Goal: Transaction & Acquisition: Purchase product/service

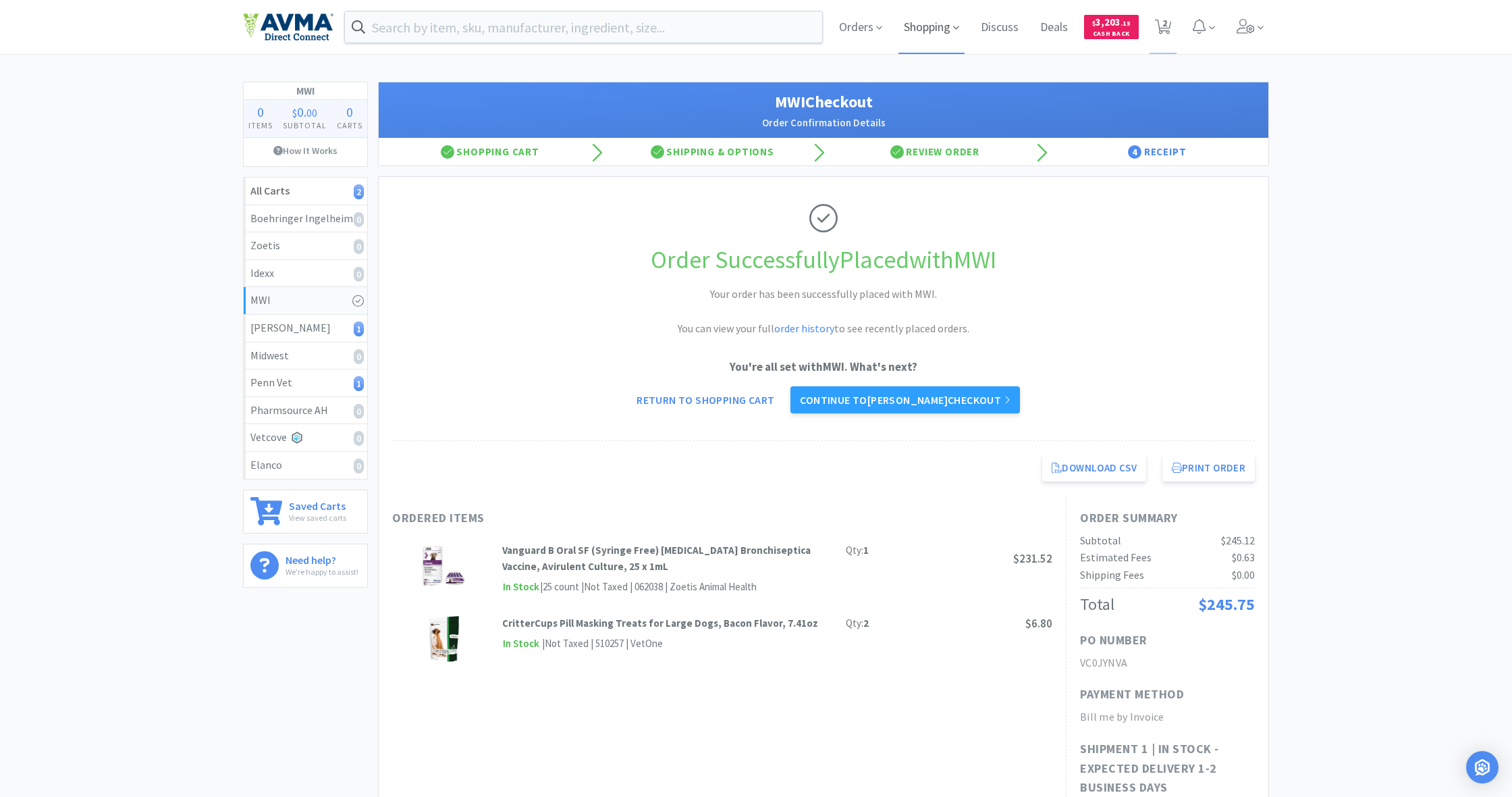
click at [935, 25] on span "Shopping" at bounding box center [931, 27] width 66 height 54
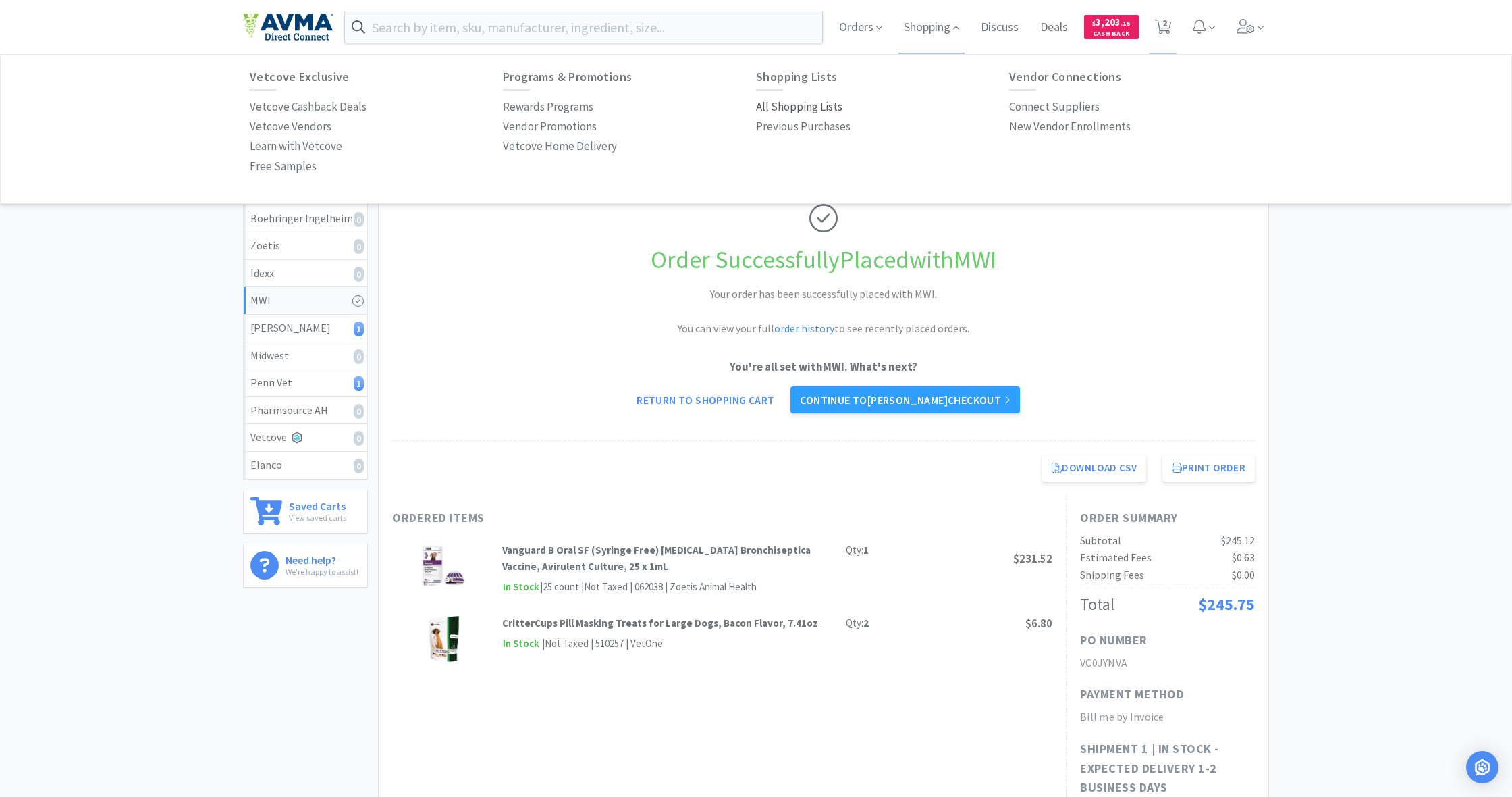
click at [788, 104] on p "All Shopping Lists" at bounding box center [799, 107] width 86 height 18
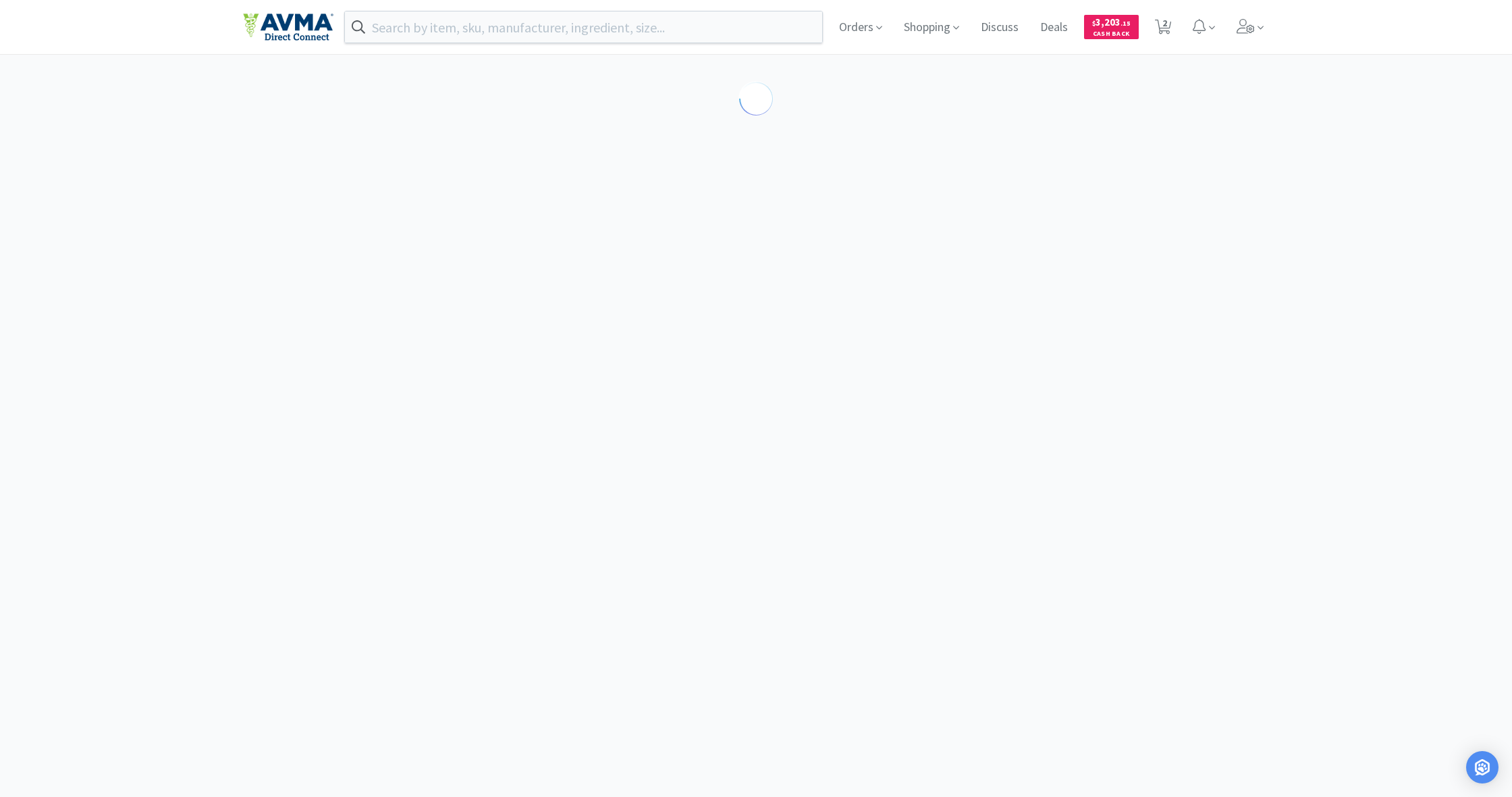
select select "1"
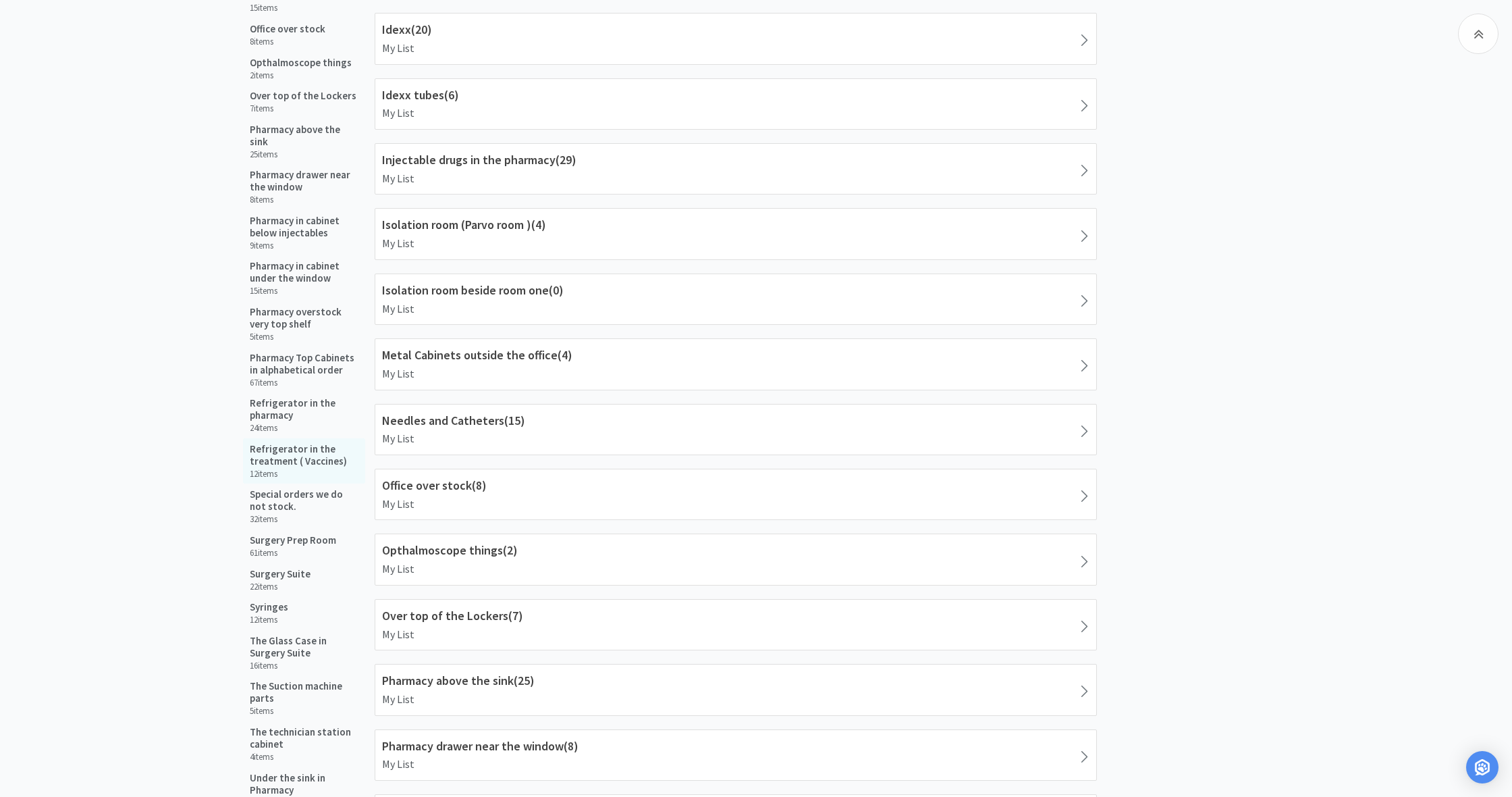
scroll to position [1182, 0]
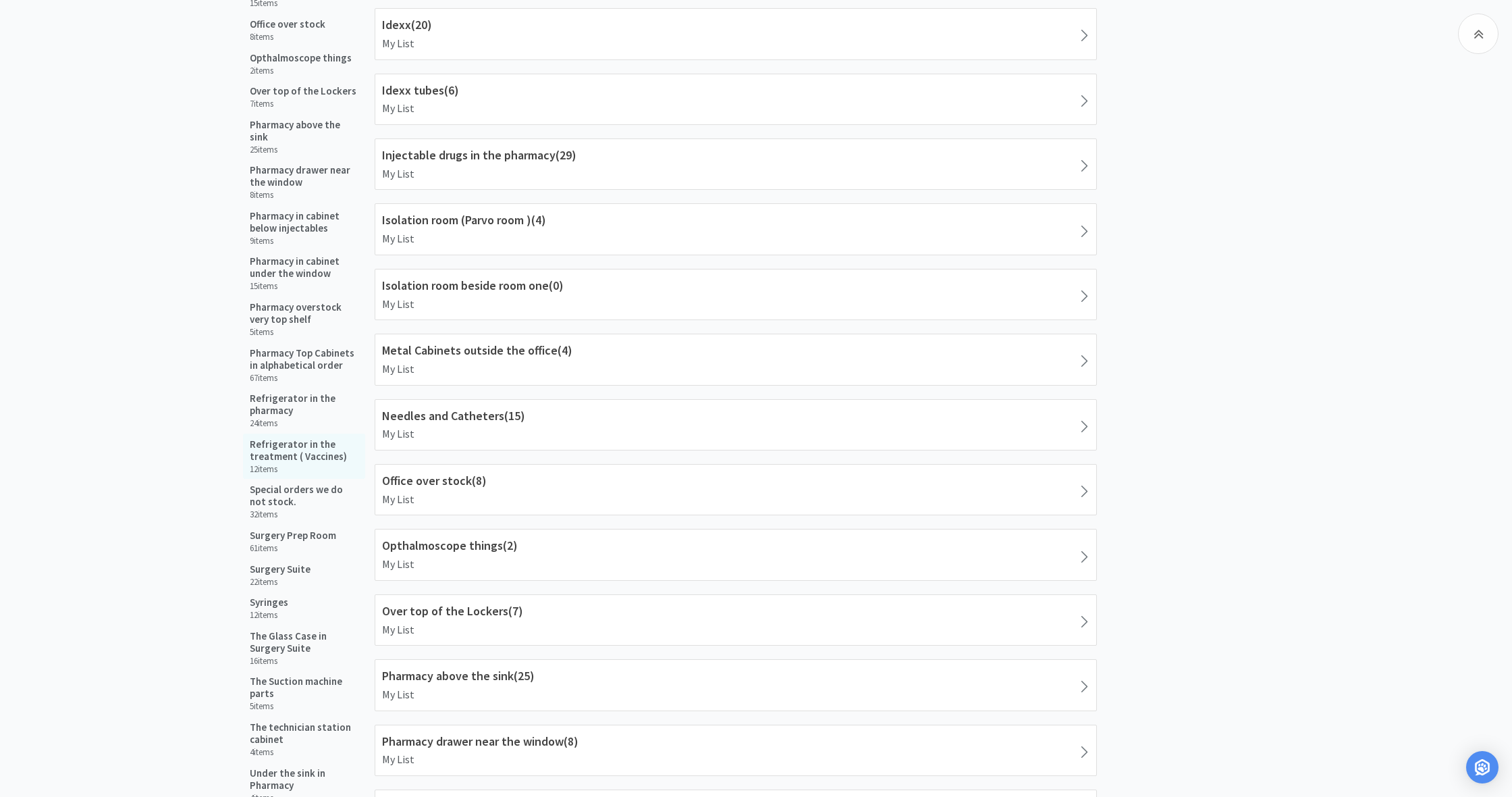
click at [292, 439] on h5 "Refrigerator in the treatment ( Vaccines)" at bounding box center [303, 451] width 109 height 24
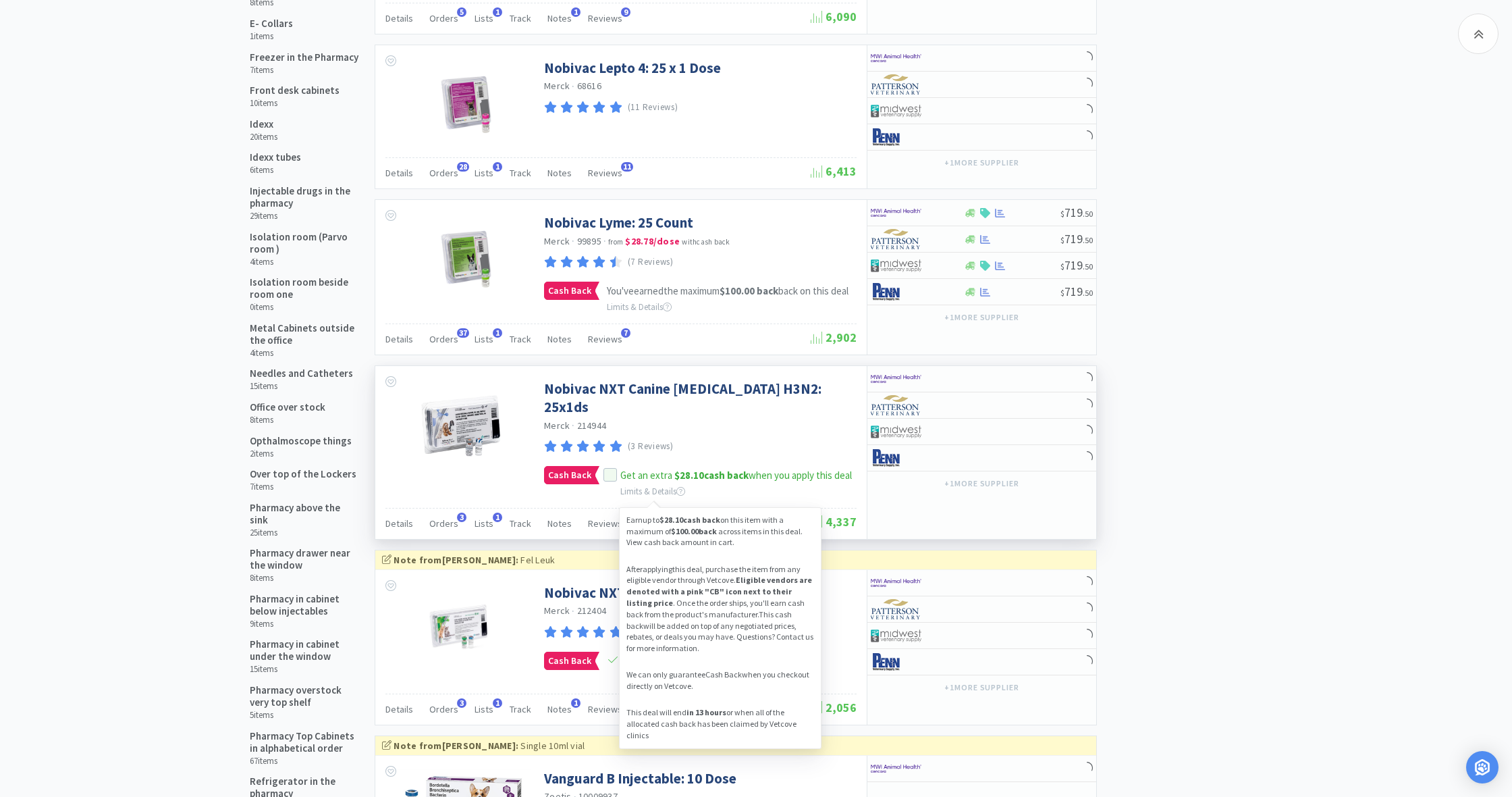
scroll to position [806, 0]
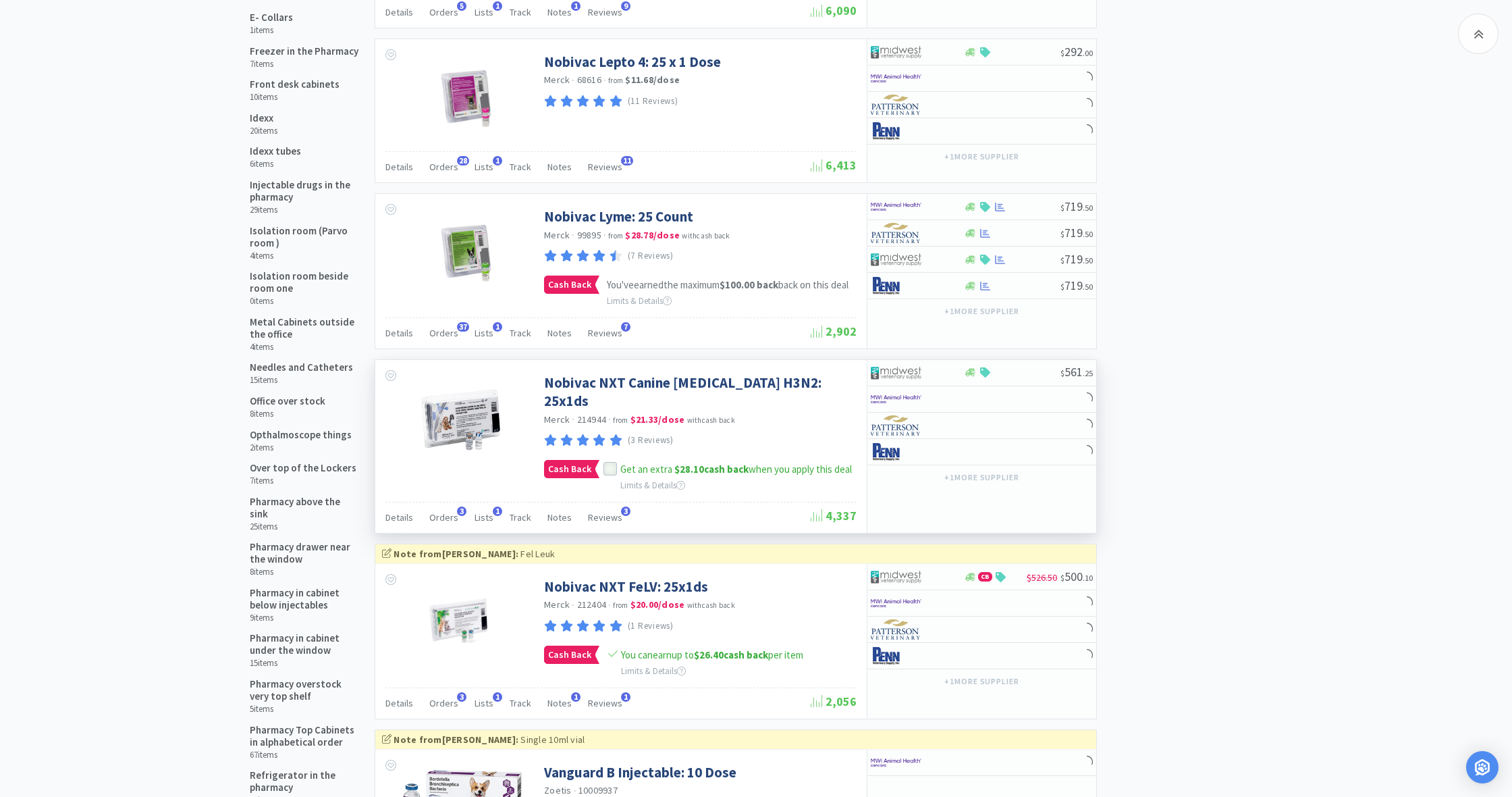
click at [611, 464] on icon at bounding box center [610, 469] width 9 height 9
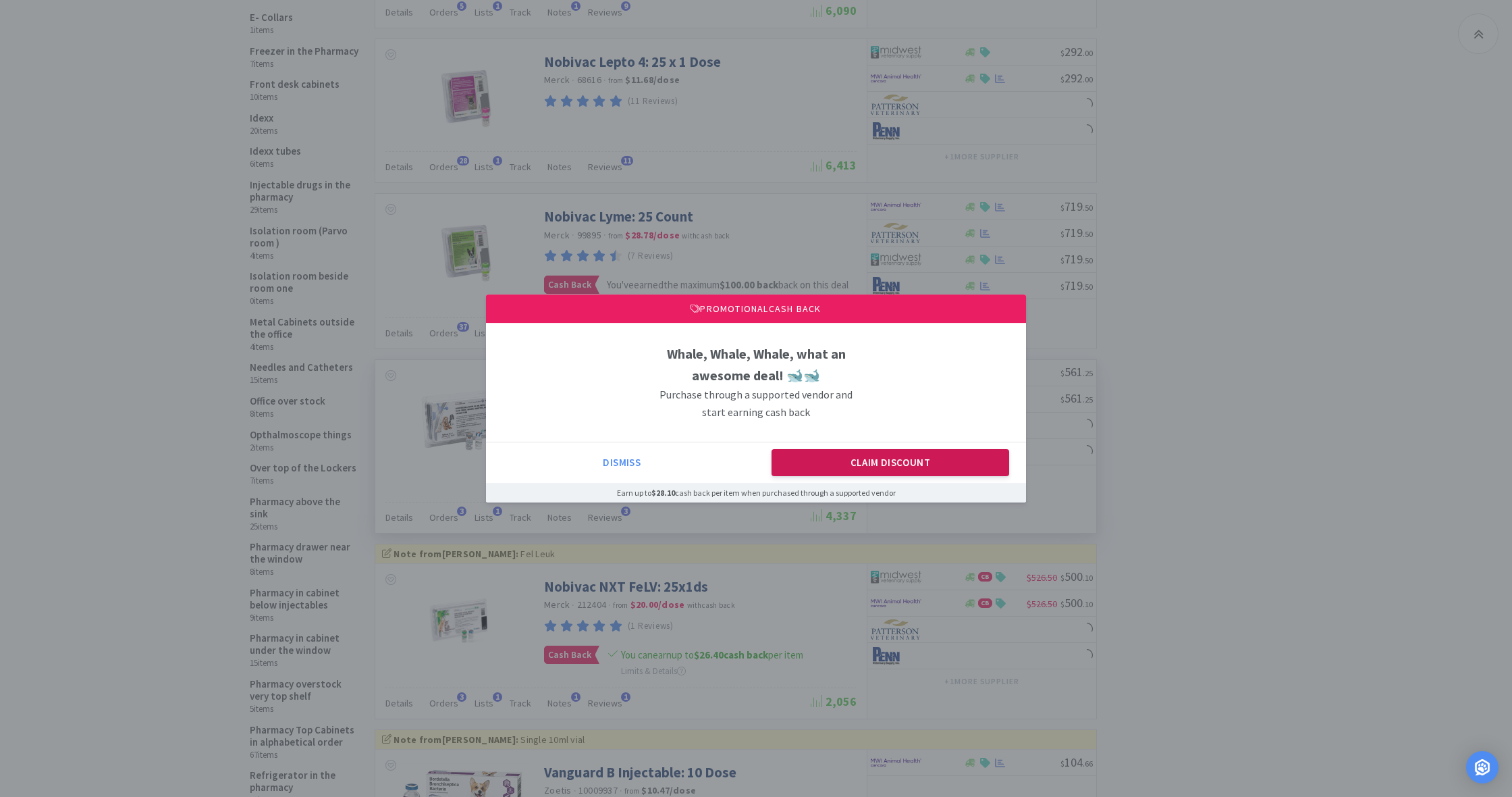
click at [834, 453] on button "Claim Discount" at bounding box center [891, 463] width 238 height 27
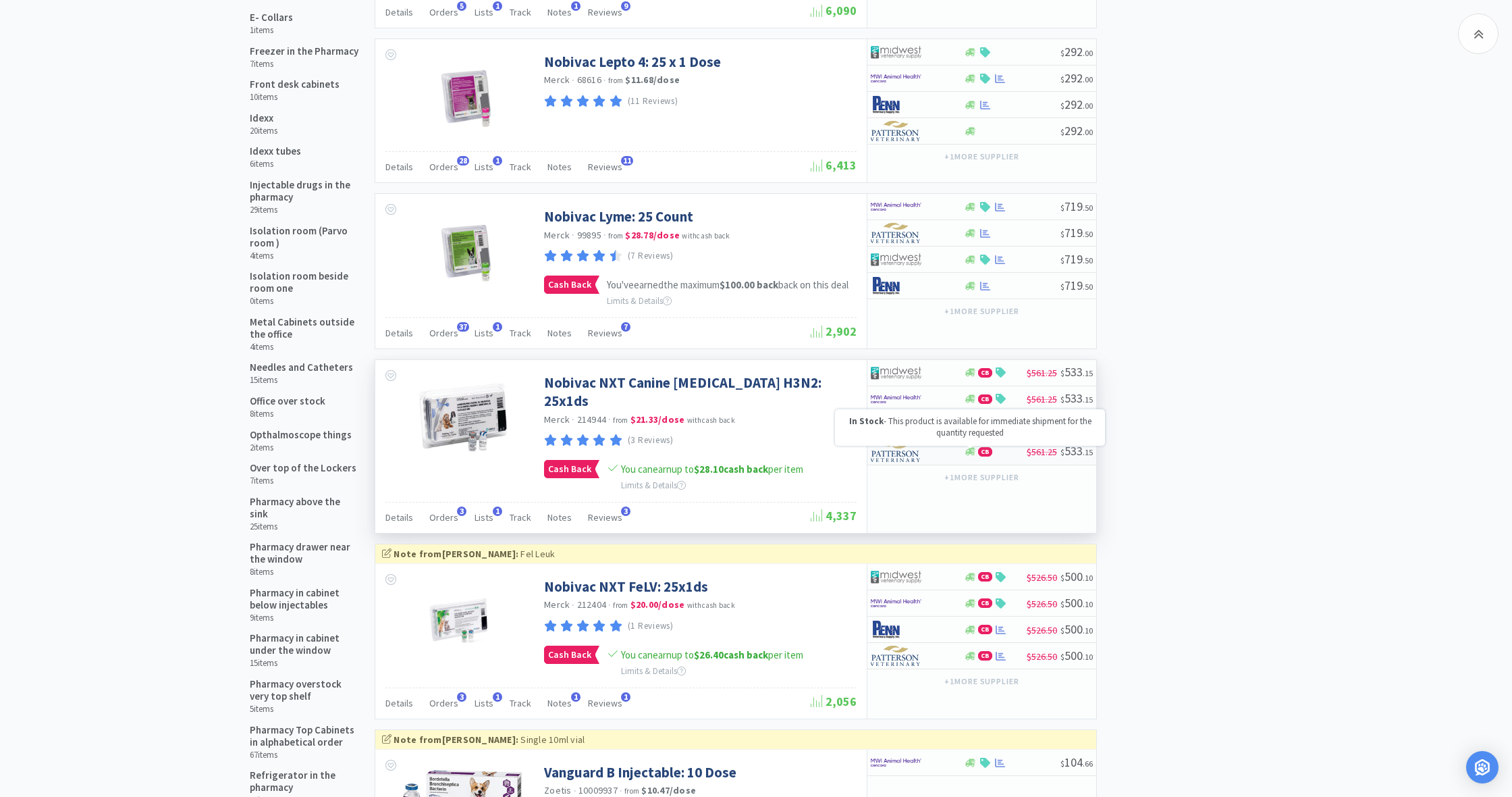
click at [974, 454] on icon at bounding box center [971, 452] width 10 height 8
select select "1"
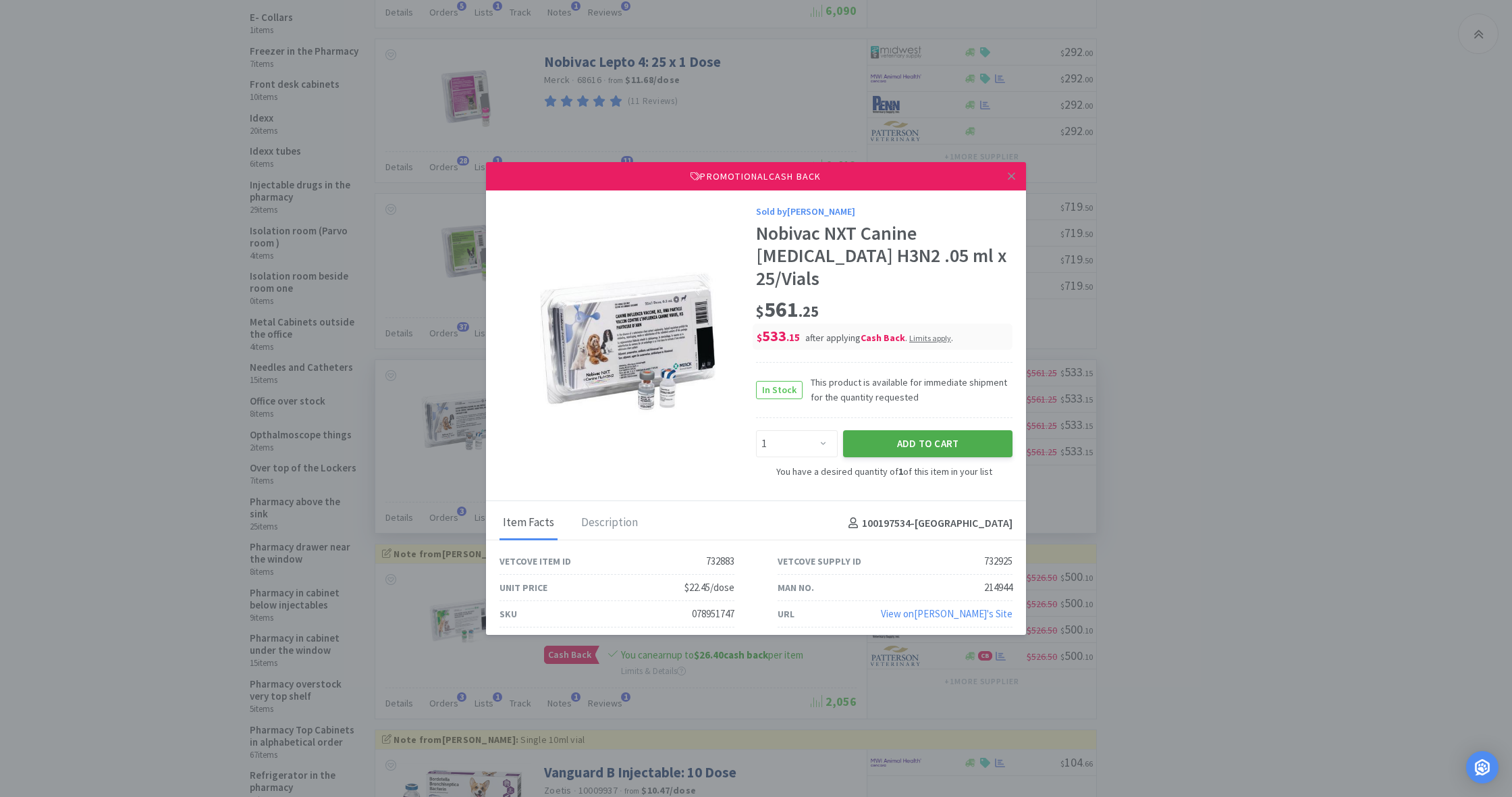
click at [947, 430] on button "Add to Cart" at bounding box center [928, 444] width 169 height 27
select select "1"
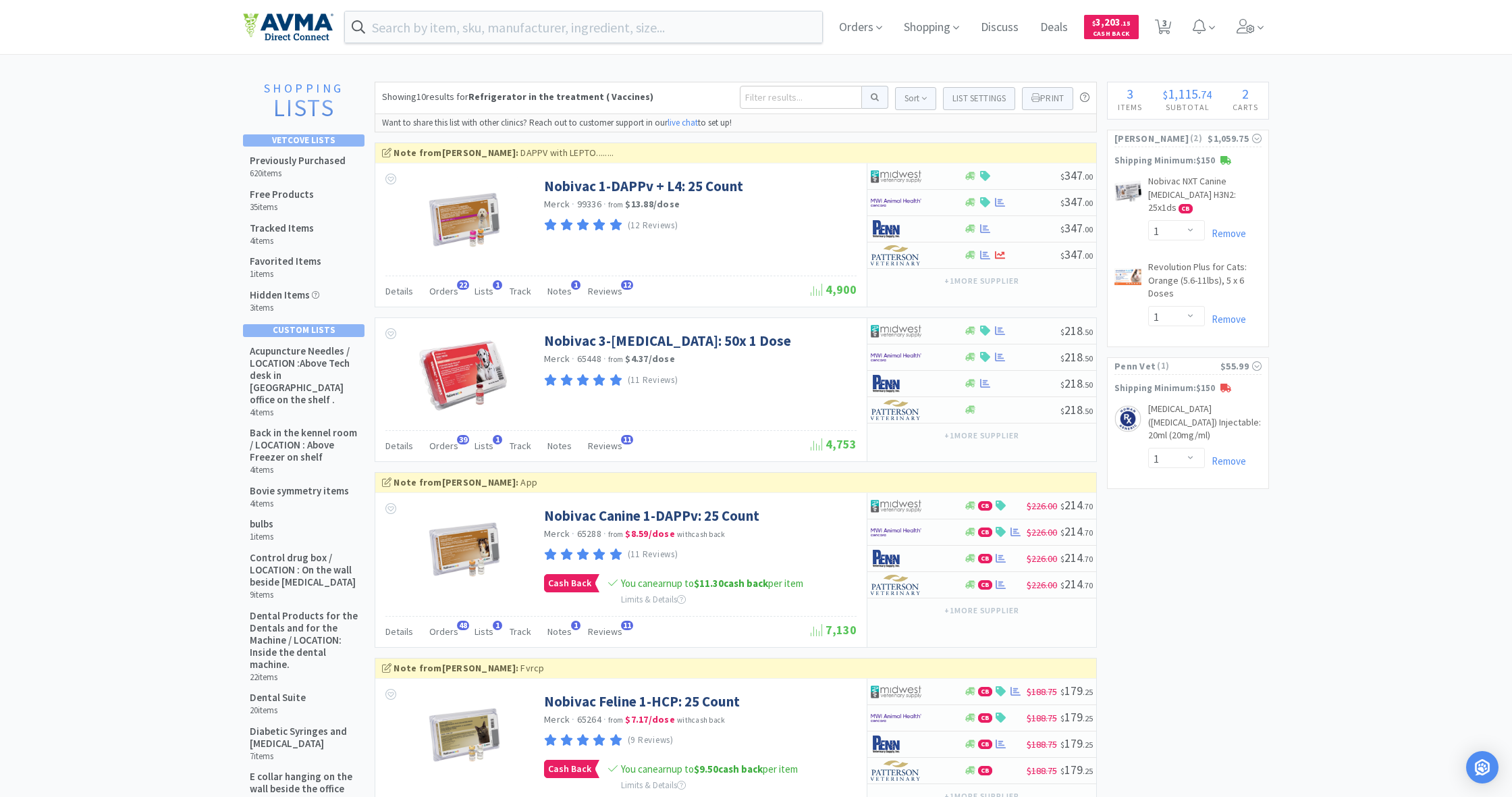
scroll to position [0, 0]
click at [756, 100] on input at bounding box center [801, 97] width 122 height 23
type input "[MEDICAL_DATA]"
click at [870, 97] on button at bounding box center [875, 97] width 26 height 23
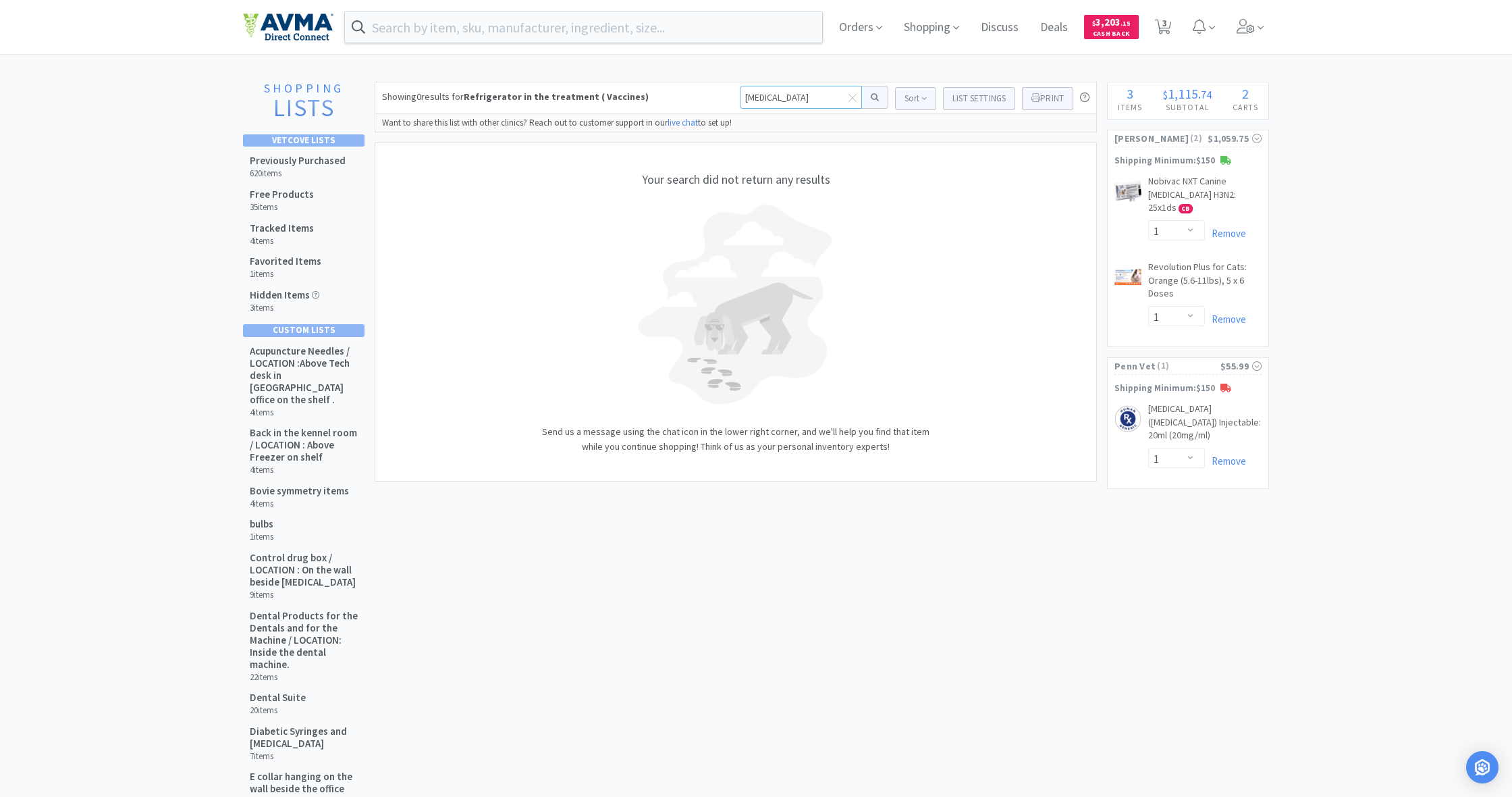
drag, startPoint x: 790, startPoint y: 98, endPoint x: 727, endPoint y: 95, distance: 63.1
click at [727, 95] on div "Showing 0 results for Refrigerator in the treatment ( Vaccines) [MEDICAL_DATA] …" at bounding box center [735, 98] width 722 height 32
type input "[MEDICAL_DATA]"
click at [870, 97] on button at bounding box center [875, 97] width 26 height 23
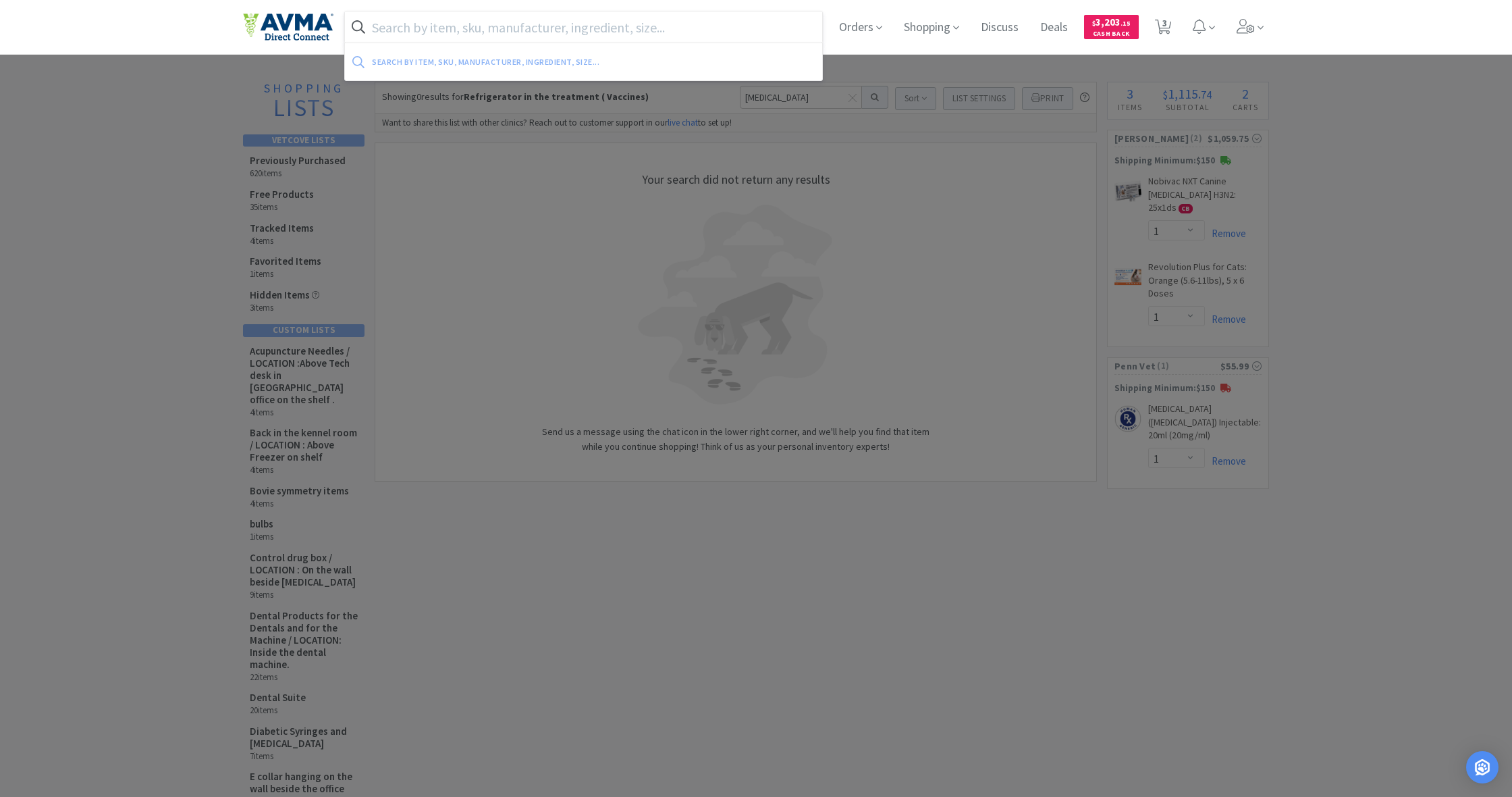
click at [420, 32] on input "text" at bounding box center [584, 27] width 477 height 31
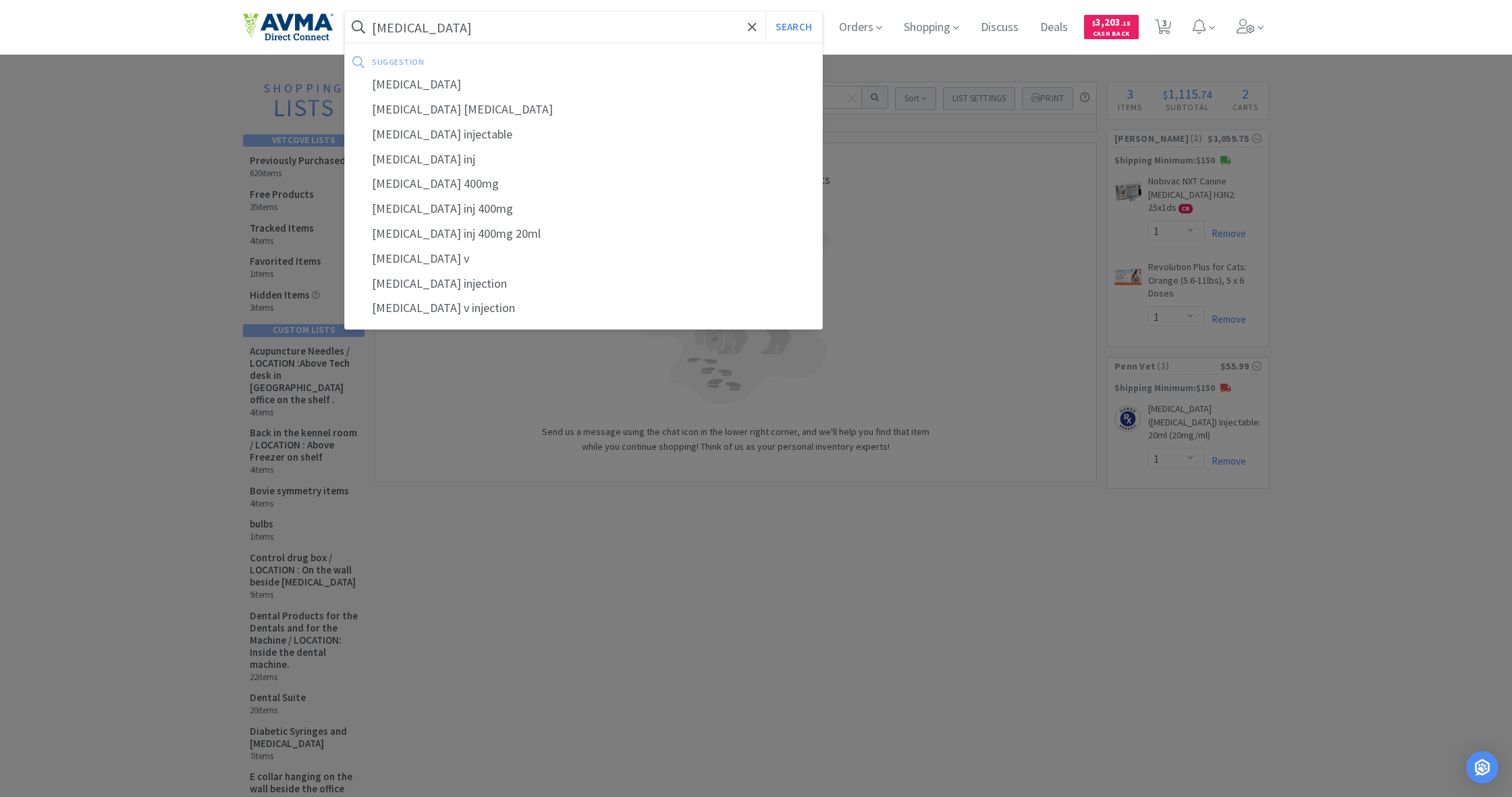
type input "[MEDICAL_DATA]"
click at [792, 27] on button "Search" at bounding box center [794, 27] width 56 height 31
select select "1"
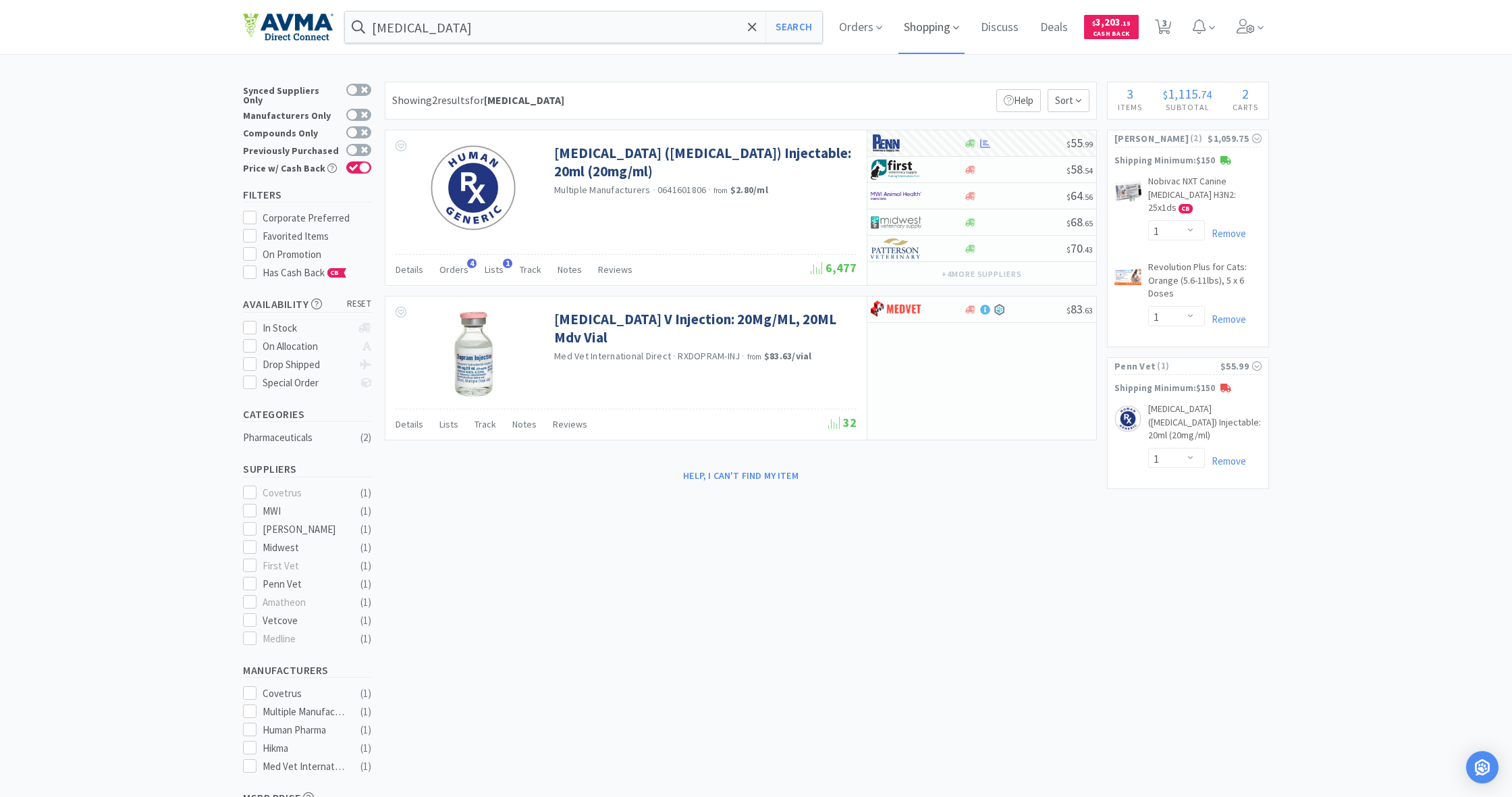
click at [929, 27] on span "Shopping" at bounding box center [931, 27] width 66 height 54
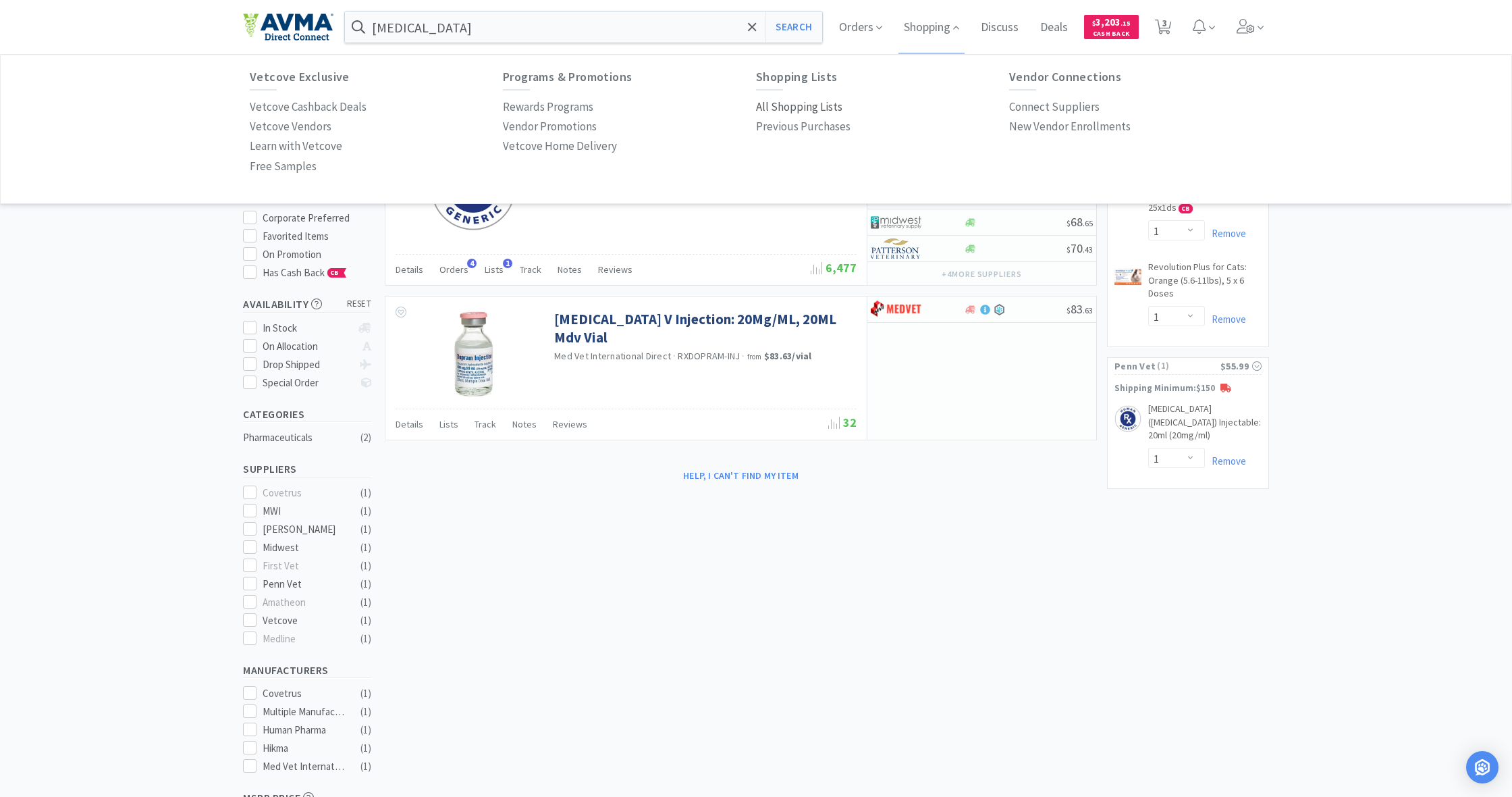
click at [797, 104] on p "All Shopping Lists" at bounding box center [799, 107] width 86 height 18
select select "1"
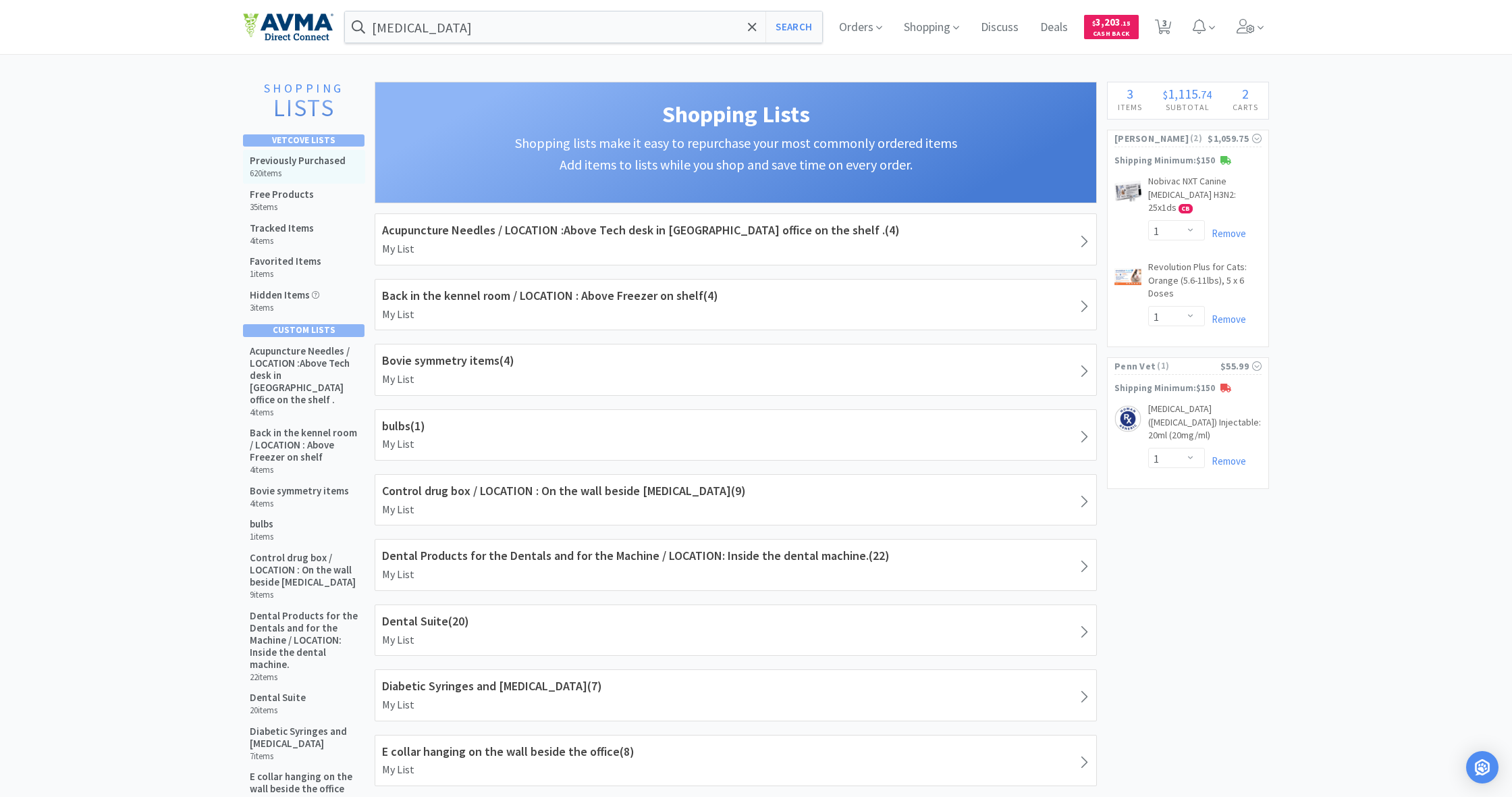
click at [310, 164] on h5 "Previously Purchased" at bounding box center [297, 161] width 96 height 12
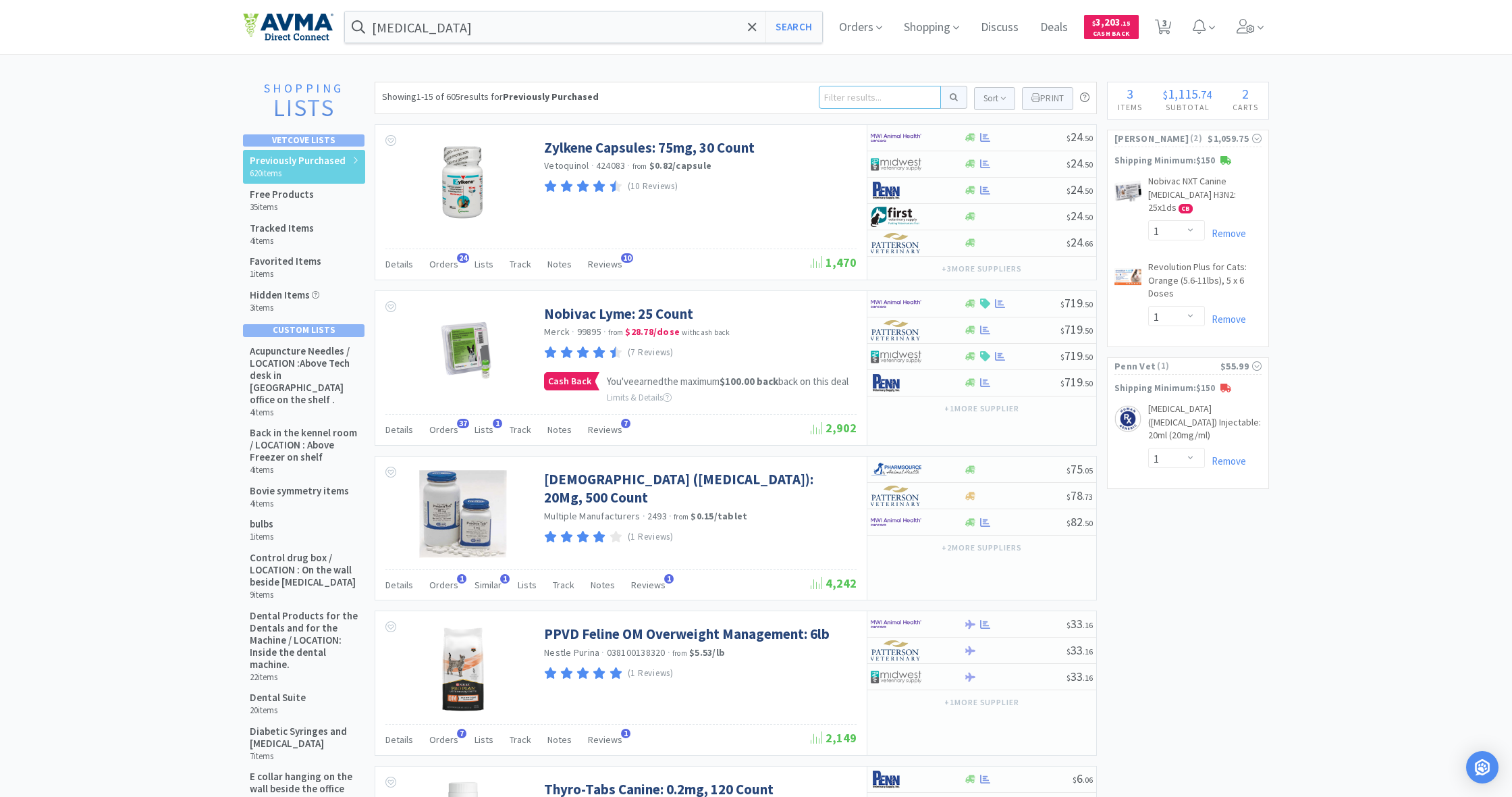
click at [838, 101] on input at bounding box center [880, 97] width 122 height 23
type input "solensia"
click at [952, 97] on button at bounding box center [954, 97] width 26 height 23
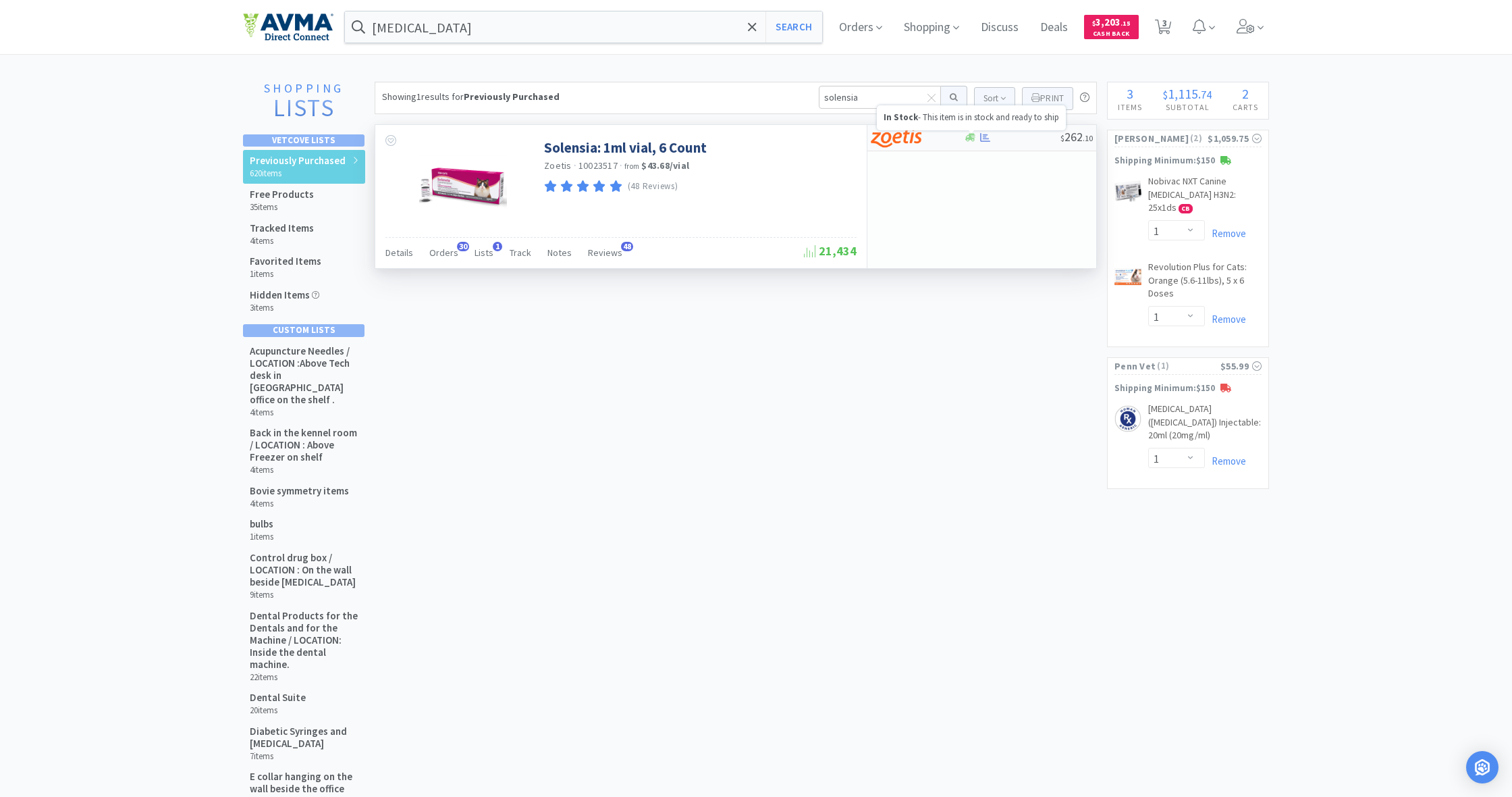
click at [971, 142] on icon at bounding box center [971, 138] width 10 height 10
select select "1"
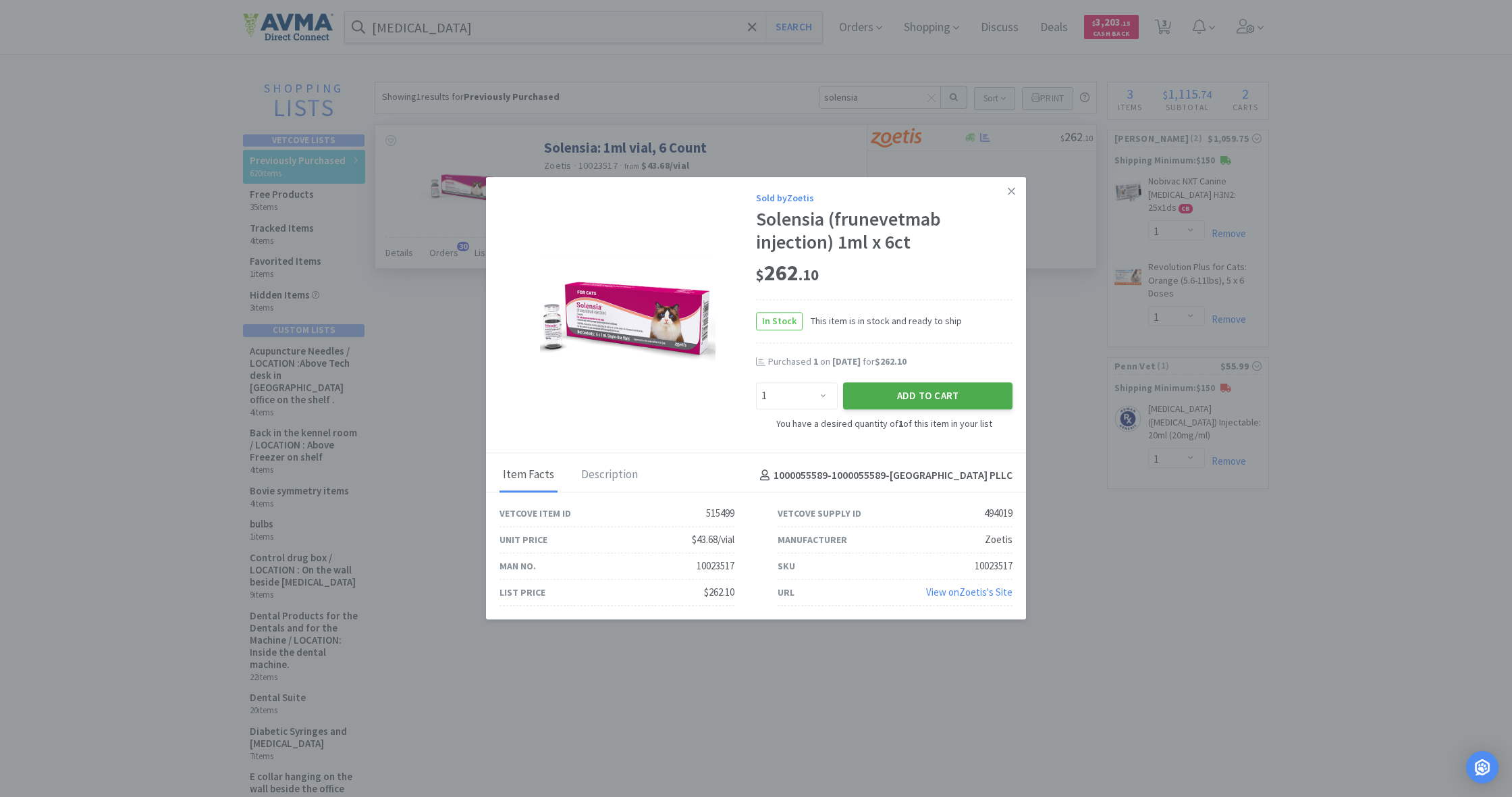
click at [920, 392] on button "Add to Cart" at bounding box center [928, 396] width 169 height 27
select select "1"
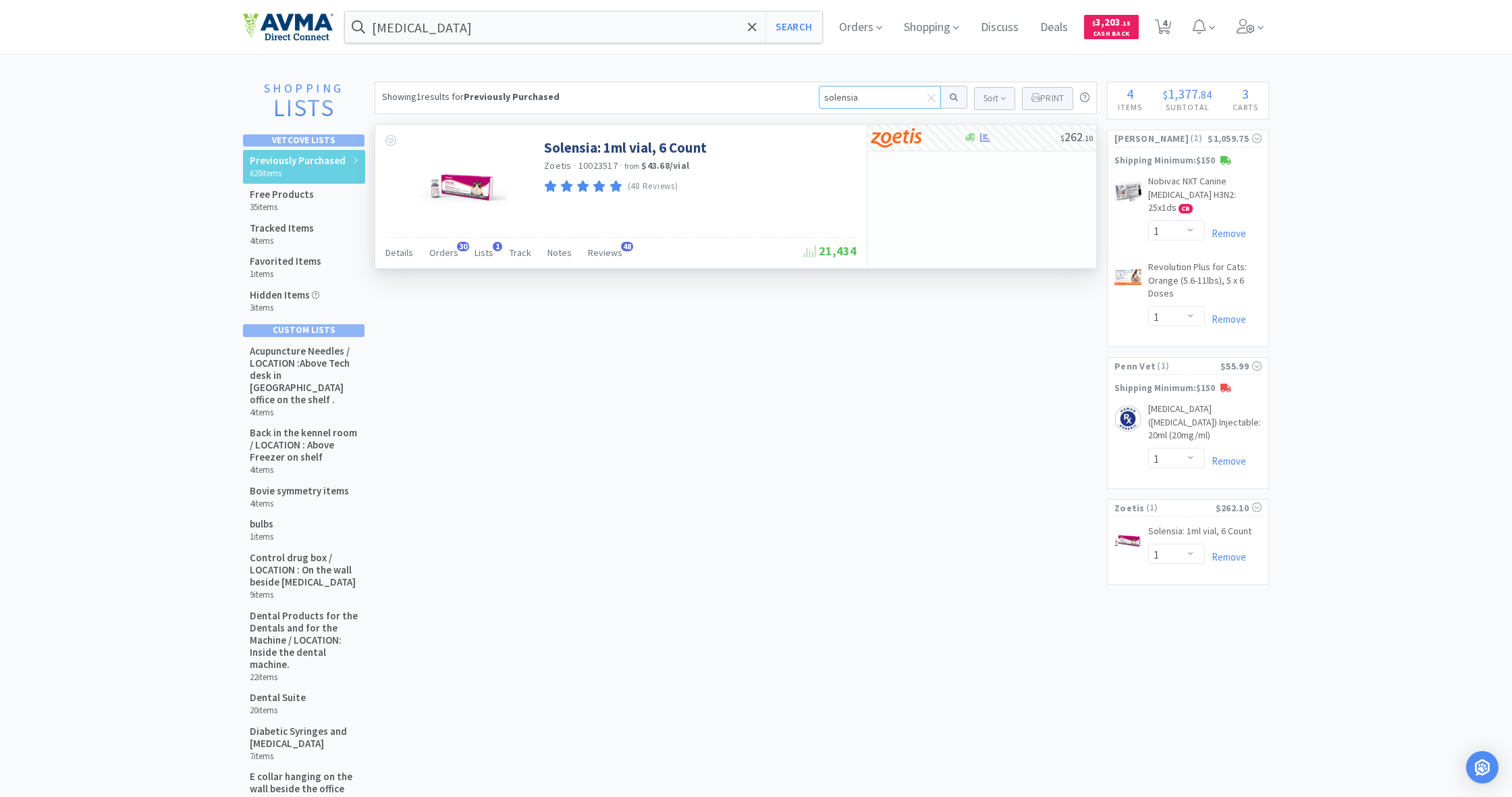
drag, startPoint x: 821, startPoint y: 97, endPoint x: 874, endPoint y: 97, distance: 53.0
click at [874, 97] on input "solensia" at bounding box center [880, 97] width 122 height 23
type input "cereni"
click at [952, 97] on button at bounding box center [954, 97] width 26 height 23
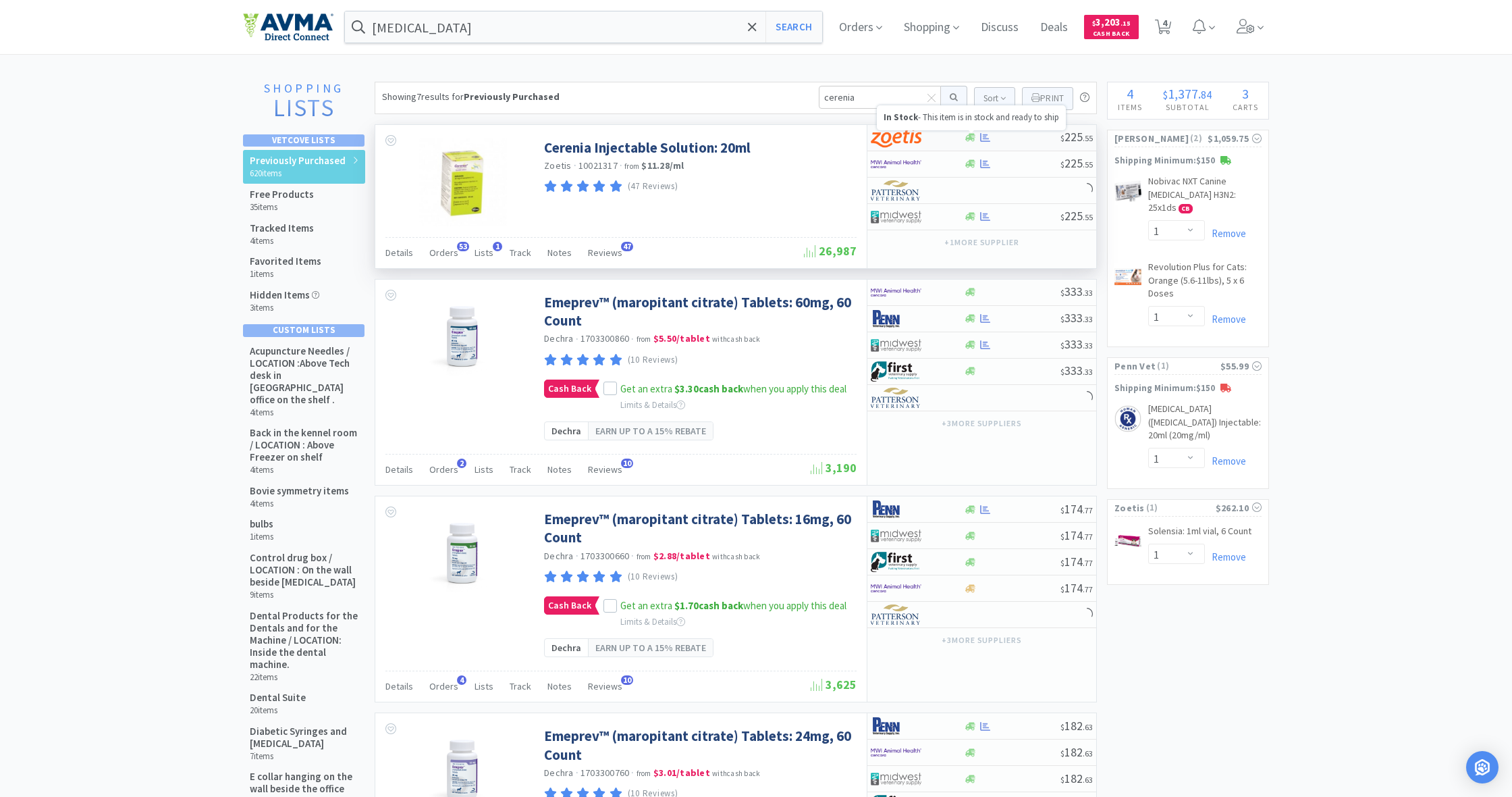
click at [970, 137] on icon at bounding box center [971, 137] width 10 height 8
select select "1"
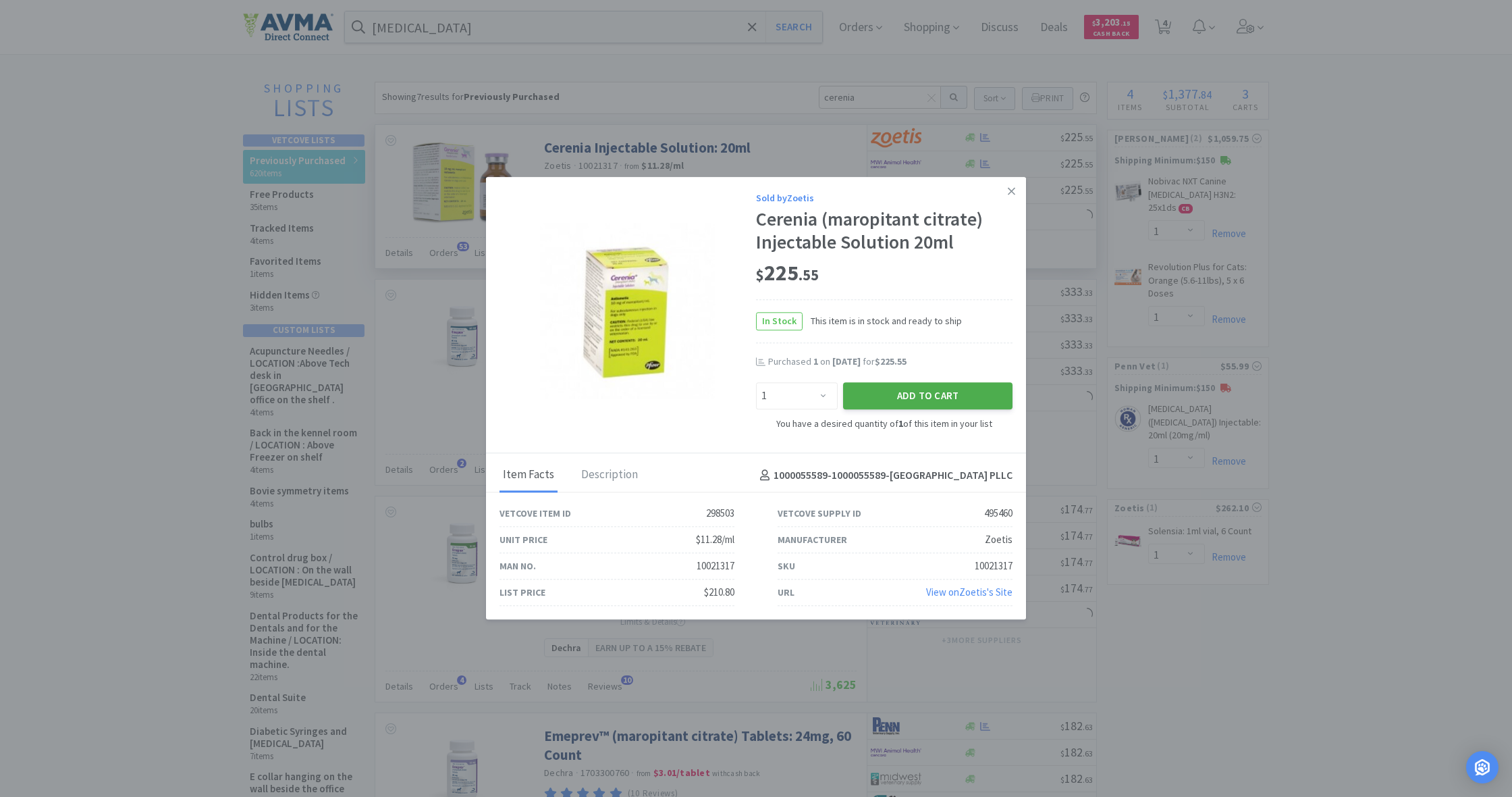
click at [953, 392] on button "Add to Cart" at bounding box center [928, 396] width 169 height 27
select select "1"
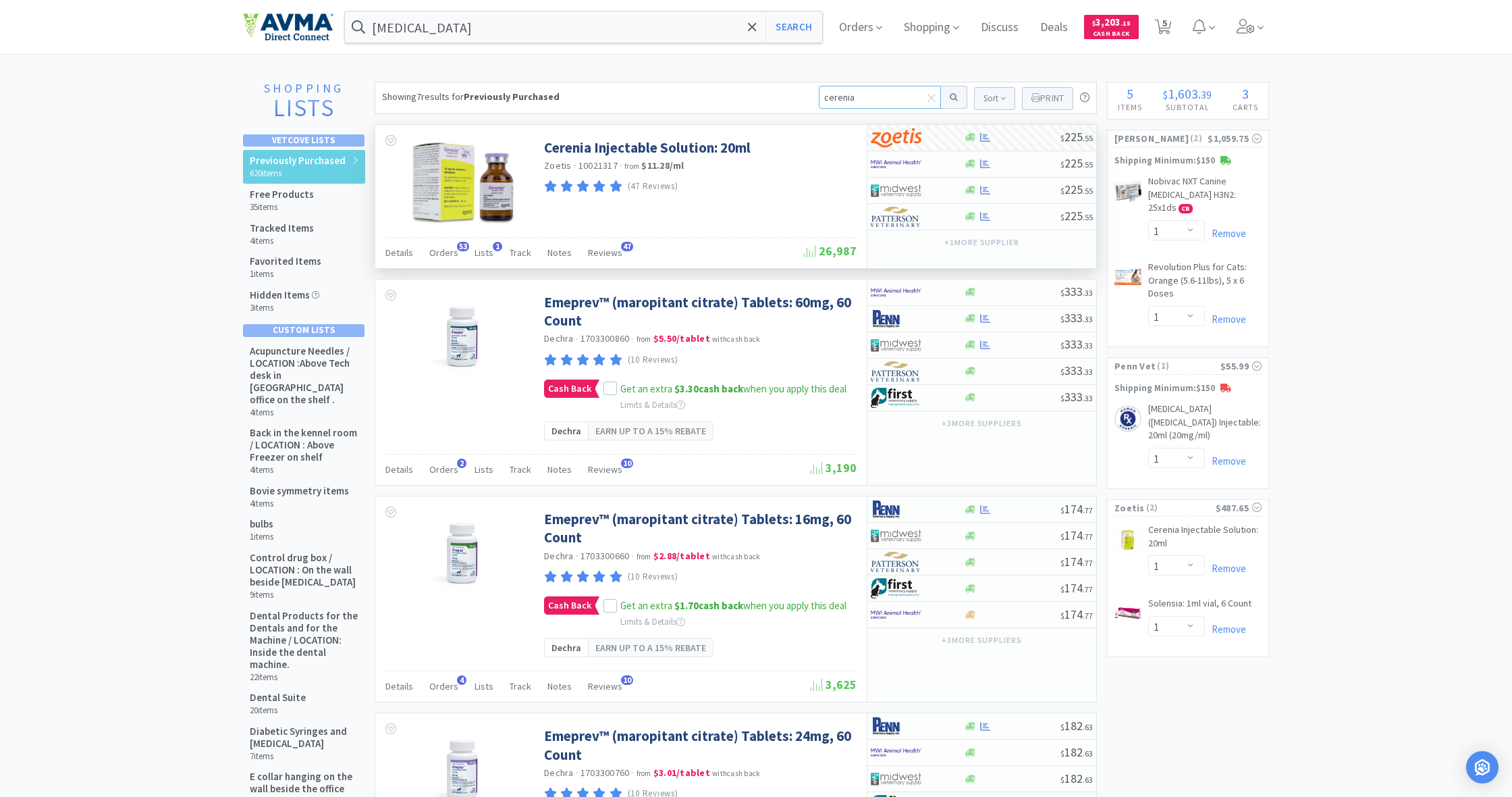
drag, startPoint x: 858, startPoint y: 93, endPoint x: 781, endPoint y: 97, distance: 77.1
click at [781, 97] on div "Showing 7 results for Previously Purchased cerenia Sort Print Previously Purcha…" at bounding box center [735, 98] width 722 height 32
type input "erth"
click at [952, 97] on button at bounding box center [954, 97] width 26 height 23
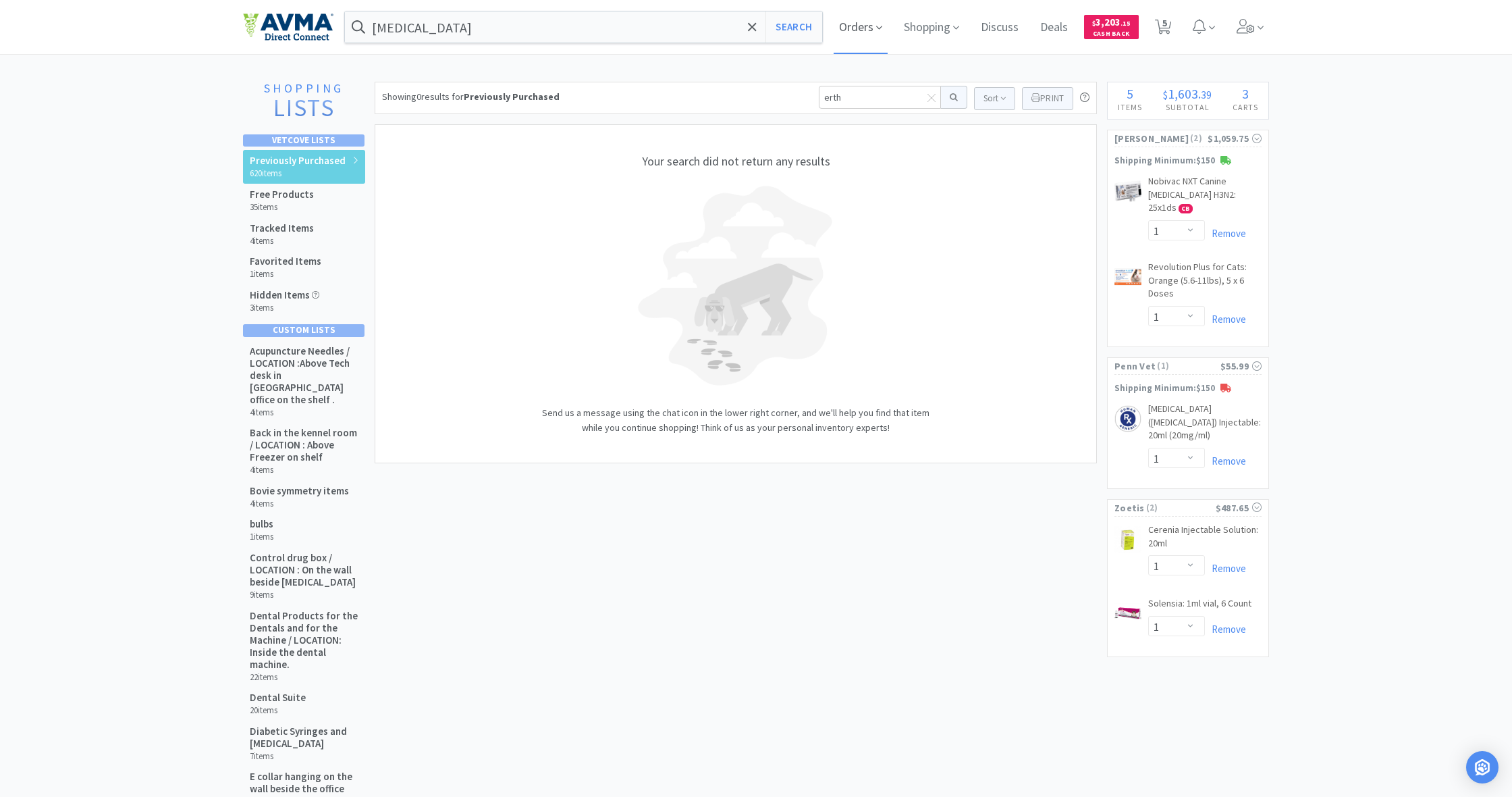
drag, startPoint x: 934, startPoint y: 27, endPoint x: 882, endPoint y: 48, distance: 56.1
click at [934, 27] on span "Shopping" at bounding box center [931, 27] width 66 height 54
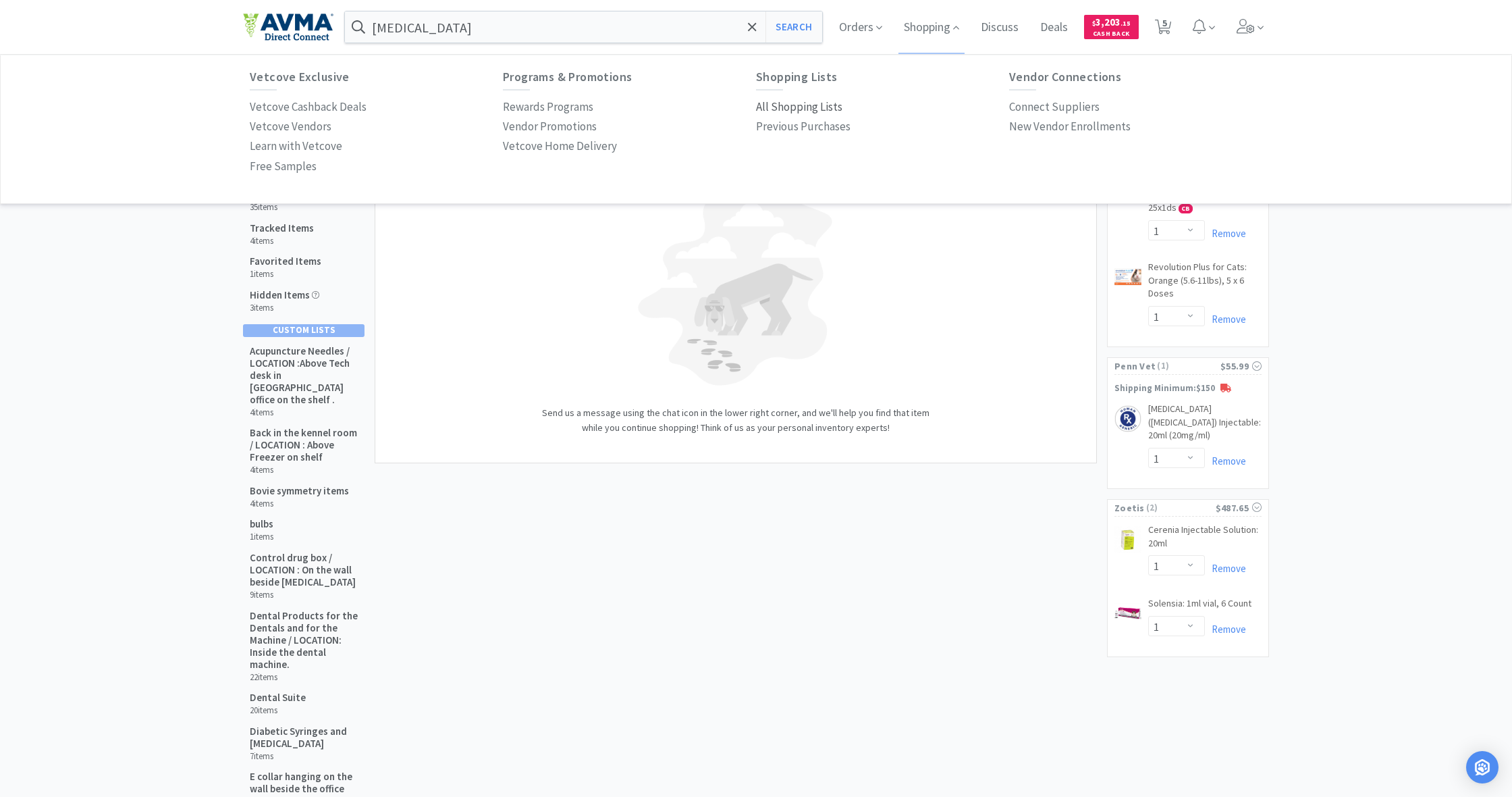
click at [803, 102] on p "All Shopping Lists" at bounding box center [799, 107] width 86 height 18
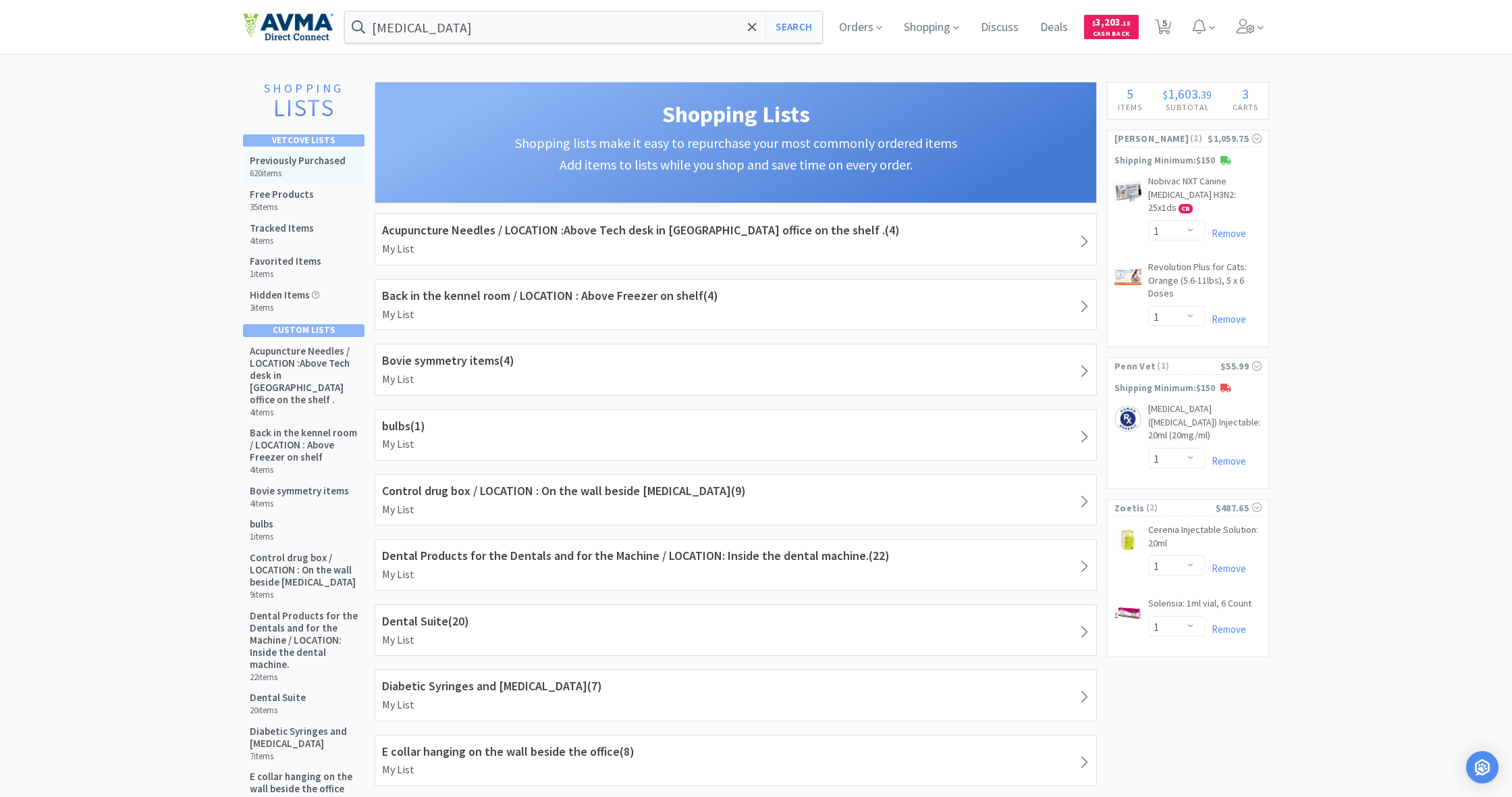
click at [290, 159] on h5 "Previously Purchased" at bounding box center [297, 161] width 96 height 12
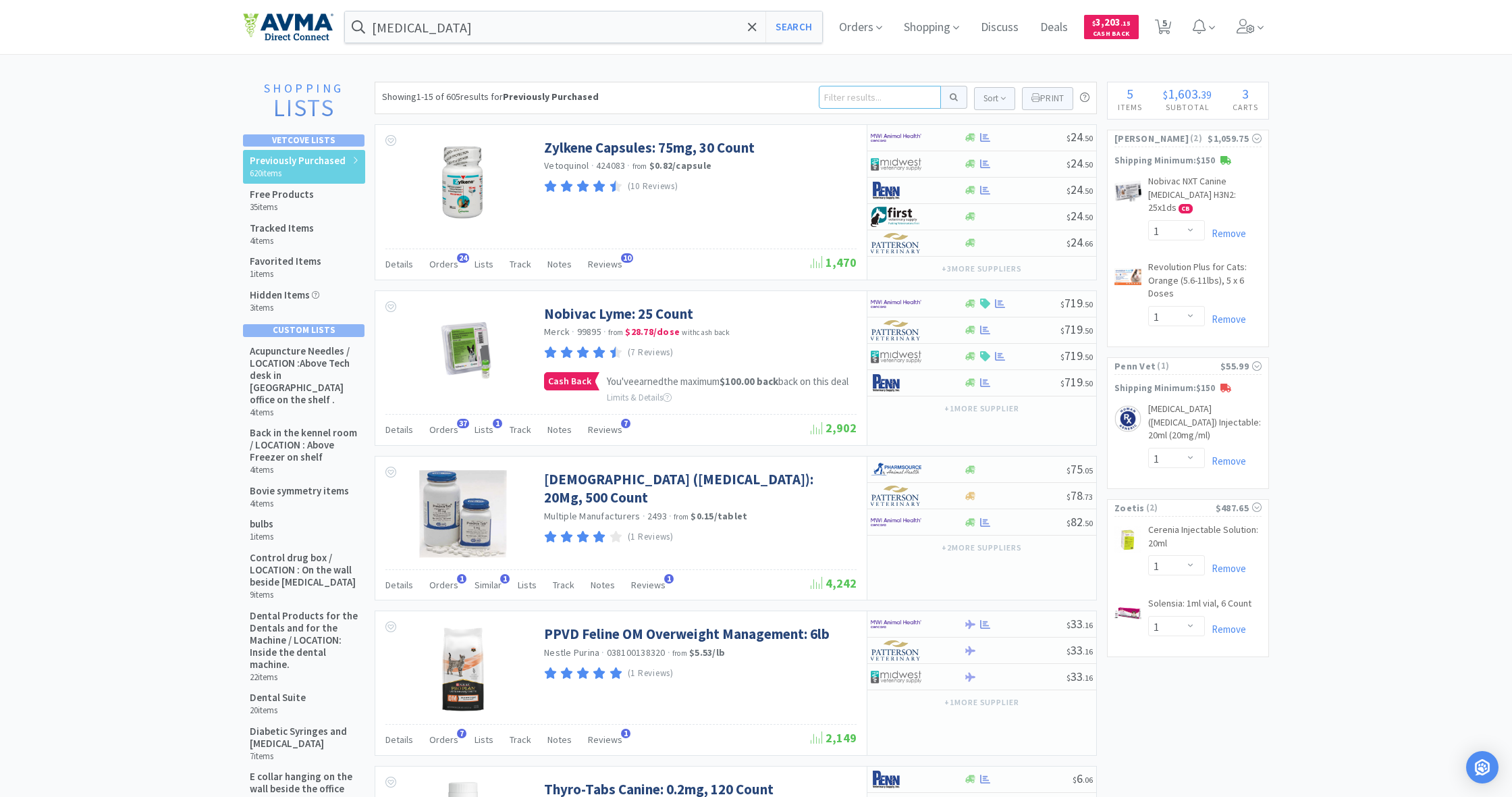
click at [842, 97] on input at bounding box center [880, 97] width 122 height 23
type input "[MEDICAL_DATA]"
click at [952, 97] on button at bounding box center [954, 97] width 26 height 23
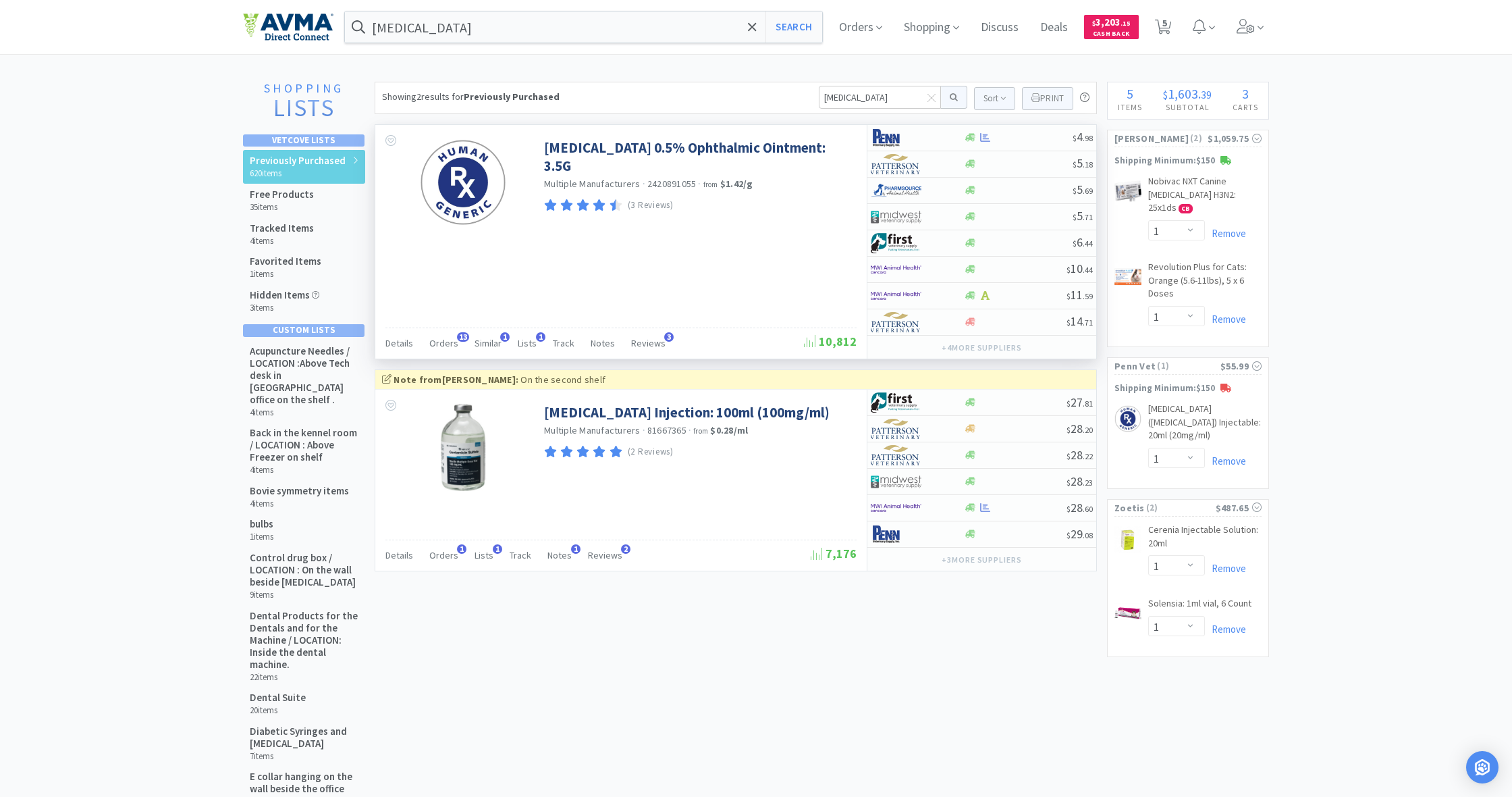
click at [798, 249] on div "[MEDICAL_DATA] 0.5% Ophthalmic Ointment: 3.5G Multiple Manufacturers · 24208910…" at bounding box center [621, 241] width 491 height 233
click at [969, 138] on icon at bounding box center [971, 137] width 10 height 8
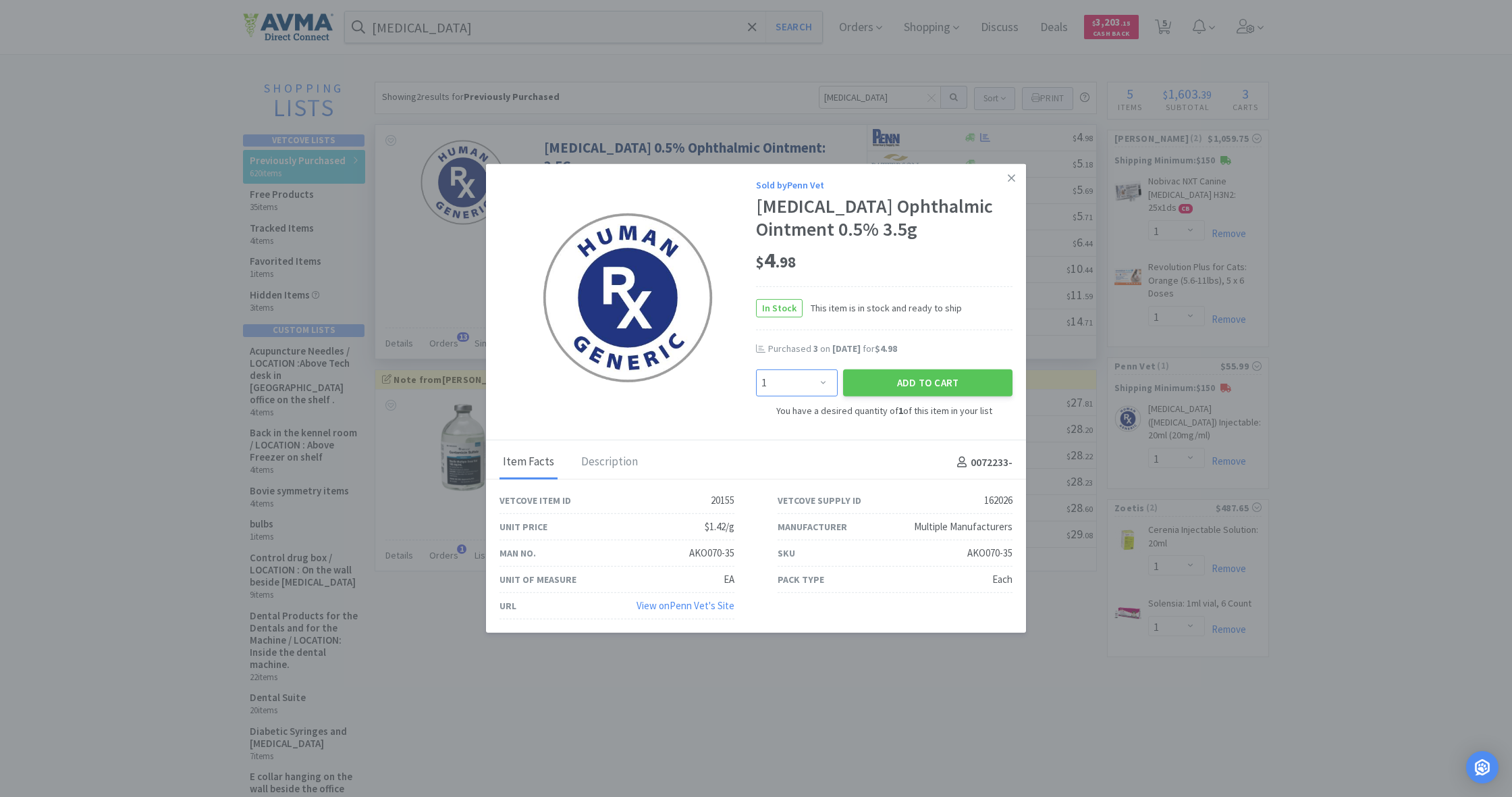
select select "2"
drag, startPoint x: 823, startPoint y: 381, endPoint x: 918, endPoint y: 387, distance: 95.2
click at [918, 387] on div "Enter Quantity 1 2 3 4 5 6 7 8 9 10 11 12 13 14 15 16 17 18 19 20 Enter Quantit…" at bounding box center [885, 383] width 262 height 32
click at [921, 377] on button "Add to Cart" at bounding box center [928, 383] width 169 height 27
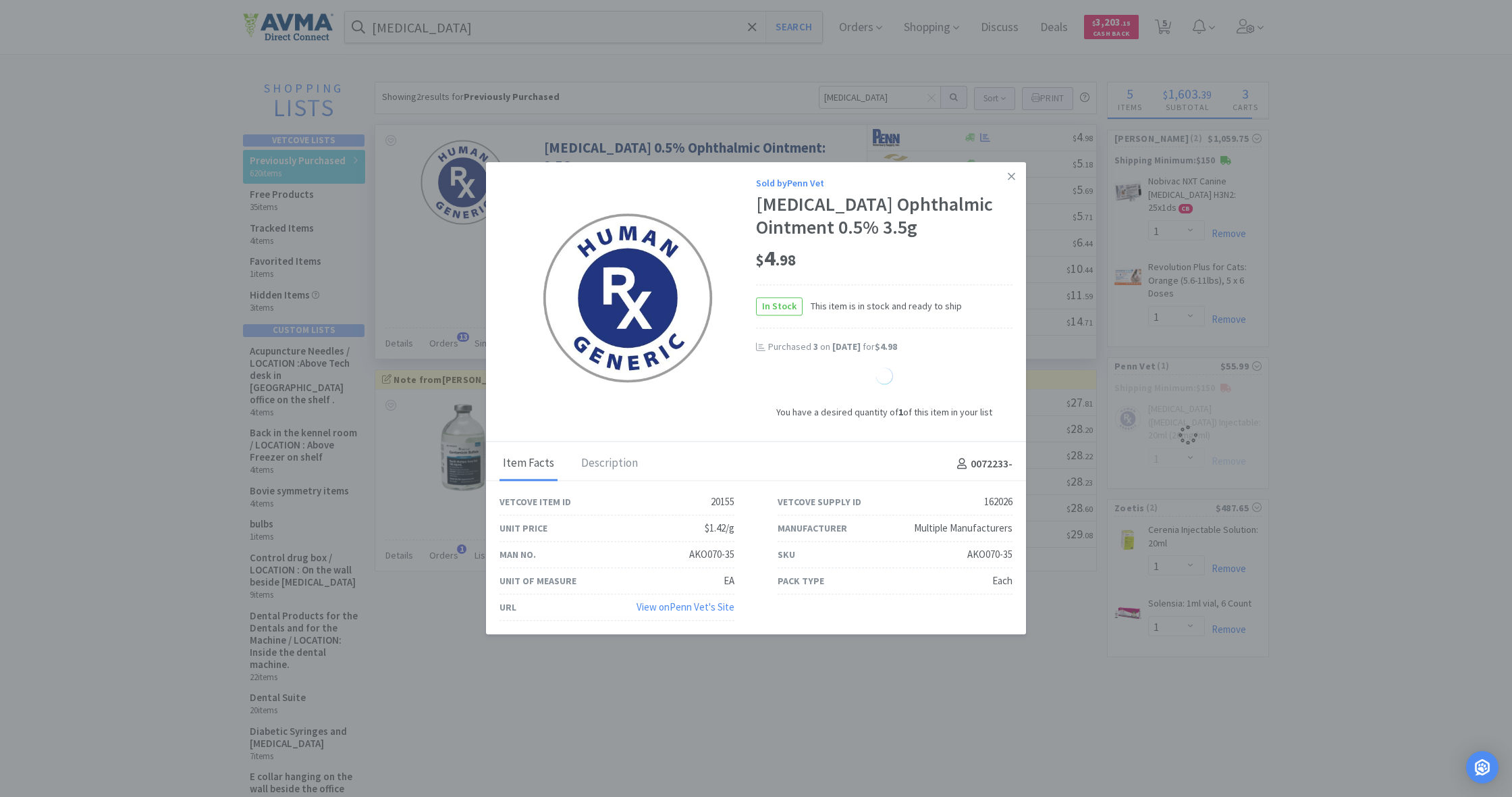
select select "2"
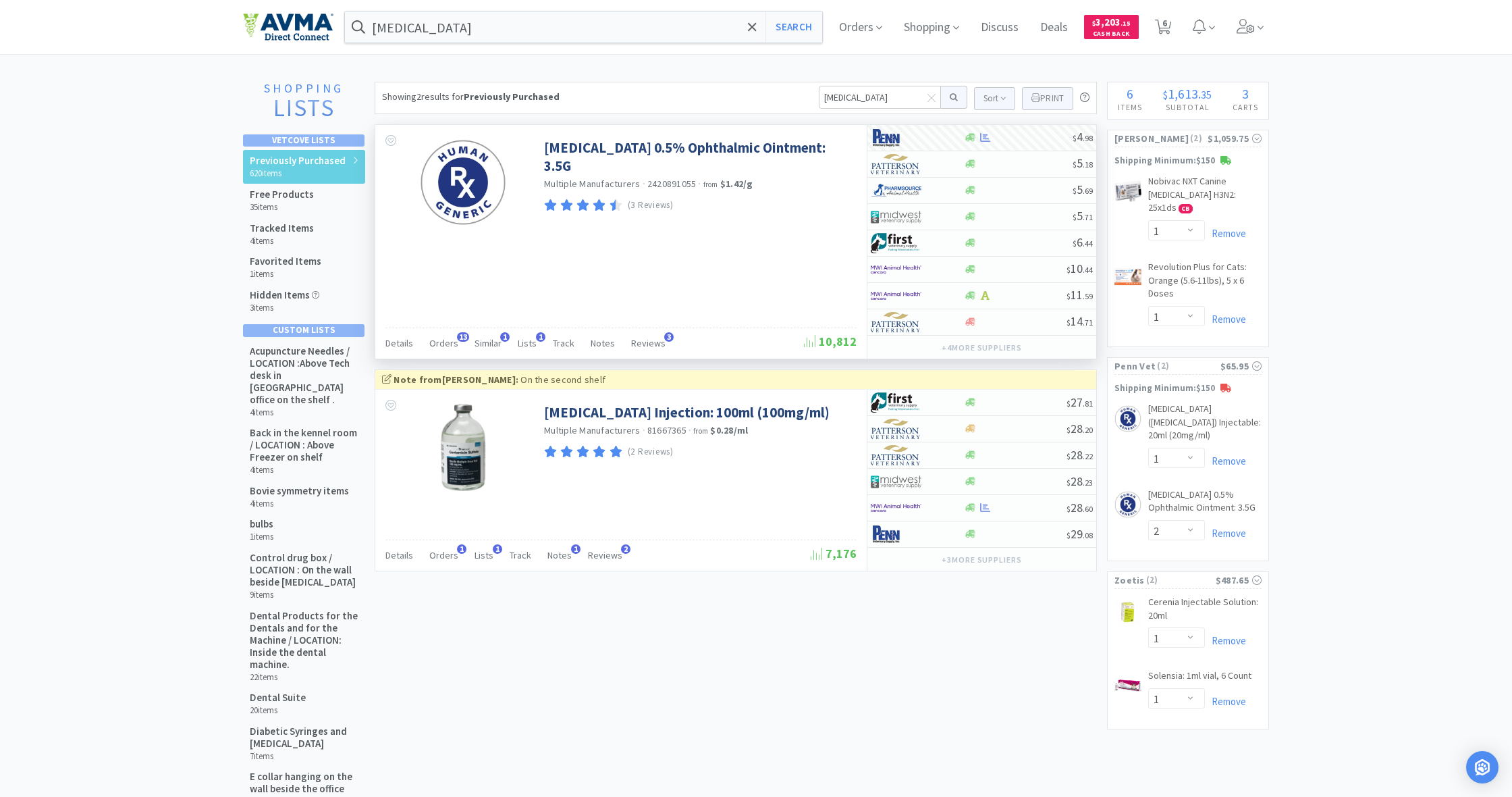
click at [733, 240] on div "[MEDICAL_DATA] 0.5% Ophthalmic Ointment: 3.5G Multiple Manufacturers · 24208910…" at bounding box center [621, 241] width 491 height 233
click at [450, 341] on span "Orders" at bounding box center [444, 343] width 29 height 12
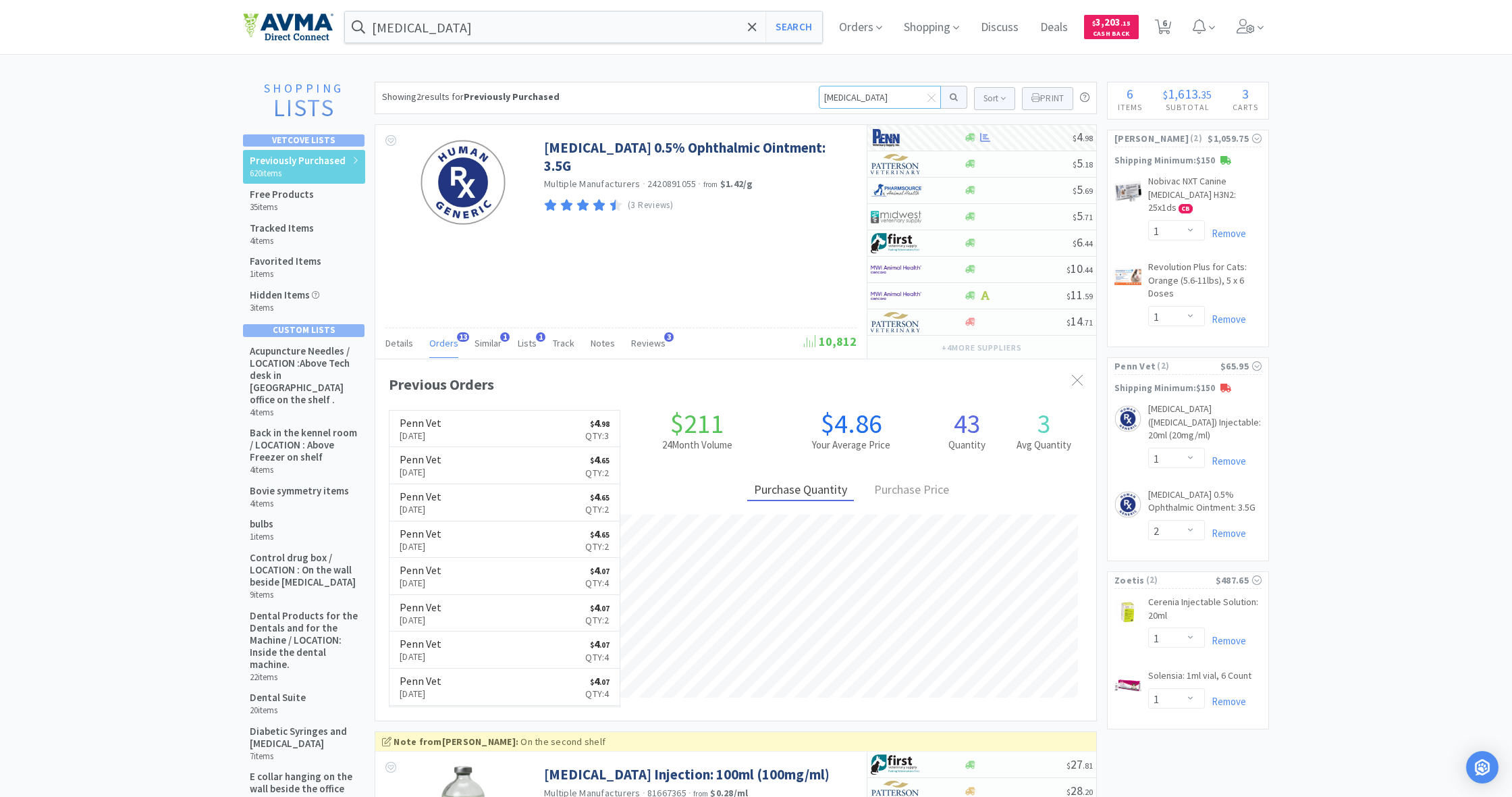
drag, startPoint x: 880, startPoint y: 97, endPoint x: 790, endPoint y: 97, distance: 90.0
click at [790, 97] on div "Showing 2 results for Previously Purchased [MEDICAL_DATA] Sort Print Previously…" at bounding box center [735, 98] width 722 height 32
type input "dexmed"
click at [952, 97] on button at bounding box center [954, 97] width 26 height 23
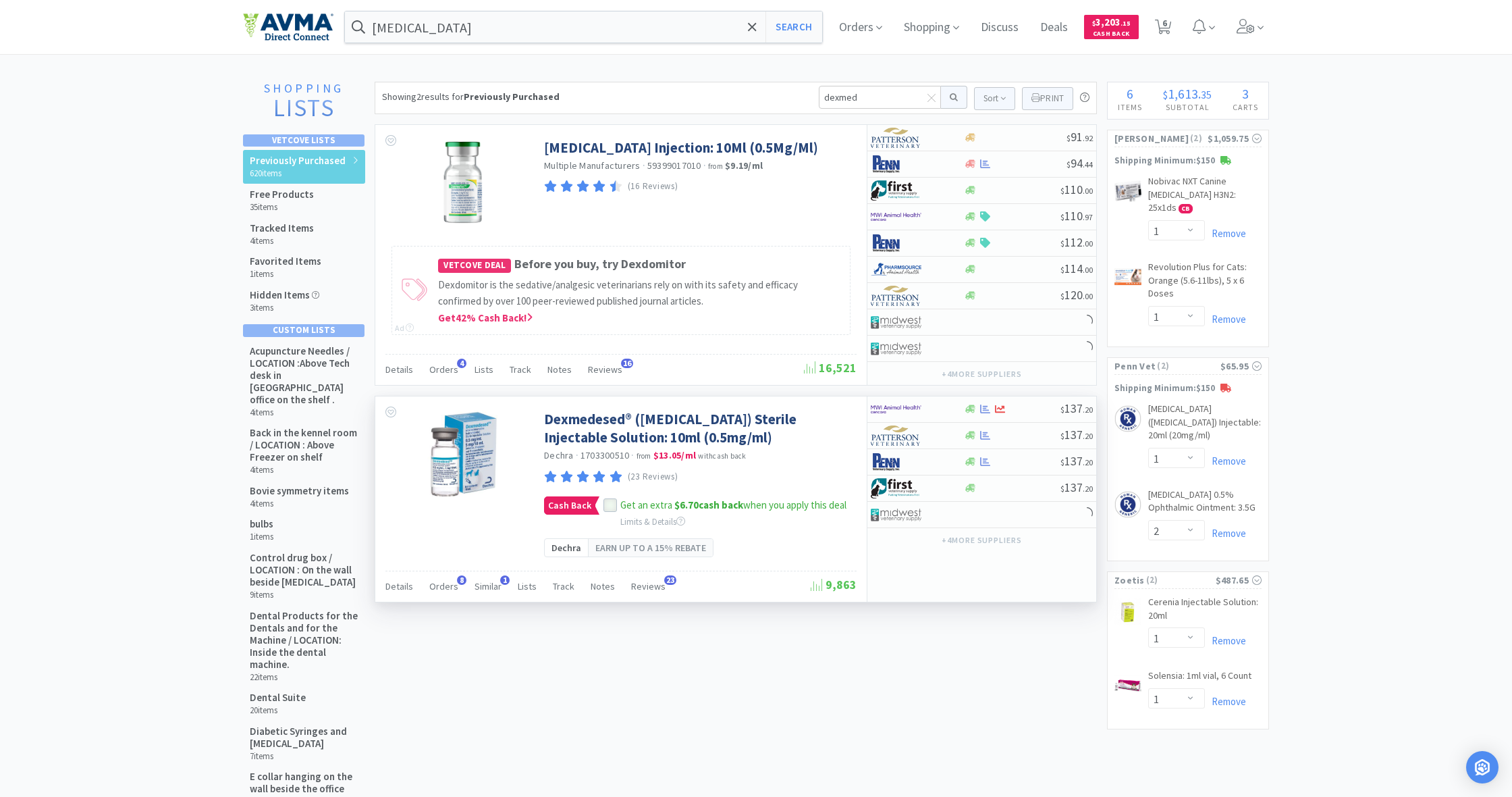
click at [606, 508] on icon at bounding box center [610, 505] width 9 height 9
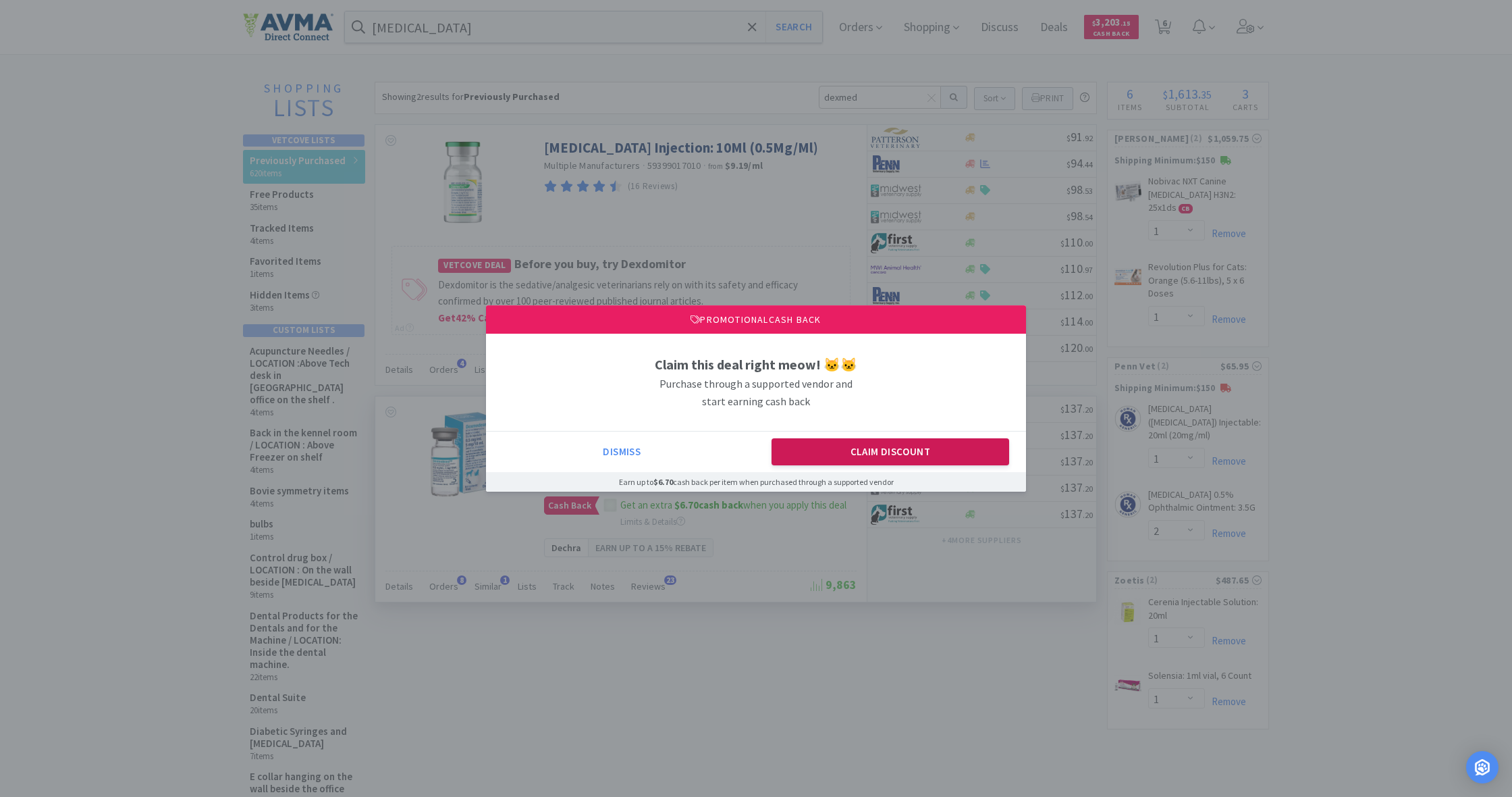
click at [891, 451] on button "Claim Discount" at bounding box center [891, 452] width 238 height 27
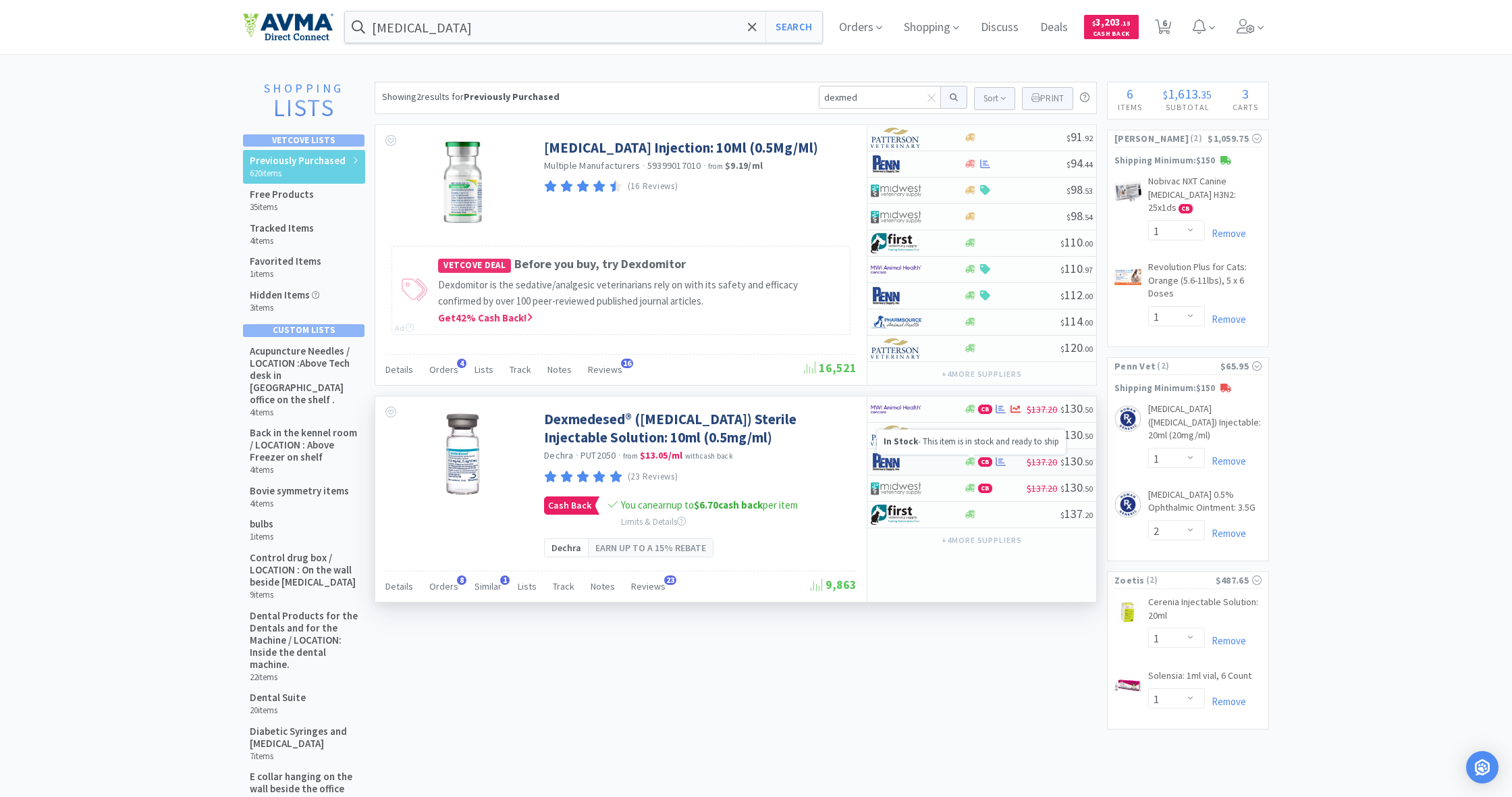
click at [973, 460] on icon at bounding box center [971, 462] width 10 height 8
select select "1"
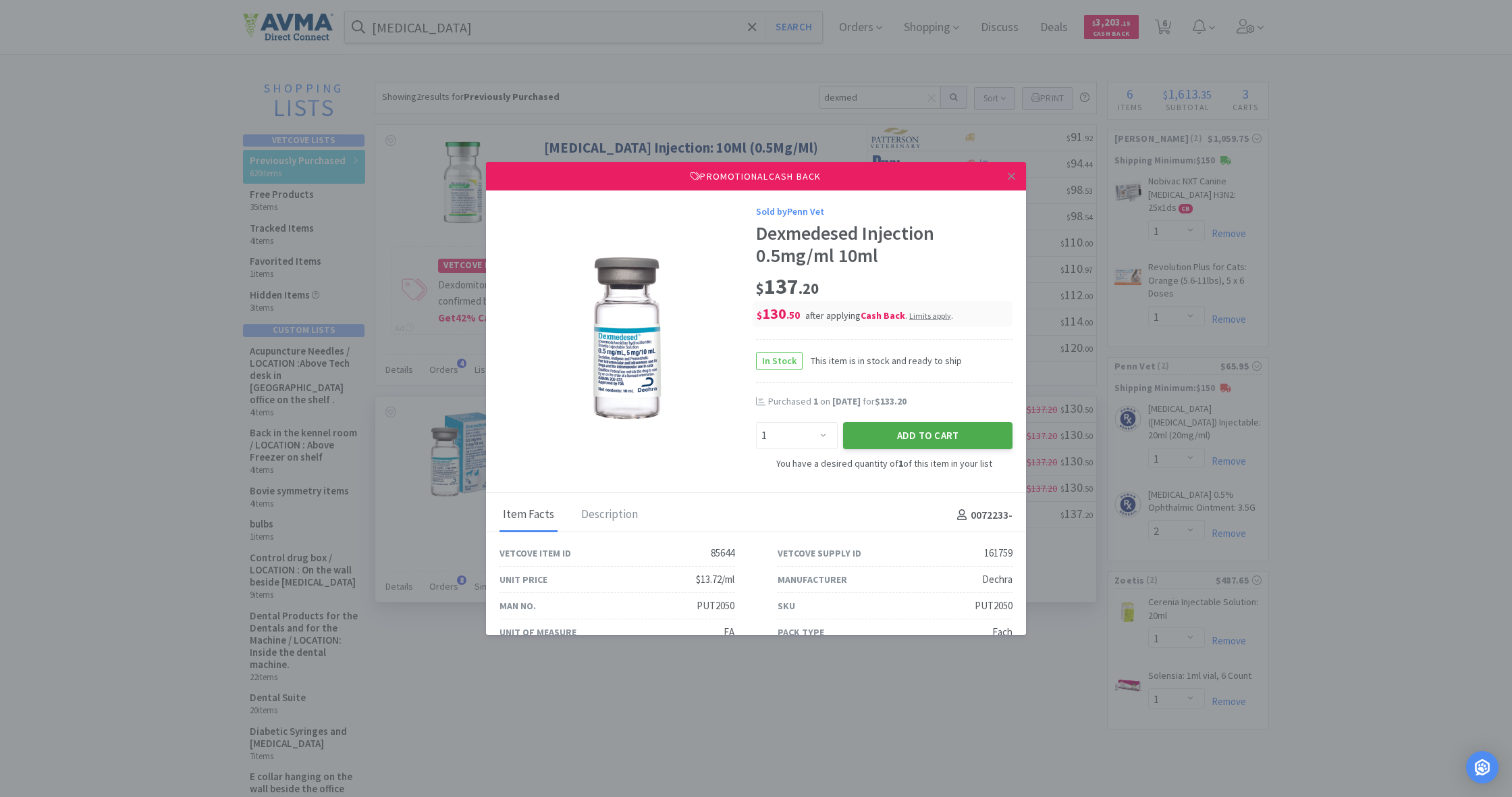
click at [940, 443] on button "Add to Cart" at bounding box center [928, 436] width 169 height 27
select select "1"
select select "2"
select select "1"
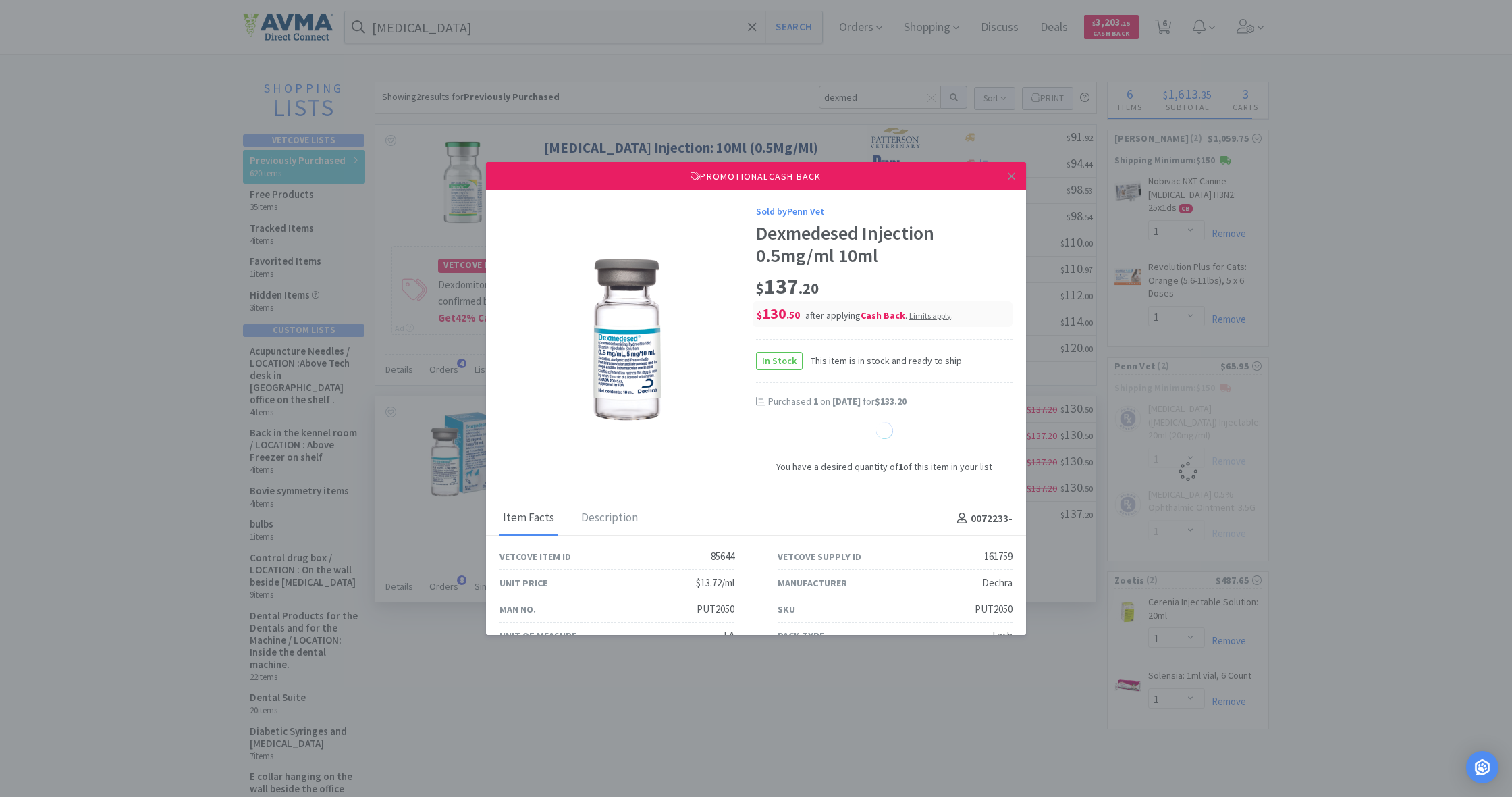
select select "1"
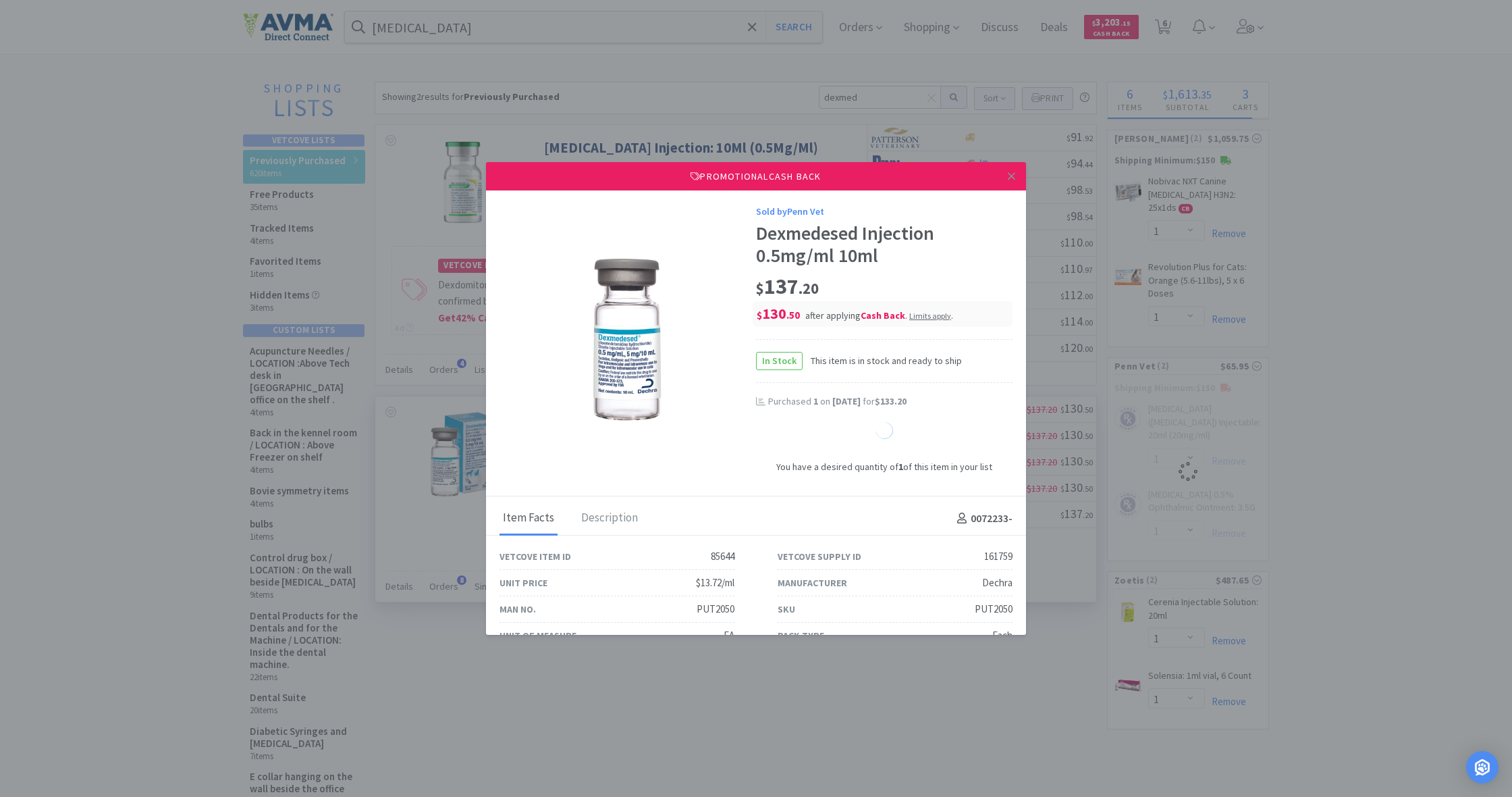
select select "1"
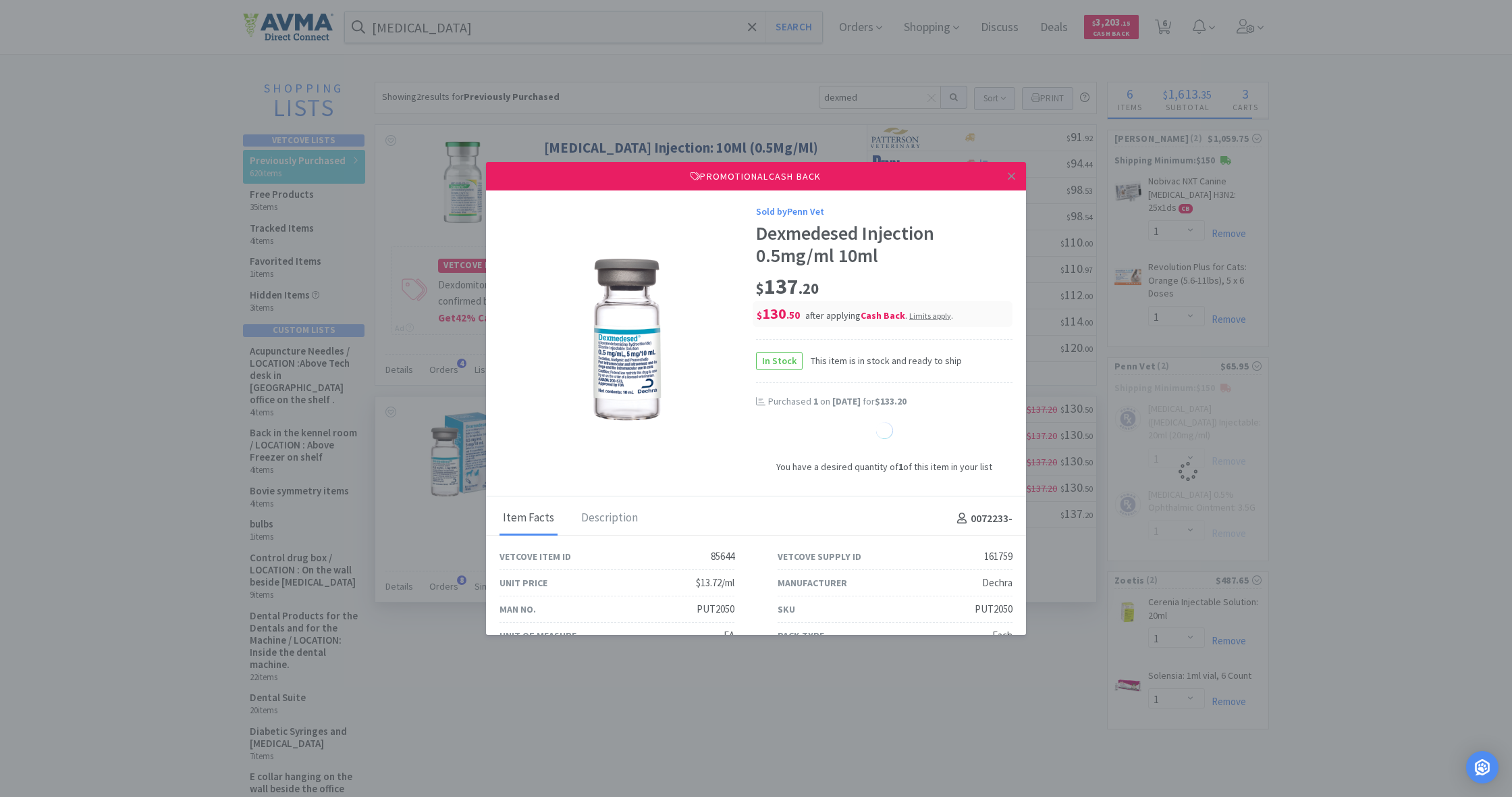
select select "1"
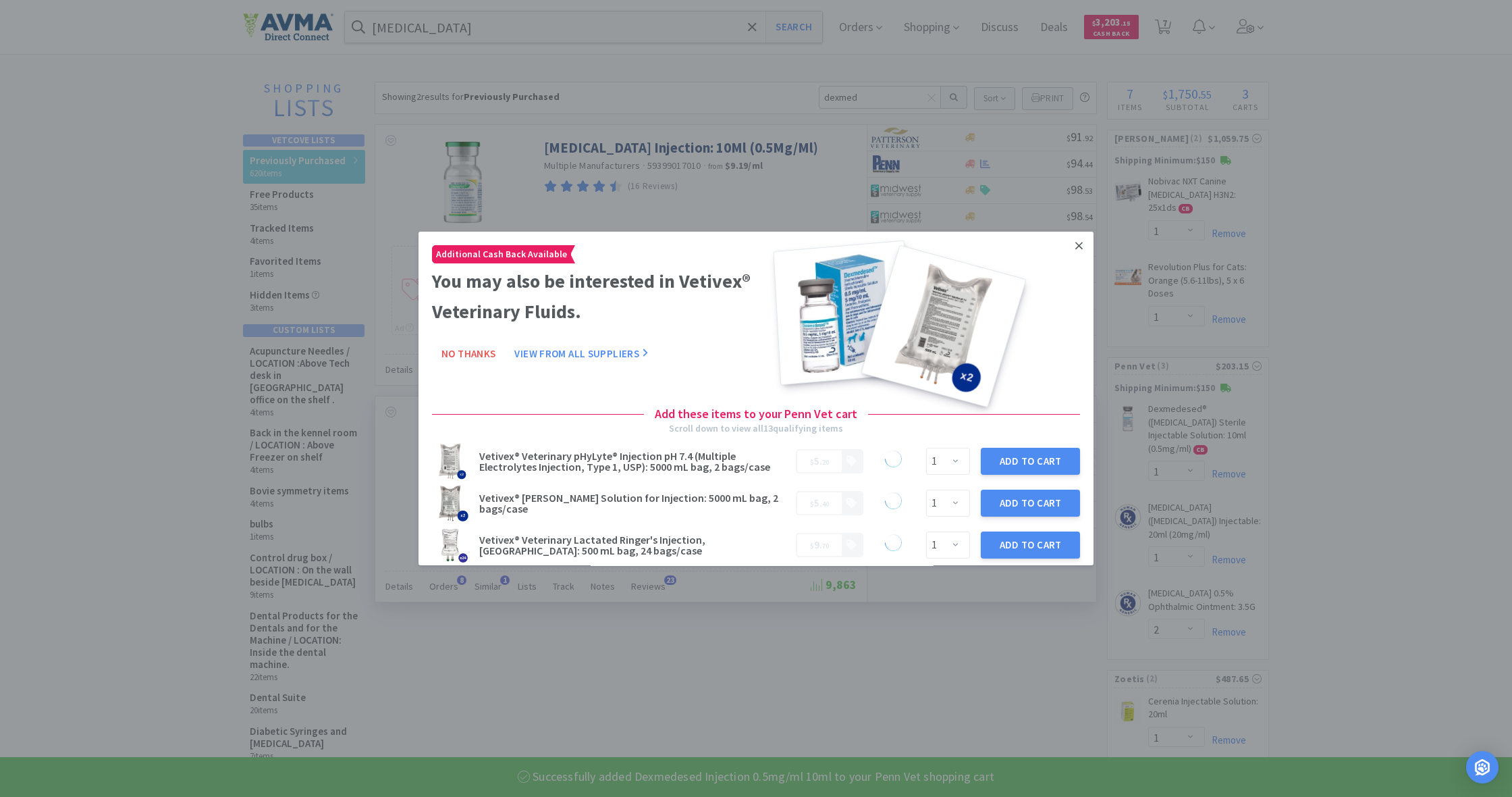
click at [1083, 245] on link at bounding box center [1080, 246] width 24 height 29
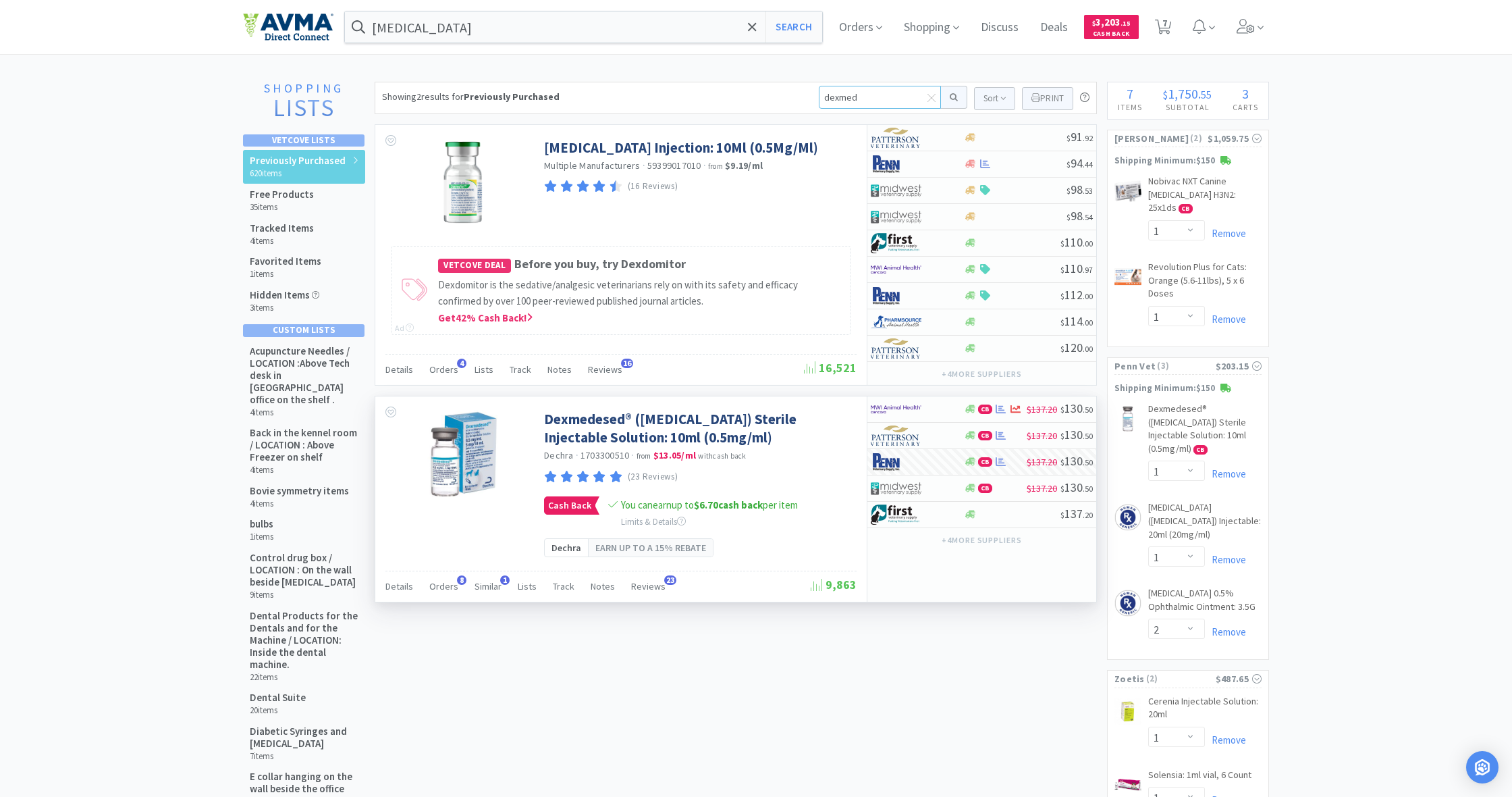
drag, startPoint x: 870, startPoint y: 95, endPoint x: 787, endPoint y: 98, distance: 83.1
click at [787, 98] on div "Showing 2 results for Previously Purchased dexmed Sort Print Previously Purchas…" at bounding box center [735, 98] width 722 height 32
type input "neopoly"
click at [952, 97] on button at bounding box center [954, 97] width 26 height 23
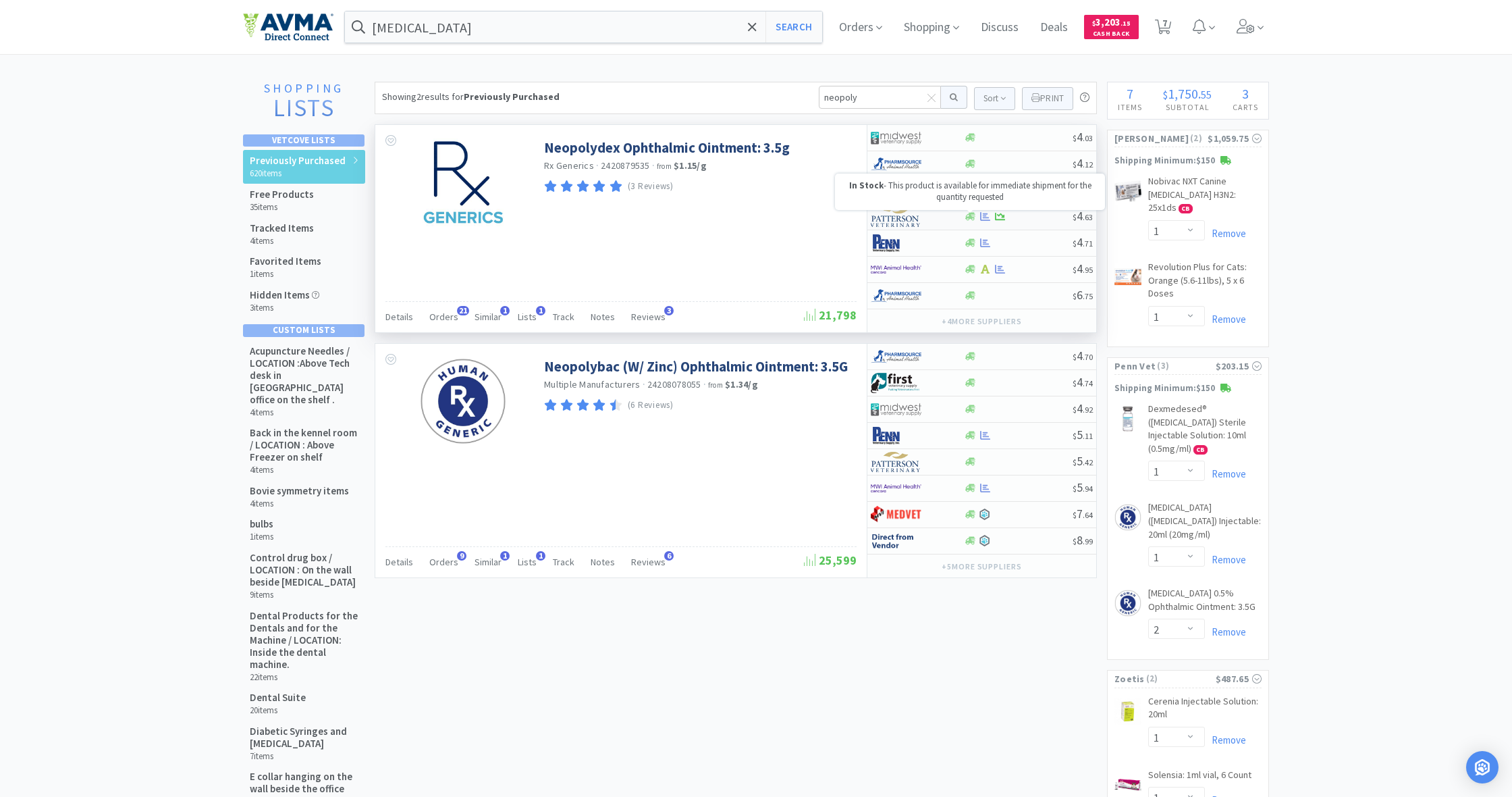
click at [972, 217] on icon at bounding box center [971, 216] width 10 height 8
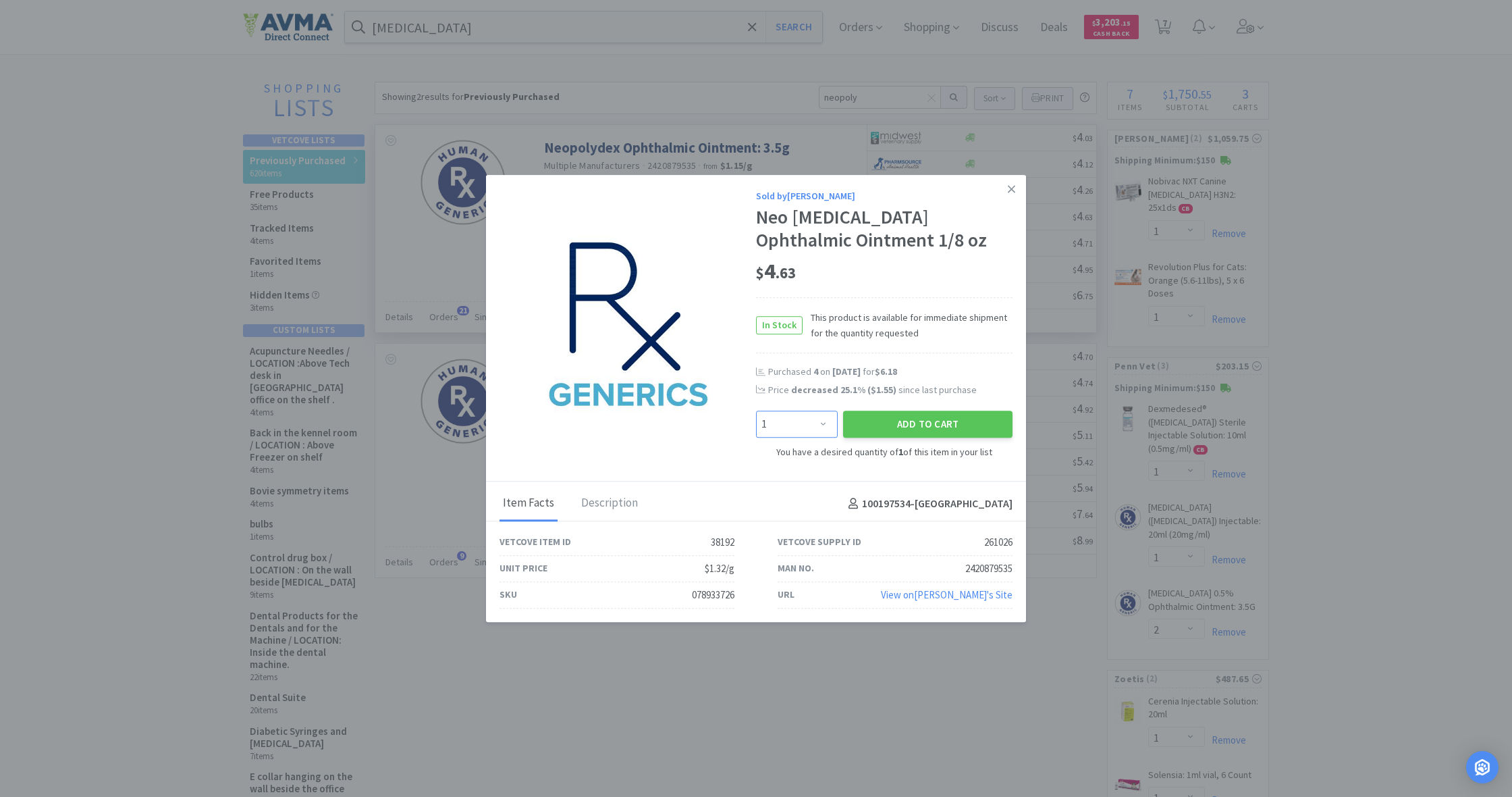
select select "2"
click at [937, 420] on button "Add to Cart" at bounding box center [928, 424] width 169 height 27
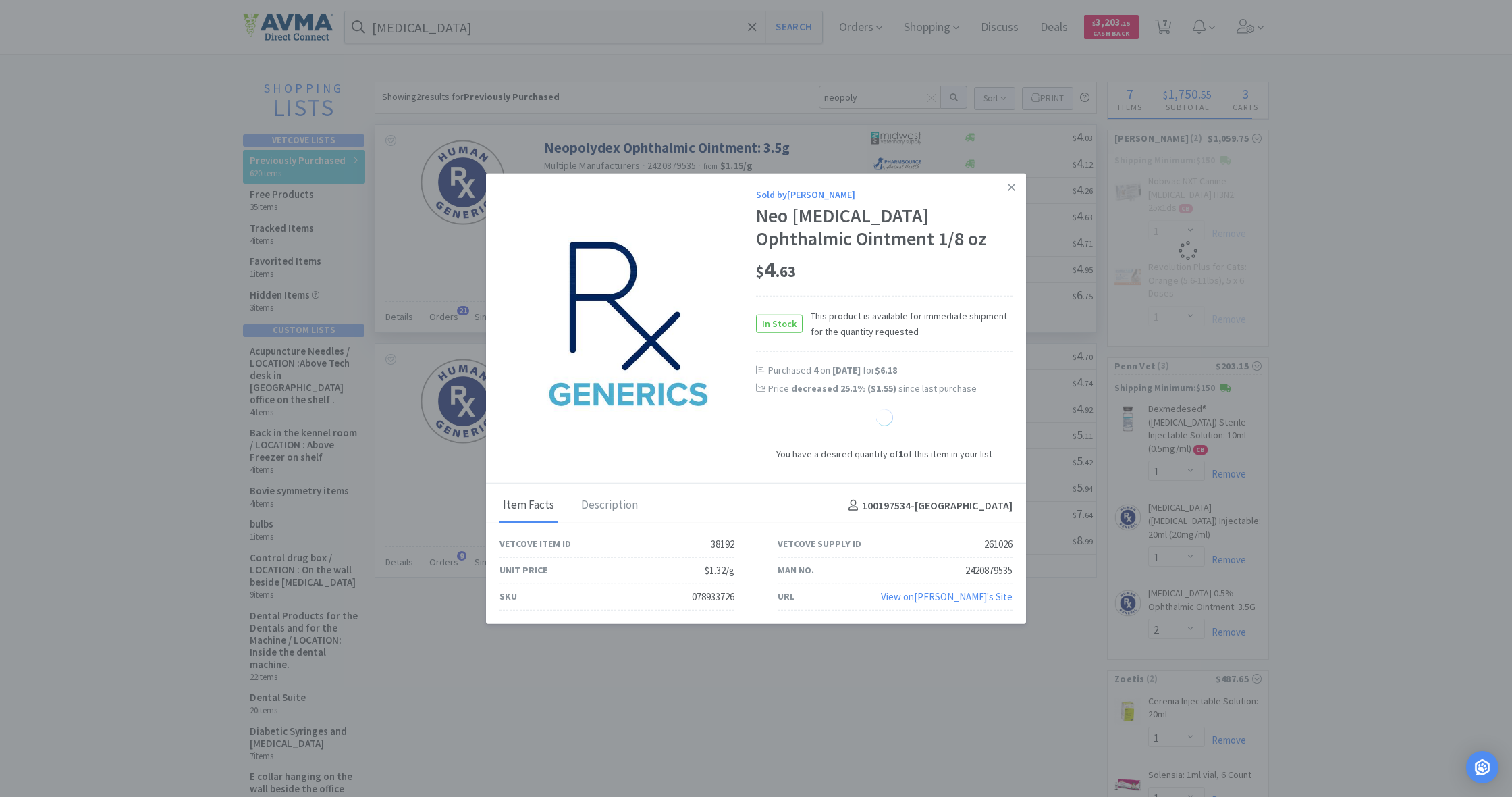
select select "2"
select select "1"
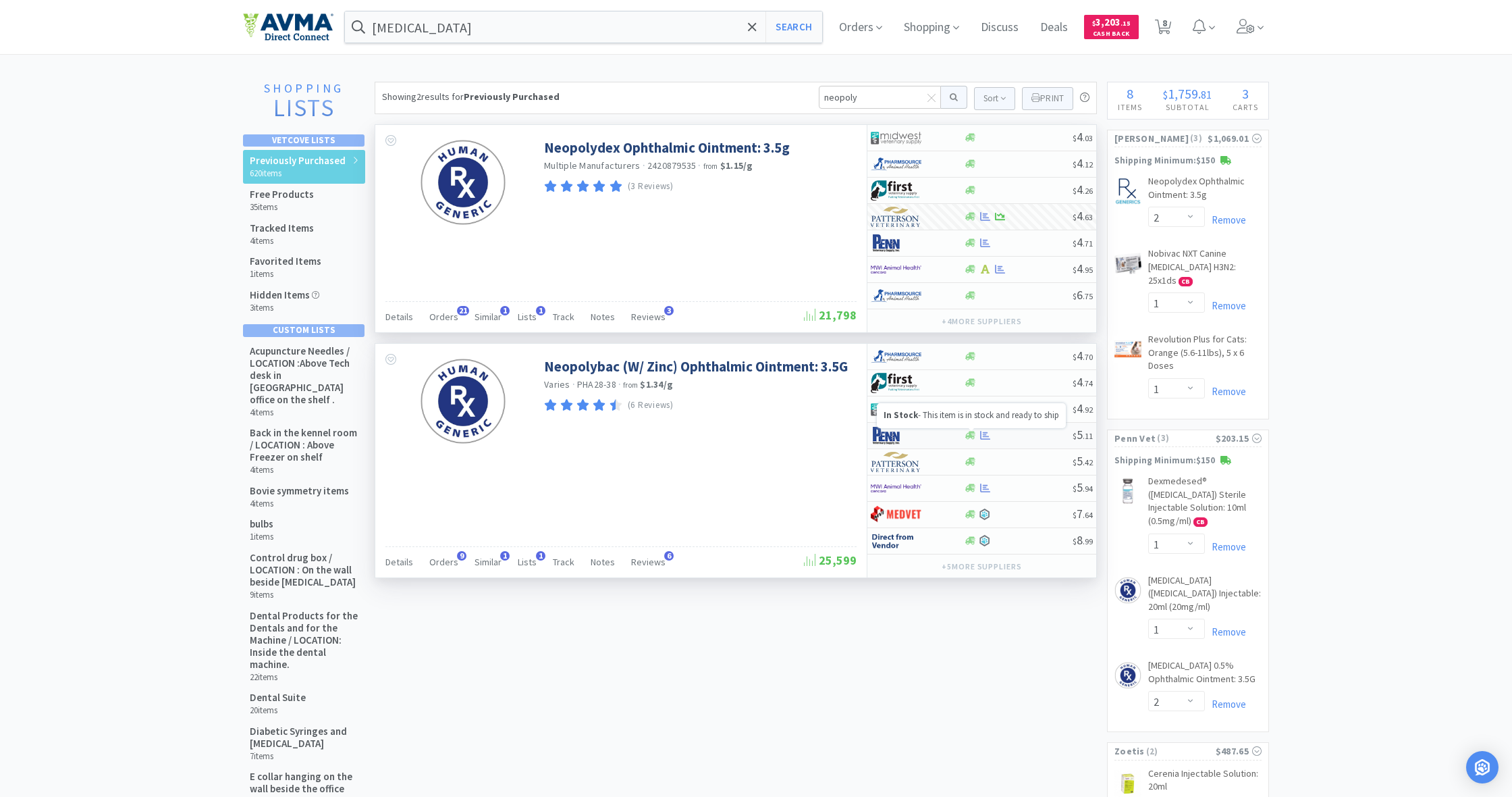
click at [968, 435] on icon at bounding box center [971, 435] width 10 height 8
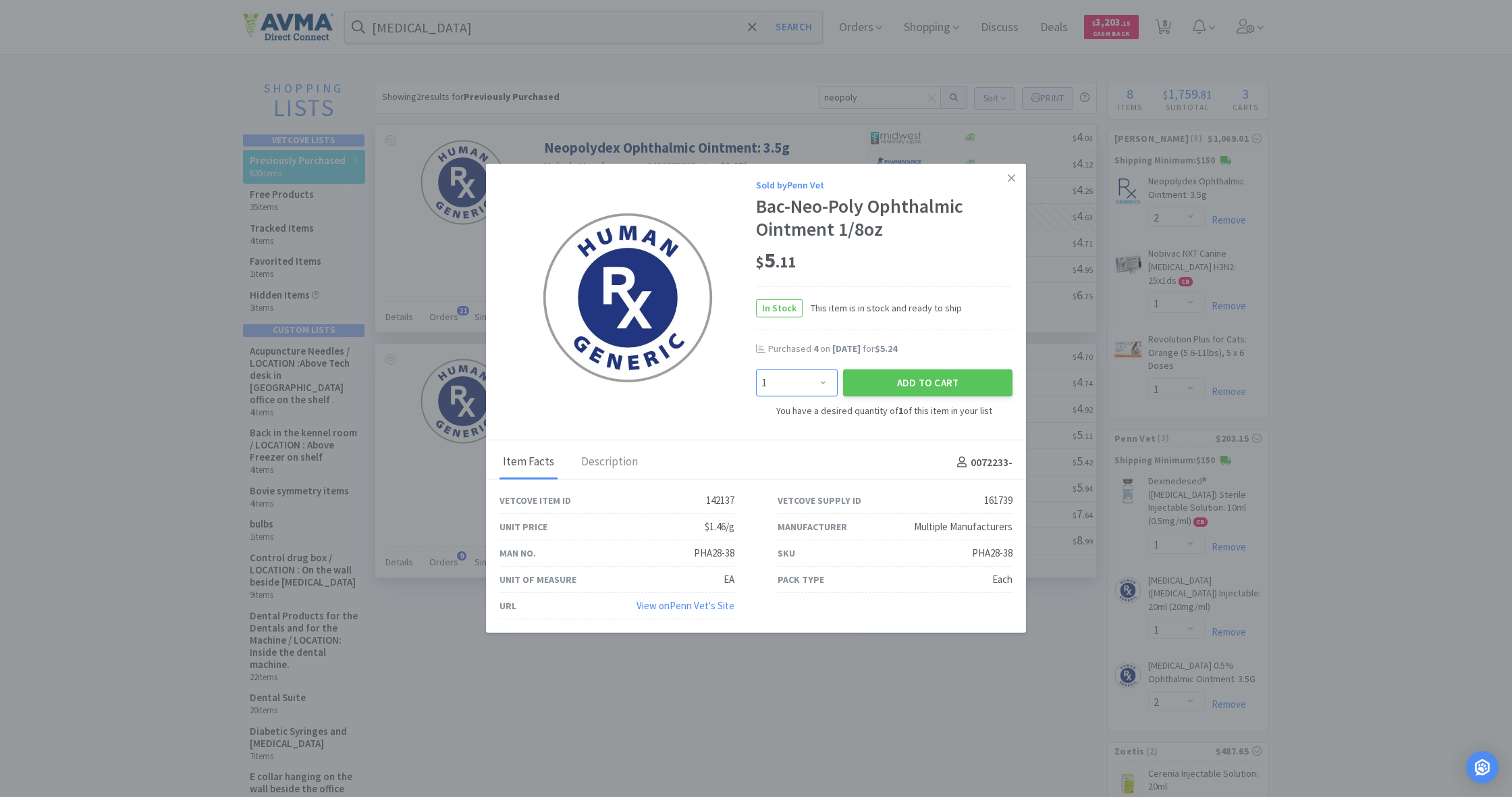
select select "2"
click at [905, 389] on button "Add to Cart" at bounding box center [928, 383] width 169 height 27
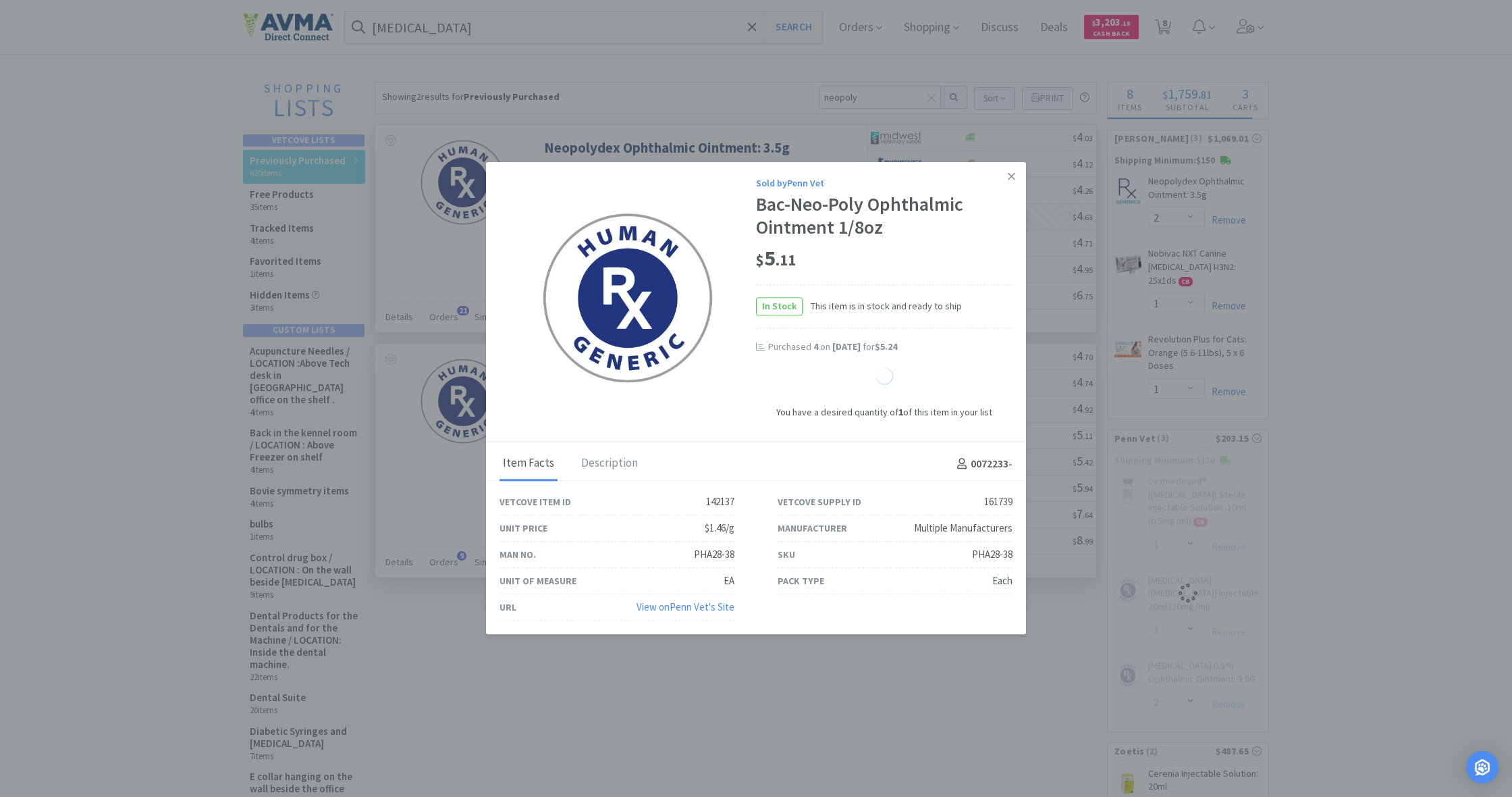
select select "2"
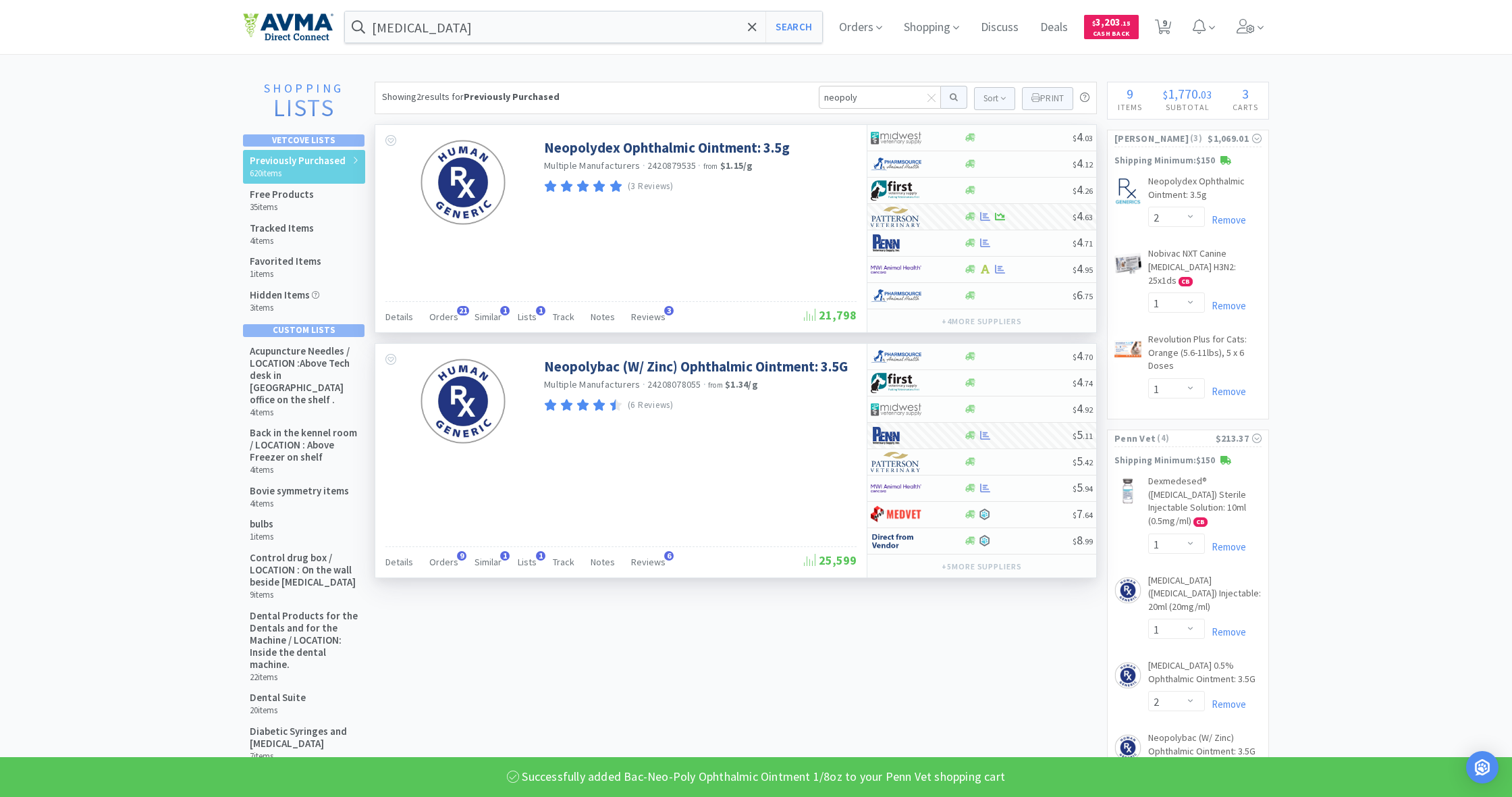
click at [787, 445] on div "Neopolybac (W/ Zinc) Ophthalmic Ointment: 3.5G Multiple Manufacturers · 2420807…" at bounding box center [621, 399] width 491 height 112
click at [667, 362] on link "Neopolybac (W/ Zinc) Ophthalmic Ointment: 3.5G" at bounding box center [696, 366] width 303 height 18
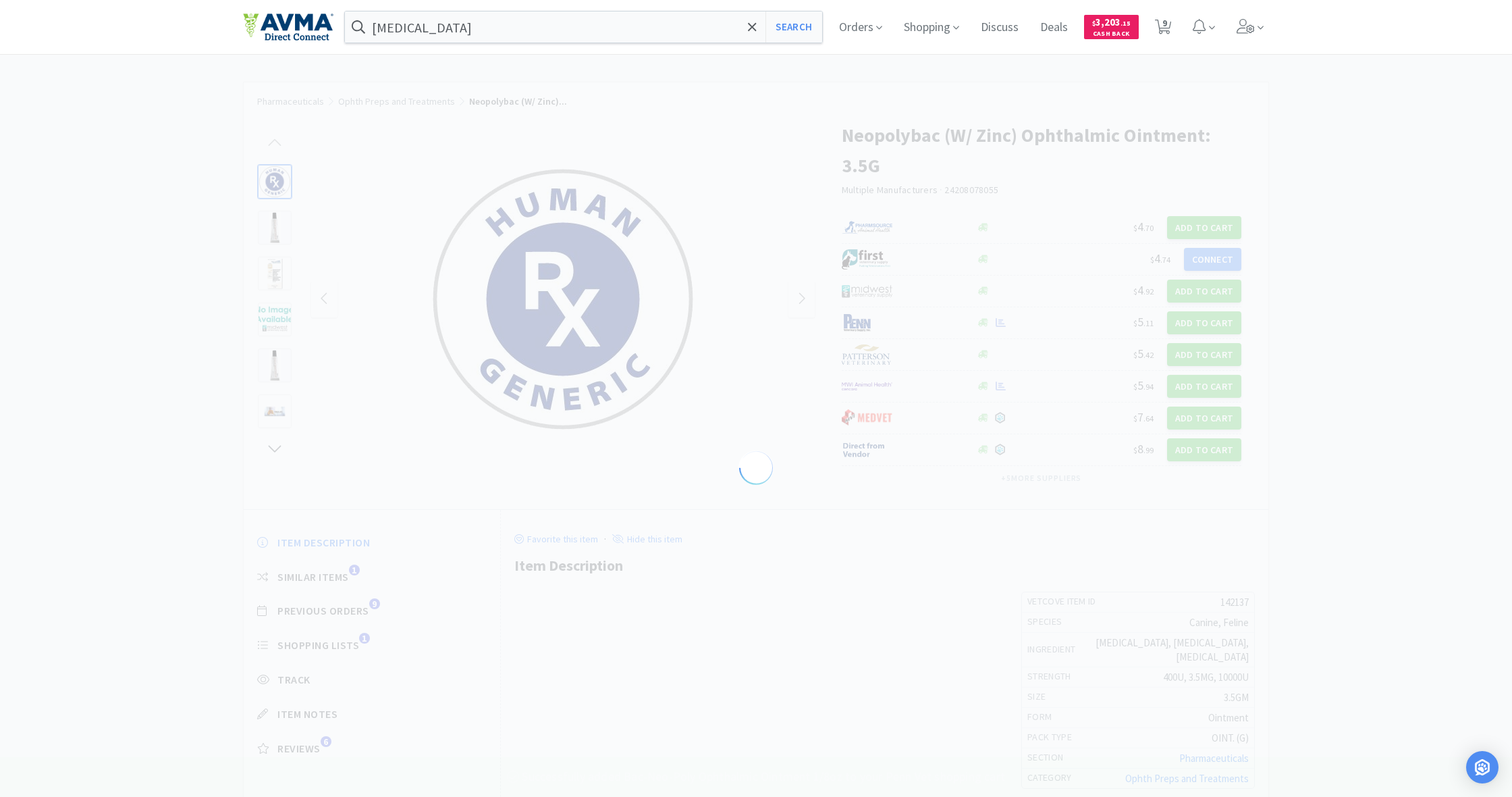
click at [667, 362] on img at bounding box center [563, 299] width 270 height 270
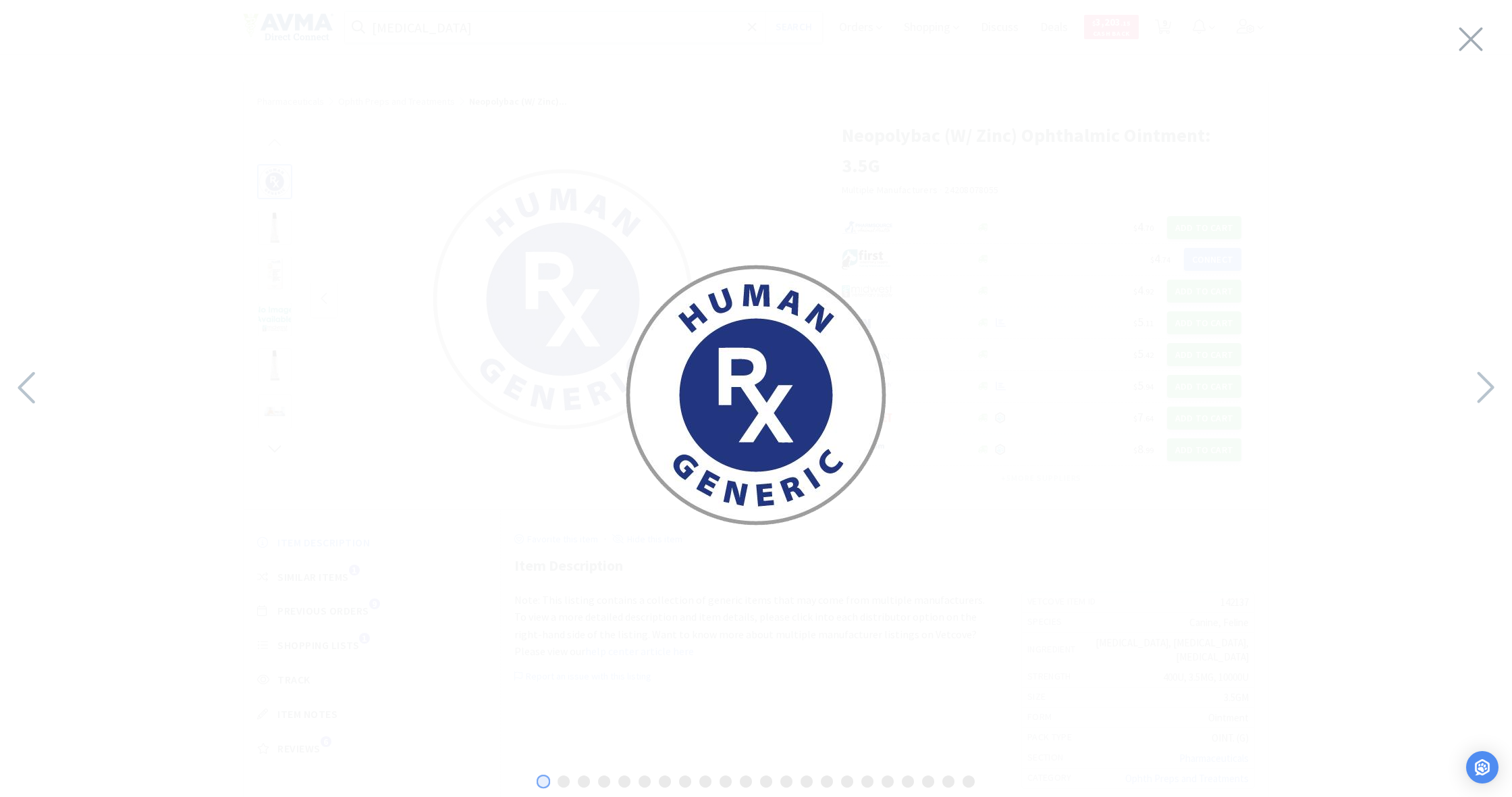
click at [795, 544] on div at bounding box center [756, 395] width 1512 height 764
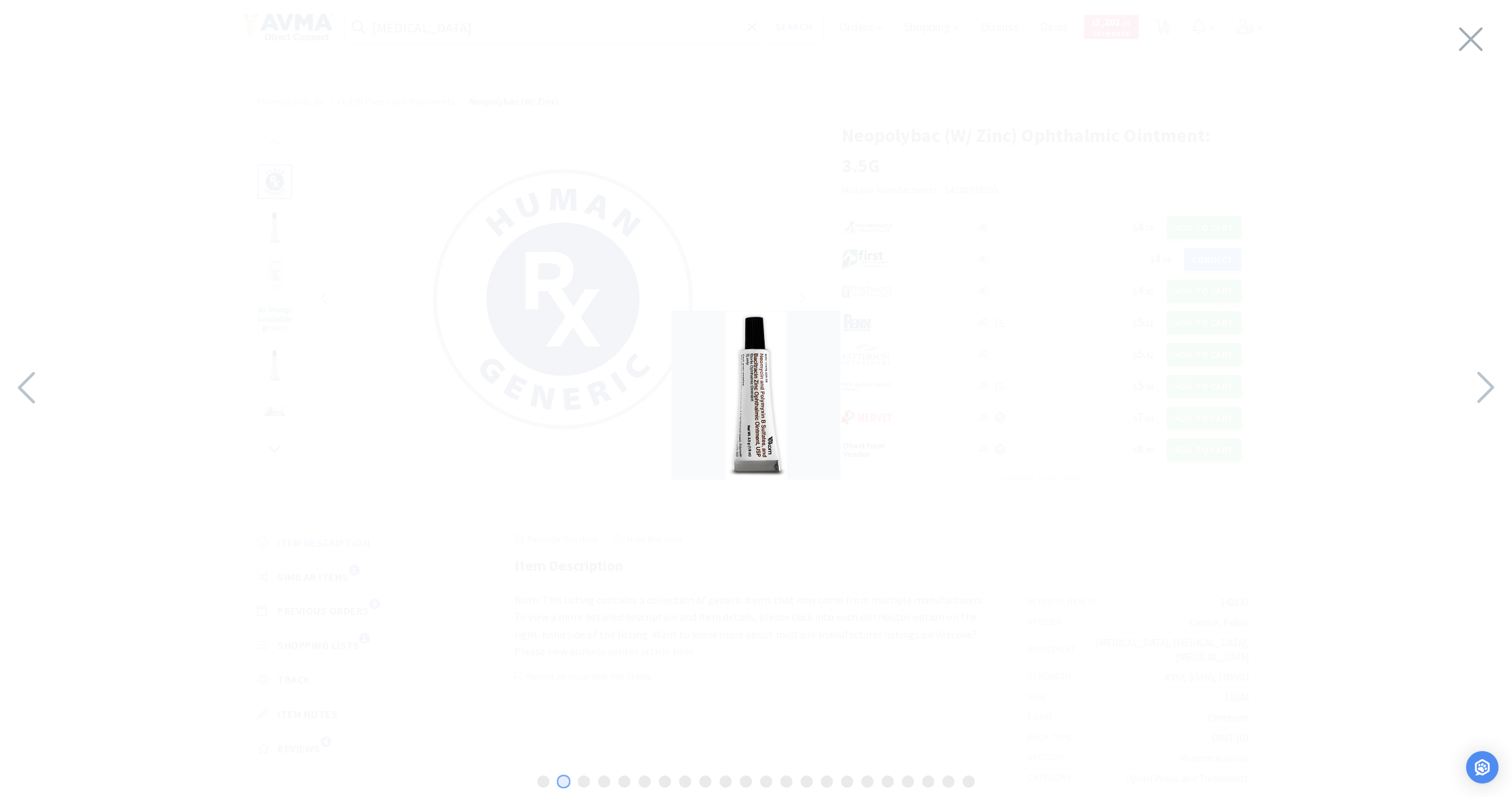
select select "2"
select select "1"
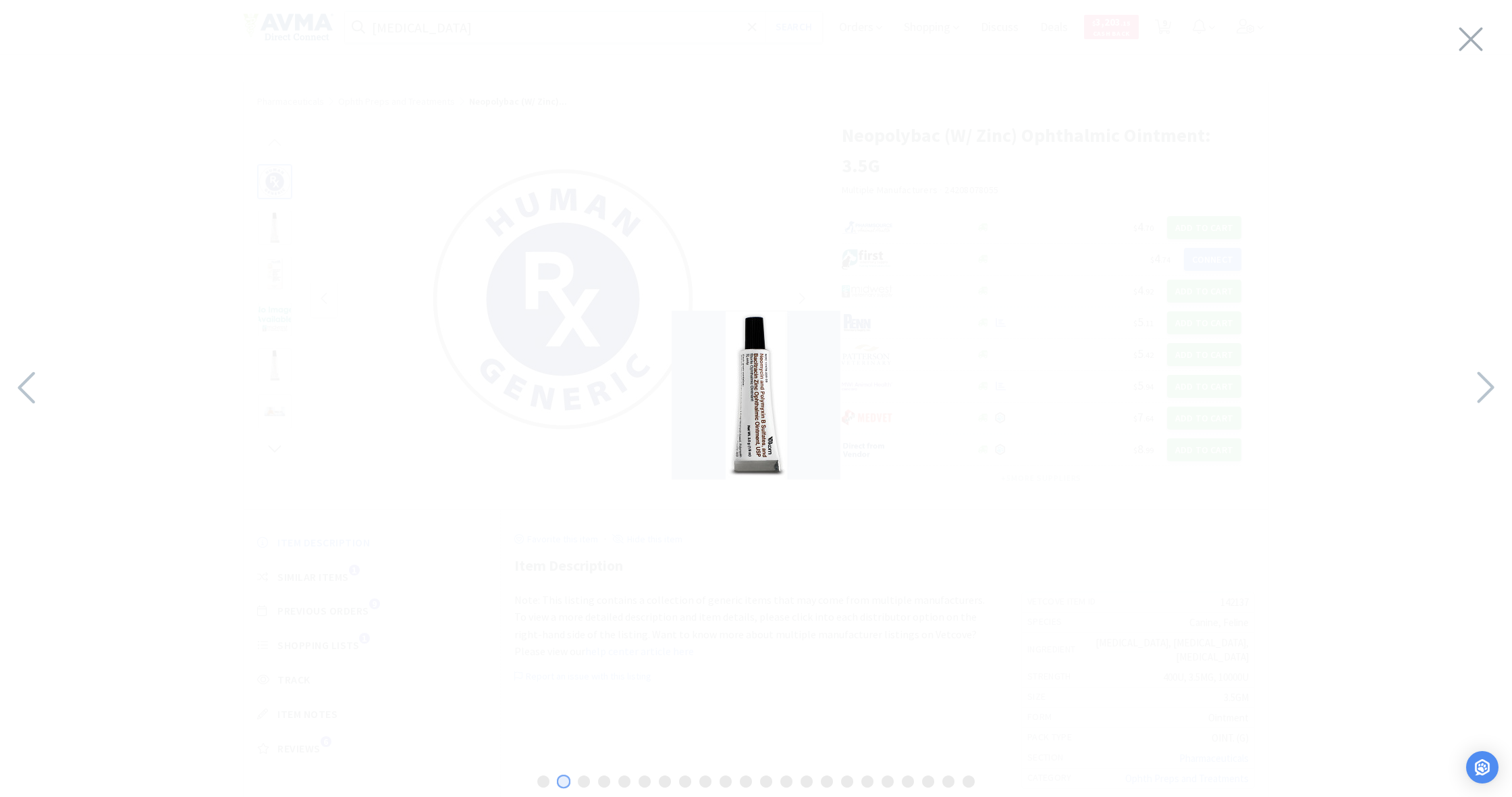
select select "2"
select select "1"
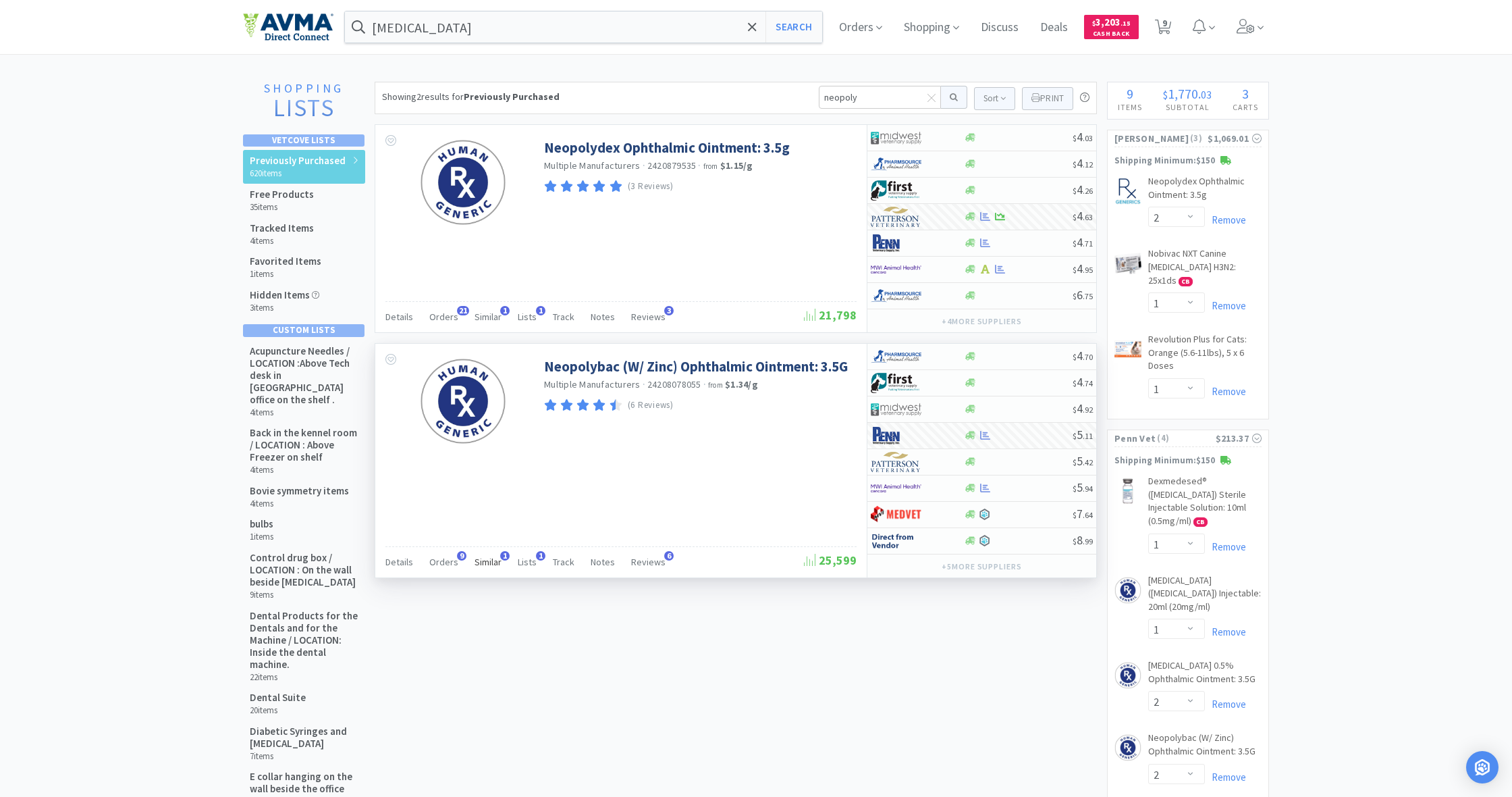
drag, startPoint x: 448, startPoint y: 564, endPoint x: 487, endPoint y: 554, distance: 40.3
click at [448, 564] on span "Orders" at bounding box center [444, 562] width 29 height 12
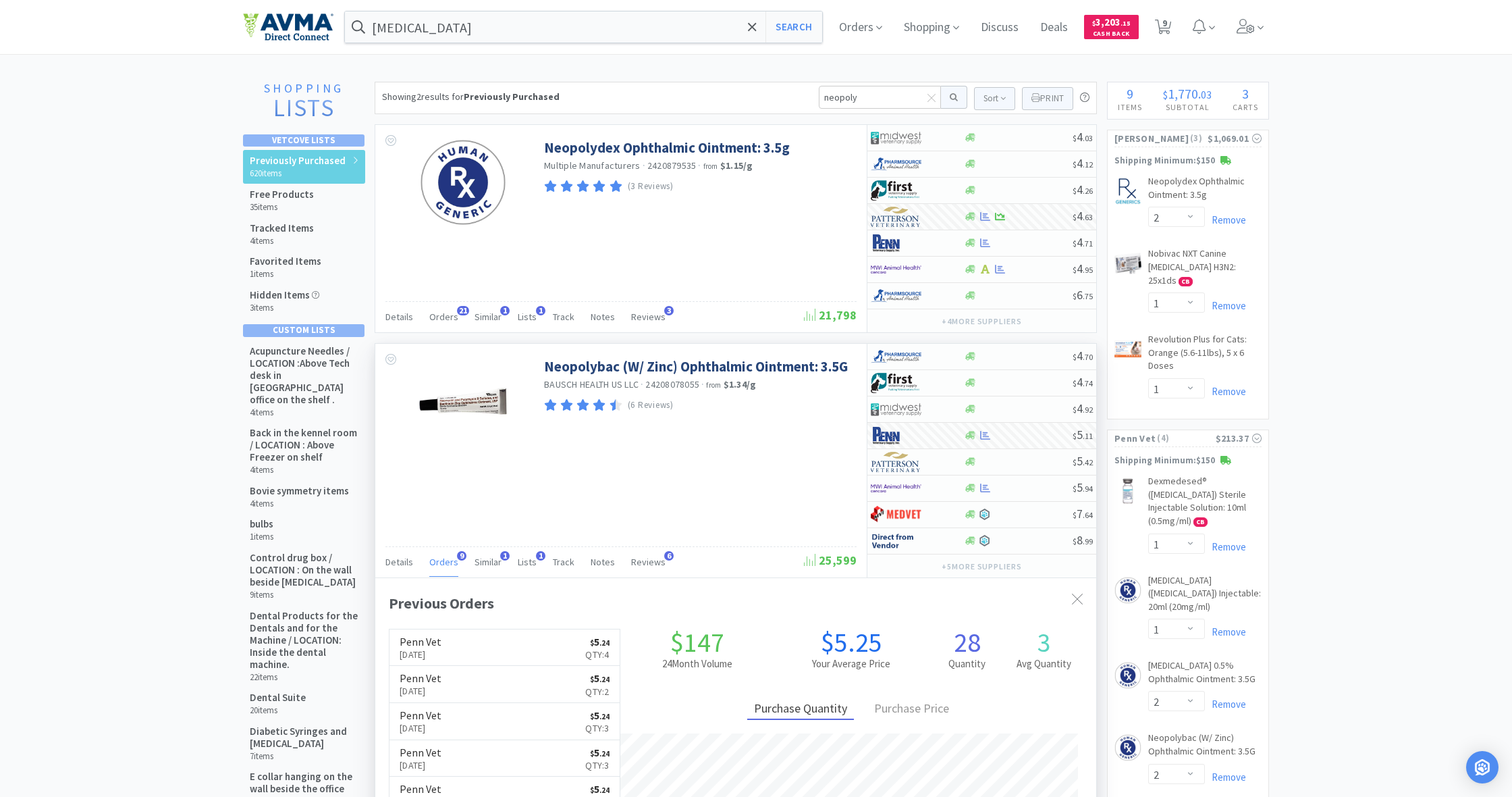
scroll to position [675103, 674404]
drag, startPoint x: 861, startPoint y: 97, endPoint x: 797, endPoint y: 97, distance: 64.0
click at [797, 97] on div "Showing 2 results for Previously Purchased neopoly Sort Print Previously Purcha…" at bounding box center [735, 98] width 722 height 32
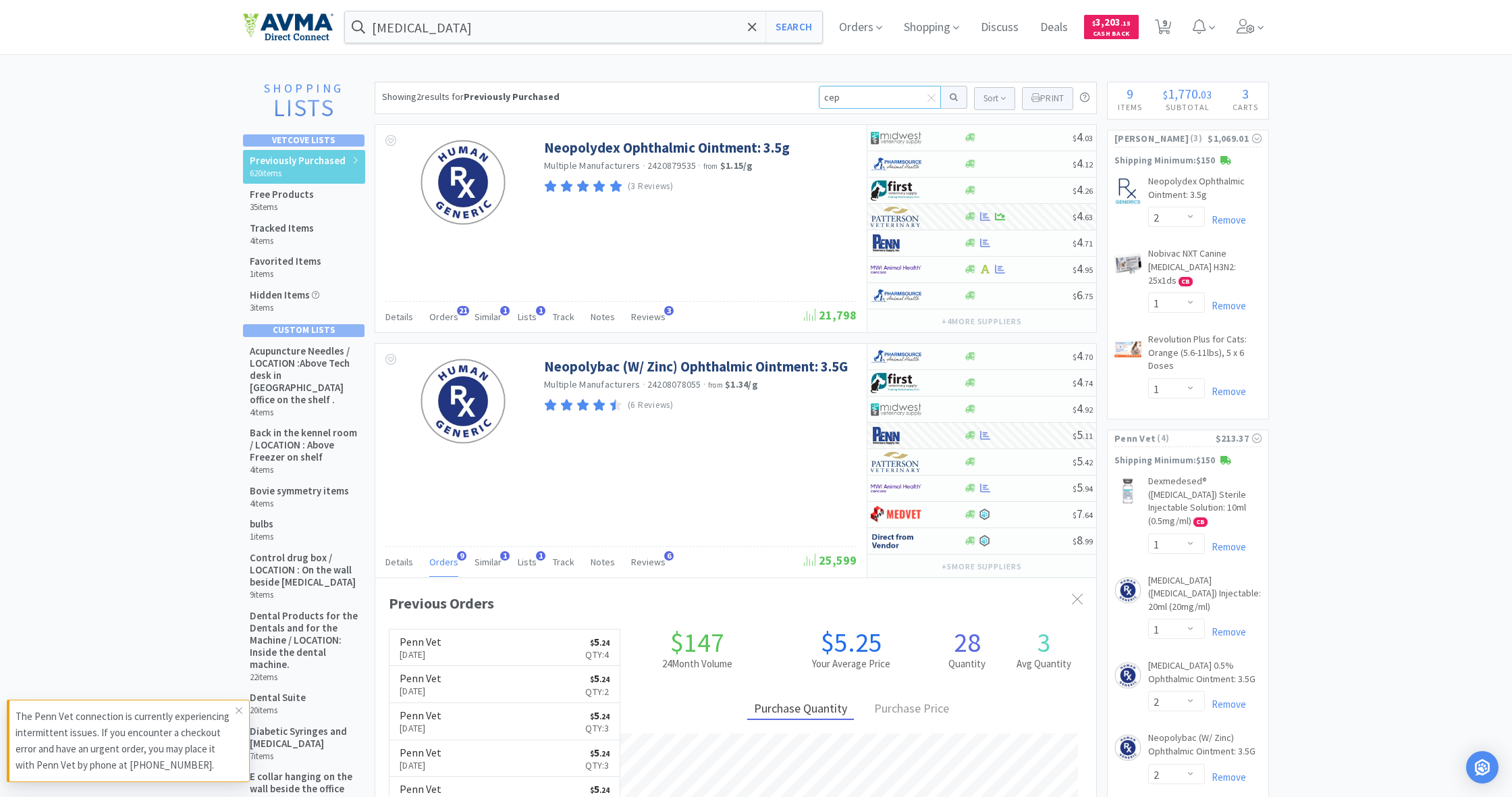
type input "ceph"
click at [952, 97] on button at bounding box center [954, 97] width 26 height 23
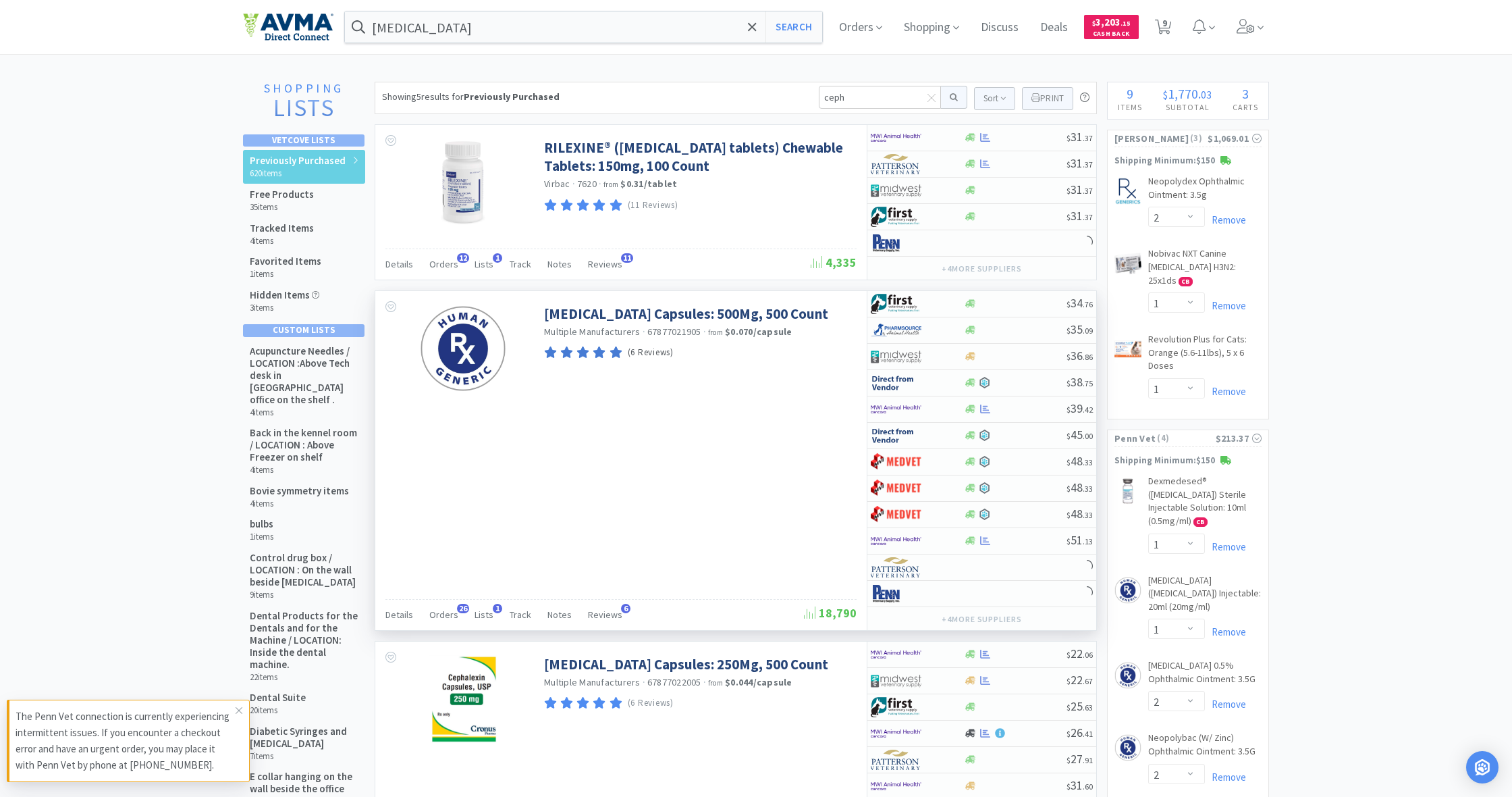
click at [618, 358] on div at bounding box center [615, 352] width 13 height 18
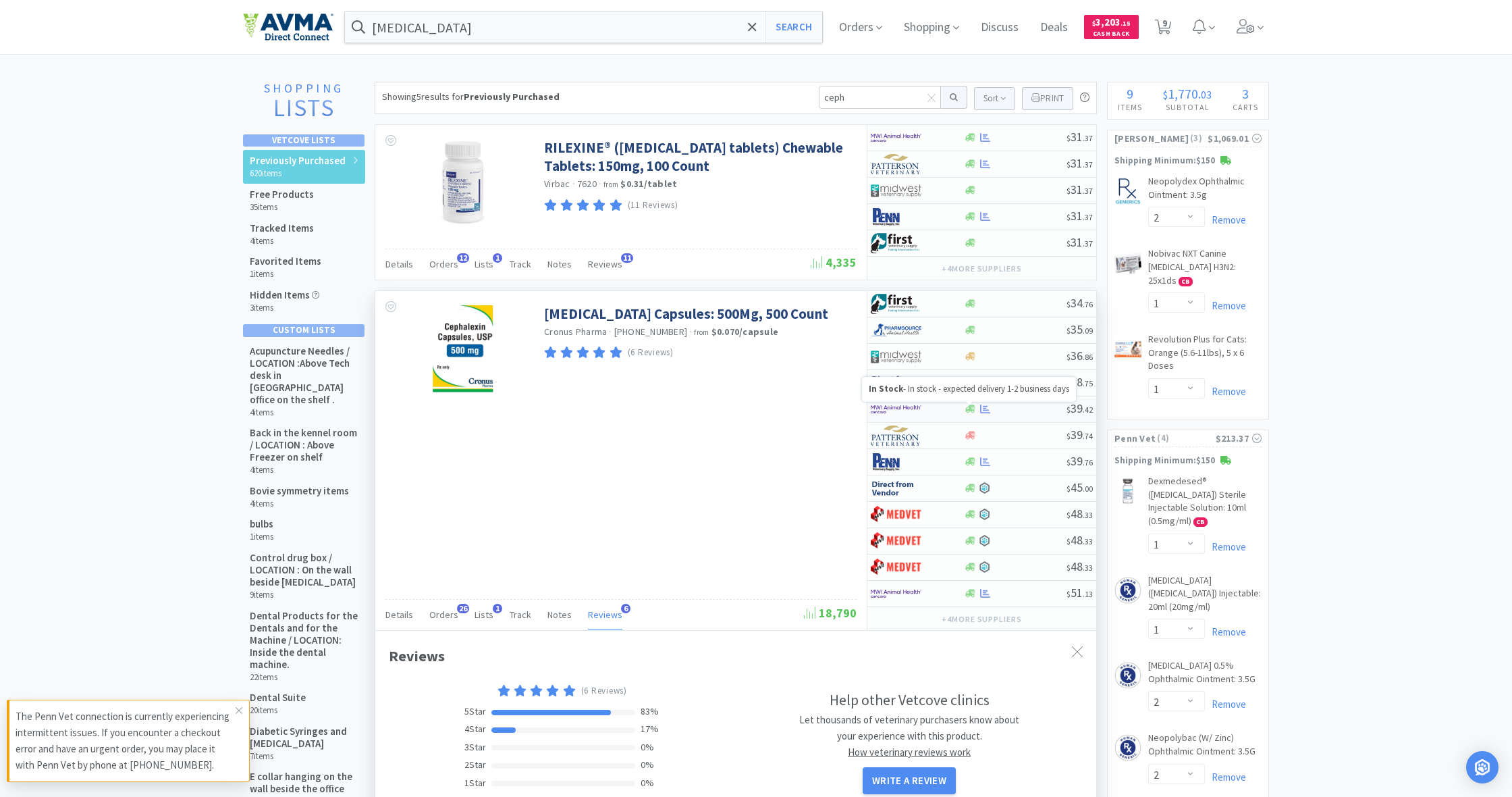
click at [966, 407] on icon at bounding box center [971, 409] width 10 height 10
select select "1"
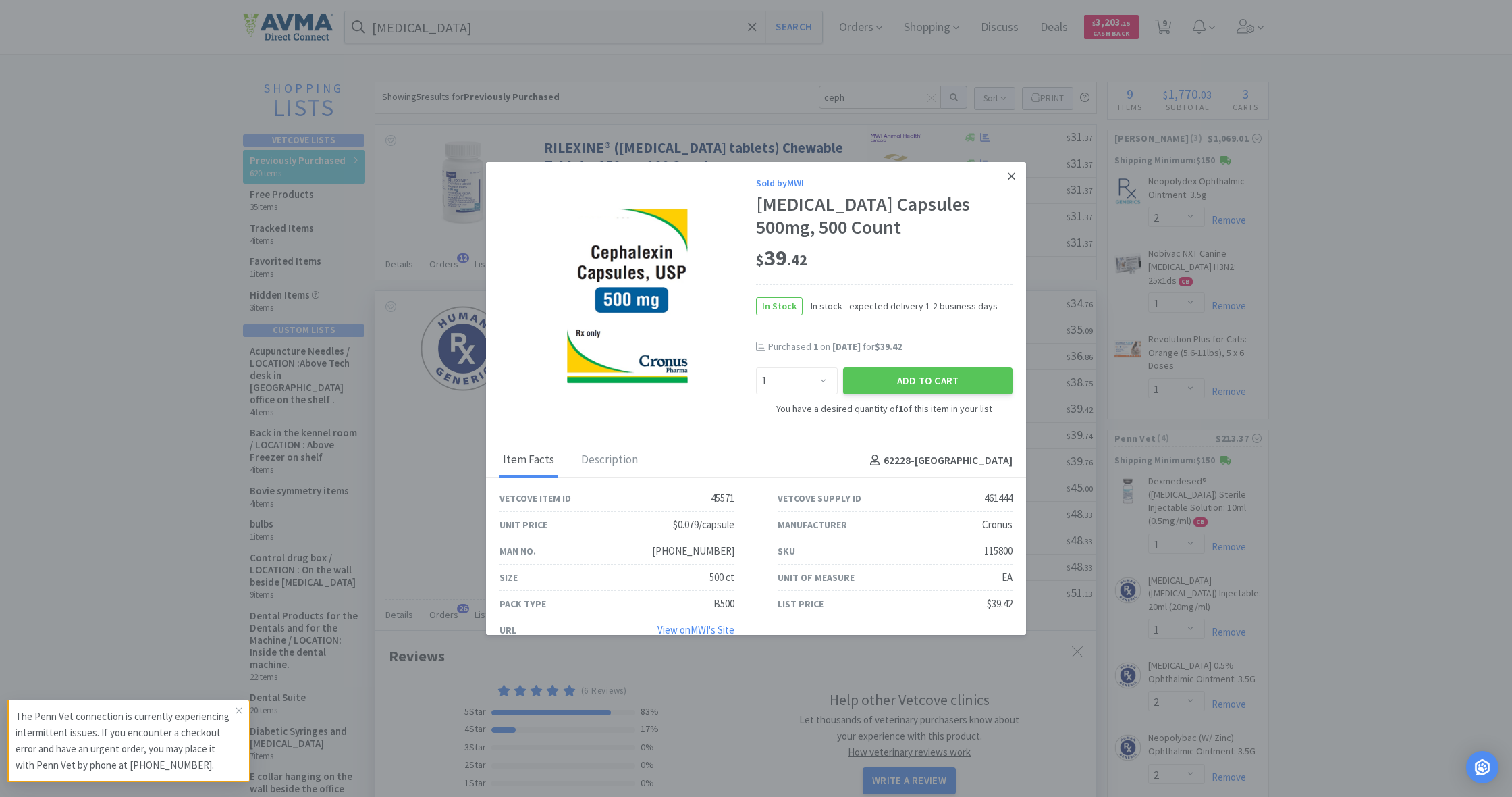
click at [1009, 175] on icon at bounding box center [1011, 176] width 8 height 12
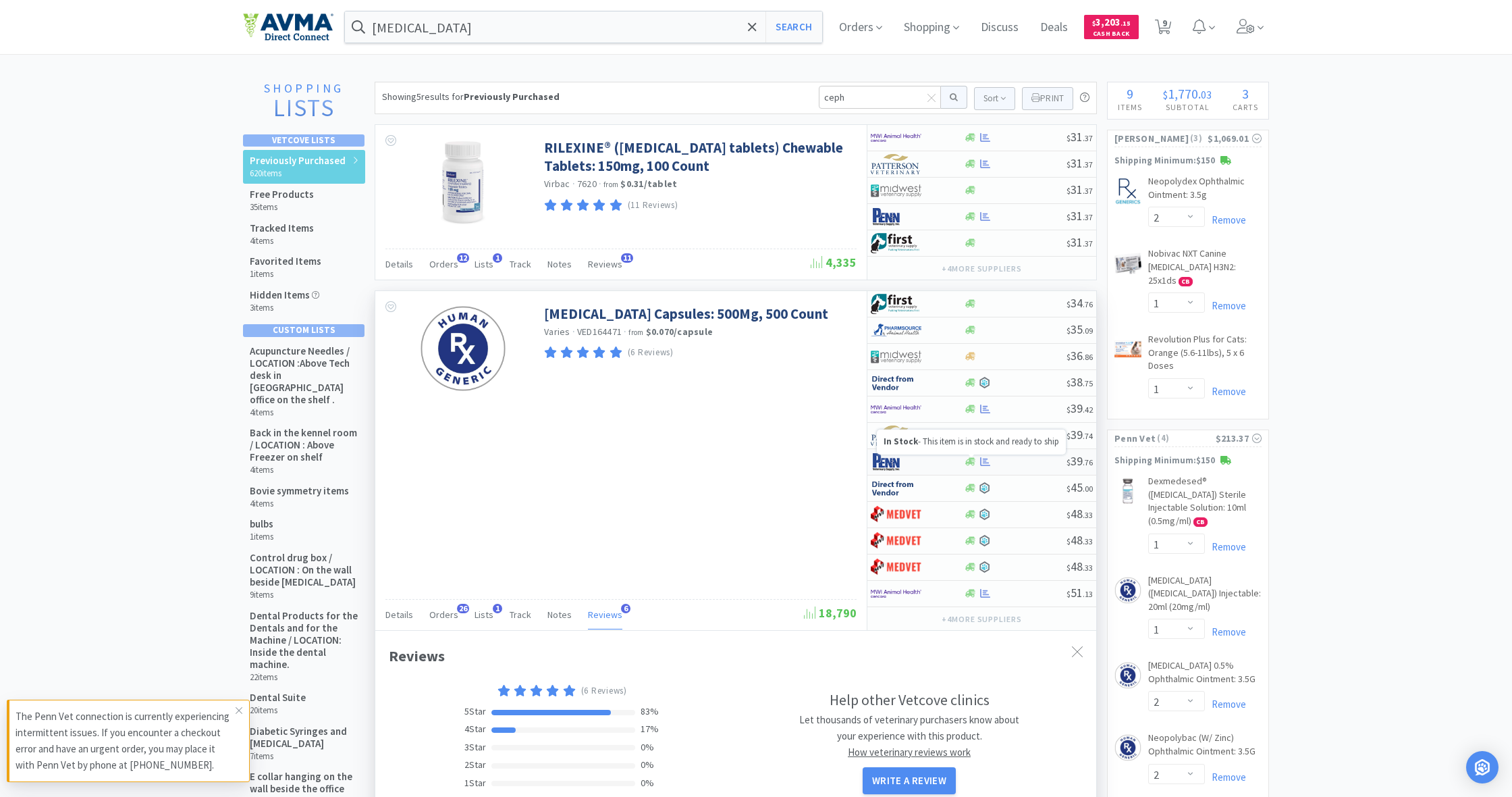
click at [972, 466] on icon at bounding box center [971, 462] width 10 height 10
select select "1"
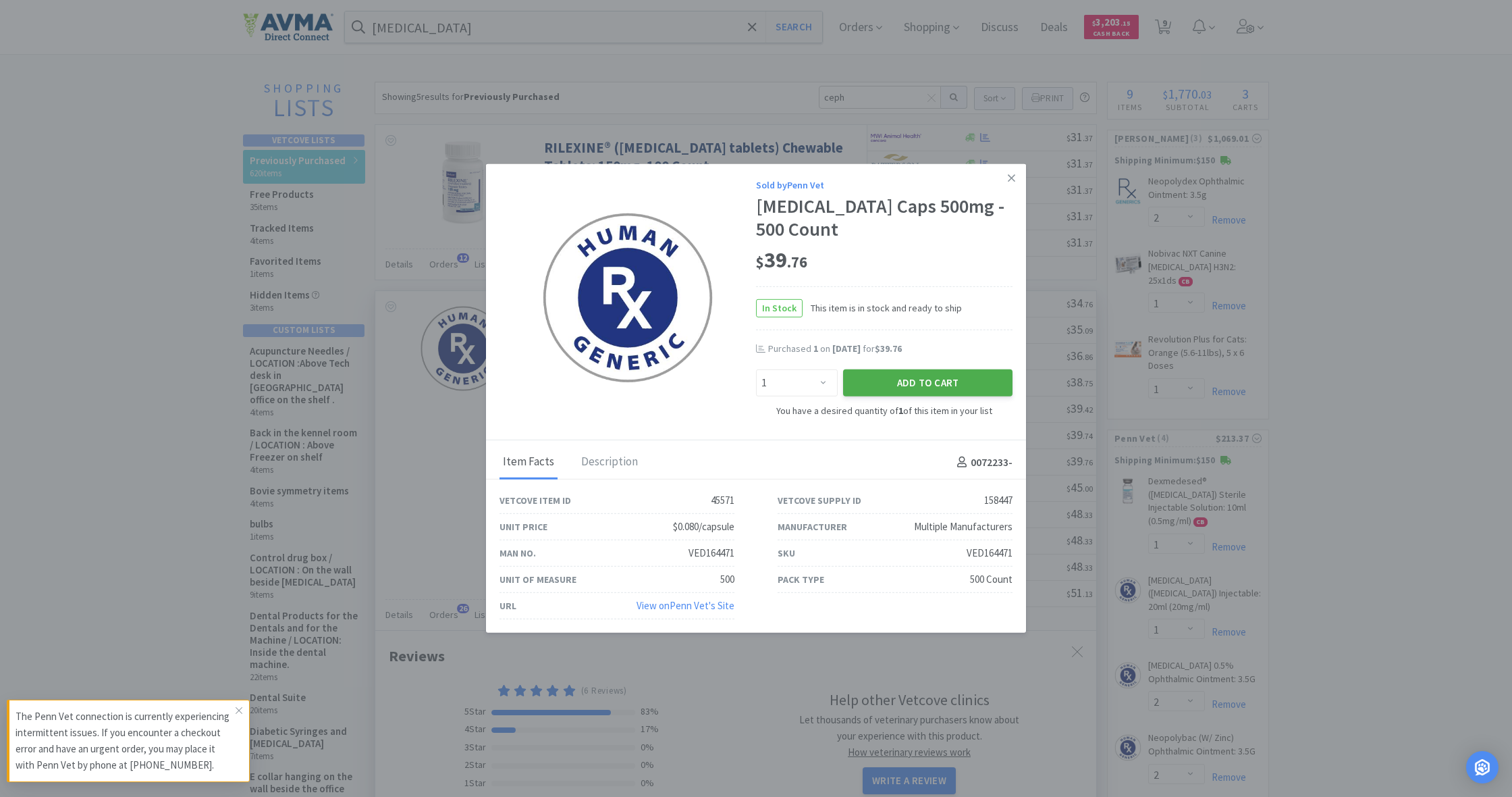
click at [916, 380] on button "Add to Cart" at bounding box center [928, 383] width 169 height 27
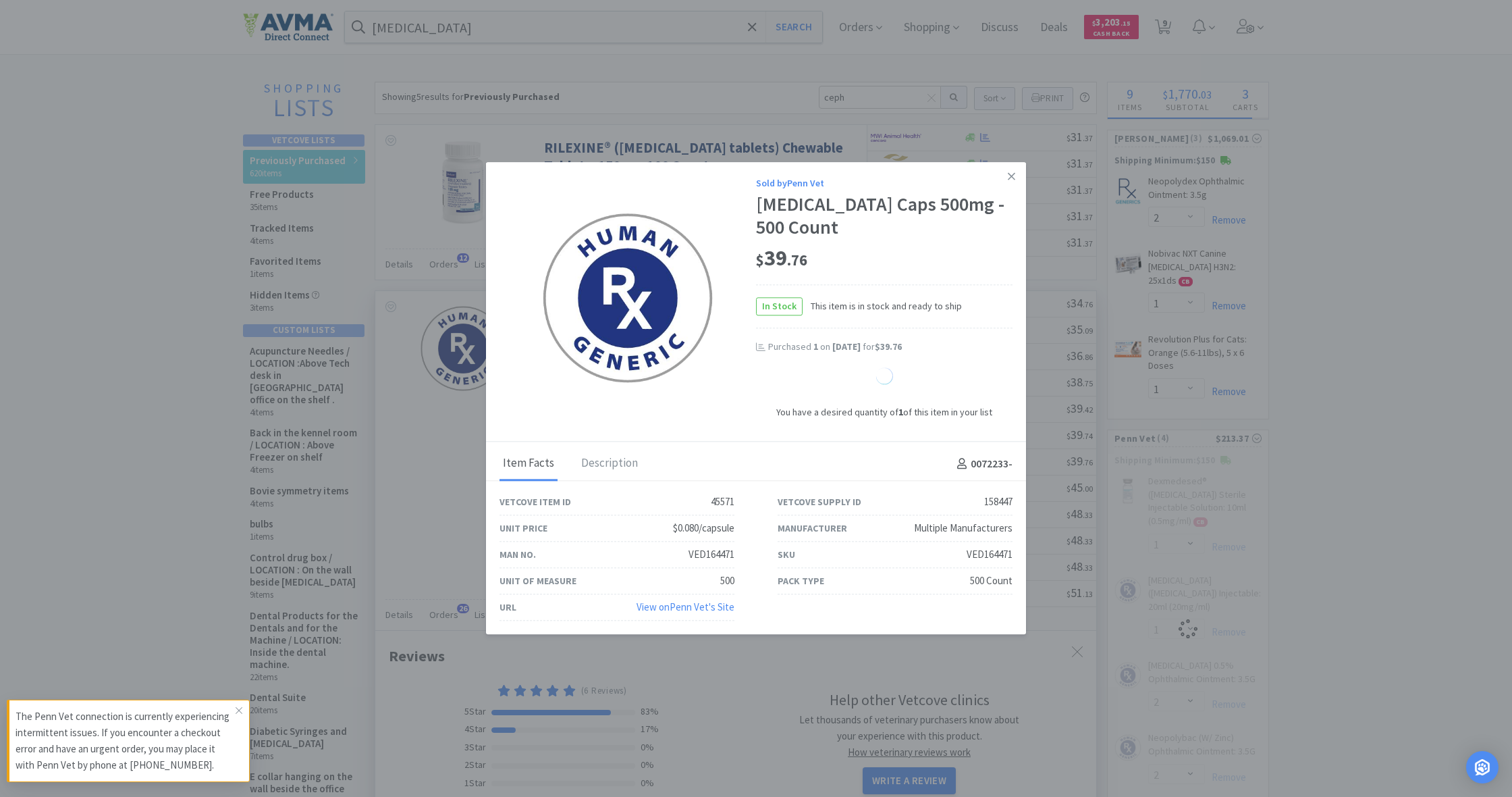
select select "1"
select select "2"
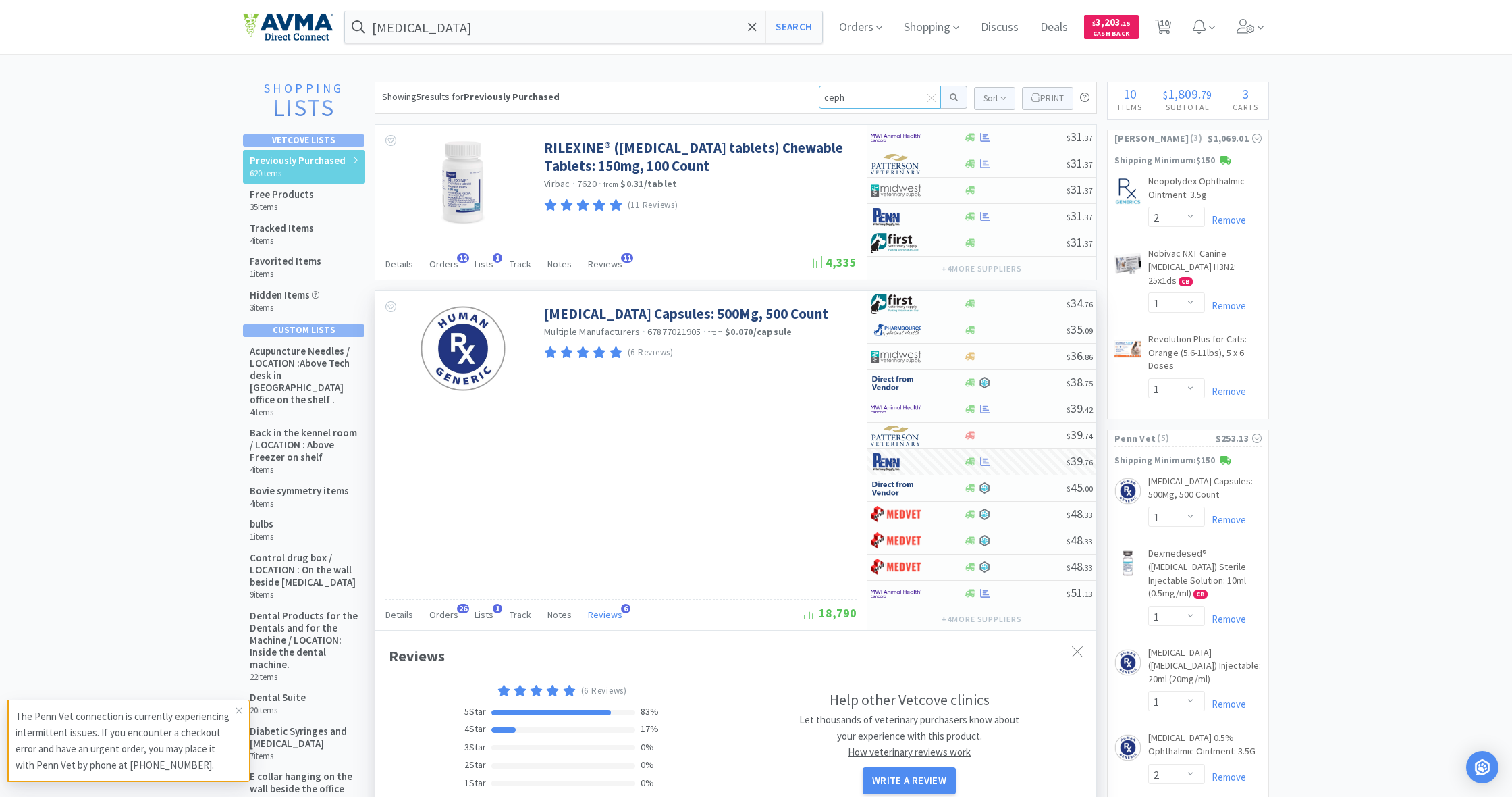
click at [850, 102] on input "ceph" at bounding box center [880, 97] width 122 height 23
type input "ceph 250"
click at [952, 97] on button at bounding box center [954, 97] width 26 height 23
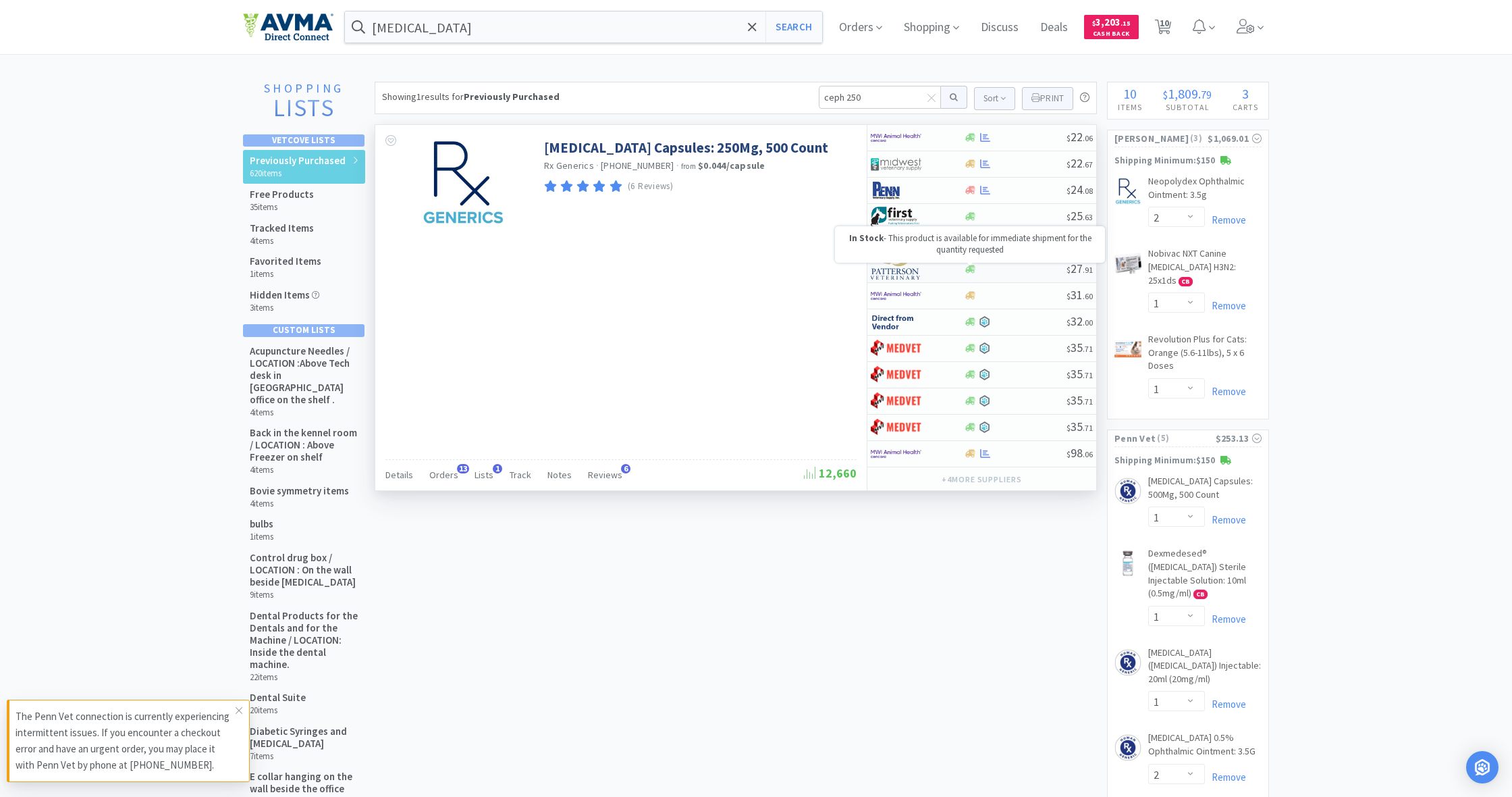
click at [966, 269] on icon at bounding box center [971, 269] width 10 height 8
select select "1"
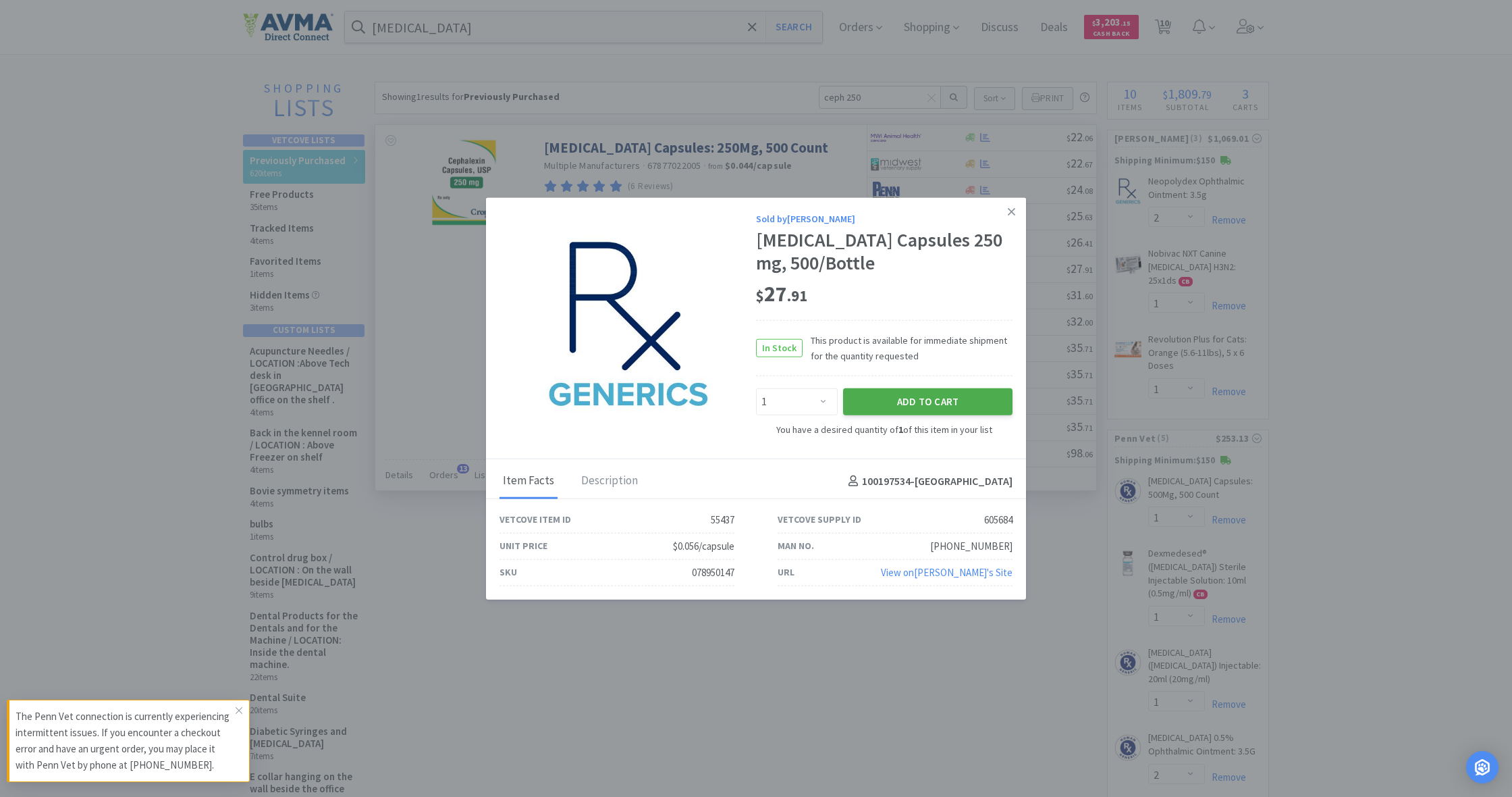
click at [927, 402] on button "Add to Cart" at bounding box center [928, 402] width 169 height 27
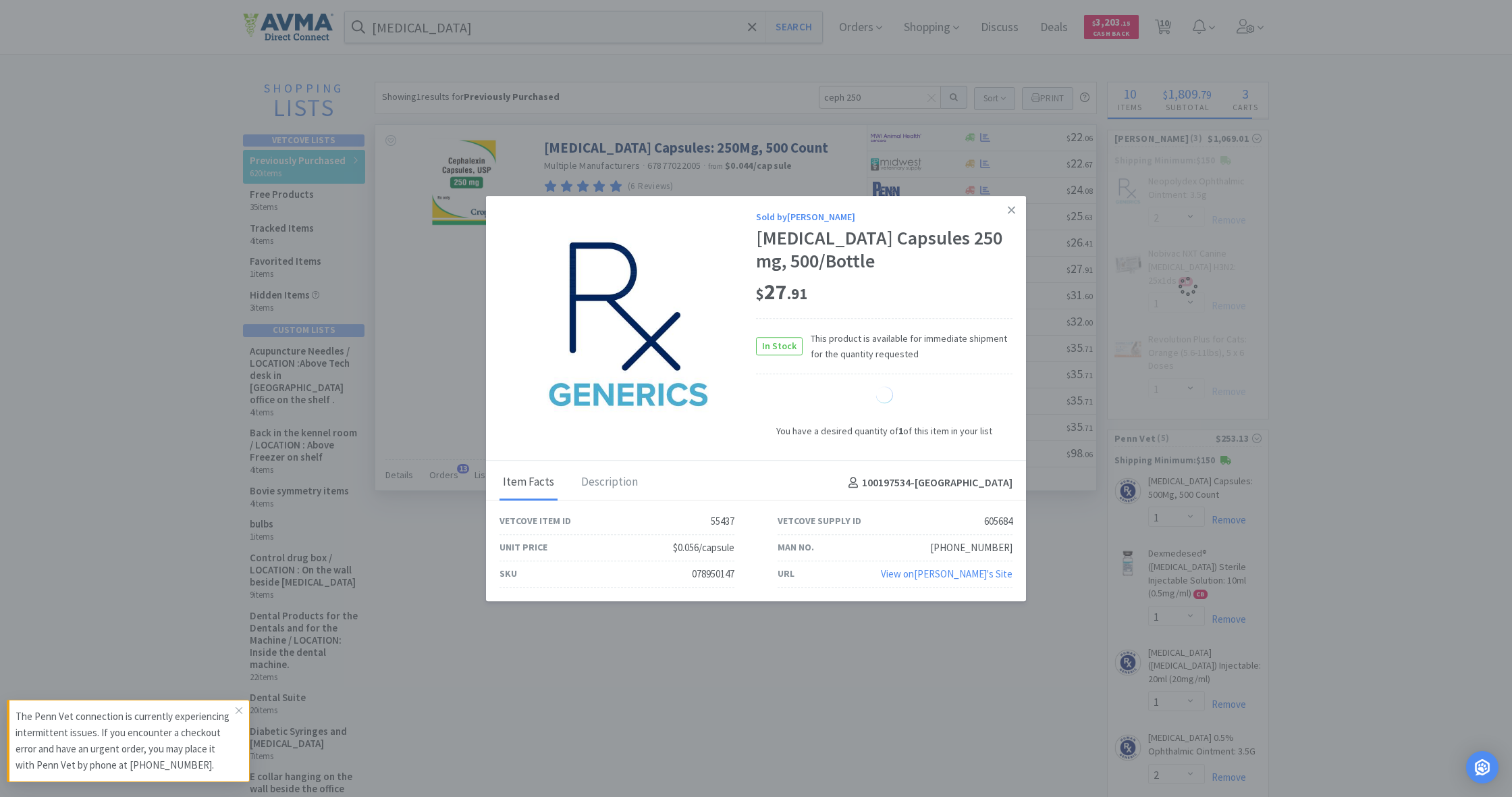
select select "1"
select select "2"
select select "1"
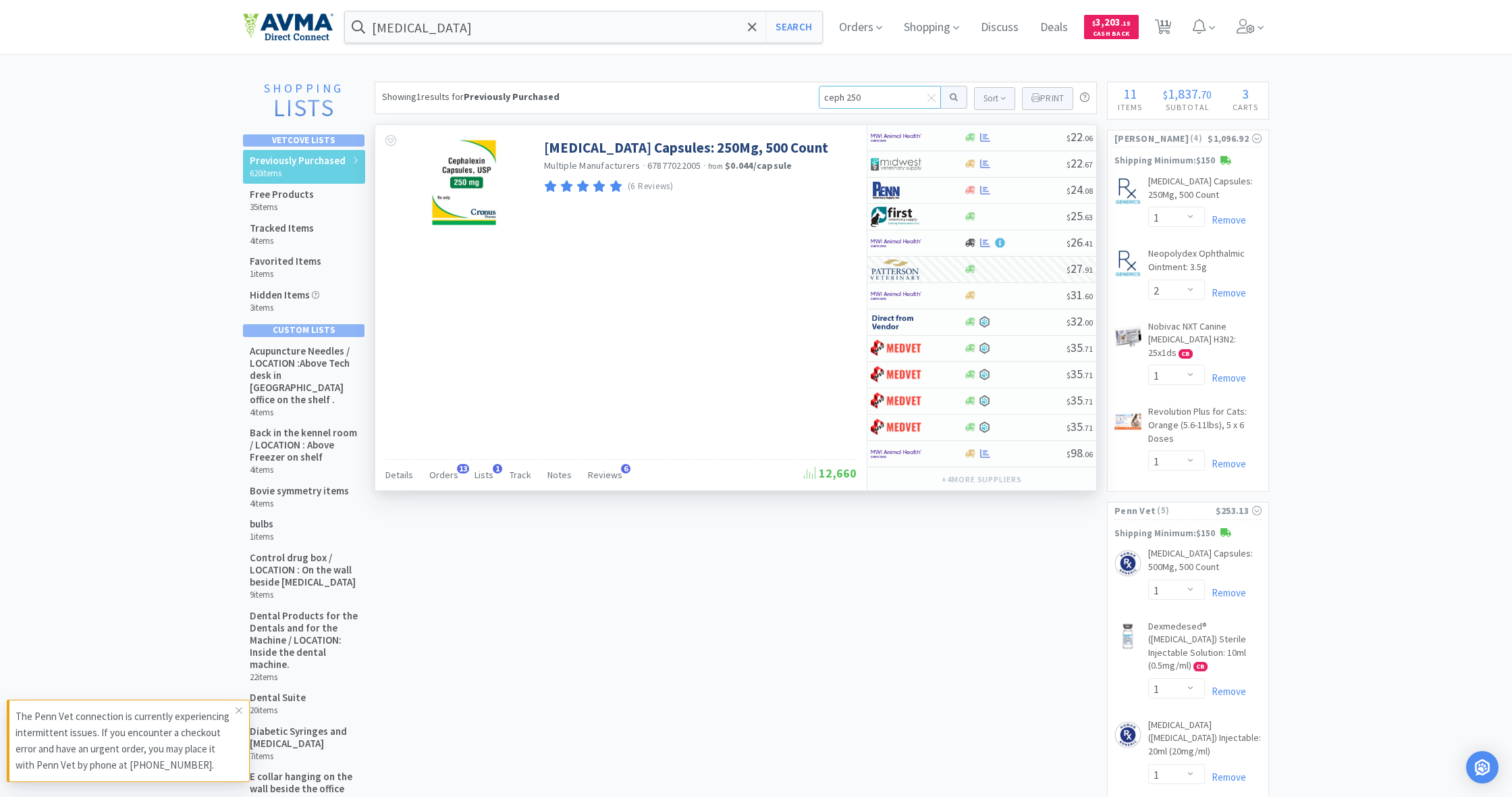
drag, startPoint x: 819, startPoint y: 96, endPoint x: 882, endPoint y: 97, distance: 63.0
click at [882, 97] on input "ceph 250" at bounding box center [880, 97] width 122 height 23
type input "amoxi"
click at [952, 97] on button at bounding box center [954, 97] width 26 height 23
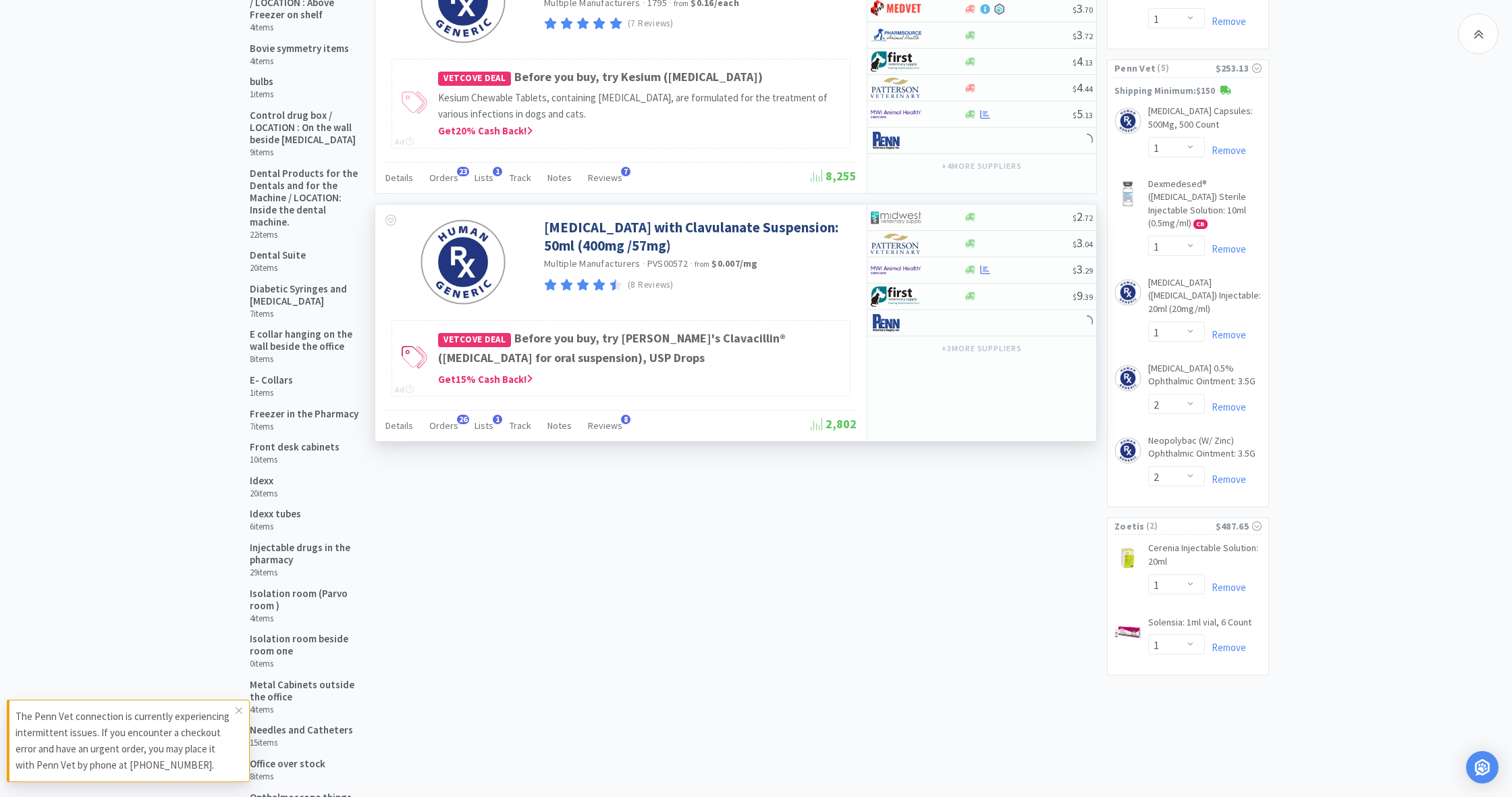
scroll to position [443, 0]
click at [972, 247] on icon at bounding box center [971, 243] width 10 height 8
select select "1"
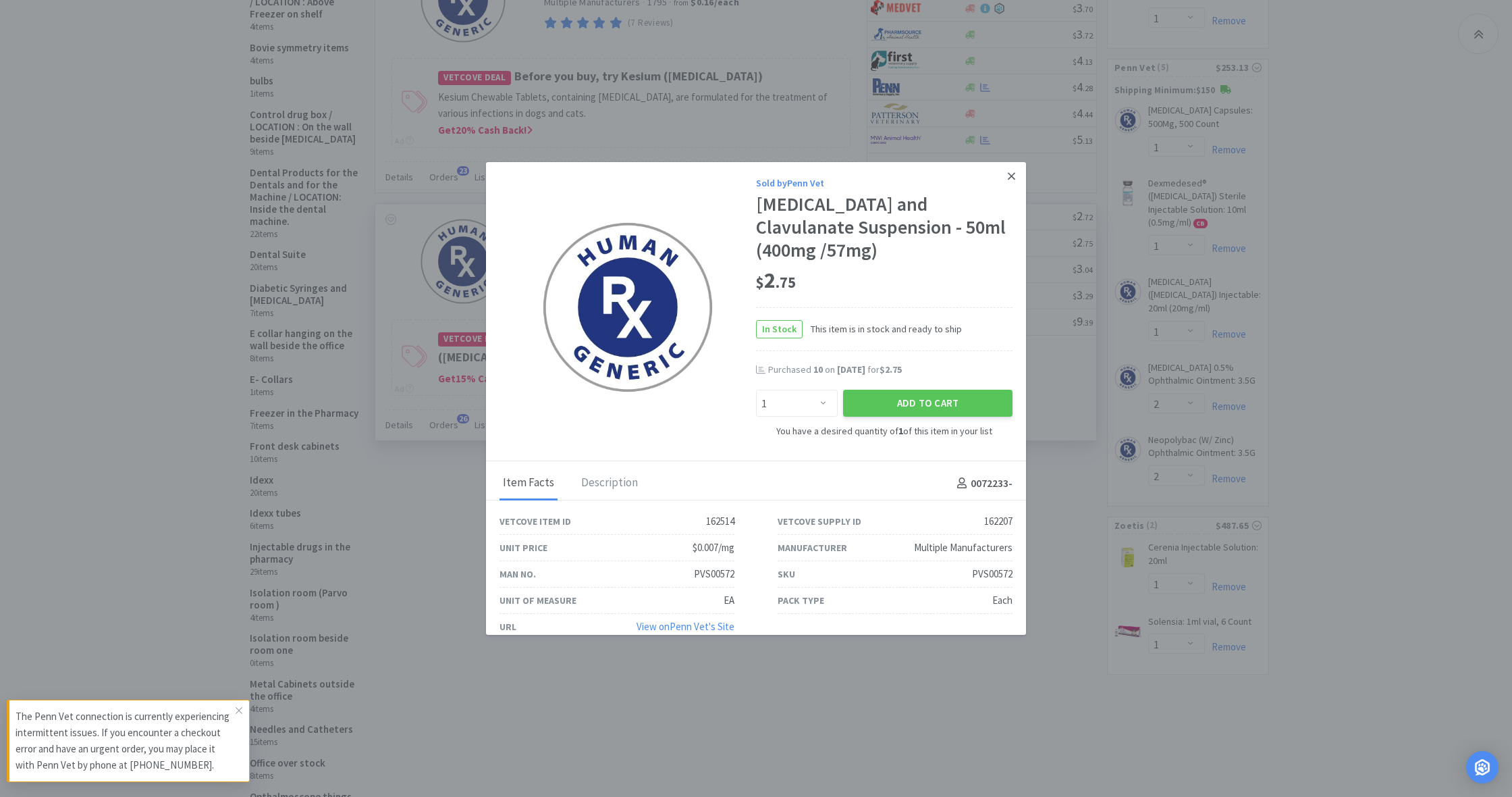
click at [1011, 175] on icon at bounding box center [1011, 176] width 8 height 12
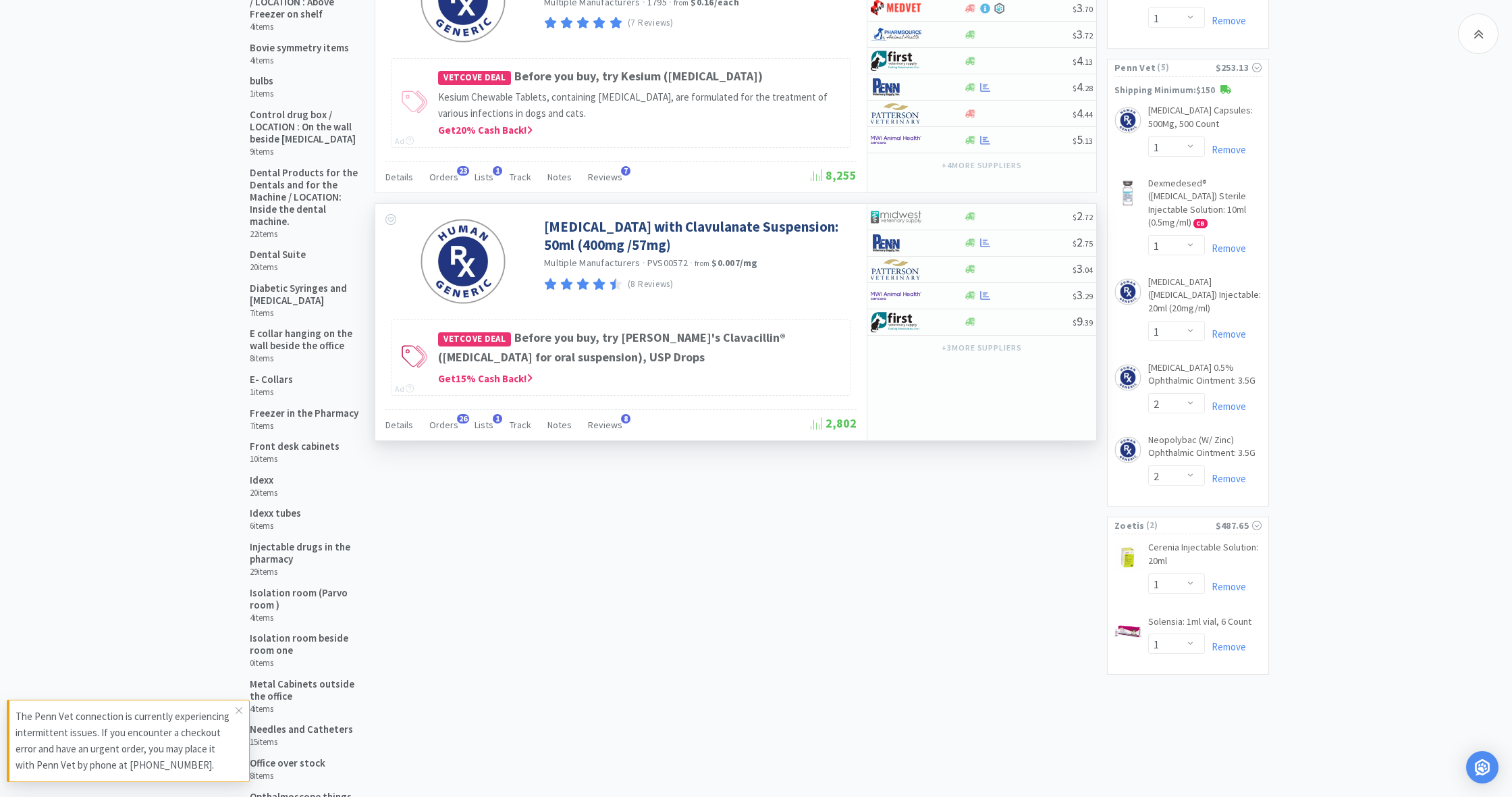
click at [697, 316] on div "[MEDICAL_DATA] with Clavulanate Suspension: 50ml (400mg /57mg) Multiple Manufac…" at bounding box center [621, 260] width 491 height 112
click at [638, 250] on link "[MEDICAL_DATA] with Clavulanate Suspension: 50ml (400mg /57mg)" at bounding box center [699, 235] width 309 height 37
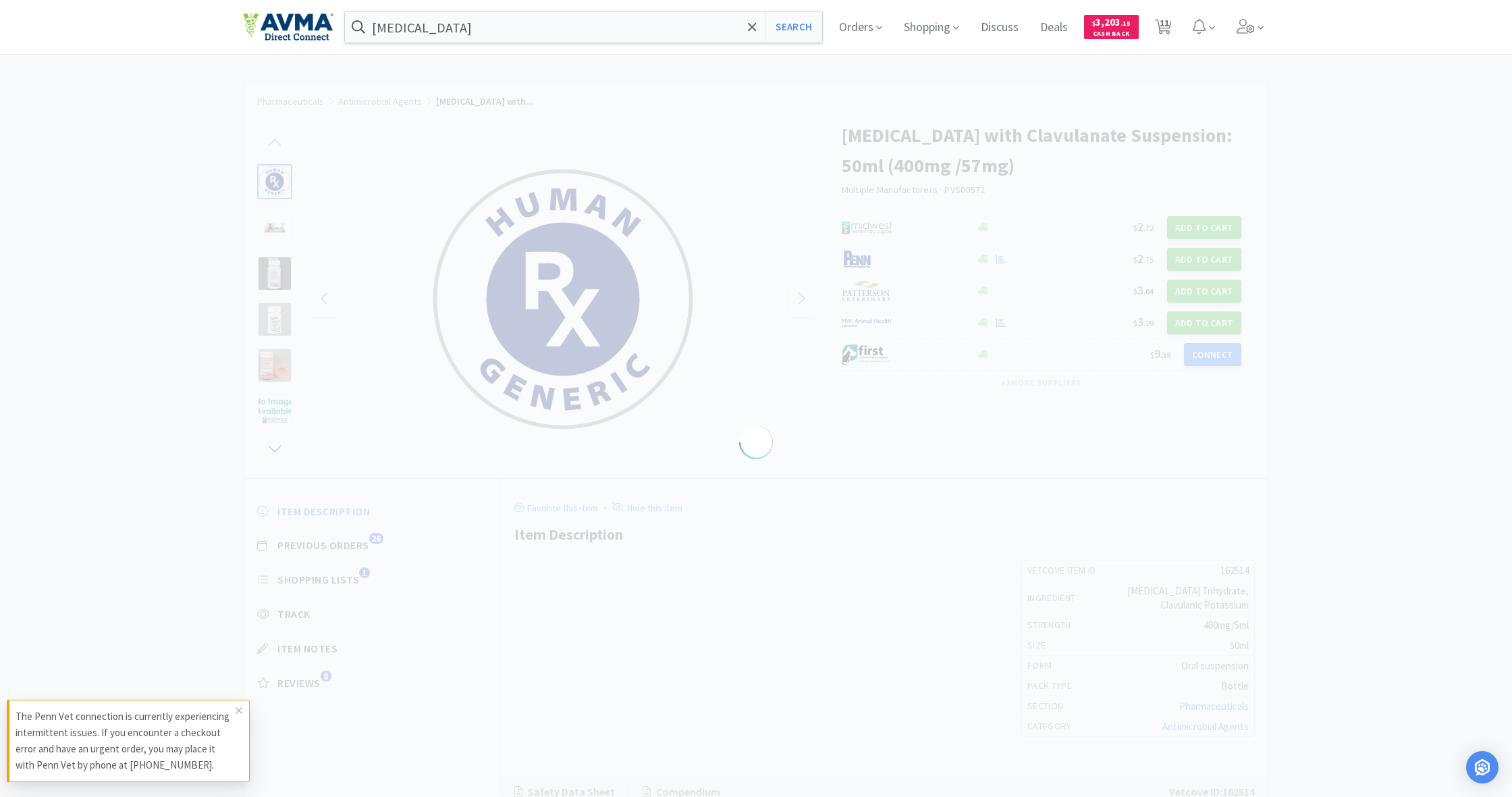
click at [638, 250] on img at bounding box center [563, 299] width 270 height 270
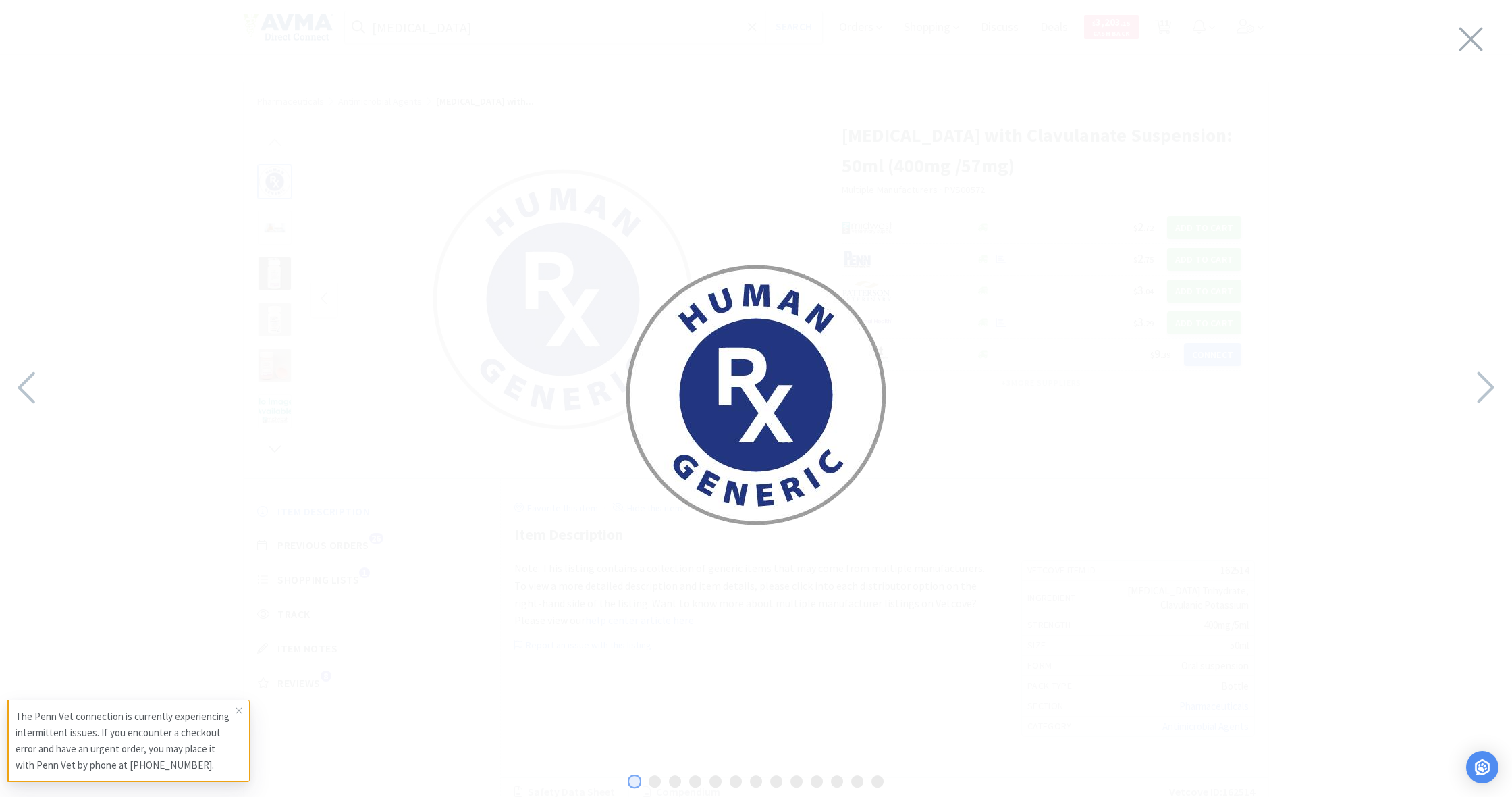
select select "1"
select select "2"
select select "1"
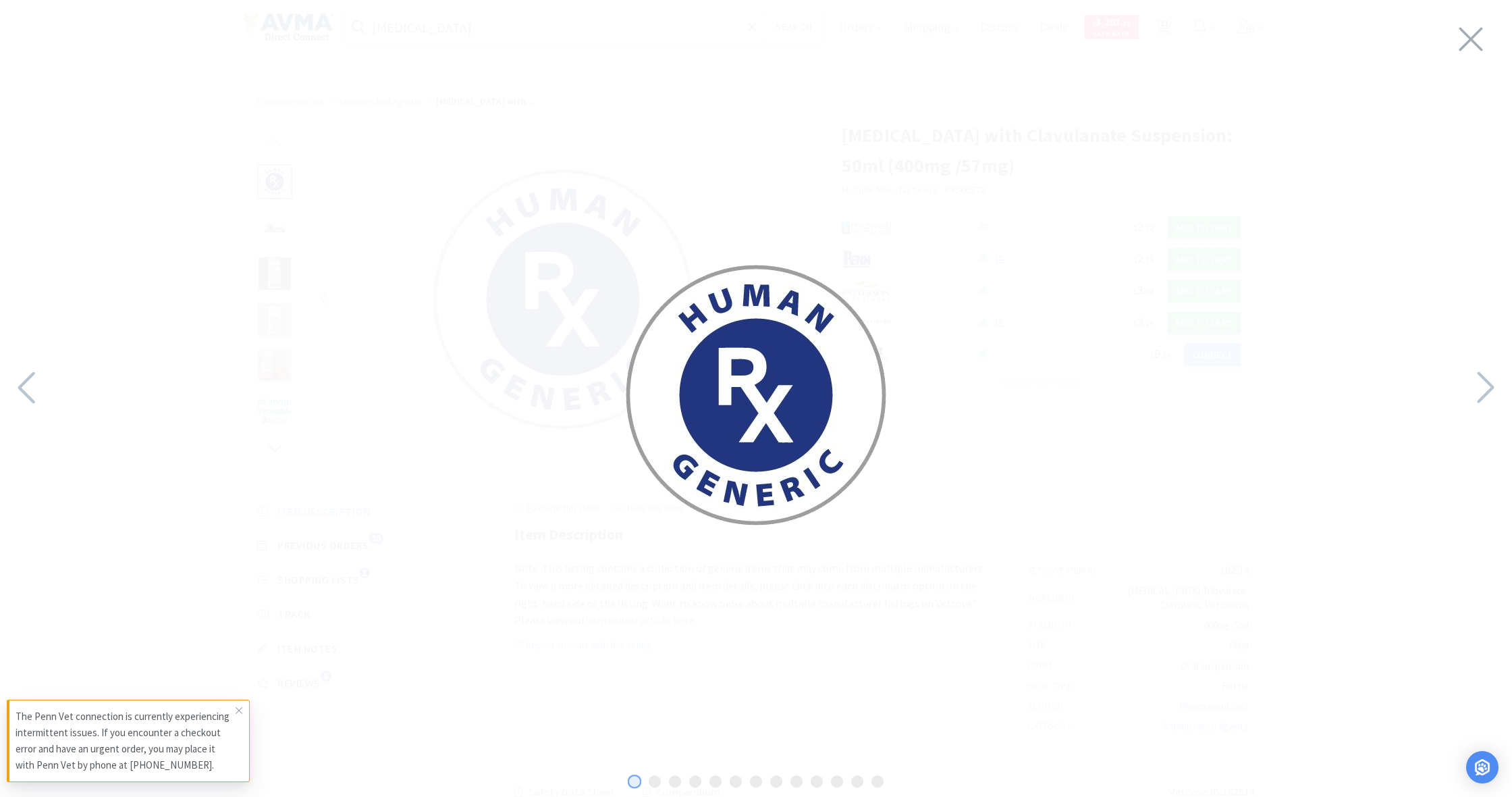
select select "1"
select select "2"
select select "1"
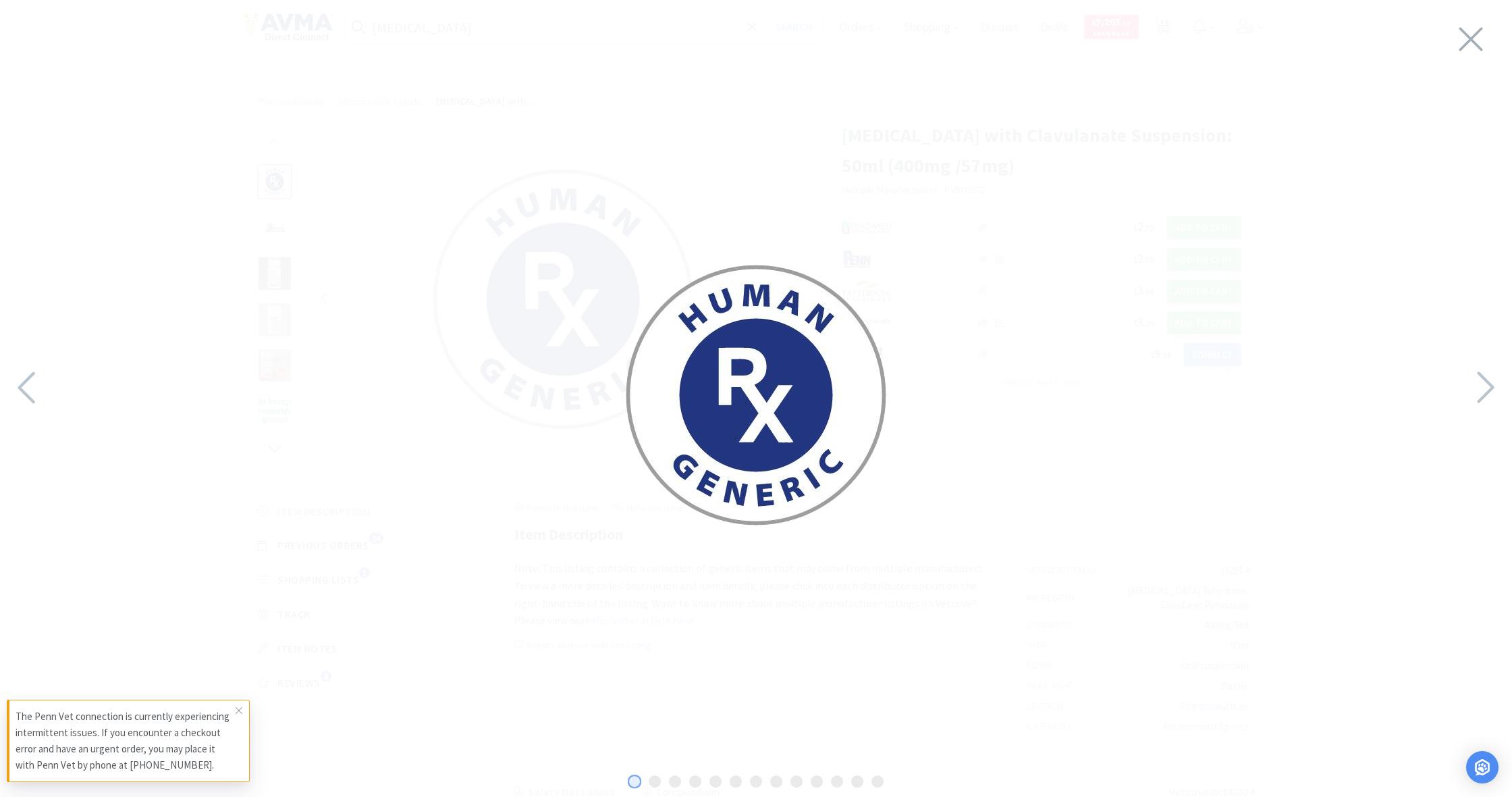
select select "1"
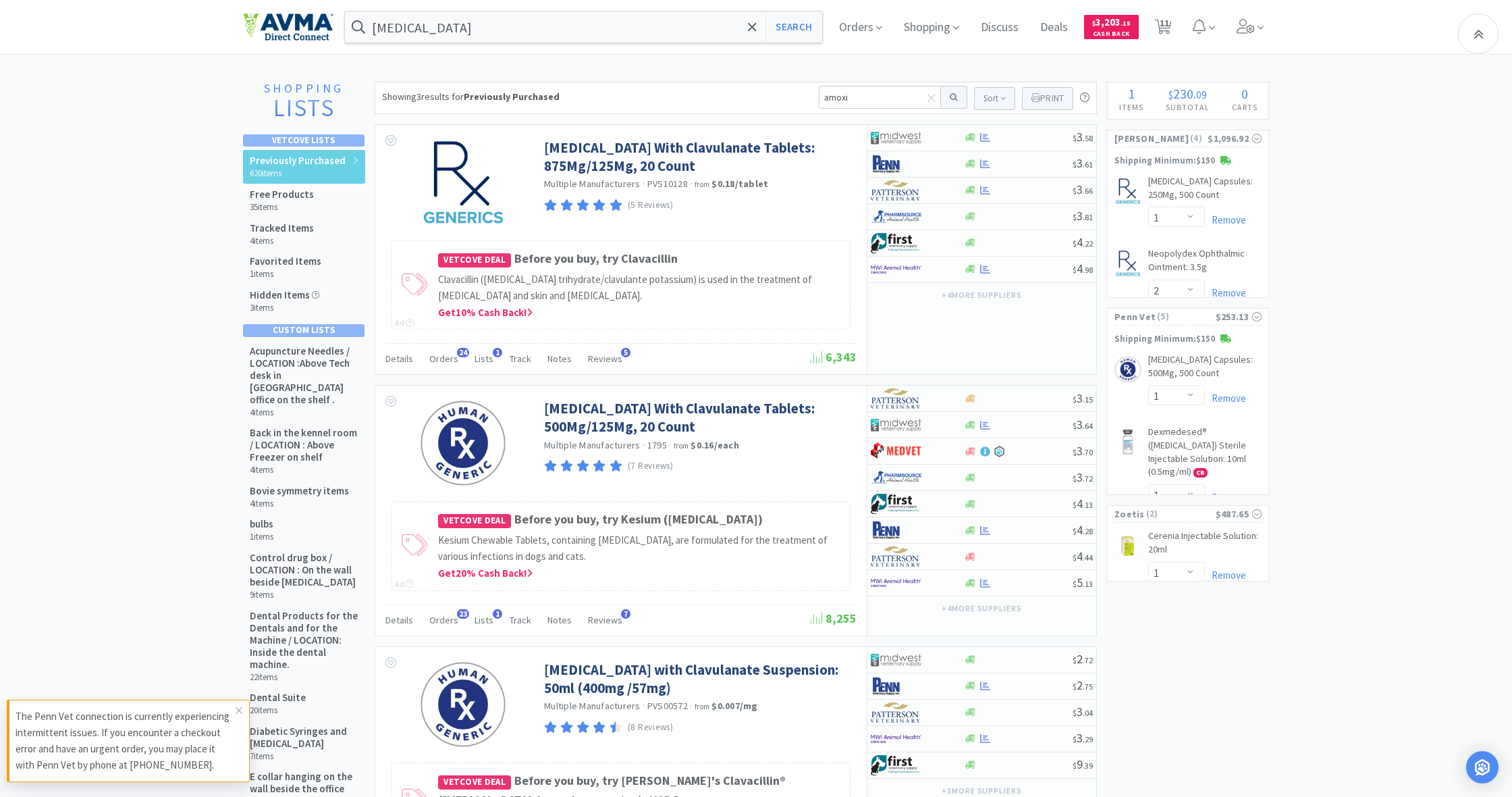
scroll to position [443, 0]
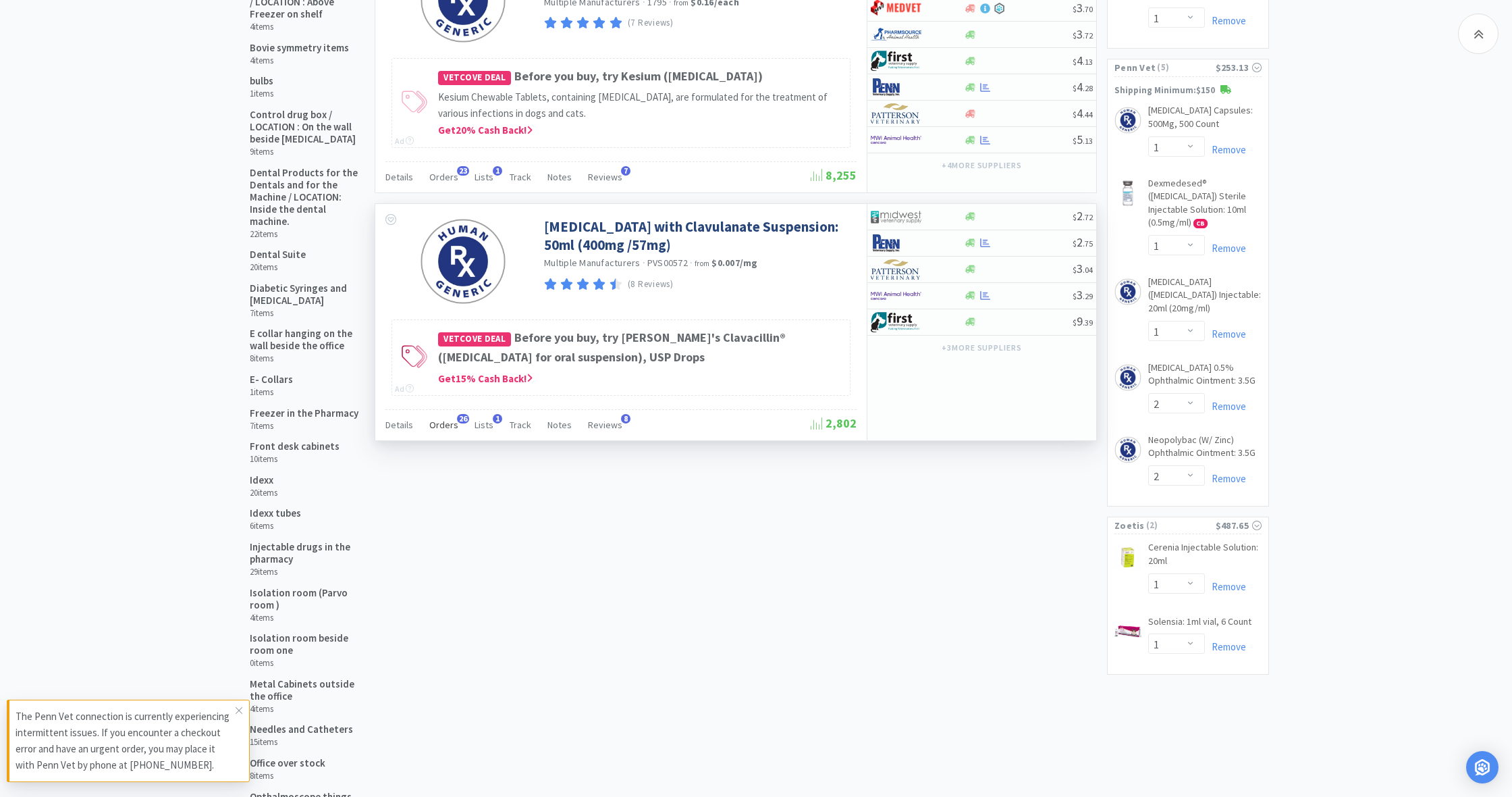
click at [447, 431] on span "Orders" at bounding box center [444, 425] width 29 height 12
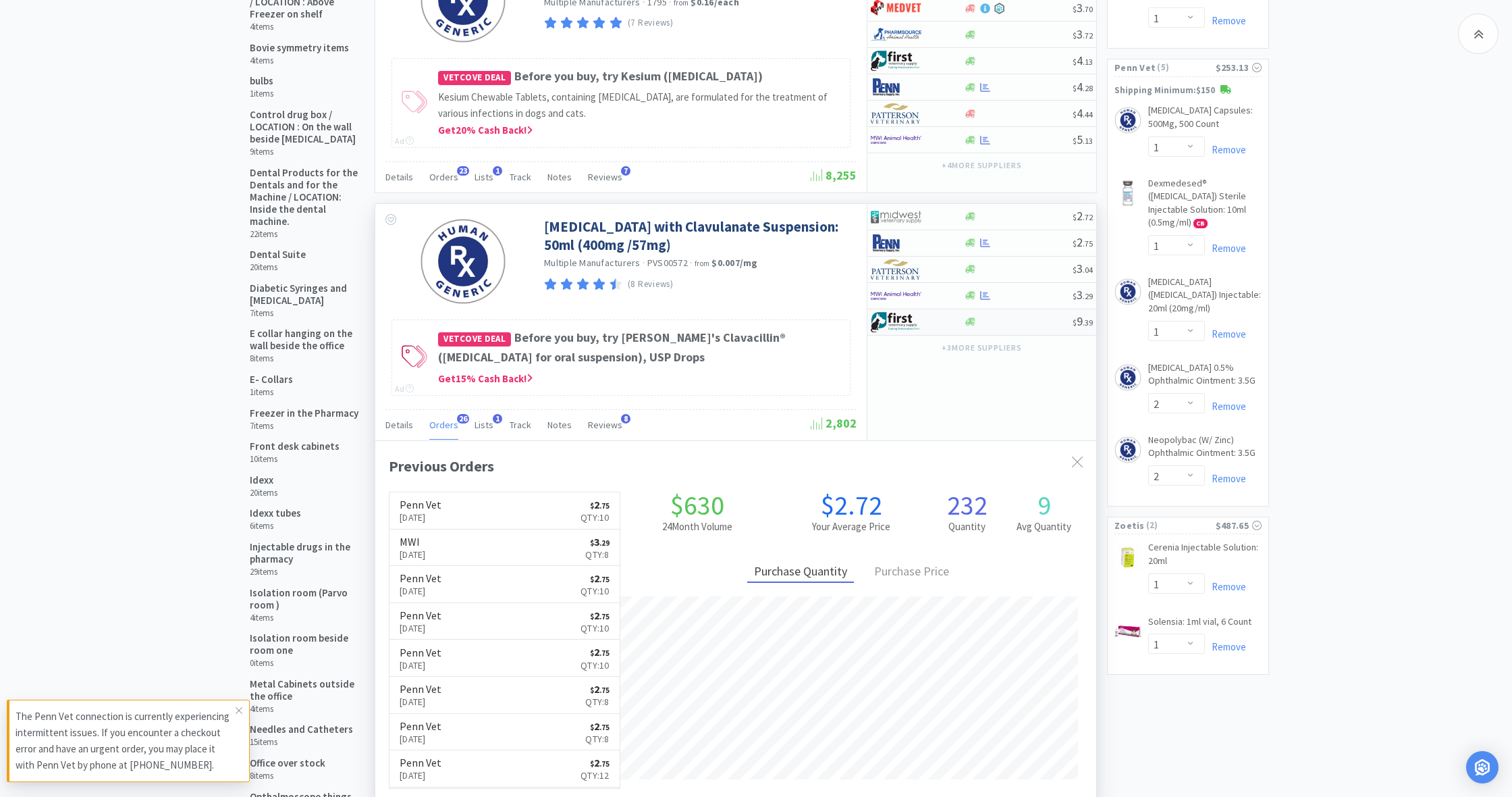
scroll to position [675103, 674404]
click at [972, 248] on icon at bounding box center [971, 243] width 10 height 10
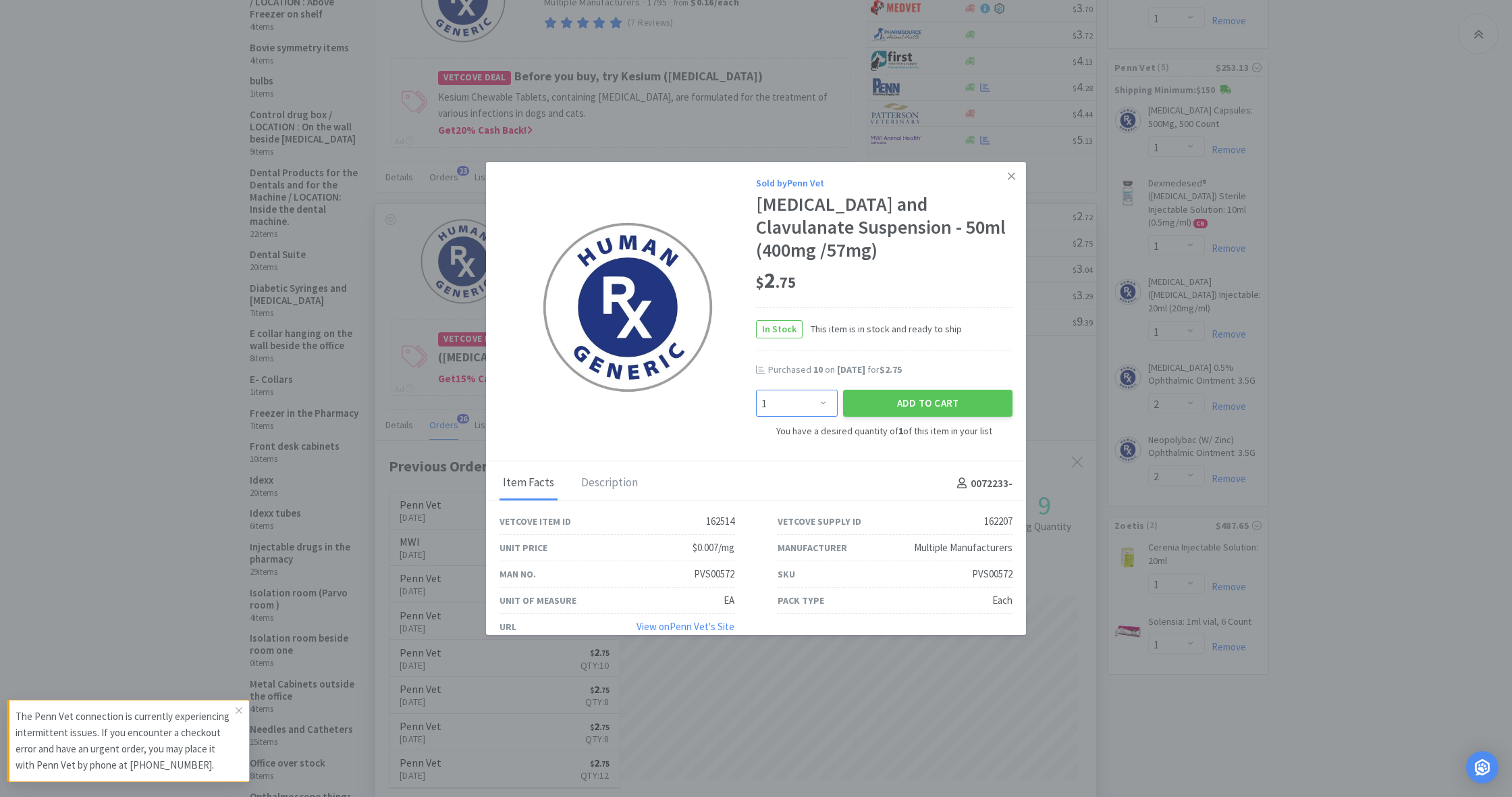
select select "8"
click at [909, 400] on button "Add to Cart" at bounding box center [928, 404] width 169 height 27
click at [1009, 172] on icon at bounding box center [1011, 176] width 8 height 12
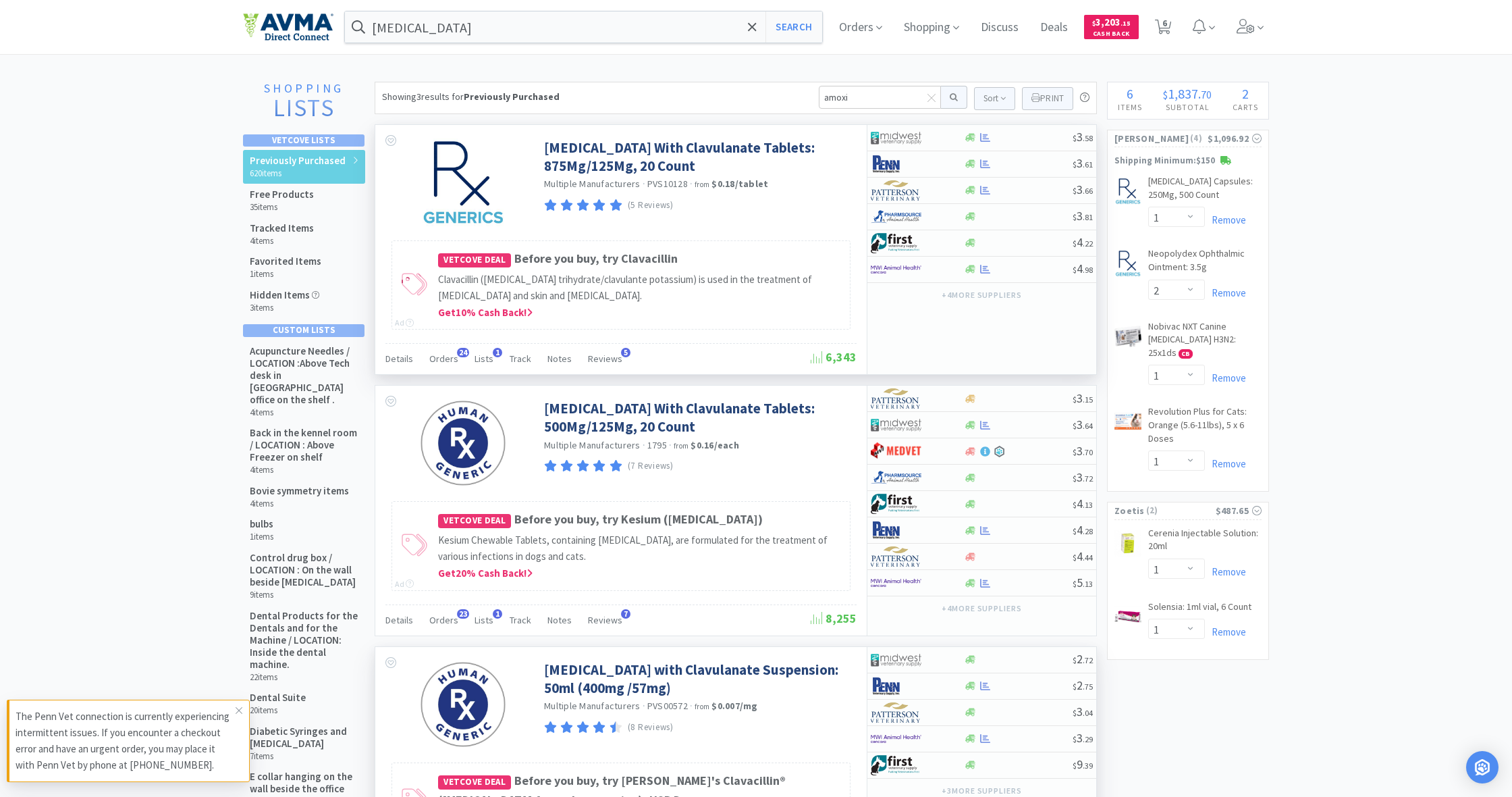
scroll to position [0, 0]
click at [240, 711] on icon at bounding box center [238, 711] width 8 height 11
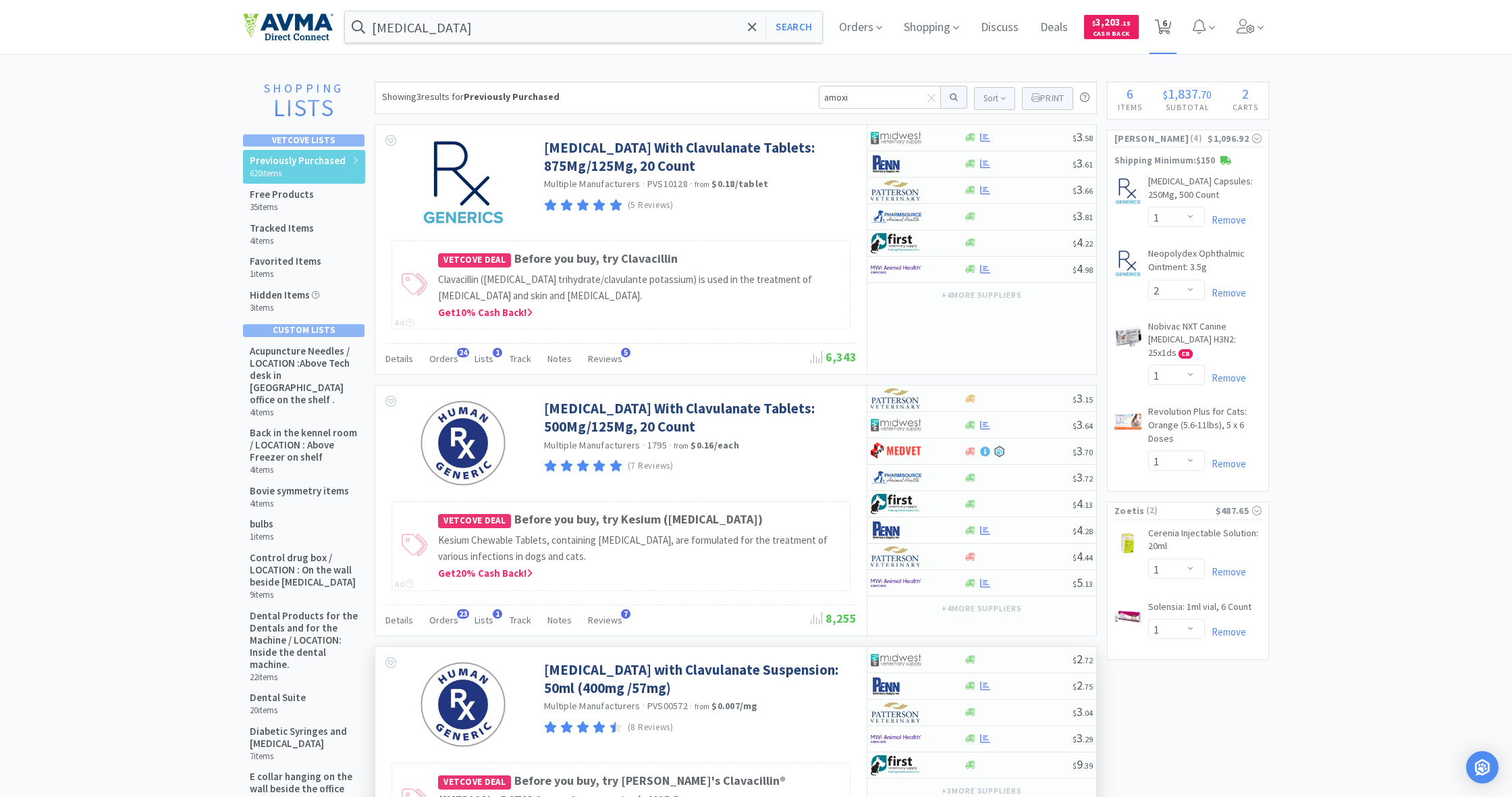
click at [1168, 27] on icon at bounding box center [1163, 27] width 17 height 15
select select "1"
select select "2"
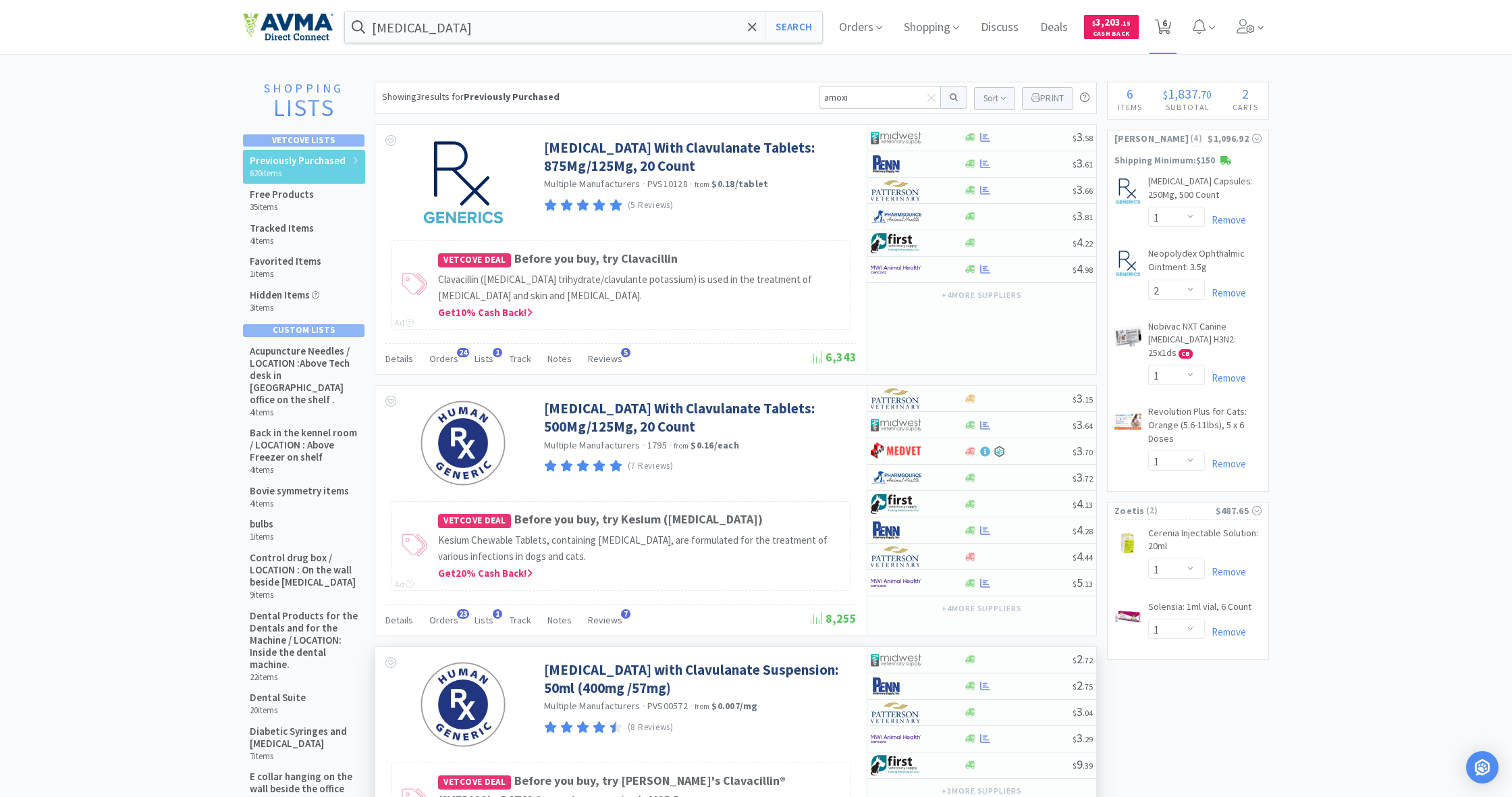
select select "1"
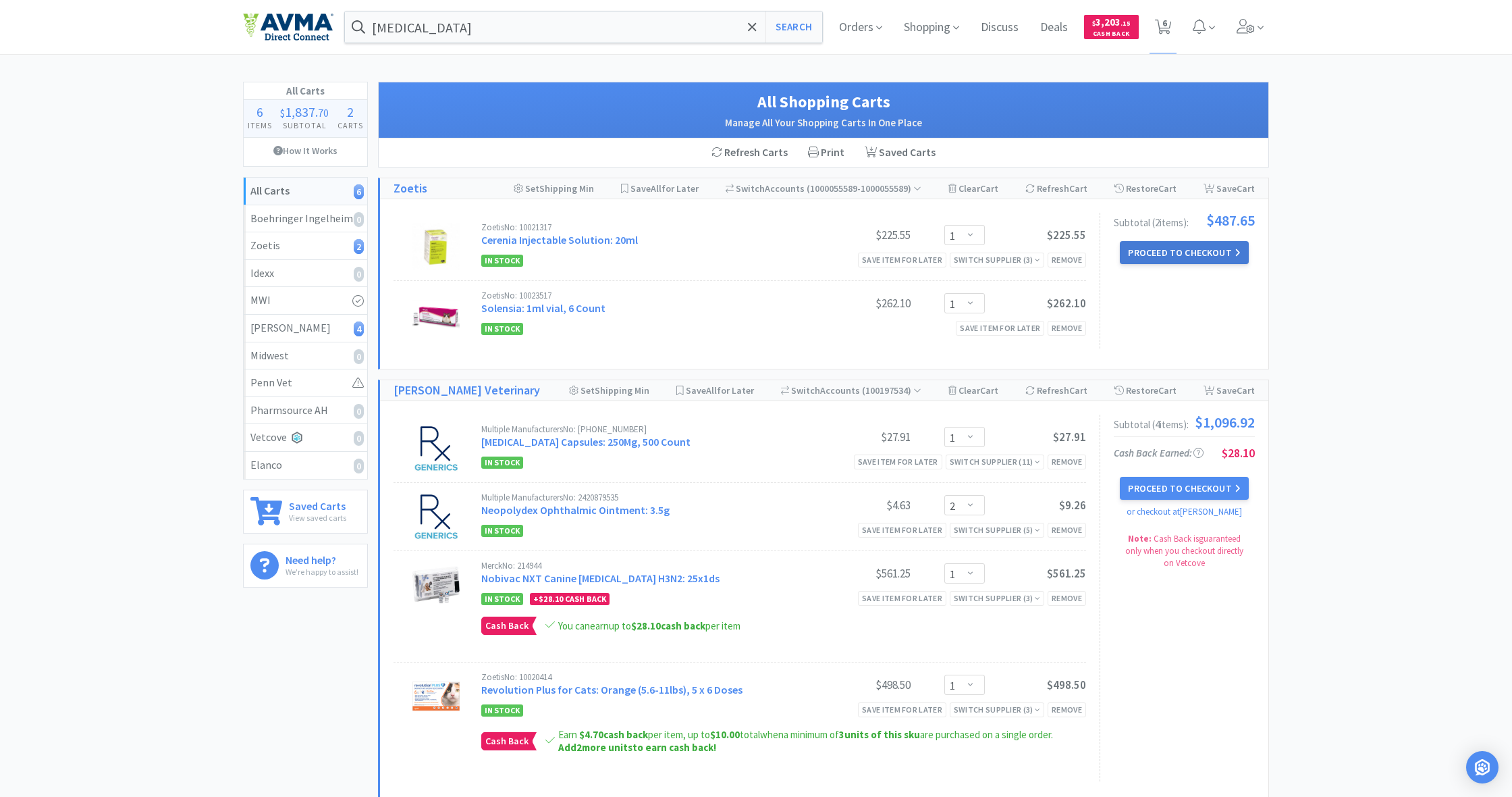
click at [1172, 252] on button "Proceed to Checkout" at bounding box center [1184, 252] width 128 height 23
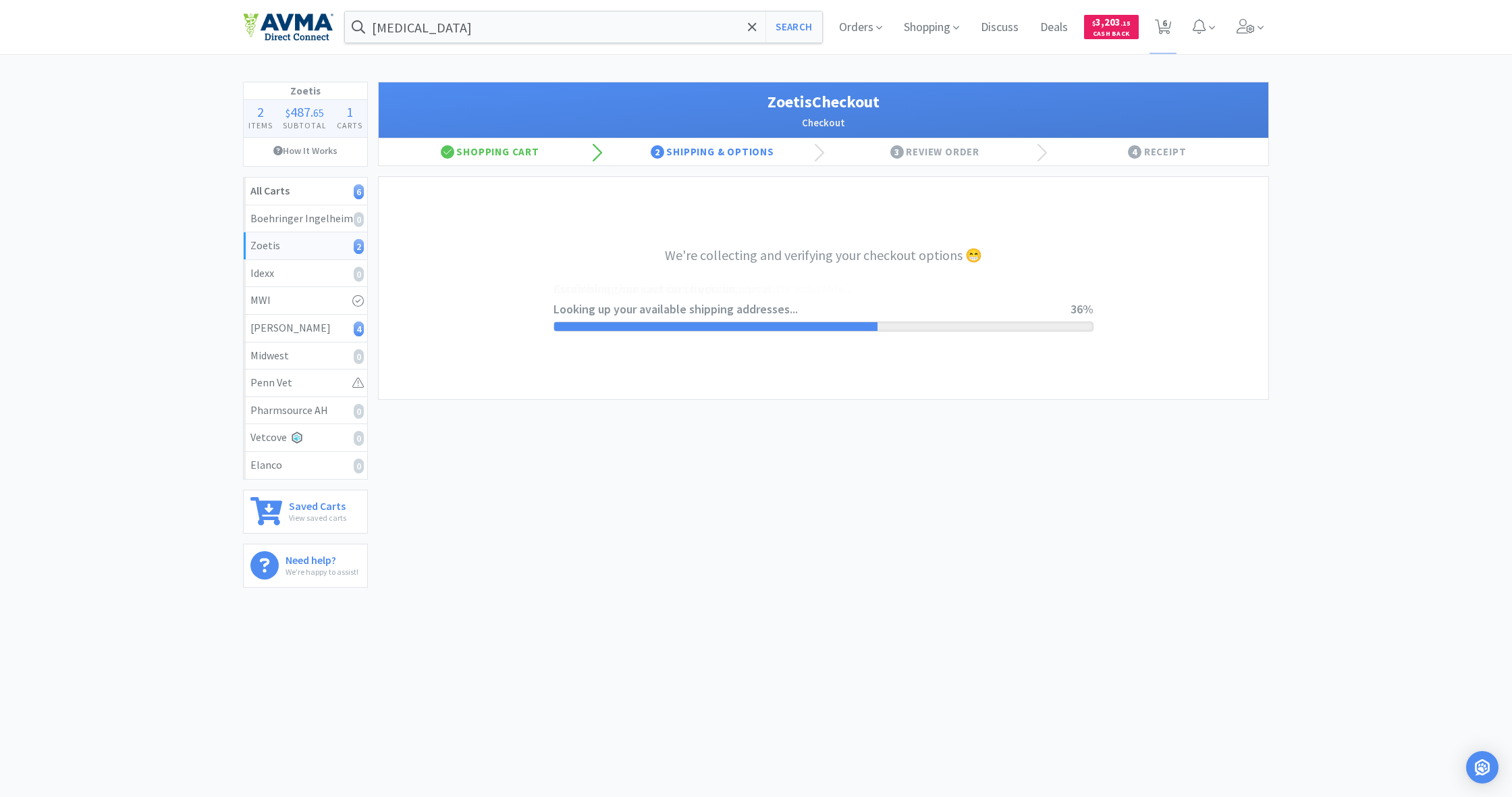
select select "invoice"
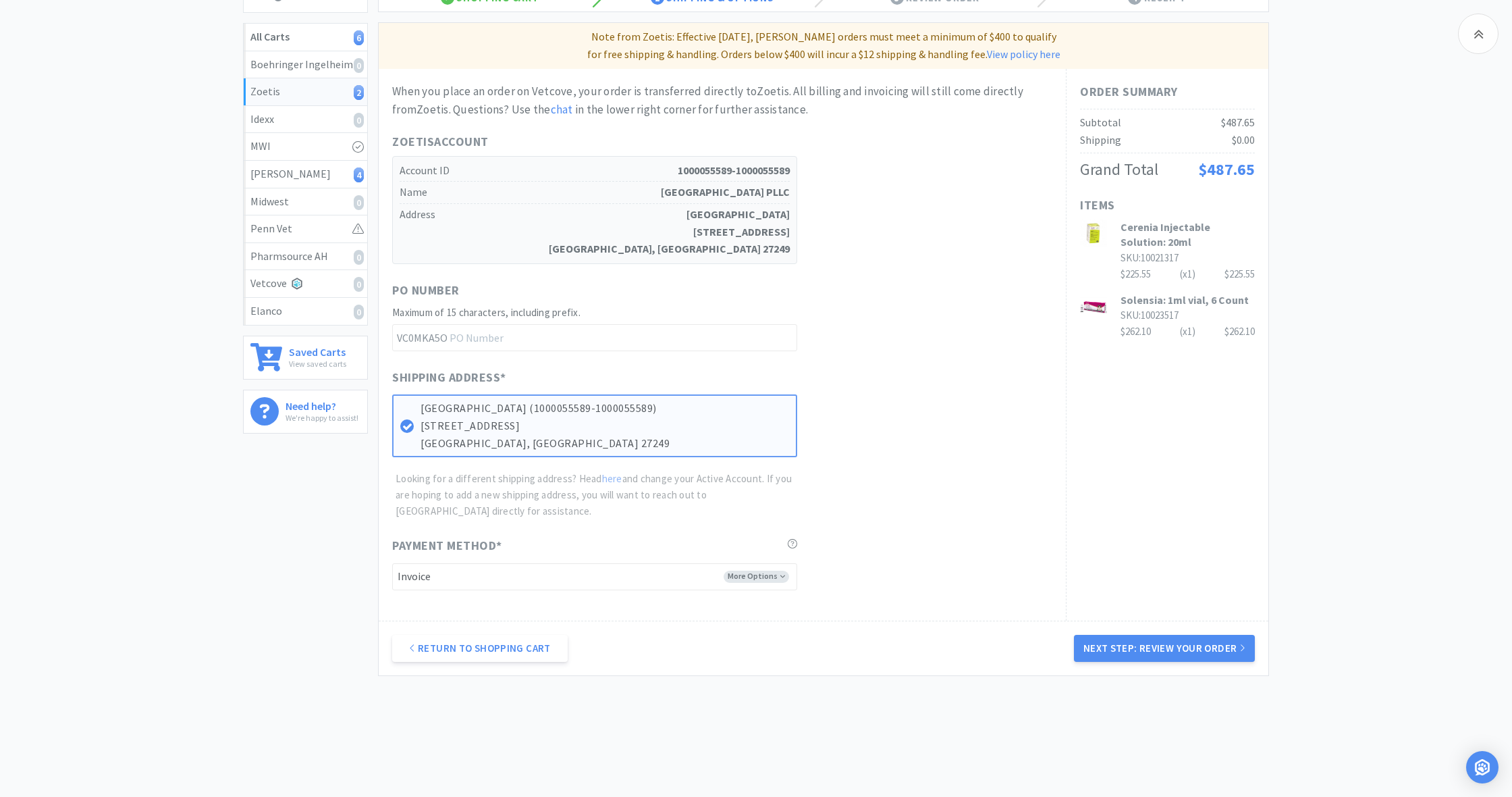
scroll to position [156, 0]
drag, startPoint x: 1180, startPoint y: 618, endPoint x: 1175, endPoint y: 642, distance: 24.5
click at [1180, 619] on div "Return to Shopping Cart Next Step: Review Your Order" at bounding box center [823, 646] width 890 height 55
click at [1175, 642] on button "Next Step: Review Your Order" at bounding box center [1165, 647] width 181 height 27
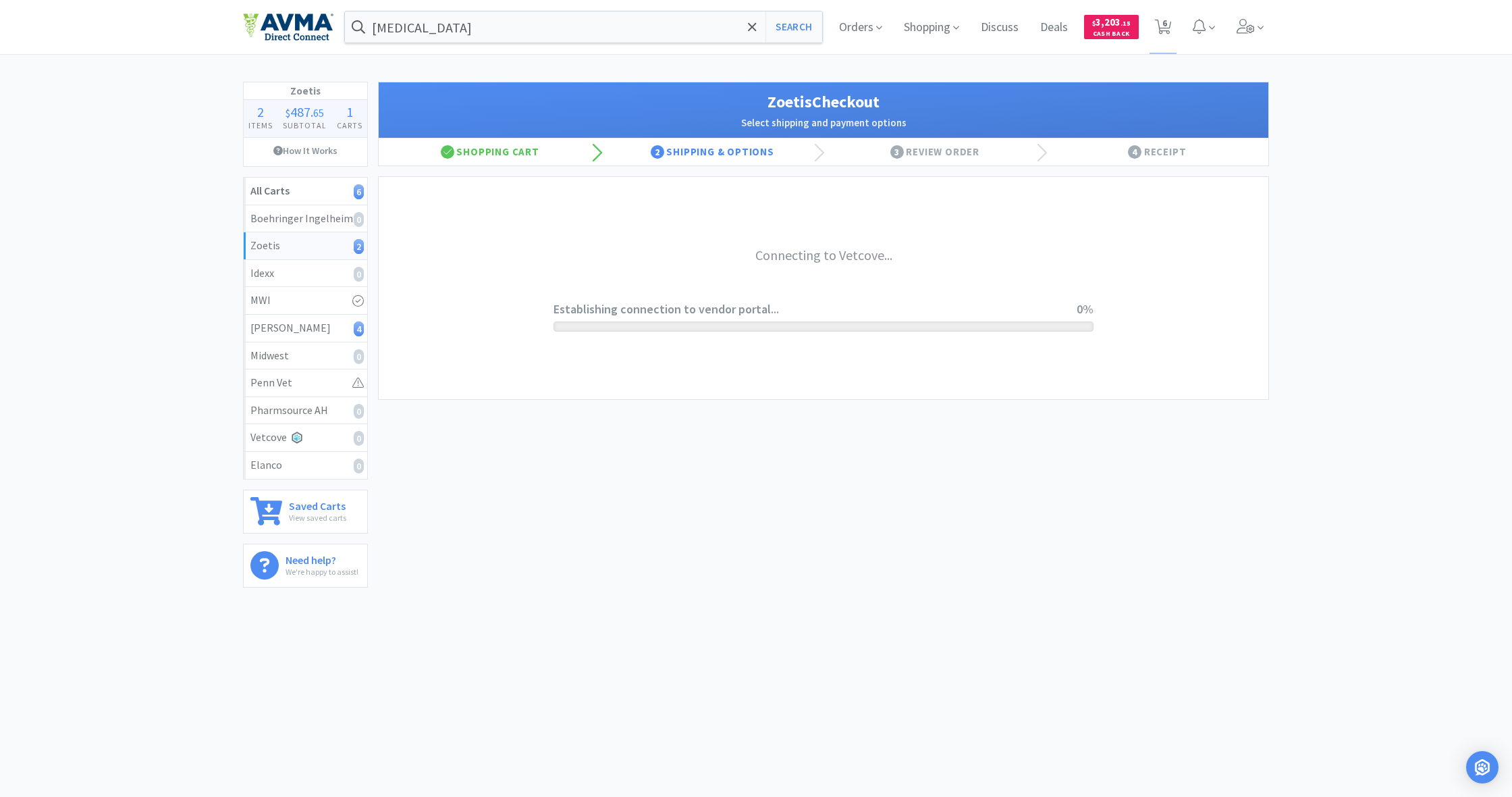
scroll to position [0, 0]
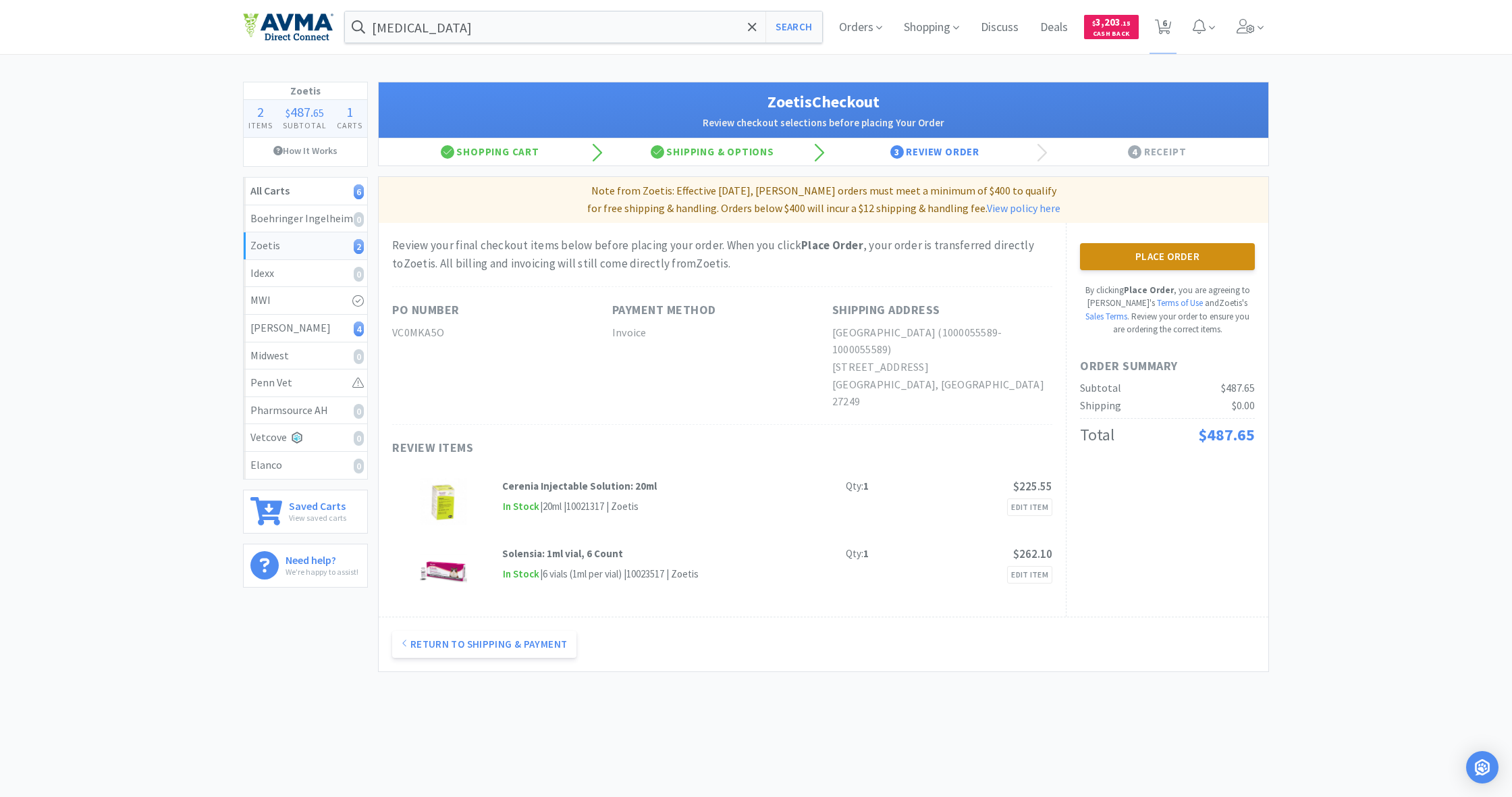
click at [1162, 252] on button "Place Order" at bounding box center [1168, 257] width 175 height 27
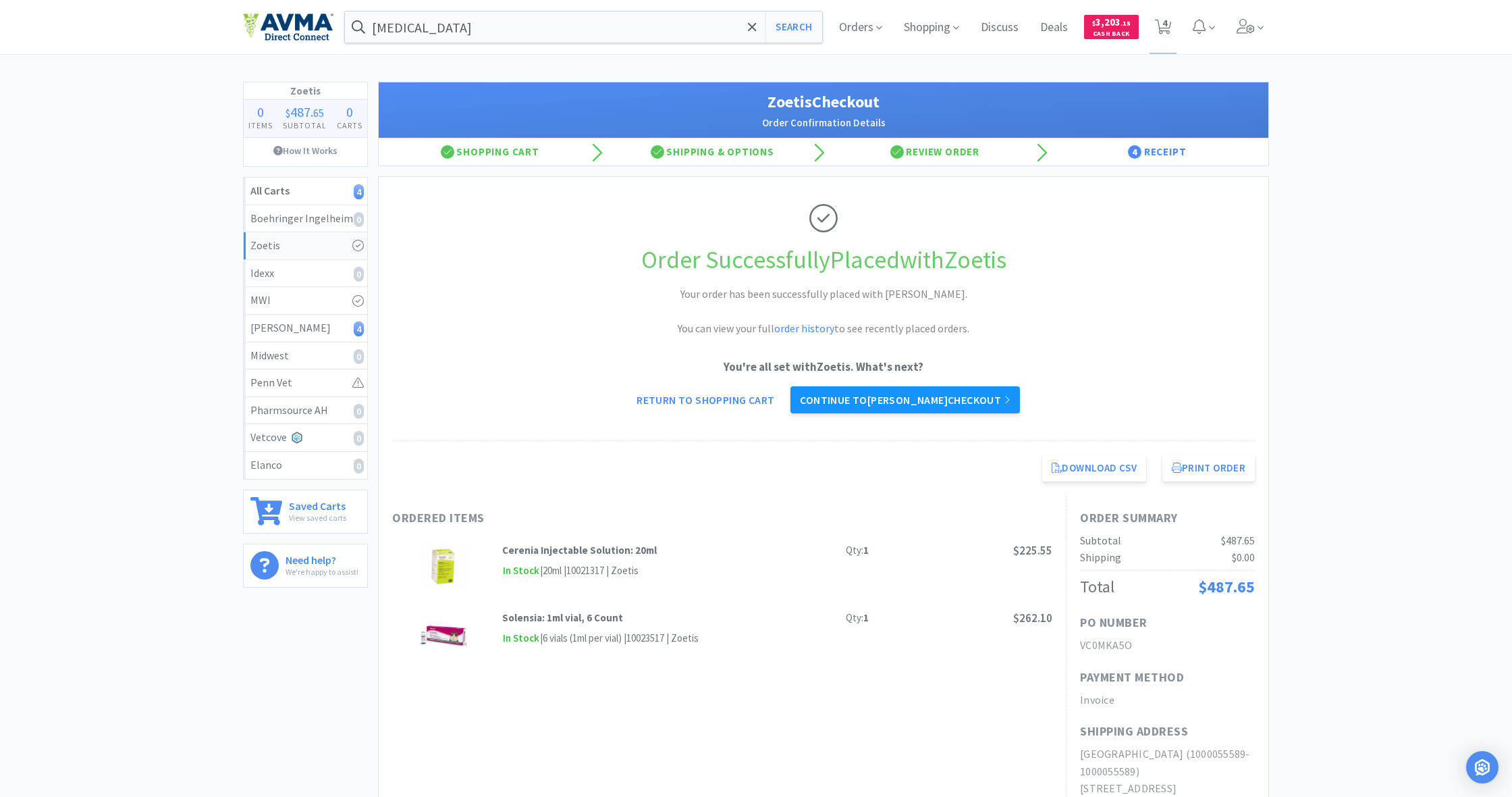
click at [902, 394] on link "Continue to [PERSON_NAME] checkout" at bounding box center [905, 400] width 229 height 27
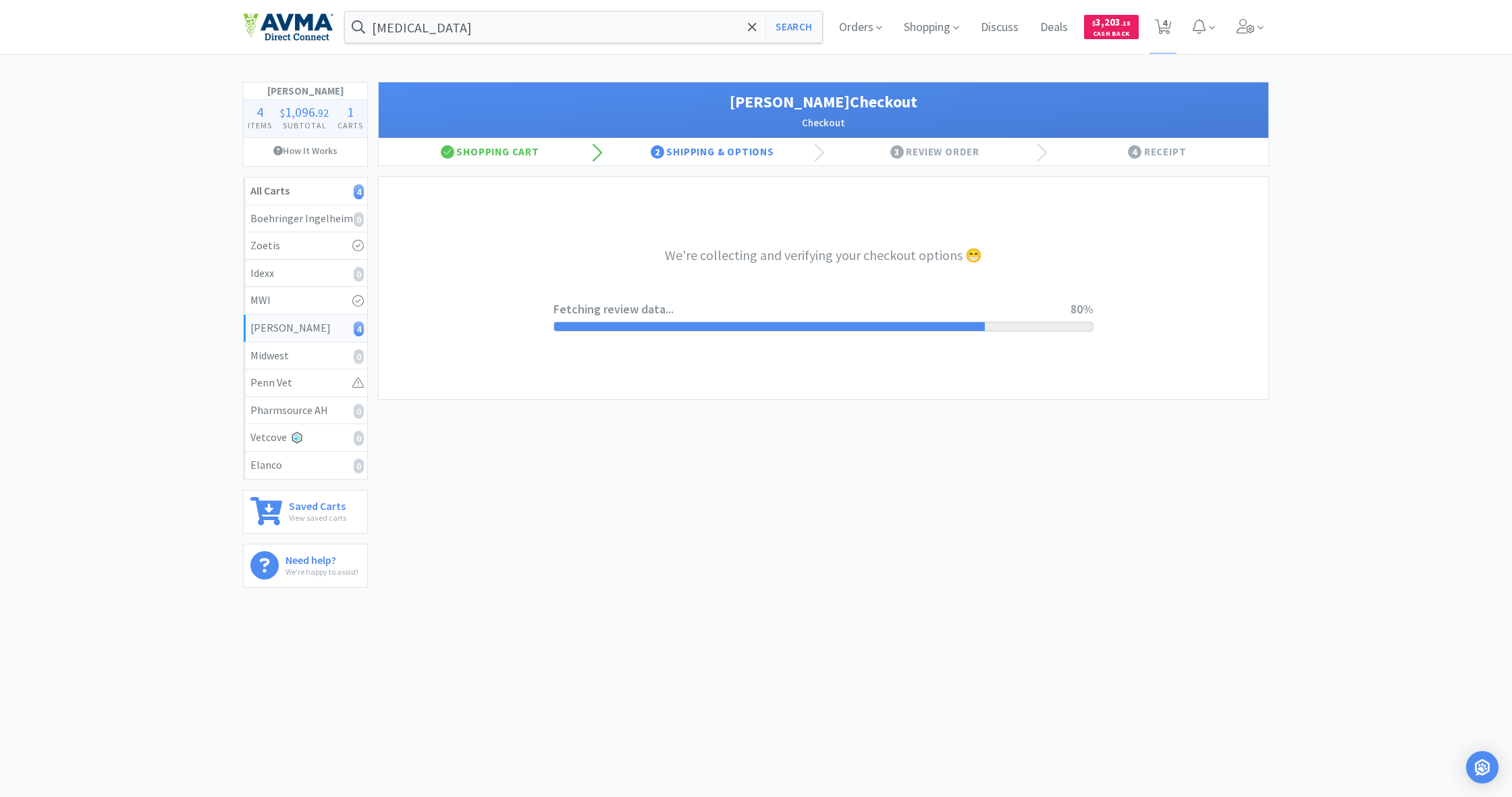
select select "1"
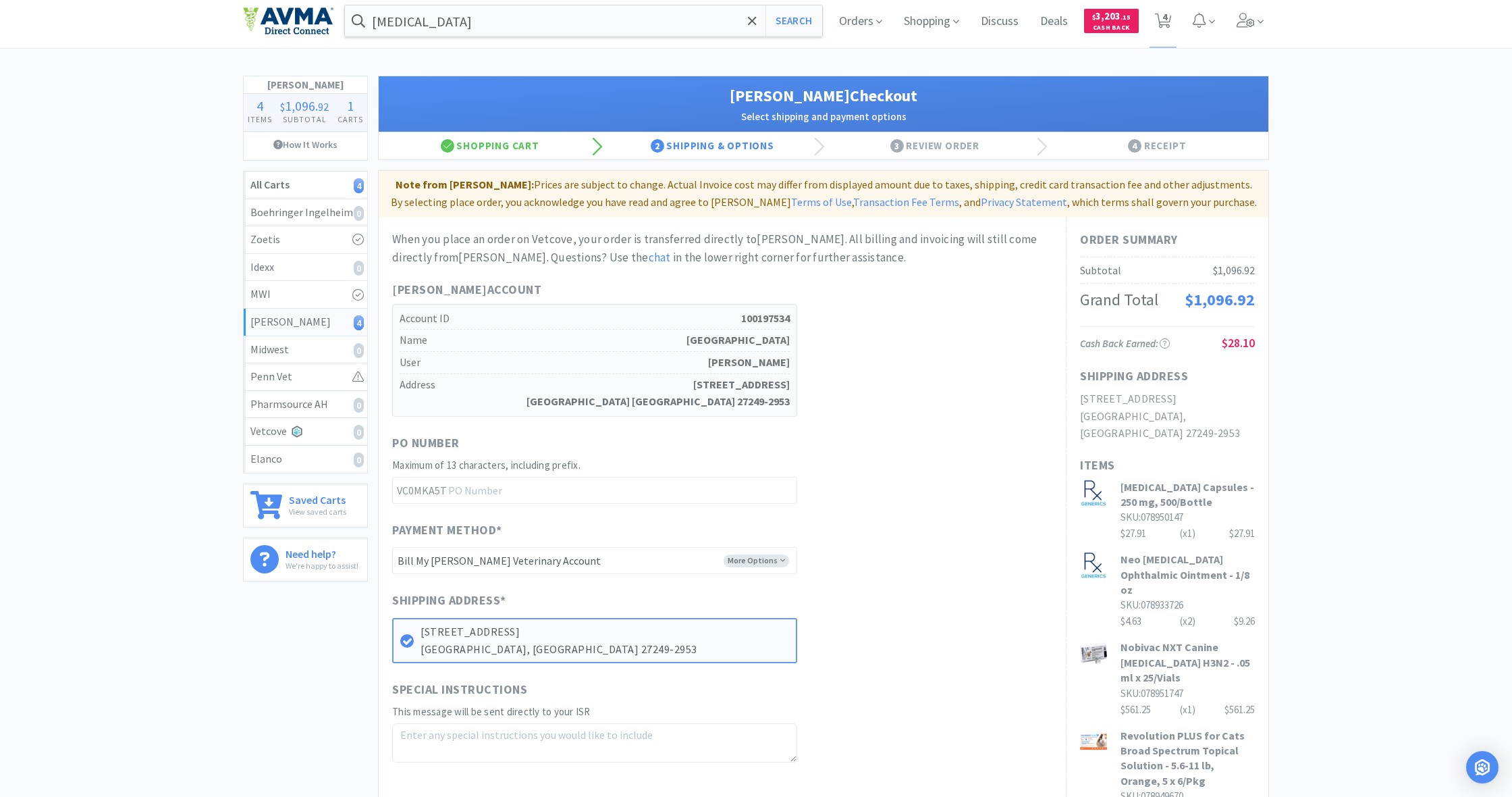
scroll to position [13, 0]
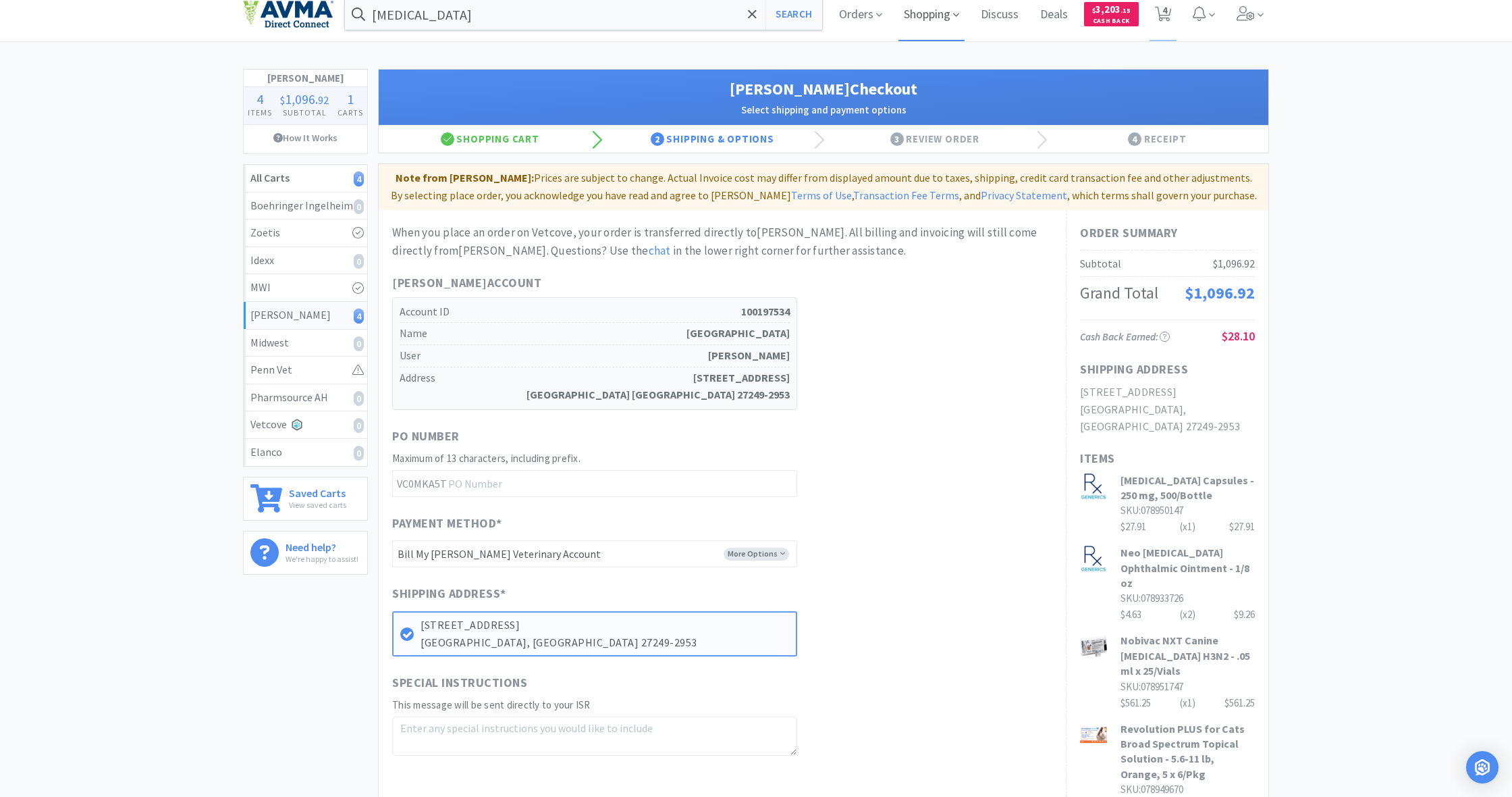
click at [922, 12] on span "Shopping" at bounding box center [931, 14] width 66 height 54
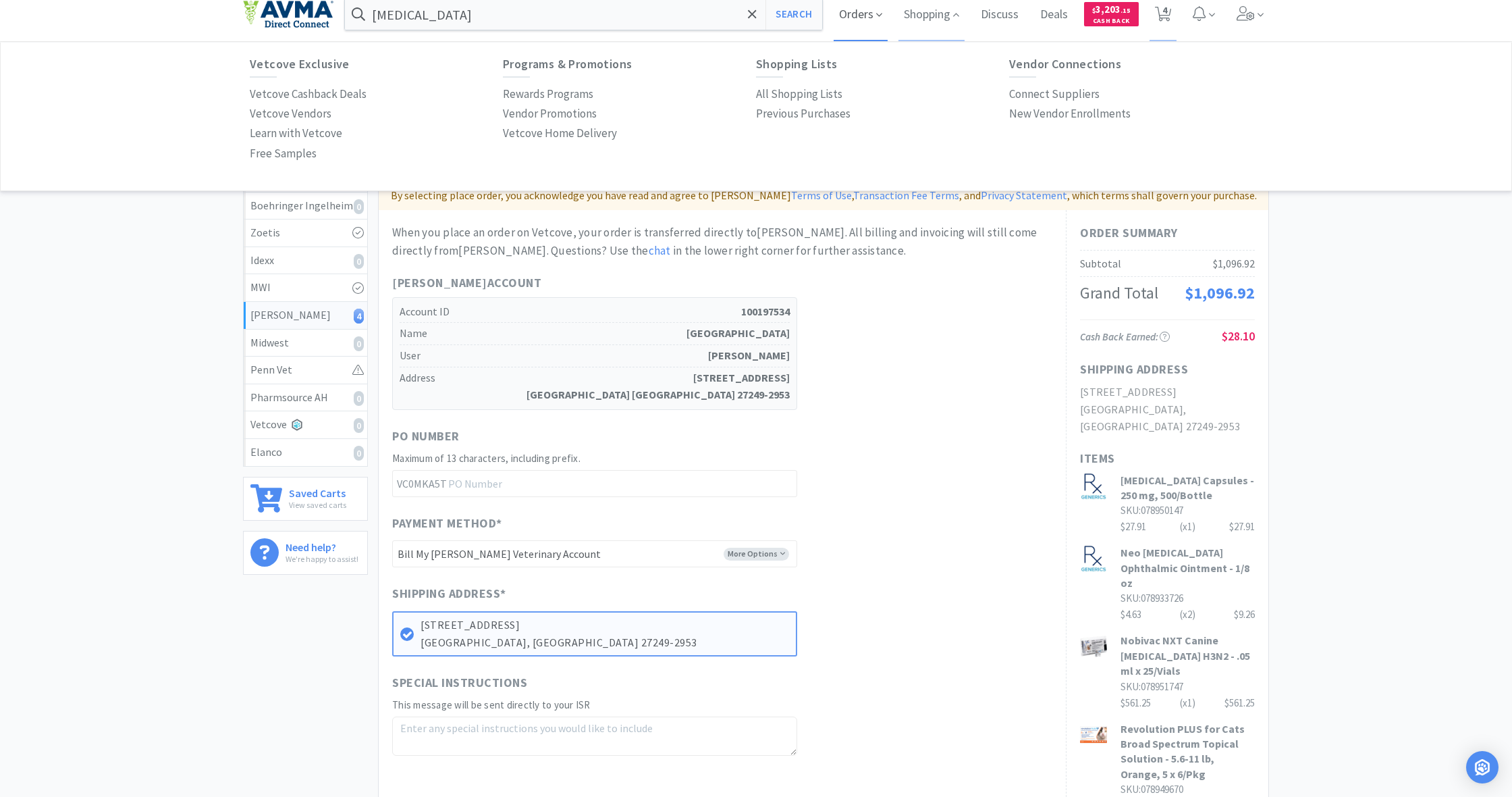
click at [858, 17] on span "Orders" at bounding box center [861, 14] width 54 height 54
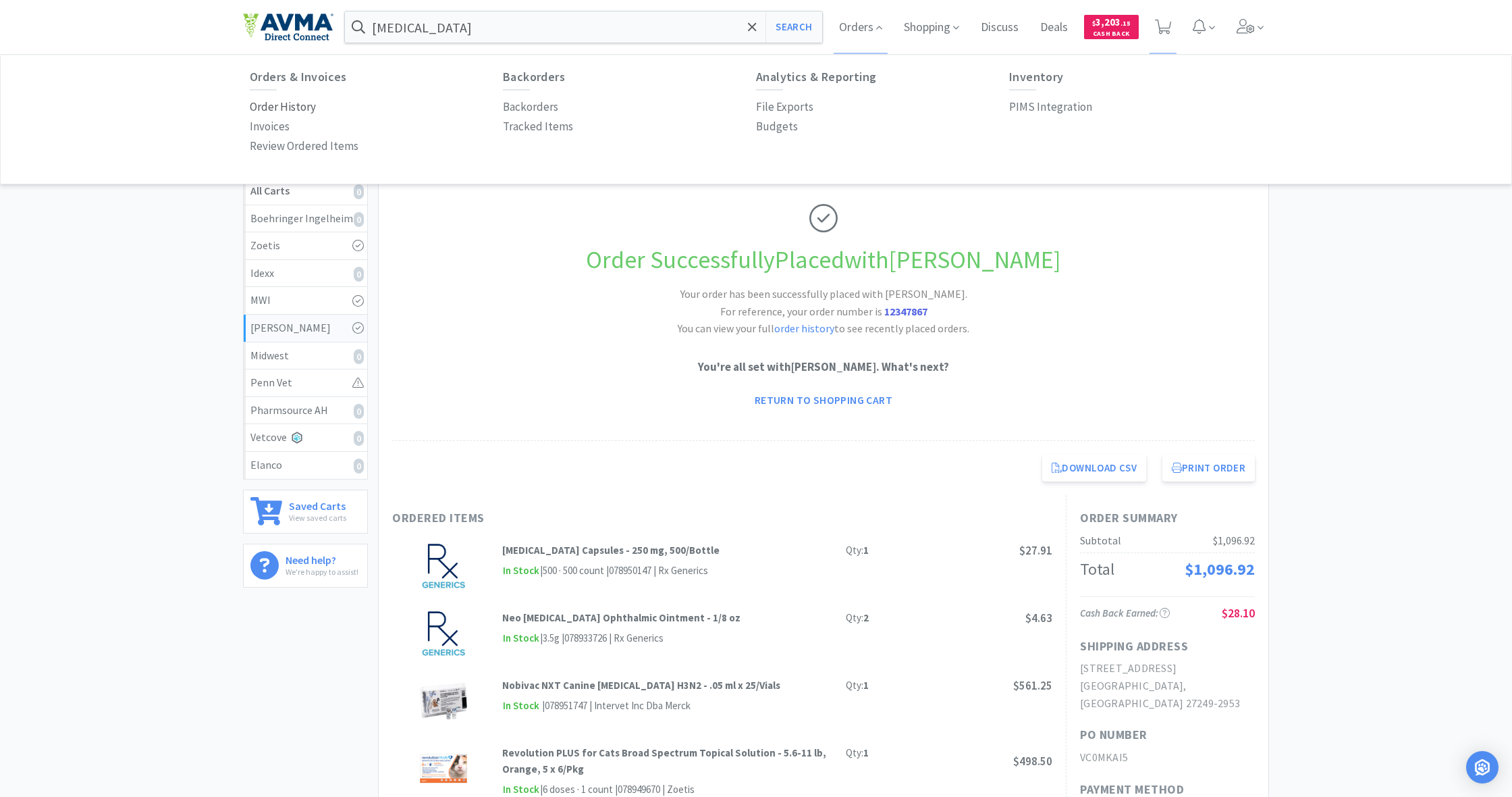
click at [282, 101] on p "Order History" at bounding box center [282, 107] width 66 height 18
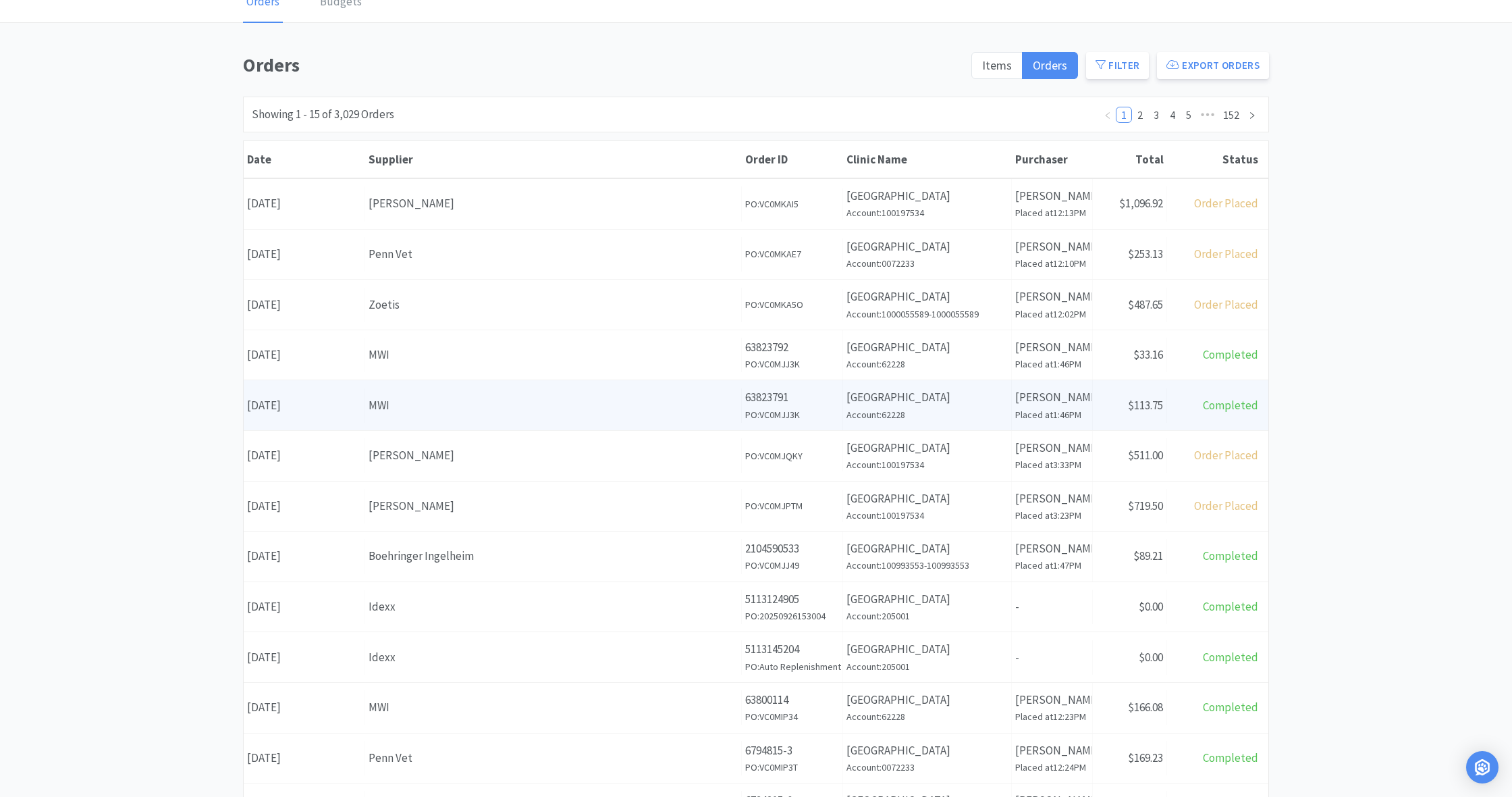
scroll to position [85, 0]
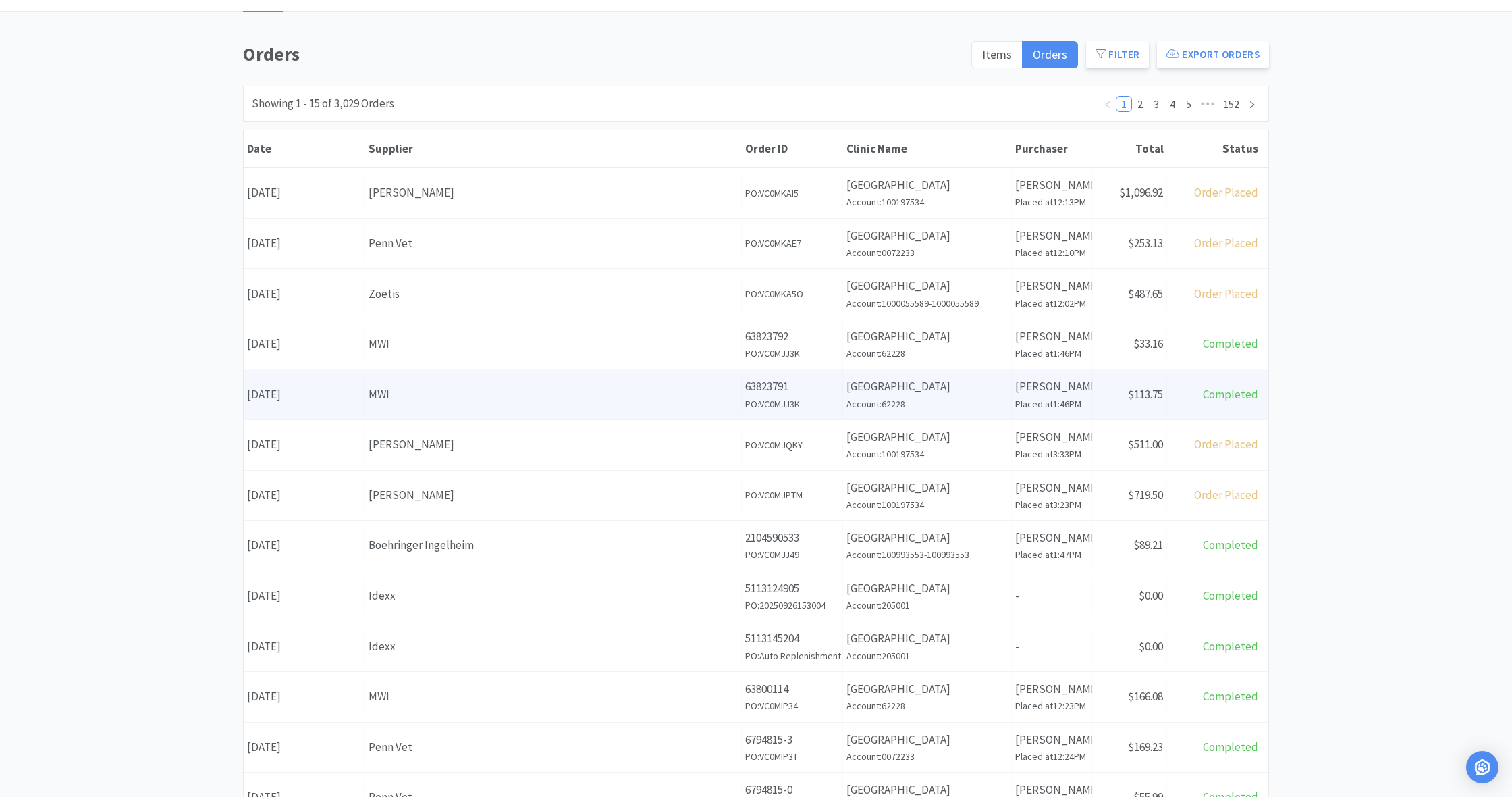
click at [611, 402] on div "Supplier MWI" at bounding box center [553, 395] width 377 height 34
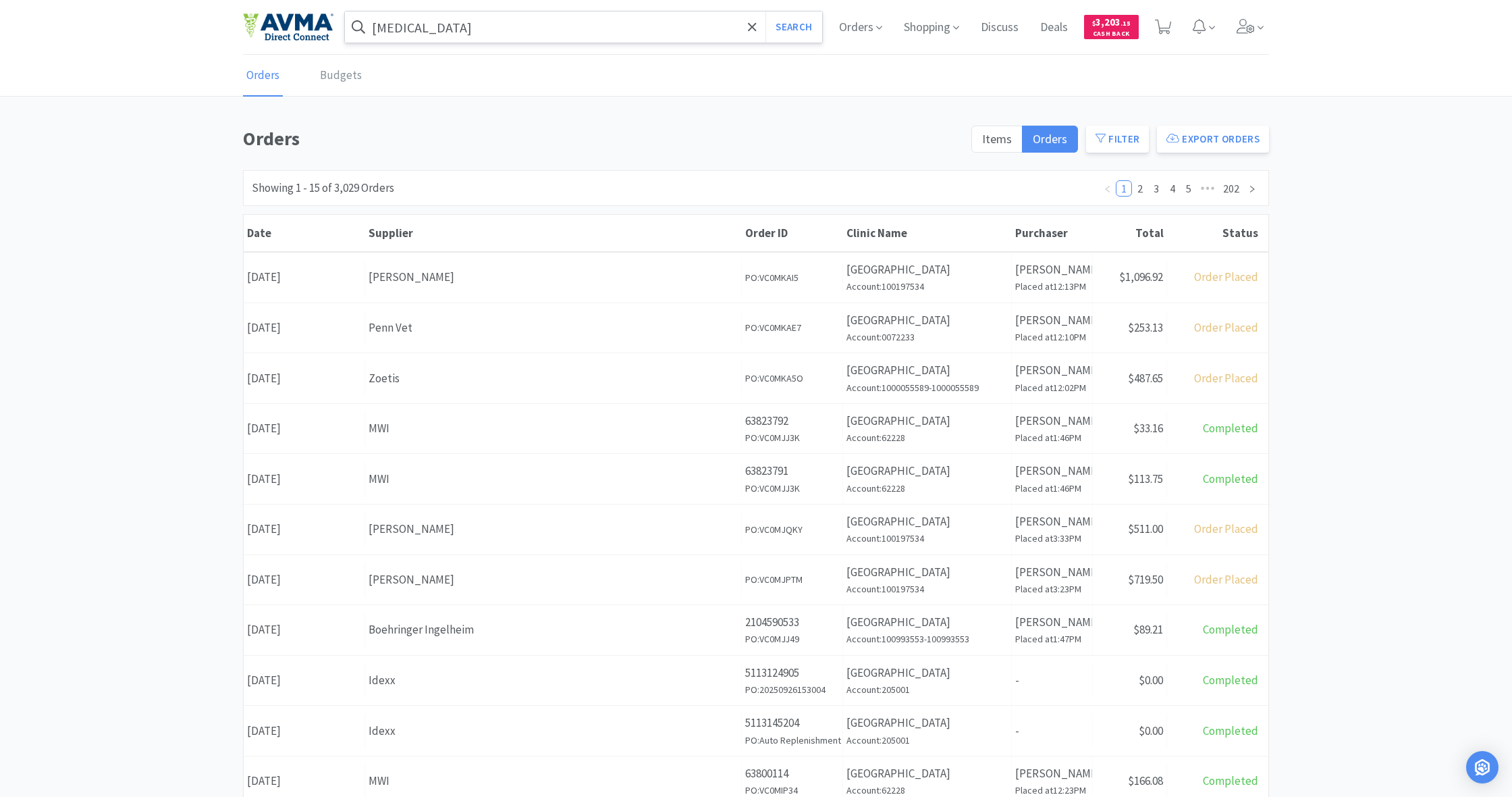
scroll to position [85, 0]
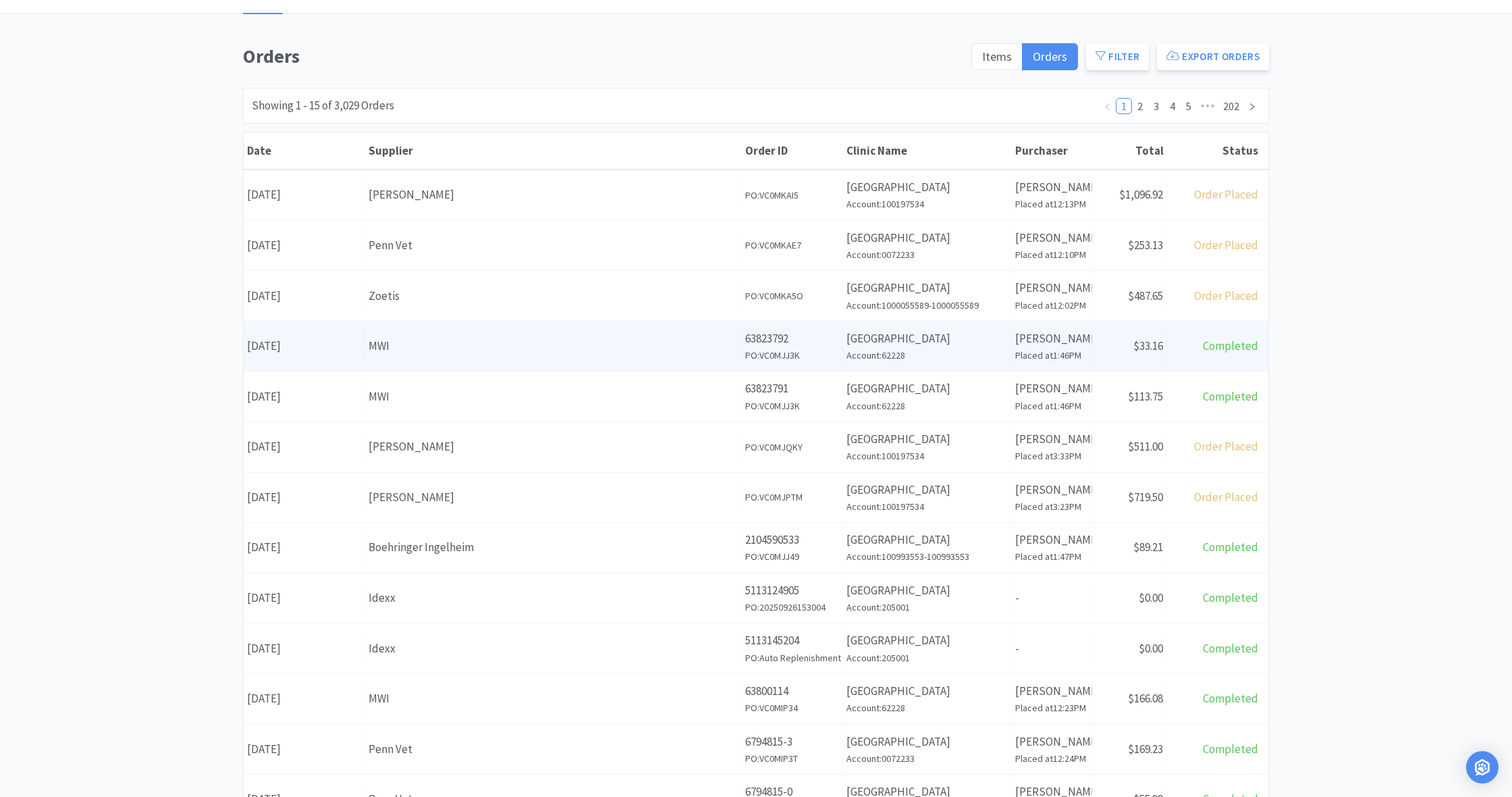
click at [614, 337] on div "MWI" at bounding box center [553, 345] width 369 height 18
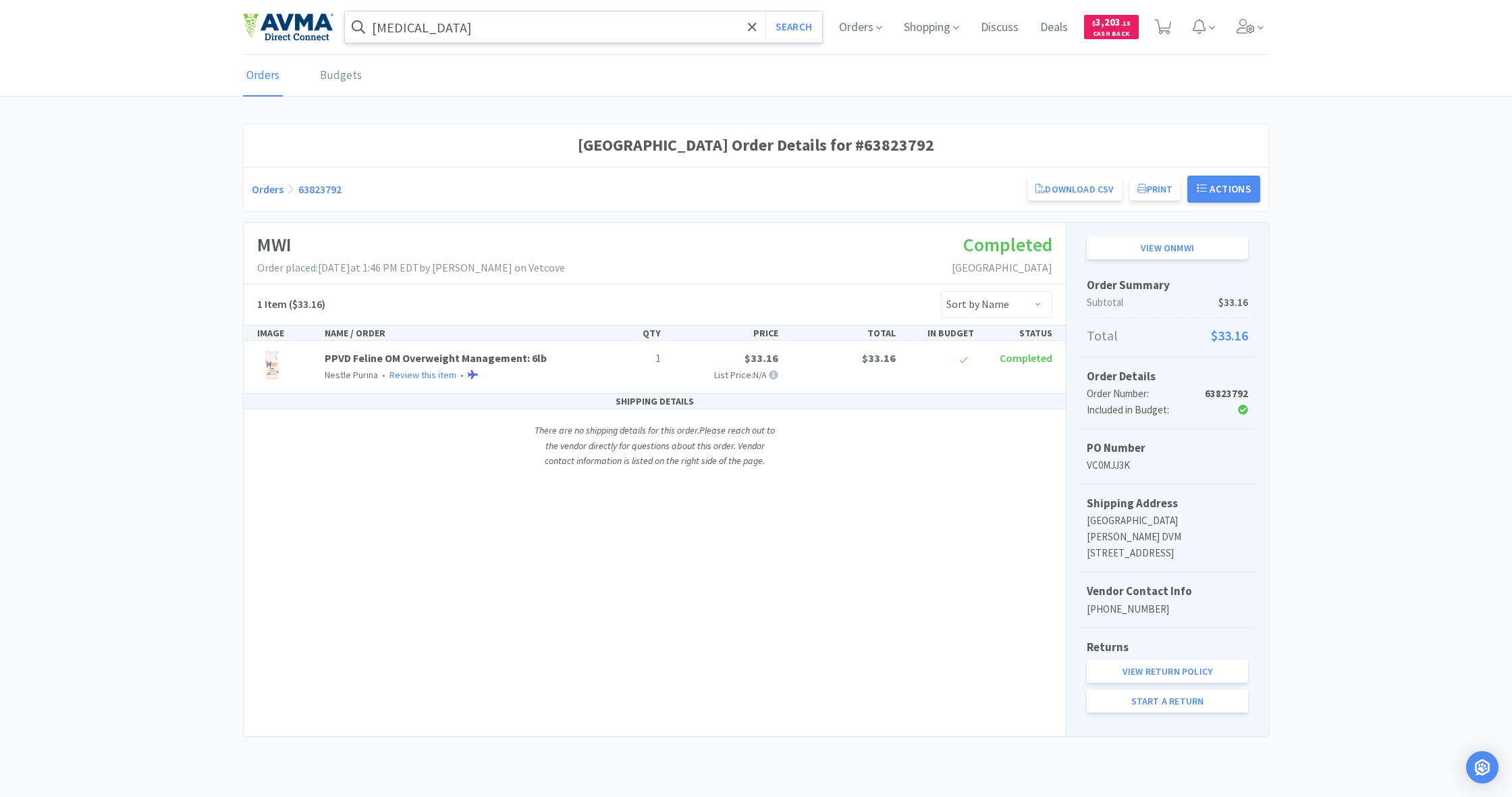
scroll to position [82, 0]
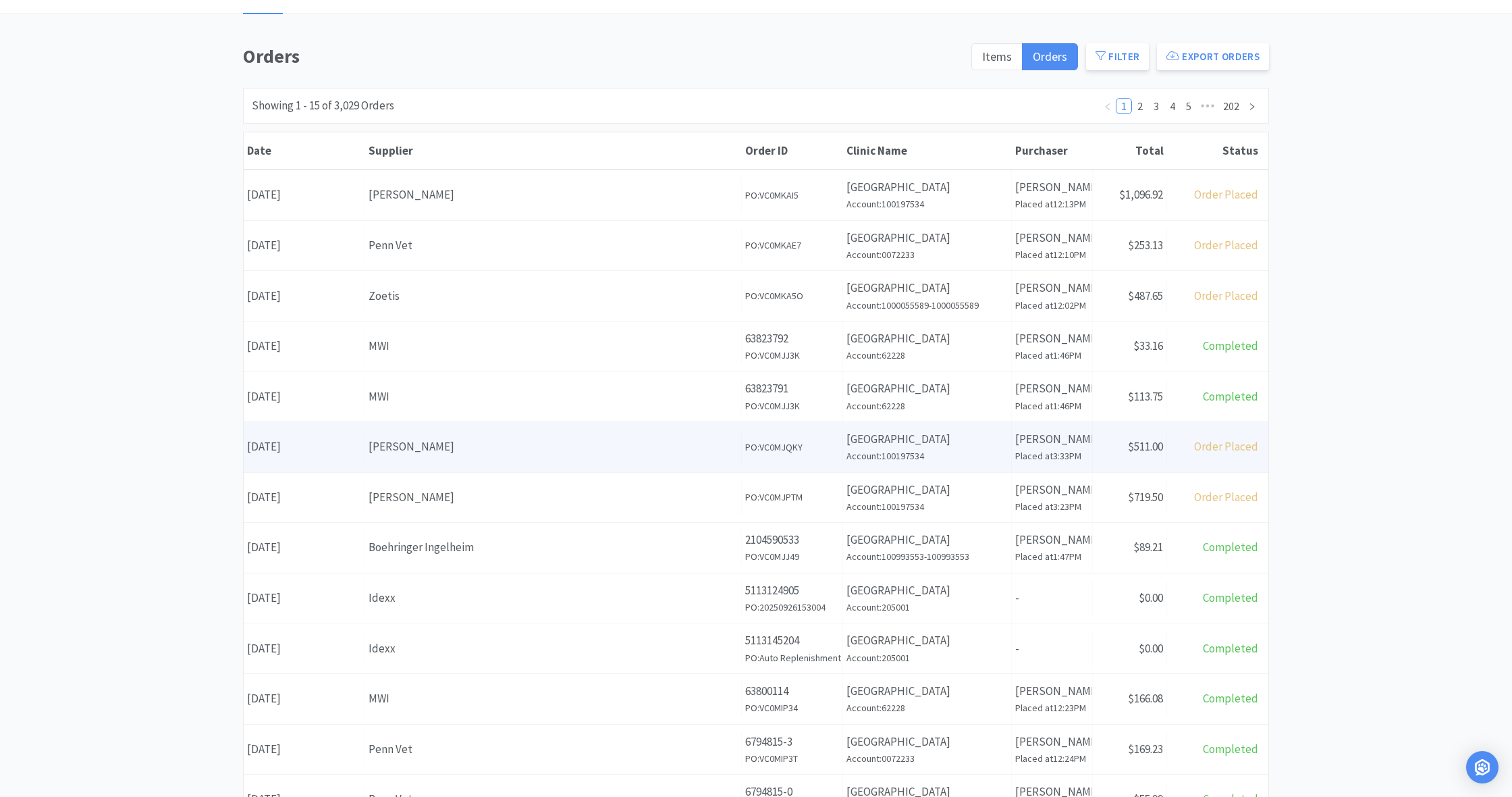
click at [632, 454] on div "Supplier [PERSON_NAME]" at bounding box center [553, 446] width 377 height 34
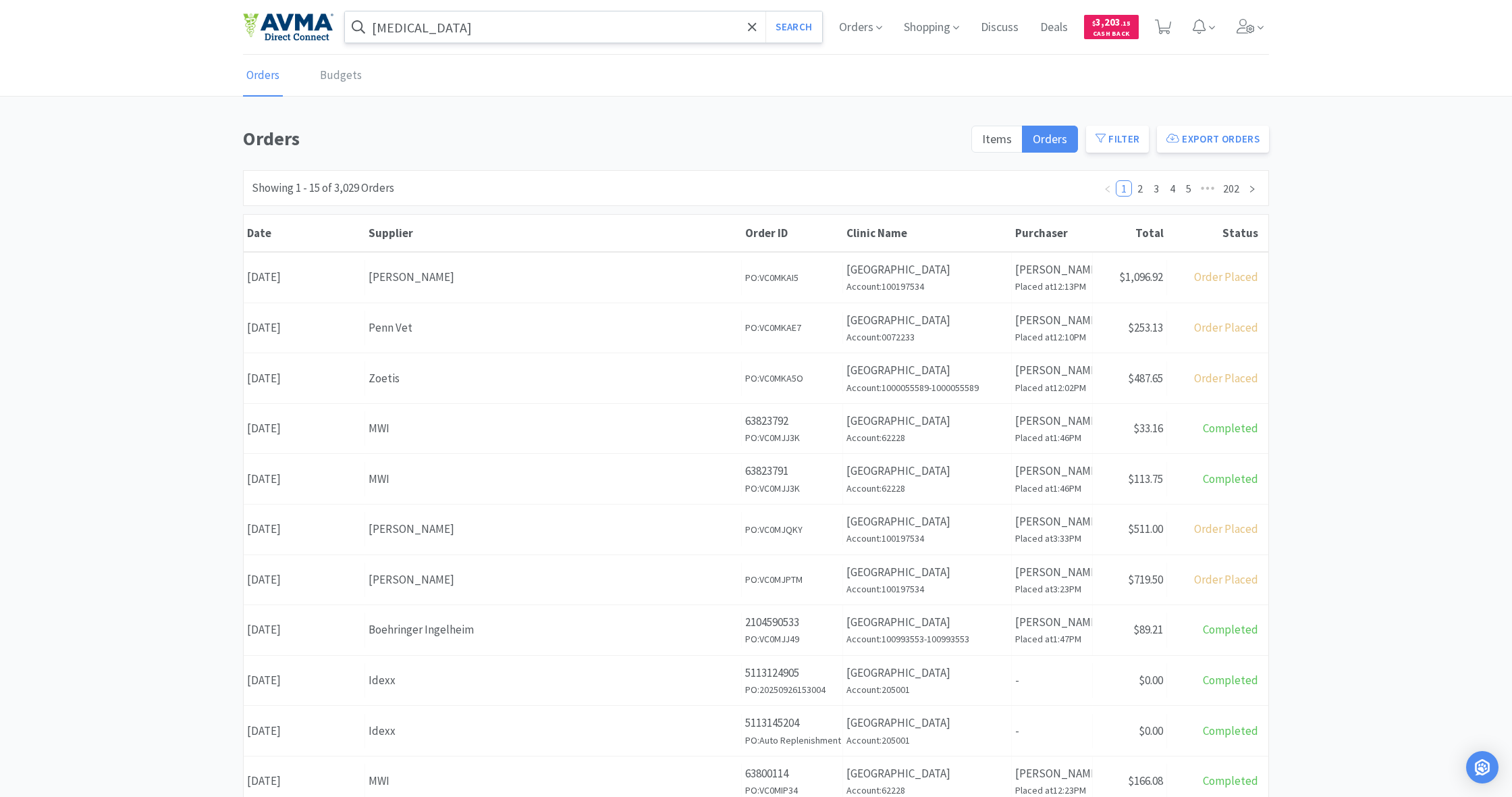
scroll to position [82, 0]
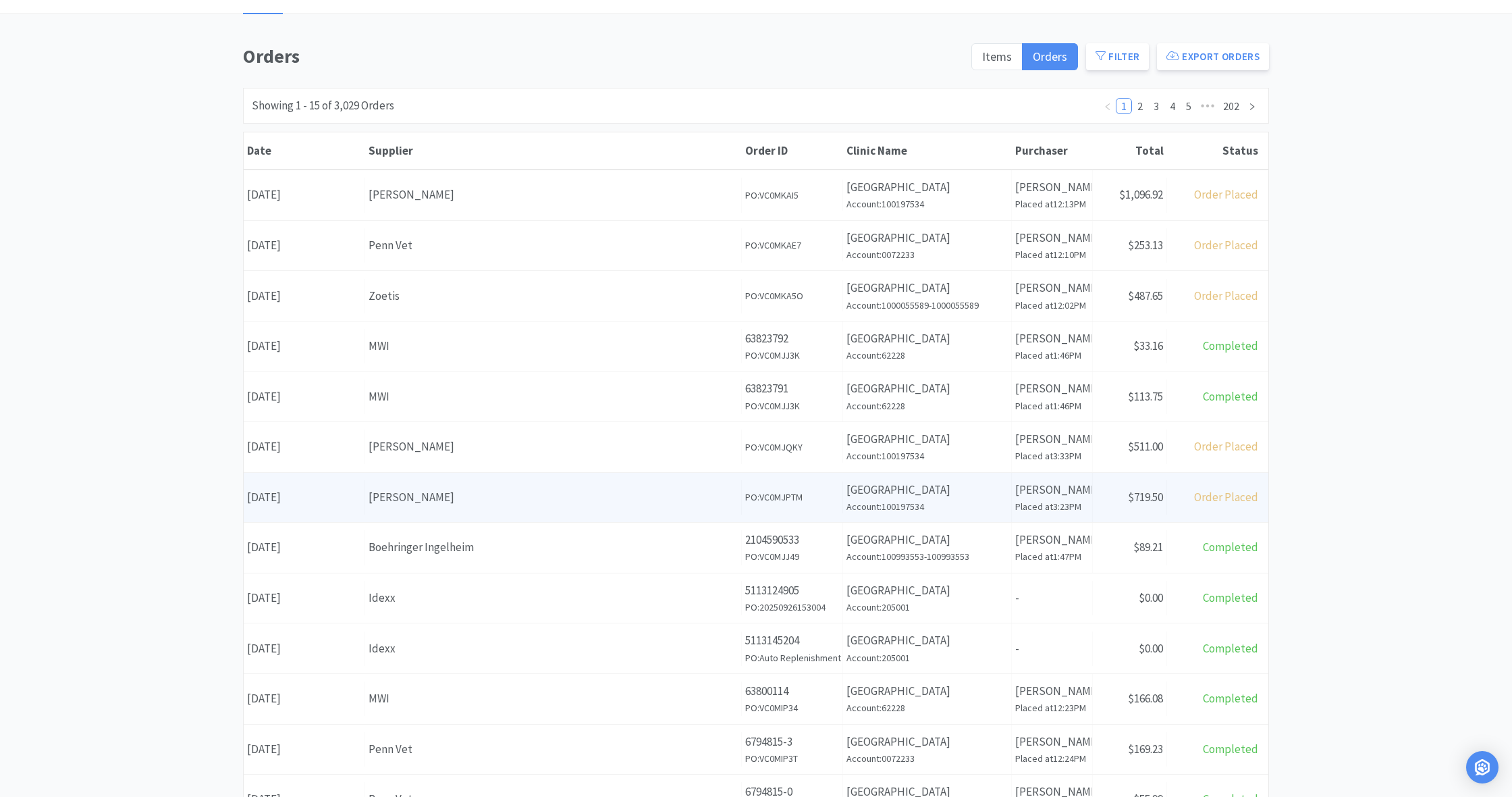
click at [624, 505] on div "Supplier [PERSON_NAME]" at bounding box center [553, 498] width 377 height 34
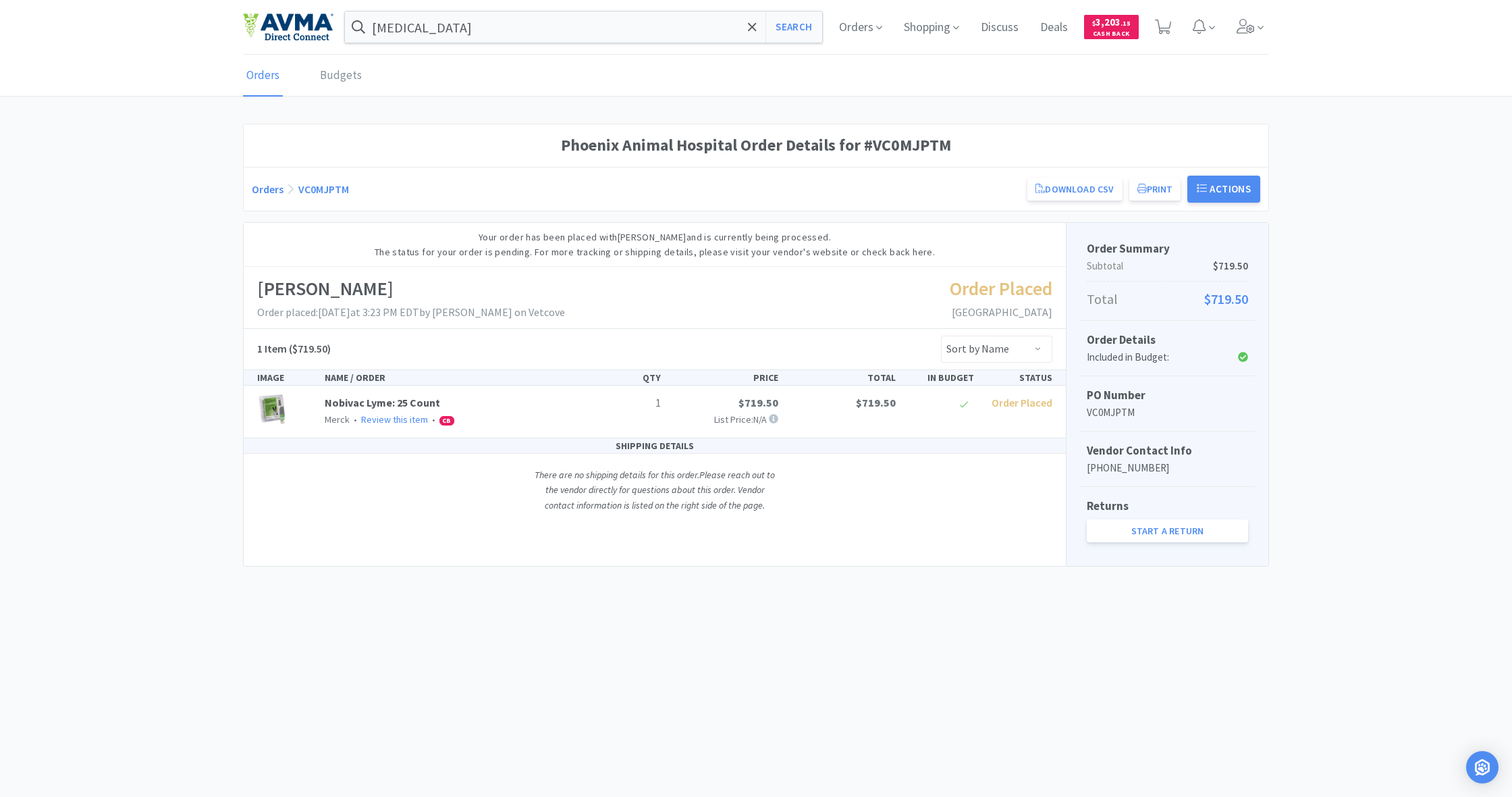
scroll to position [82, 0]
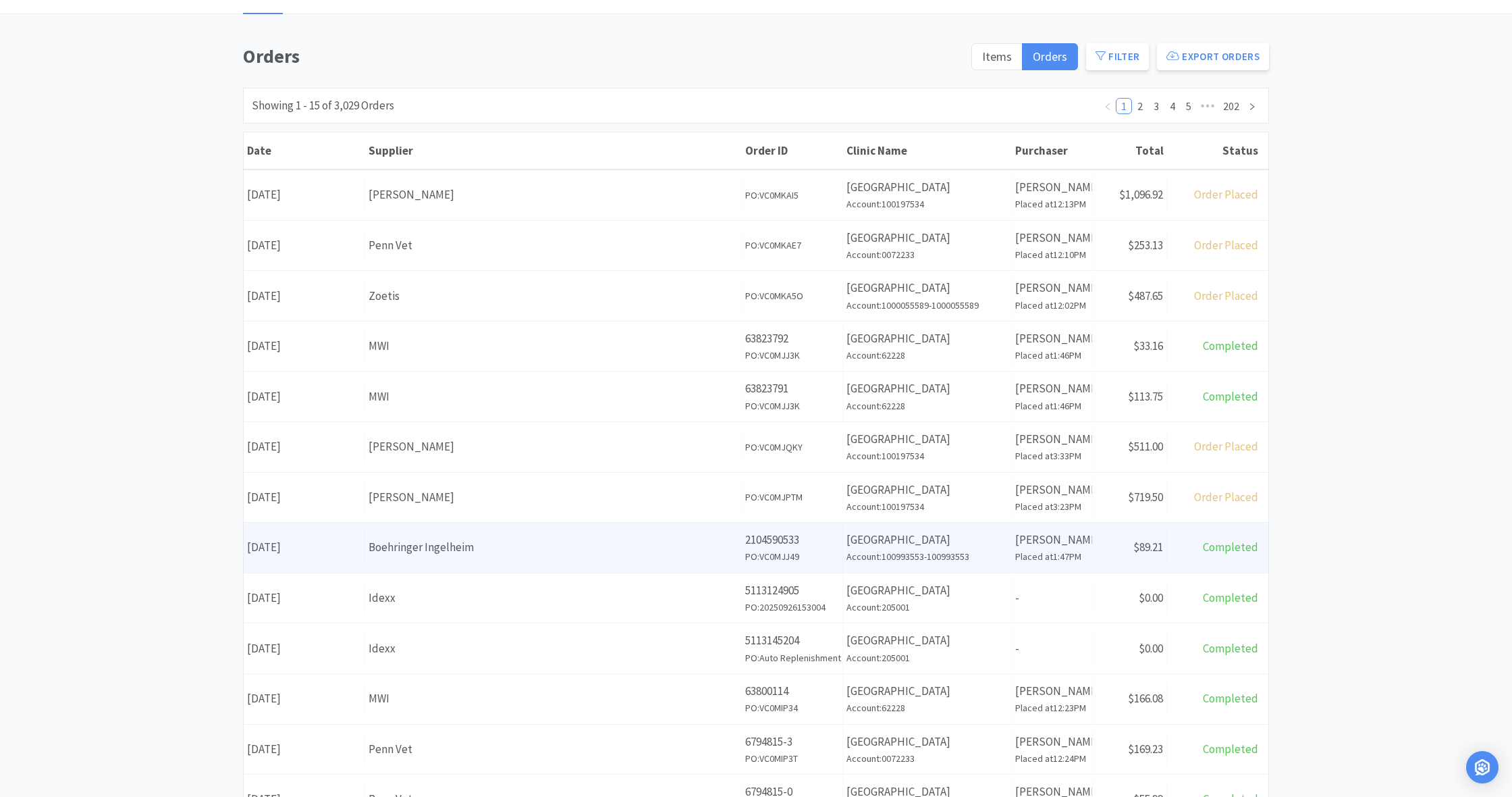
click at [633, 564] on div "Date [DATE] Supplier Boehringer Ingelheim Order ID 2104590533 PO: VC0MJJ49 Clin…" at bounding box center [756, 547] width 1025 height 50
click at [615, 539] on div "Boehringer Ingelheim" at bounding box center [553, 546] width 369 height 18
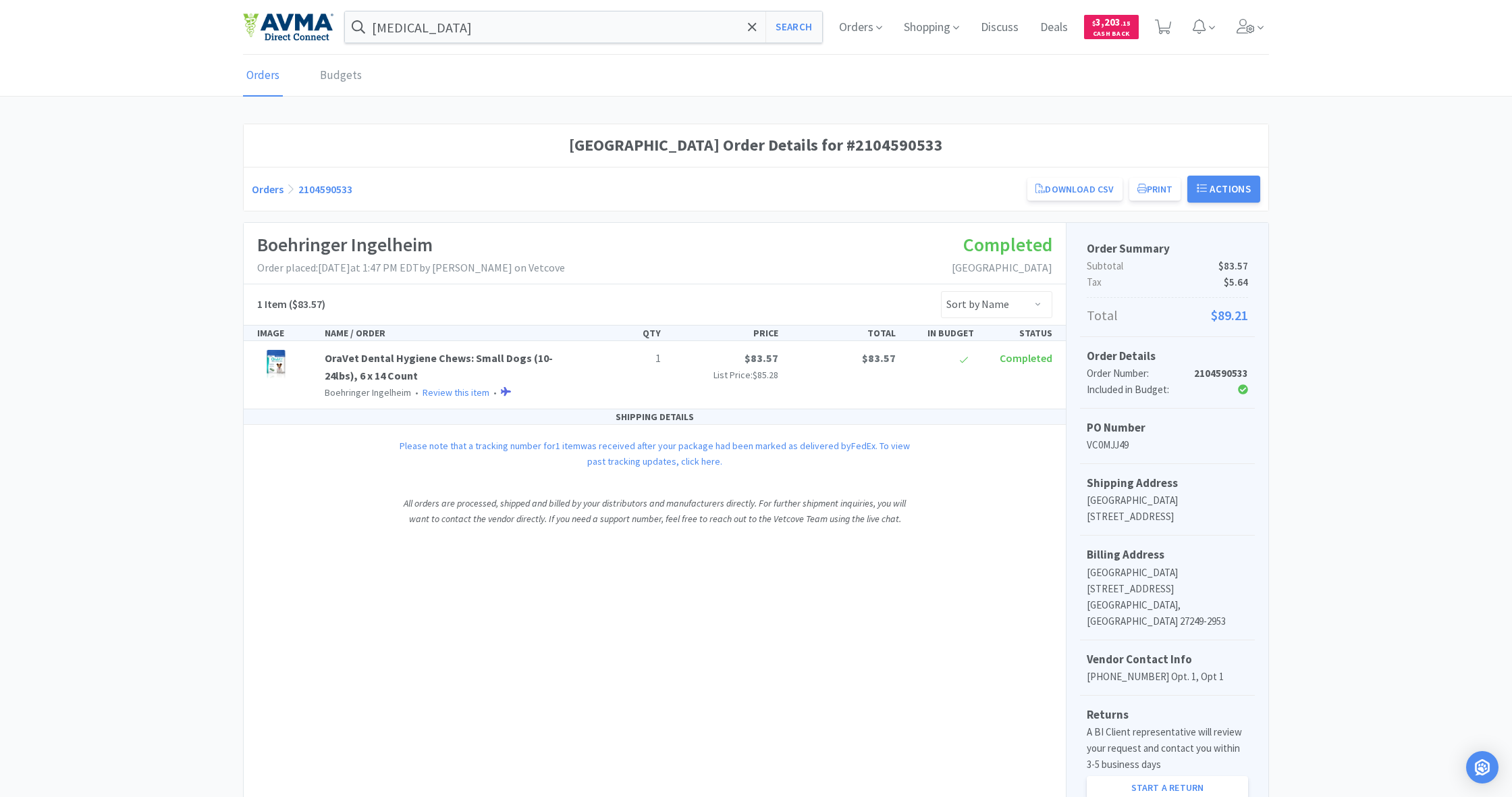
scroll to position [83, 0]
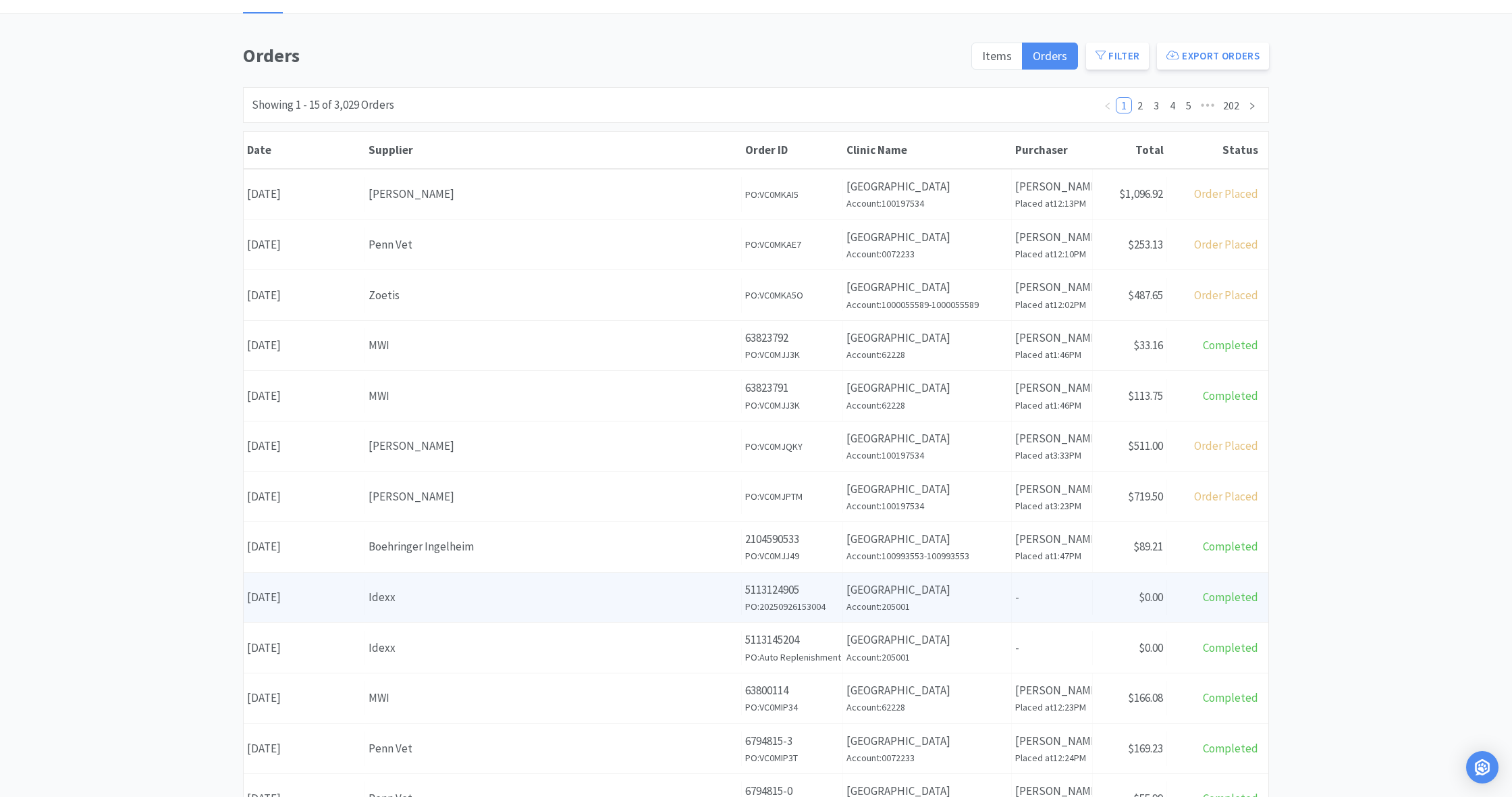
click at [596, 609] on div "Supplier Idexx" at bounding box center [553, 598] width 377 height 34
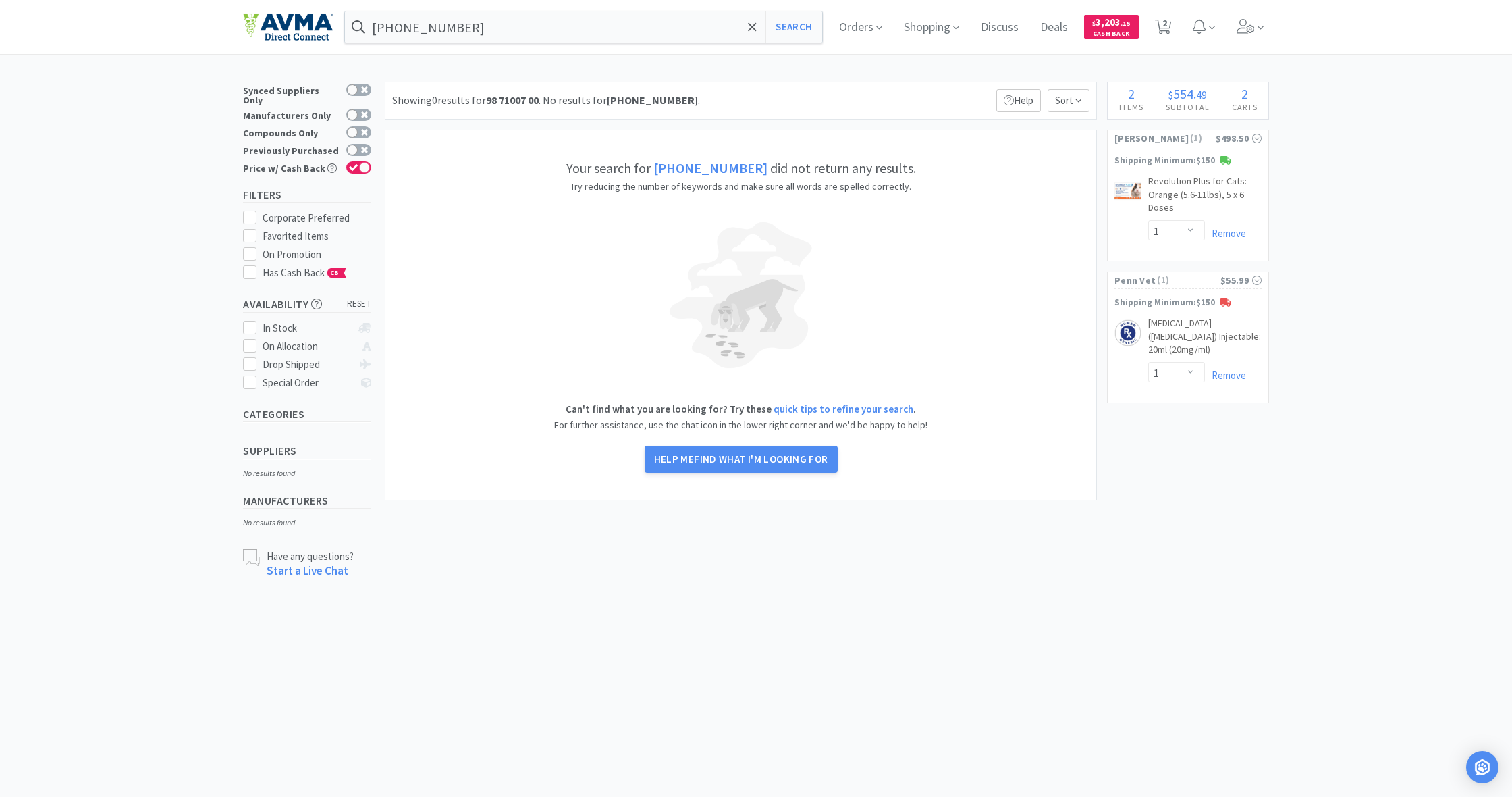
select select "1"
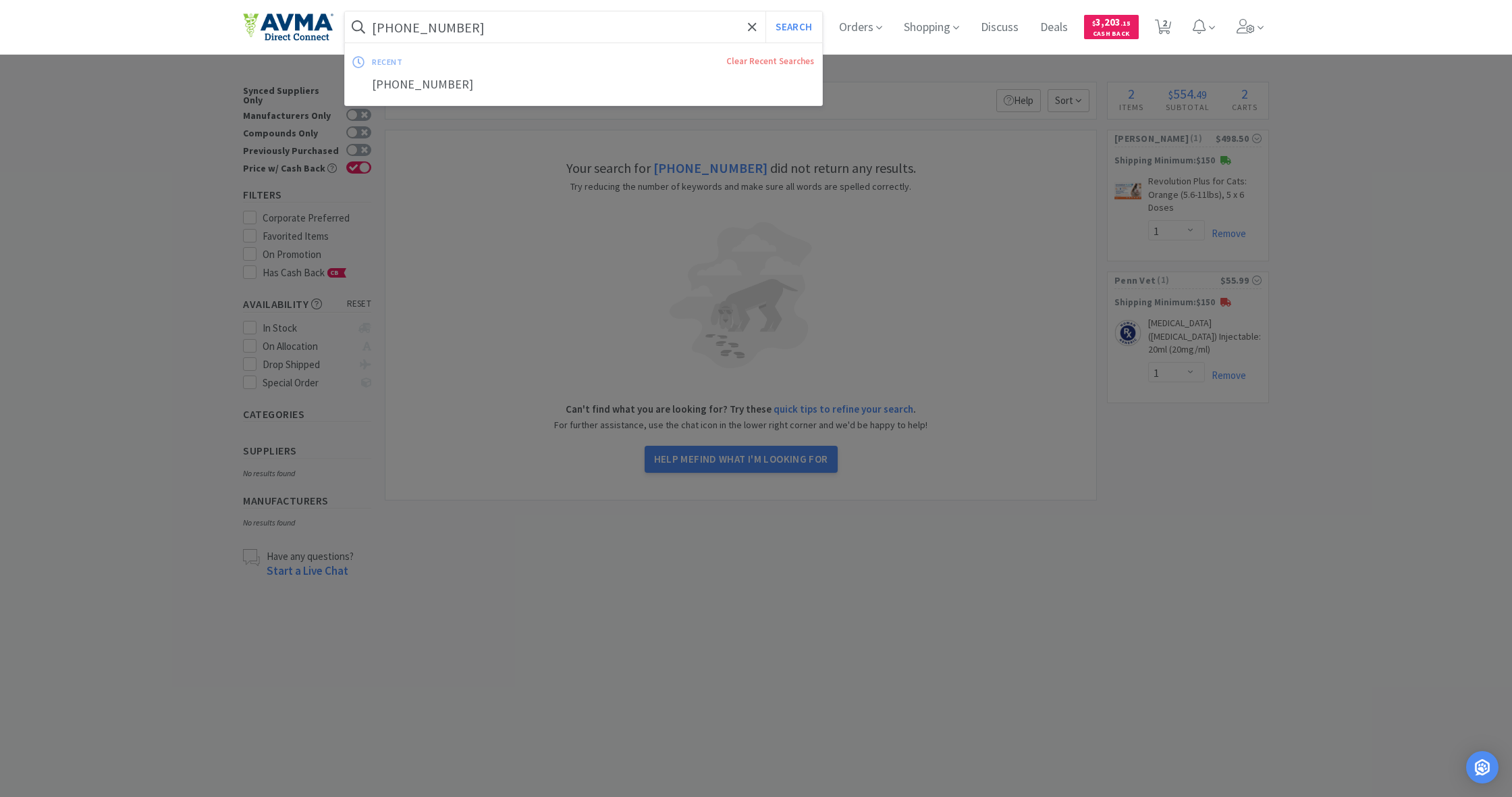
drag, startPoint x: 443, startPoint y: 25, endPoint x: 344, endPoint y: 24, distance: 99.0
click at [344, 24] on div "98-71007-00 Search recent Clear Recent Searches 98-71007-00 Orders Shopping Dis…" at bounding box center [756, 27] width 1027 height 54
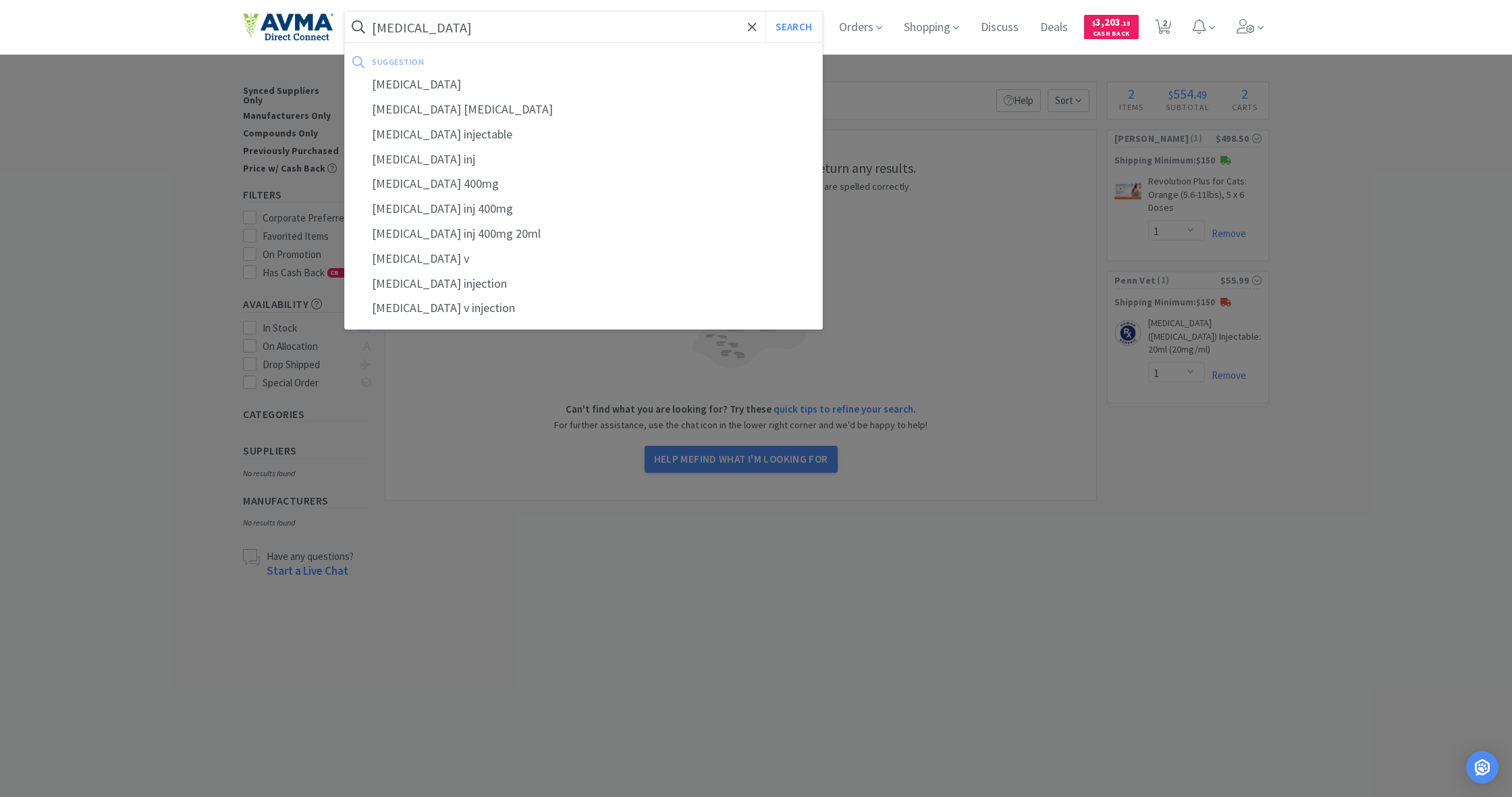
type input "[MEDICAL_DATA]"
click at [792, 27] on button "Search" at bounding box center [794, 27] width 56 height 31
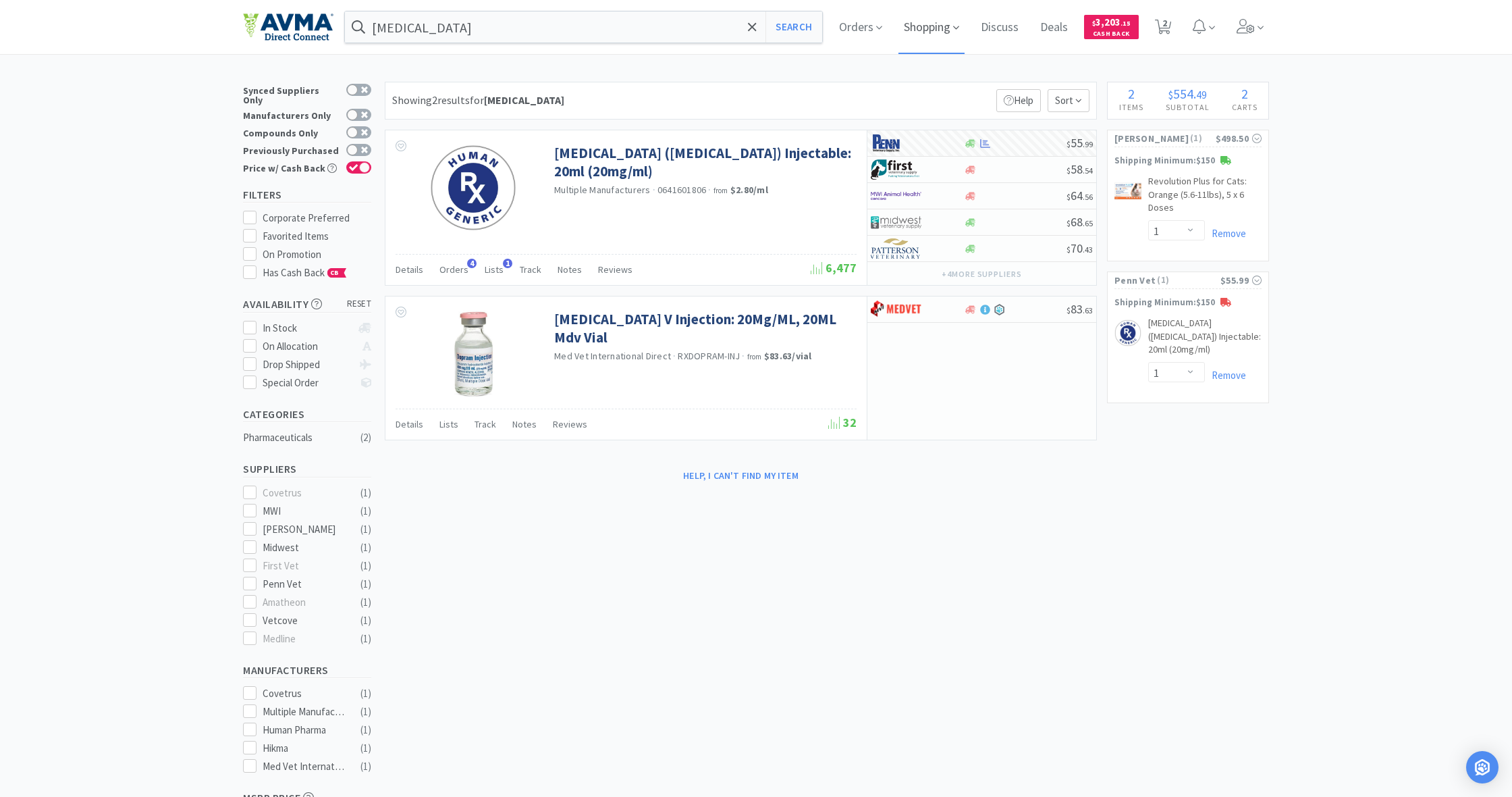
click at [921, 33] on span "Shopping" at bounding box center [931, 27] width 66 height 54
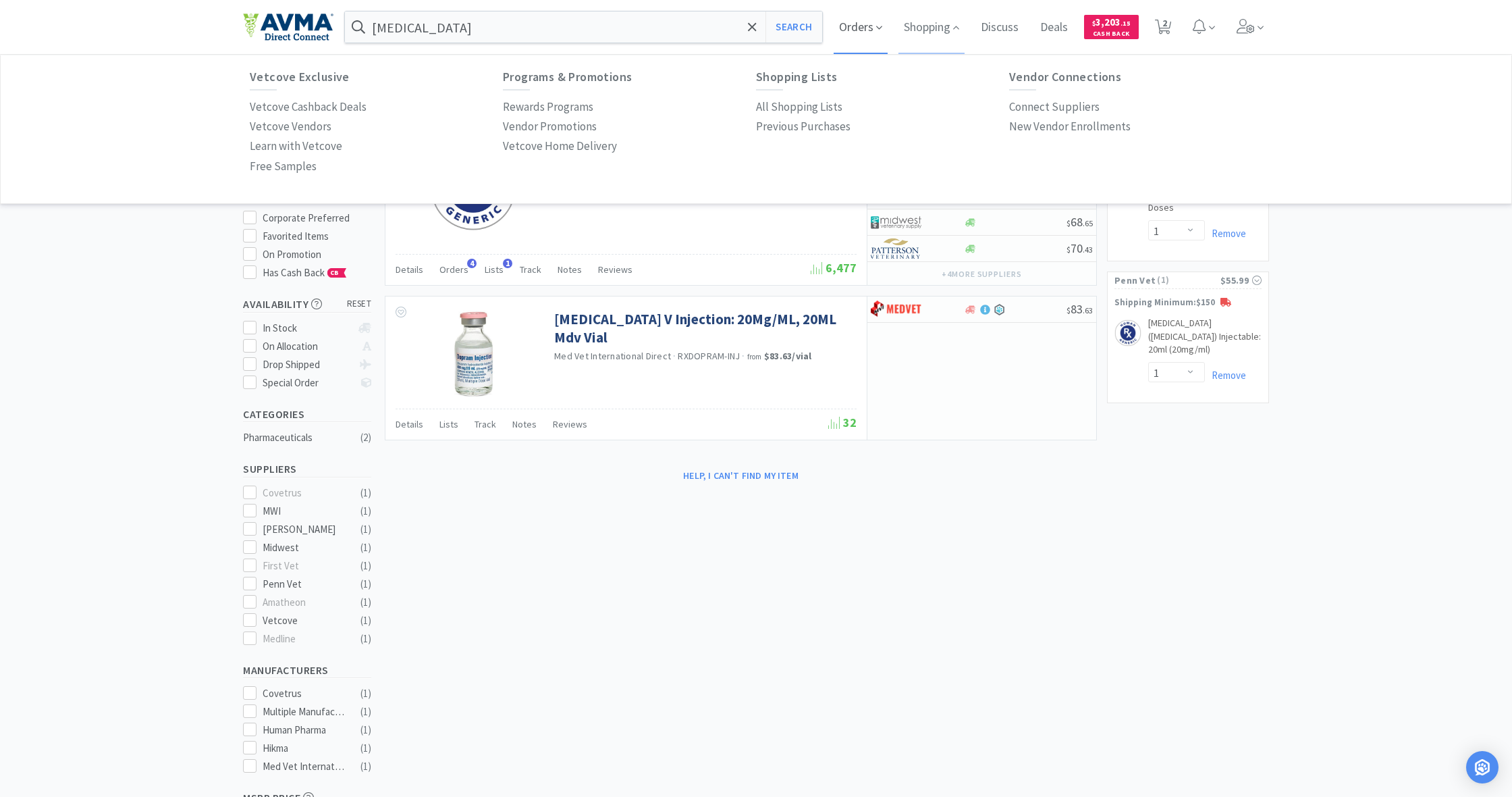
click at [850, 30] on span "Orders" at bounding box center [861, 27] width 54 height 54
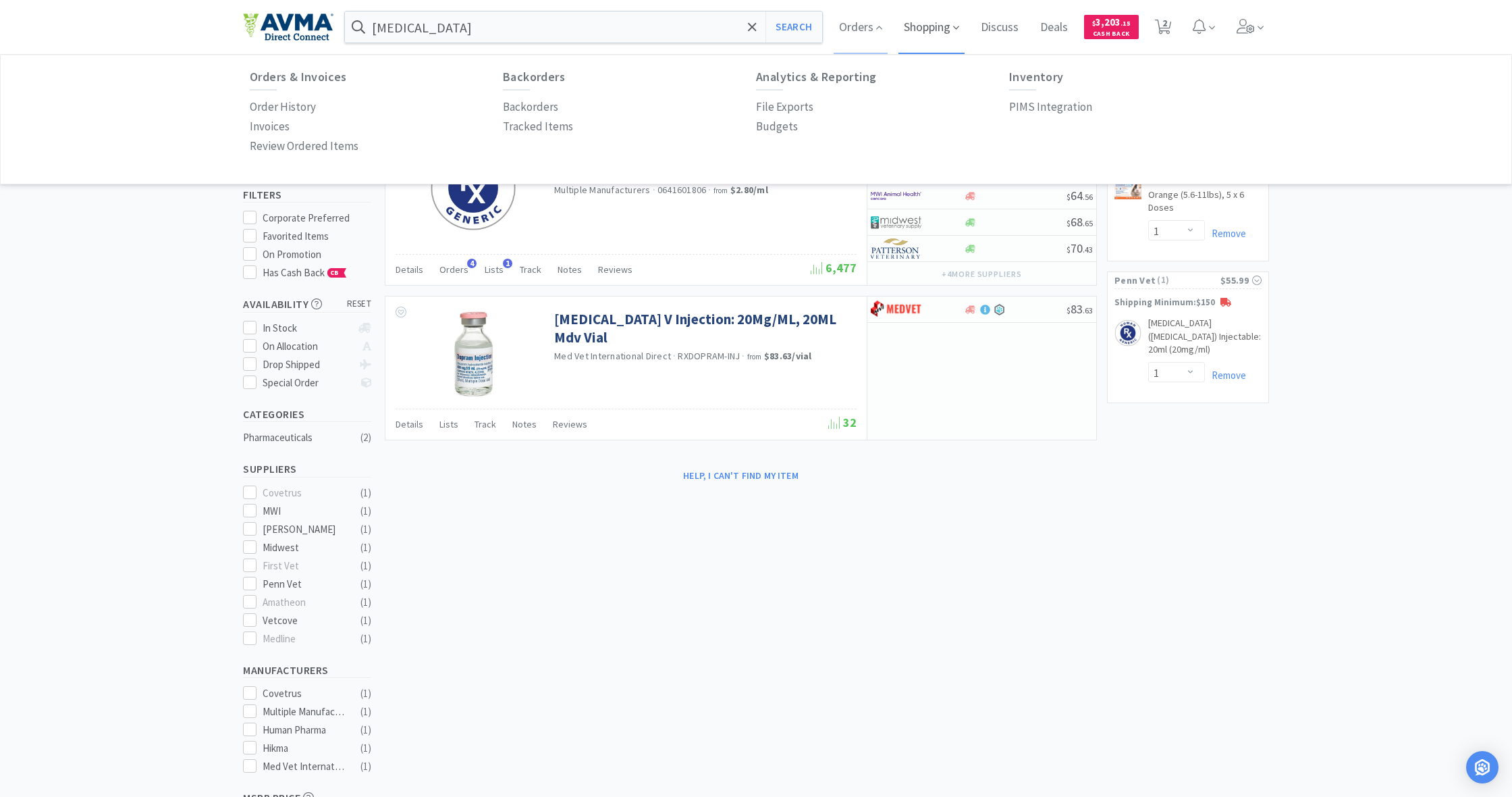
click at [940, 34] on span "Shopping" at bounding box center [931, 27] width 66 height 54
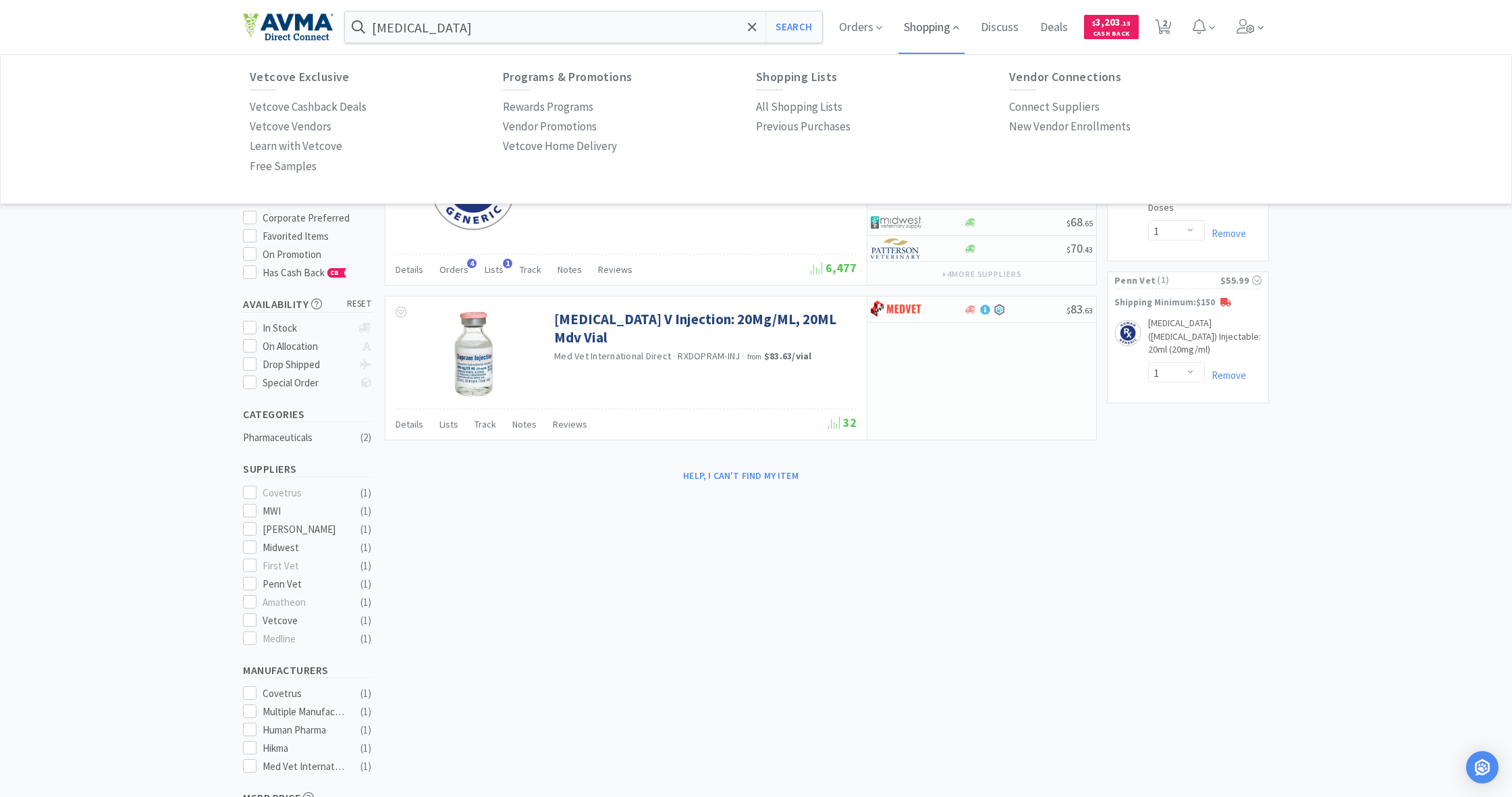
click at [917, 27] on span "Shopping" at bounding box center [931, 27] width 66 height 54
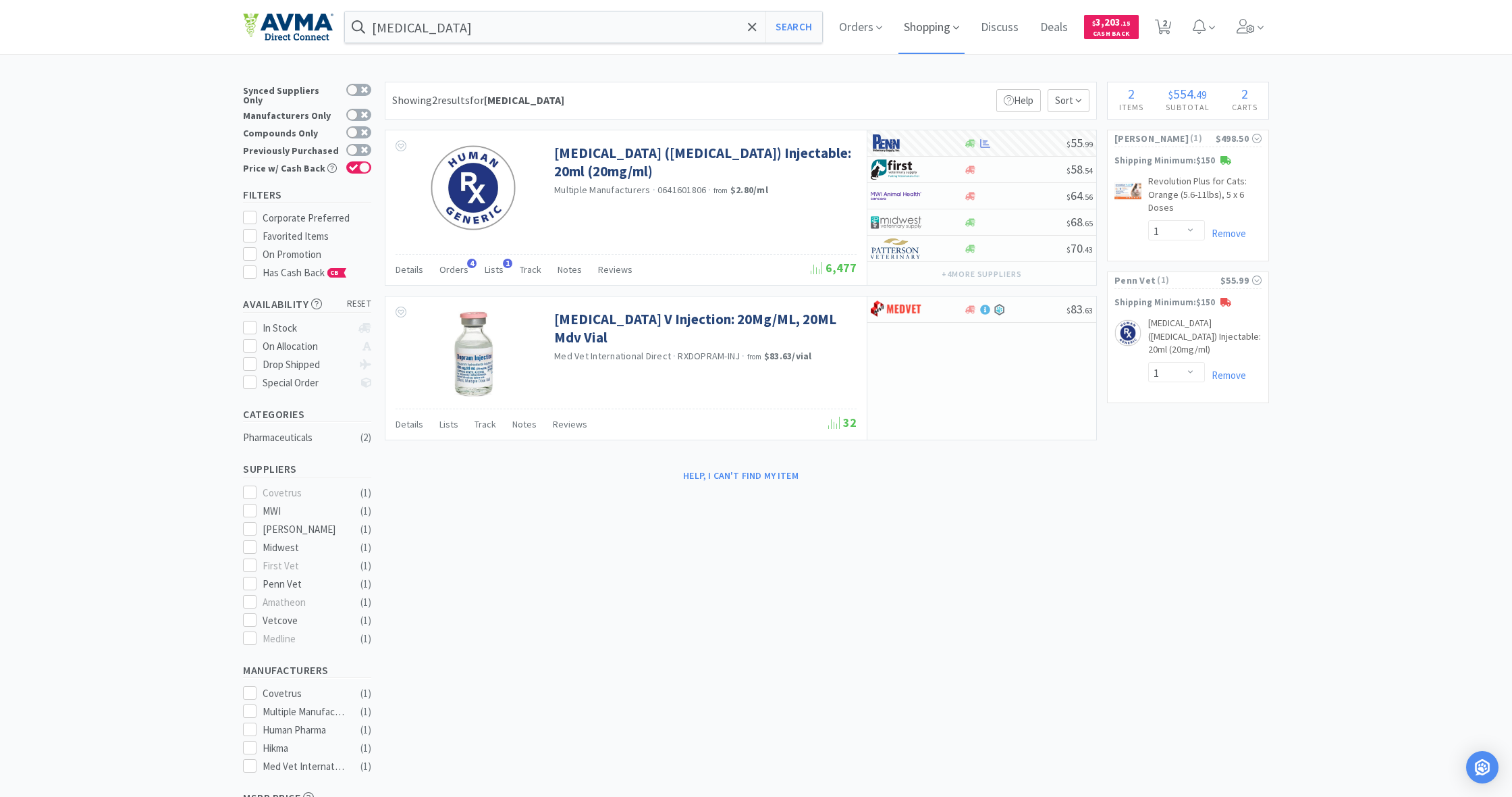
drag, startPoint x: 921, startPoint y: 31, endPoint x: 898, endPoint y: 34, distance: 23.2
click at [921, 31] on span "Shopping" at bounding box center [931, 27] width 66 height 54
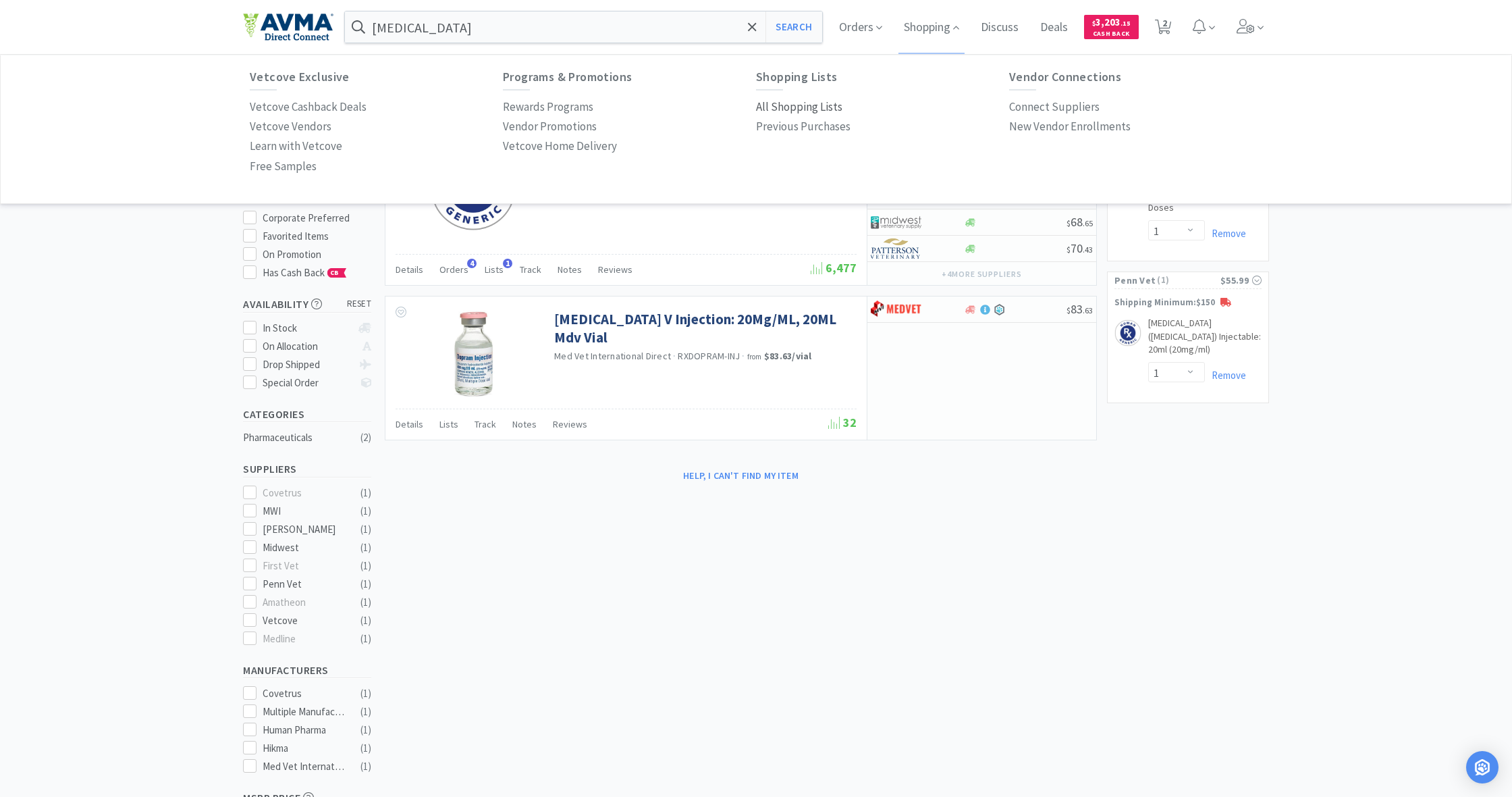
click at [797, 105] on p "All Shopping Lists" at bounding box center [799, 107] width 86 height 18
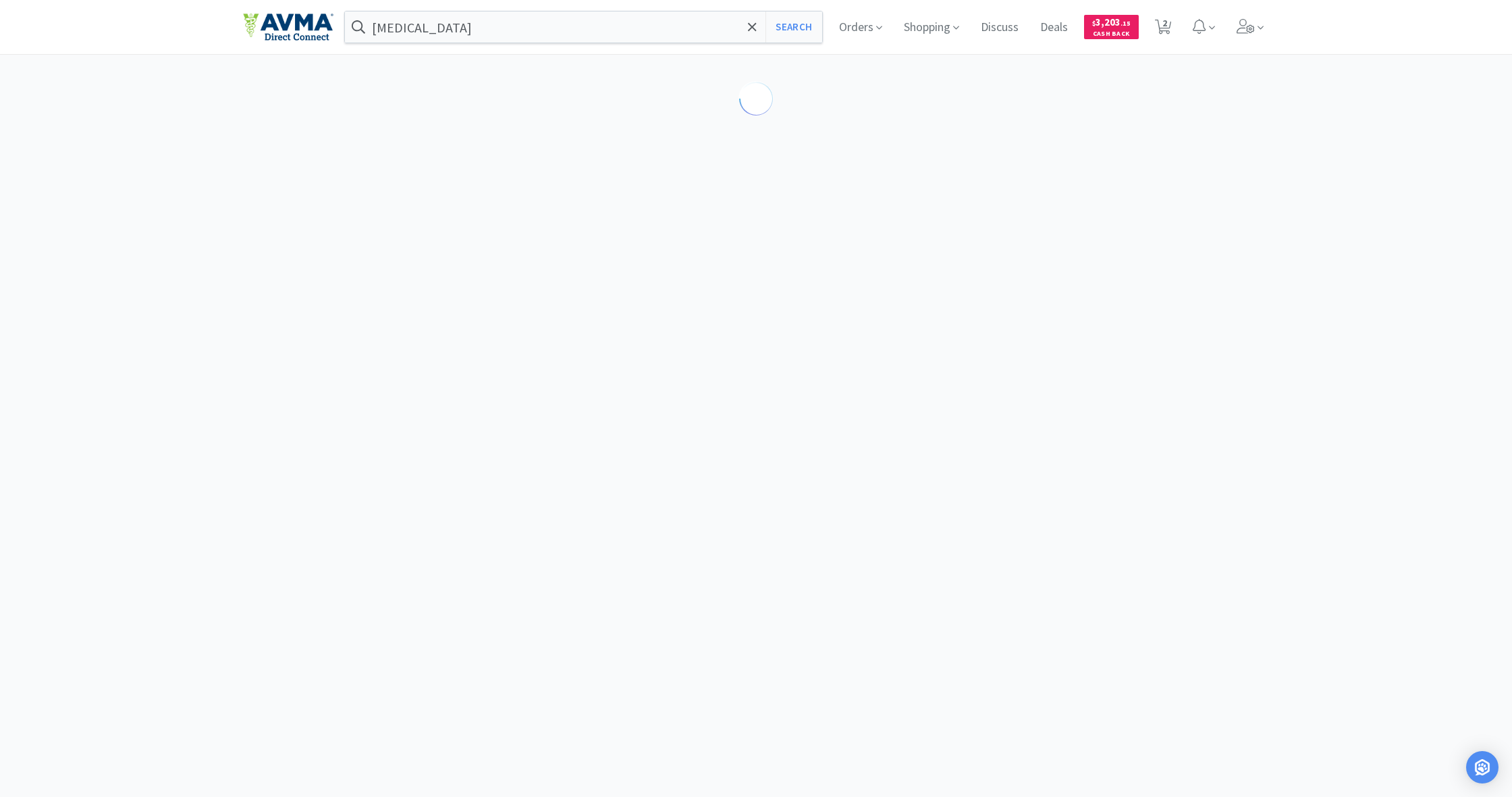
select select "1"
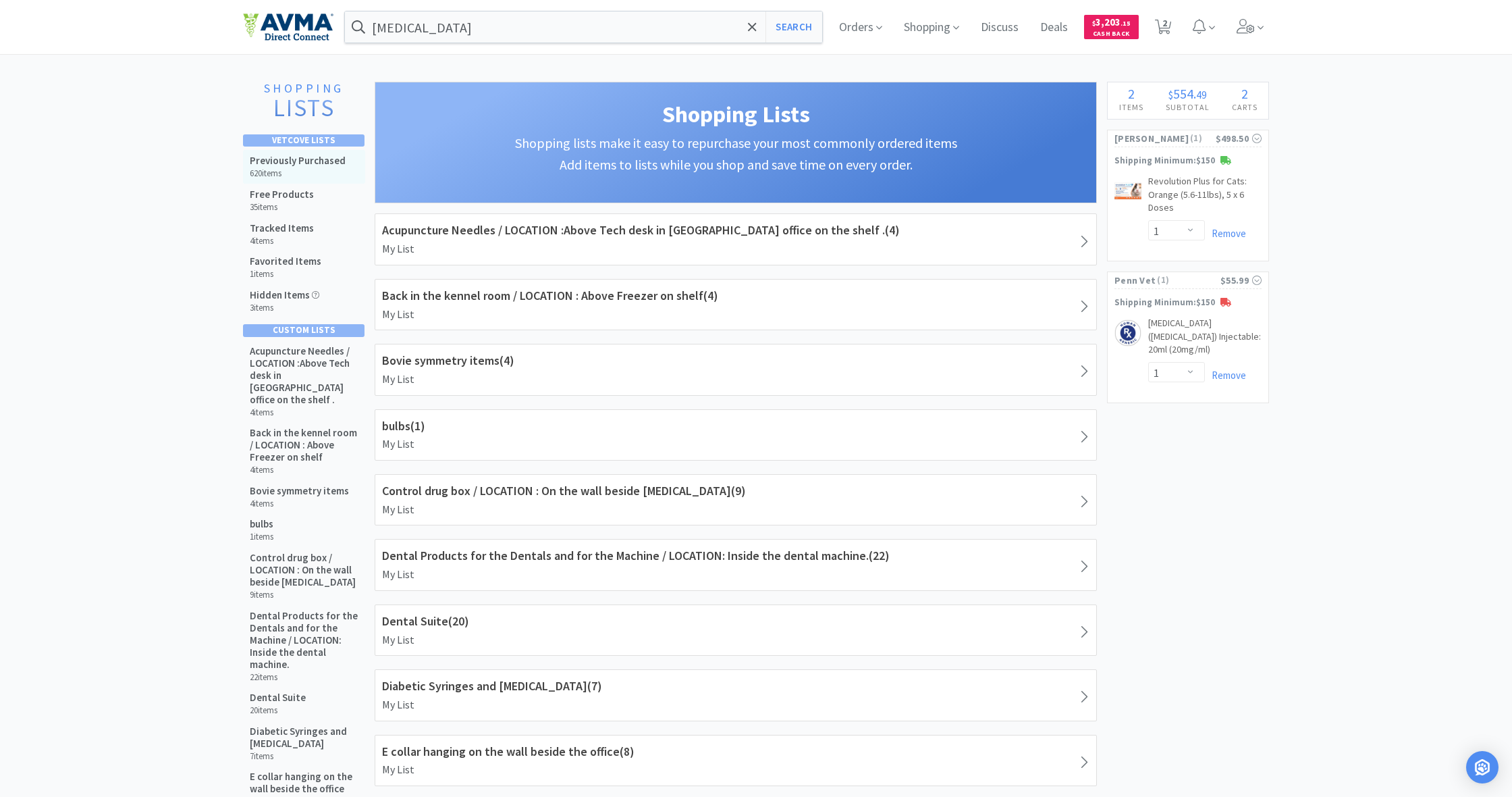
click at [291, 153] on div "Previously Purchased 620 items" at bounding box center [303, 166] width 122 height 33
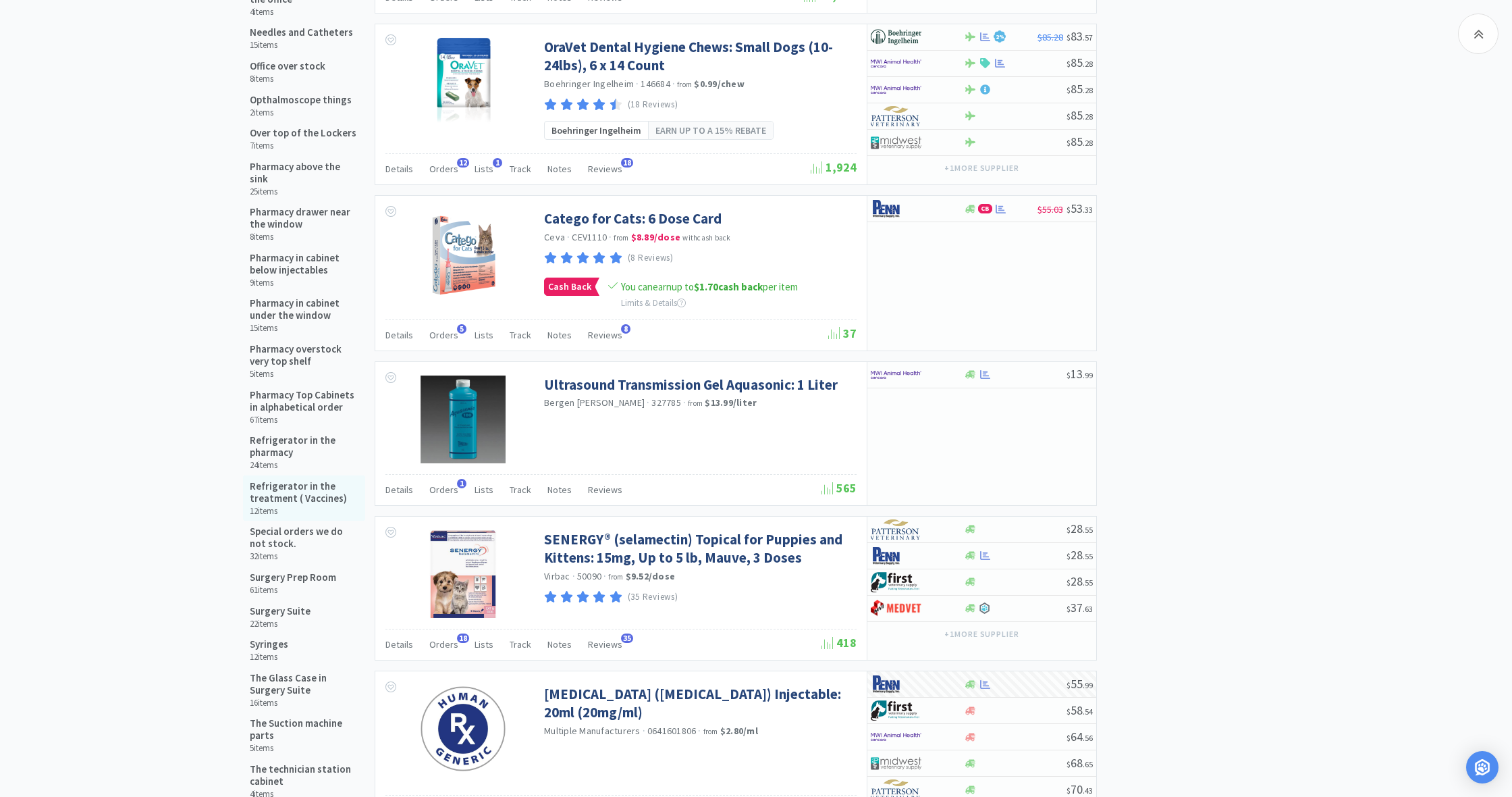
scroll to position [1139, 0]
click at [273, 484] on h5 "Refrigerator in the treatment ( Vaccines)" at bounding box center [303, 493] width 109 height 24
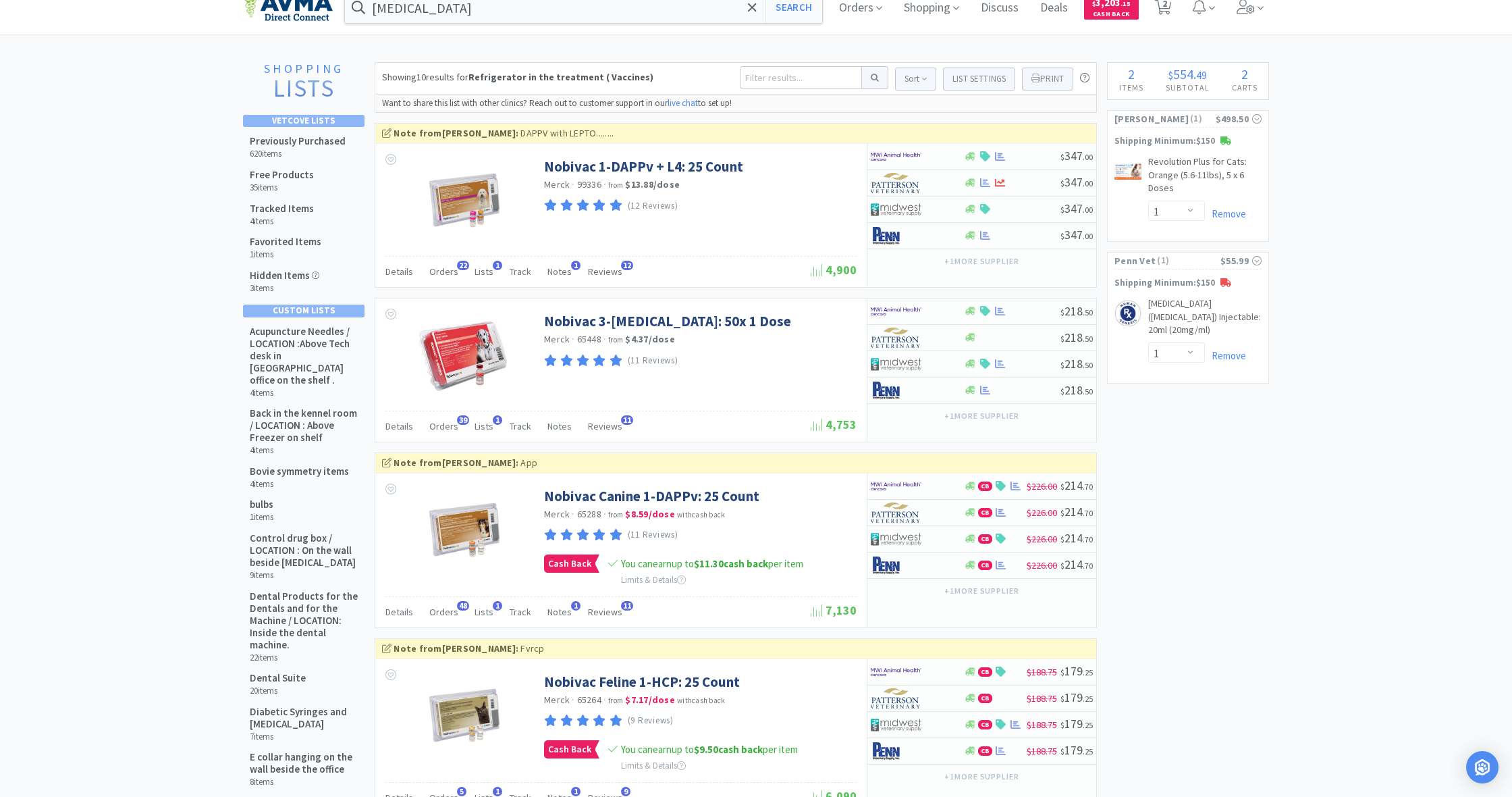
scroll to position [19, 0]
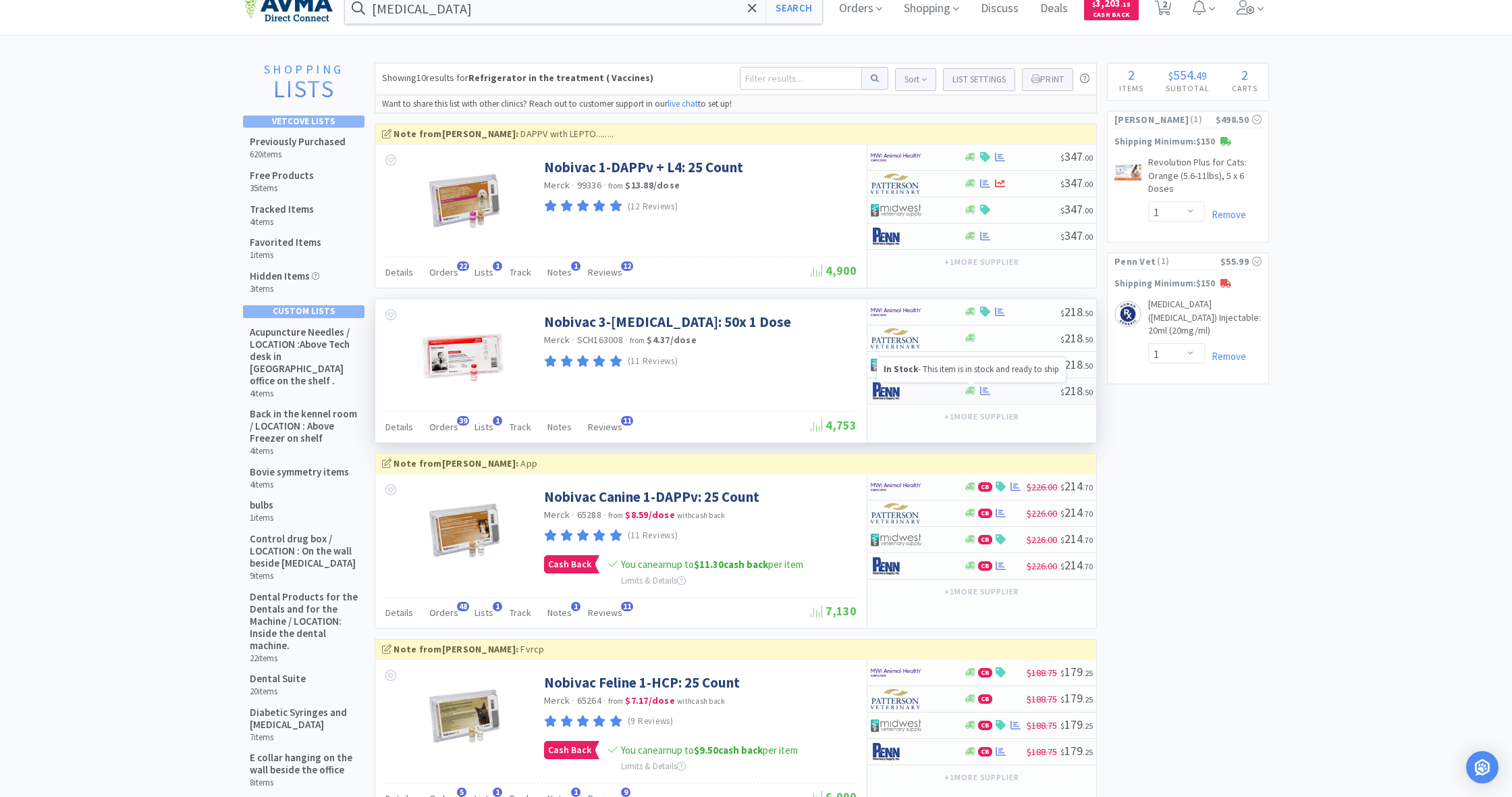
click at [969, 390] on icon at bounding box center [971, 391] width 10 height 8
select select "1"
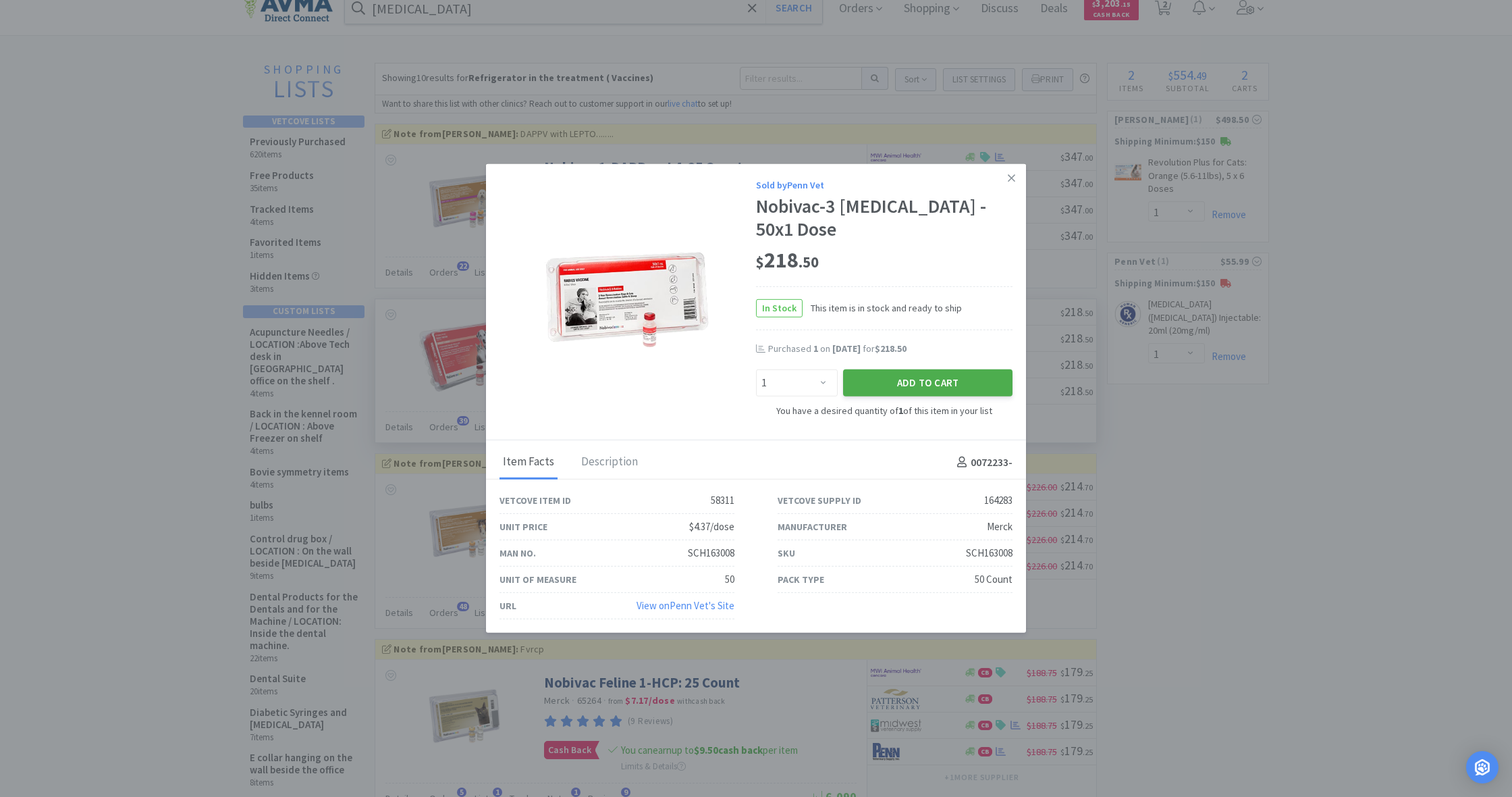
click at [933, 369] on button "Add to Cart" at bounding box center [928, 383] width 169 height 27
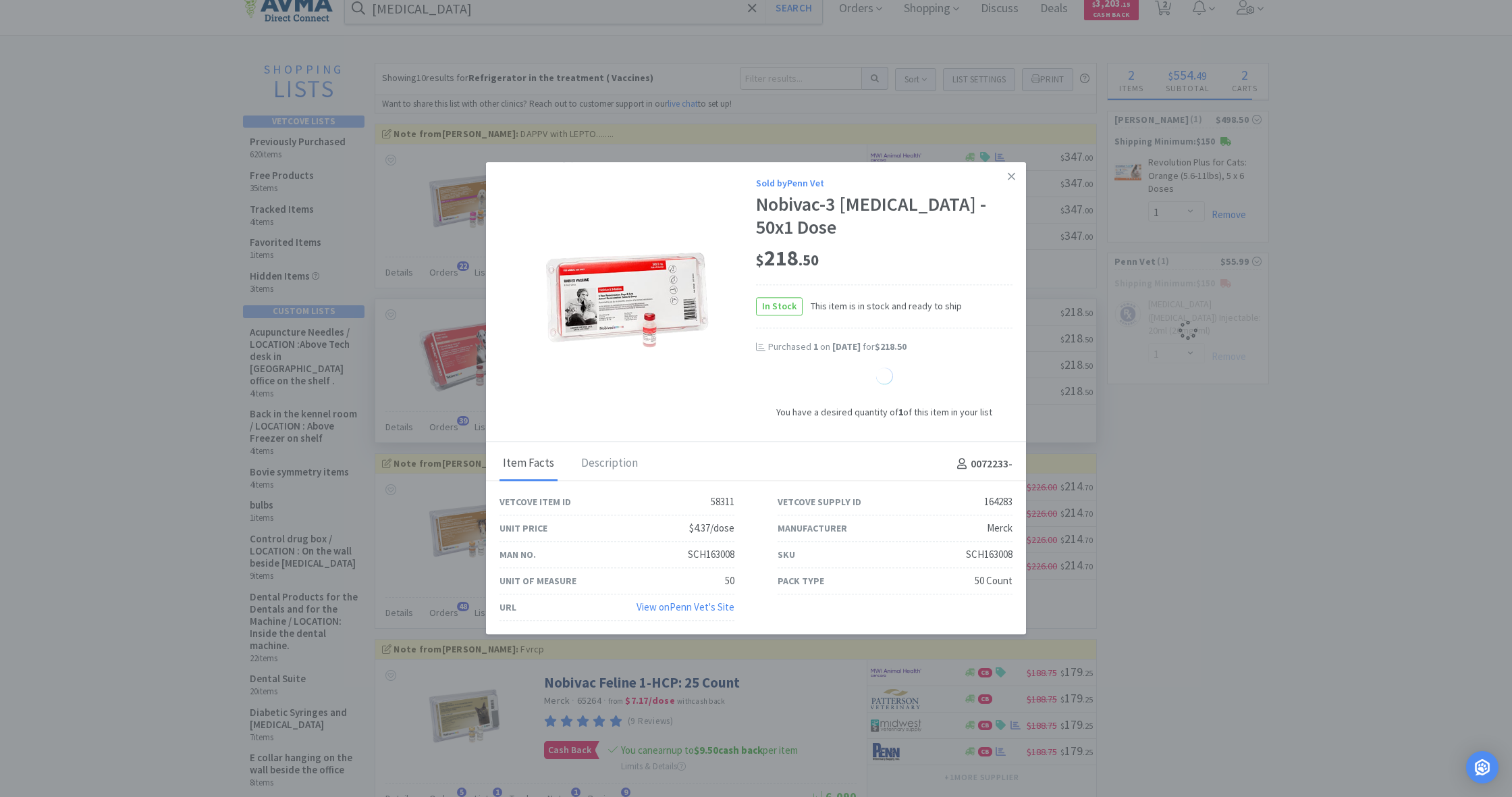
select select "1"
select select "2"
select select "1"
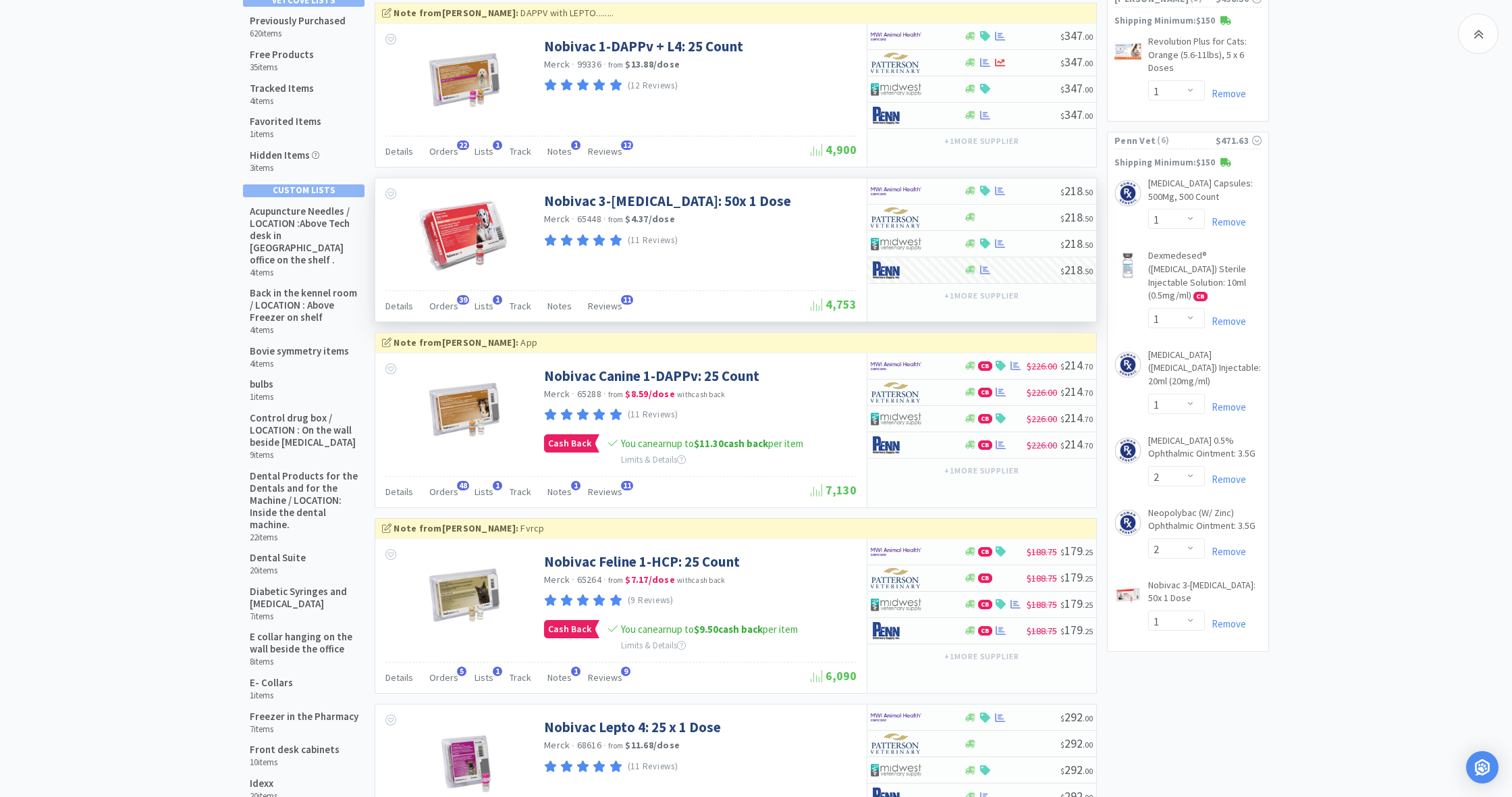
scroll to position [140, 0]
click at [1233, 617] on link "Remove" at bounding box center [1226, 623] width 41 height 13
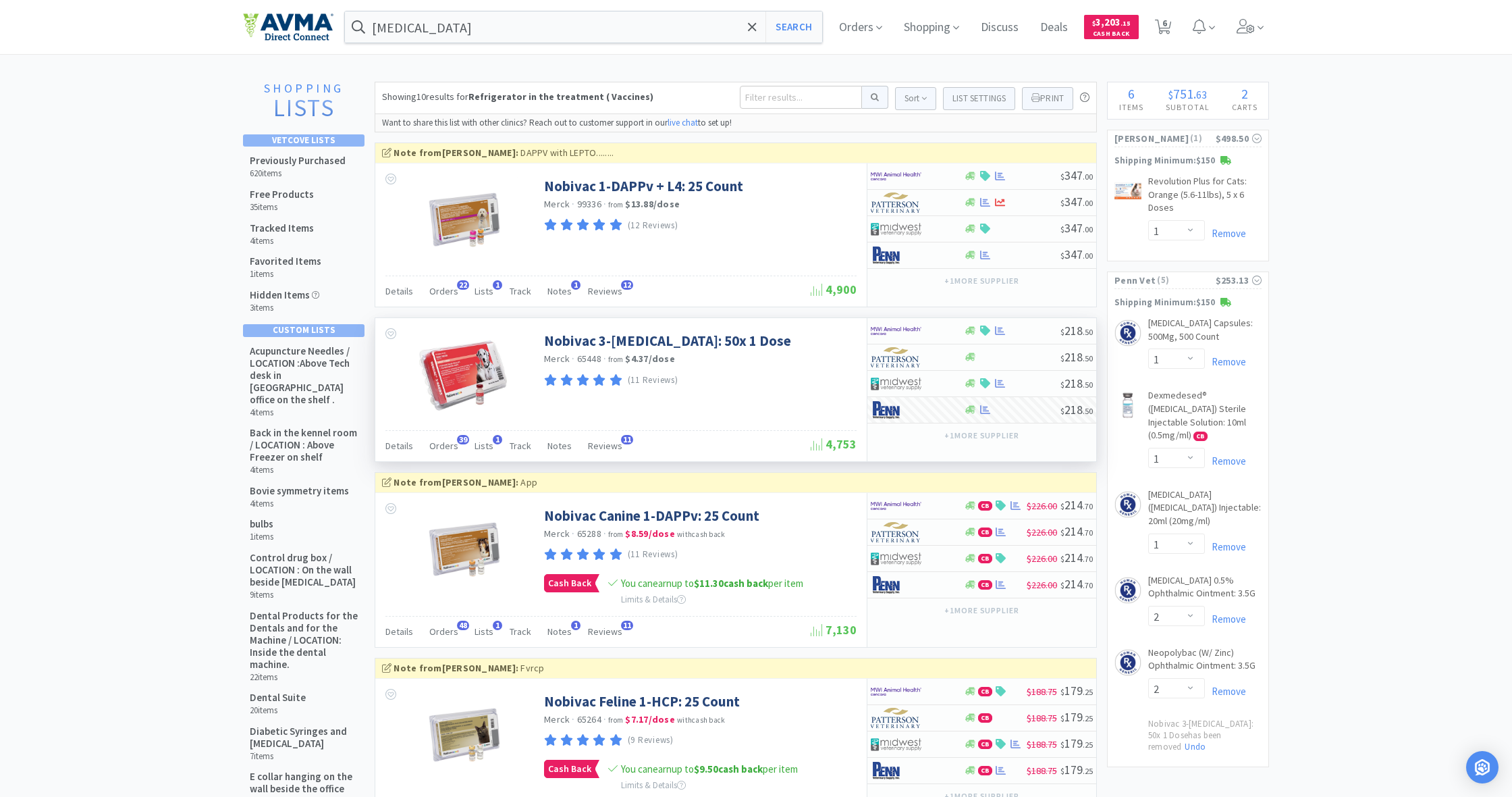
scroll to position [0, 0]
click at [1159, 27] on icon at bounding box center [1163, 27] width 17 height 15
select select "1"
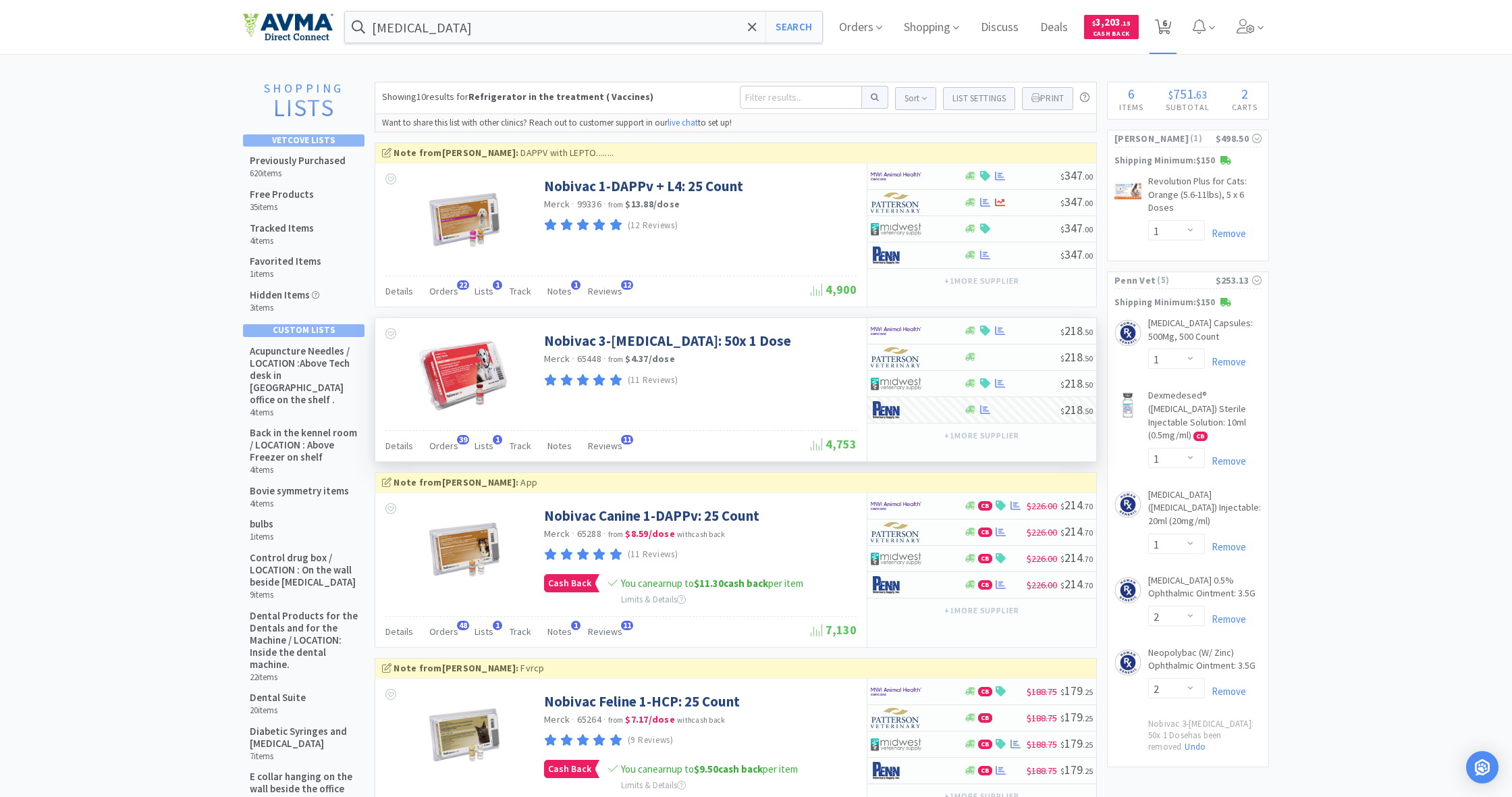
select select "1"
select select "2"
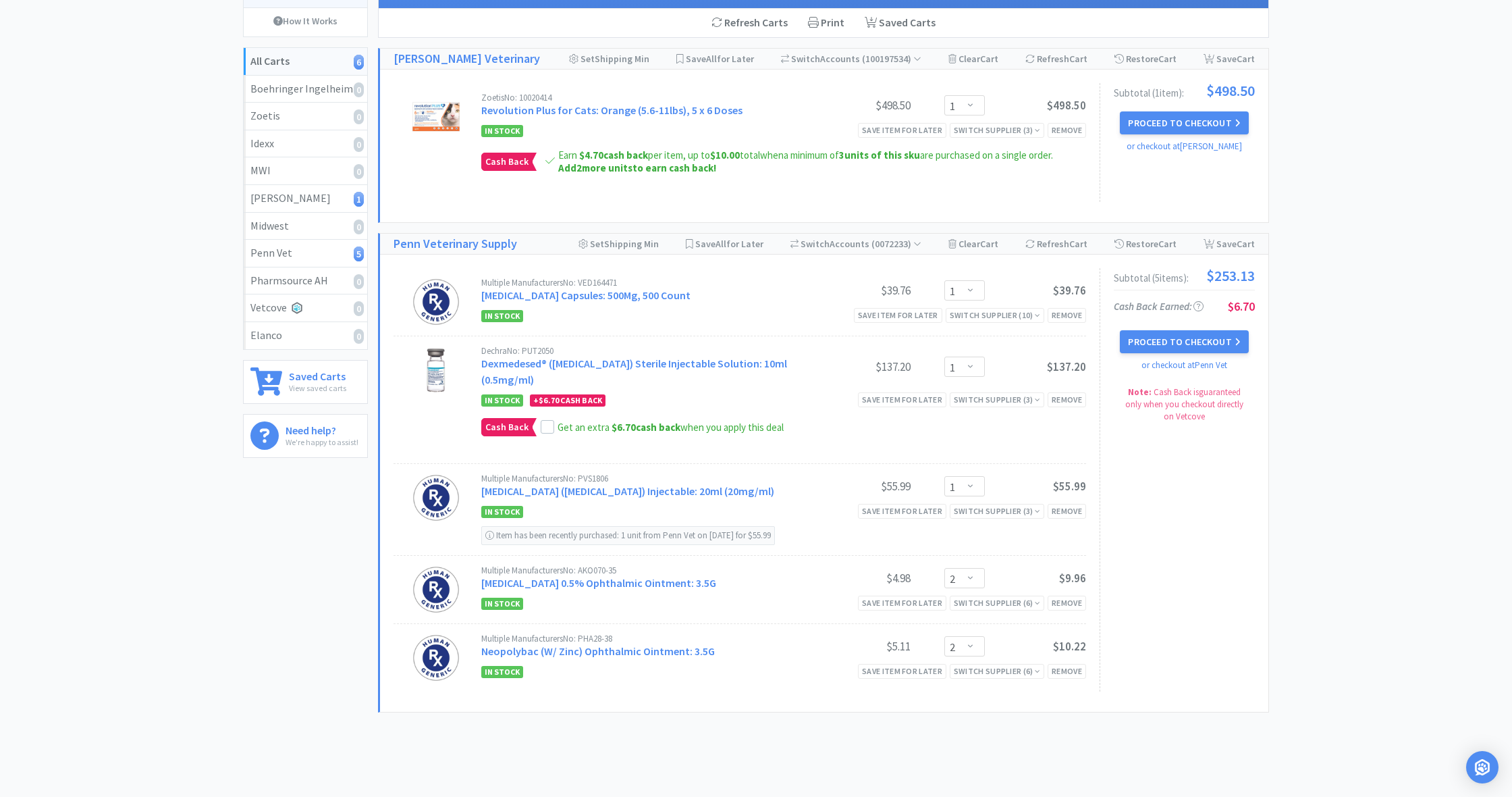
scroll to position [132, 0]
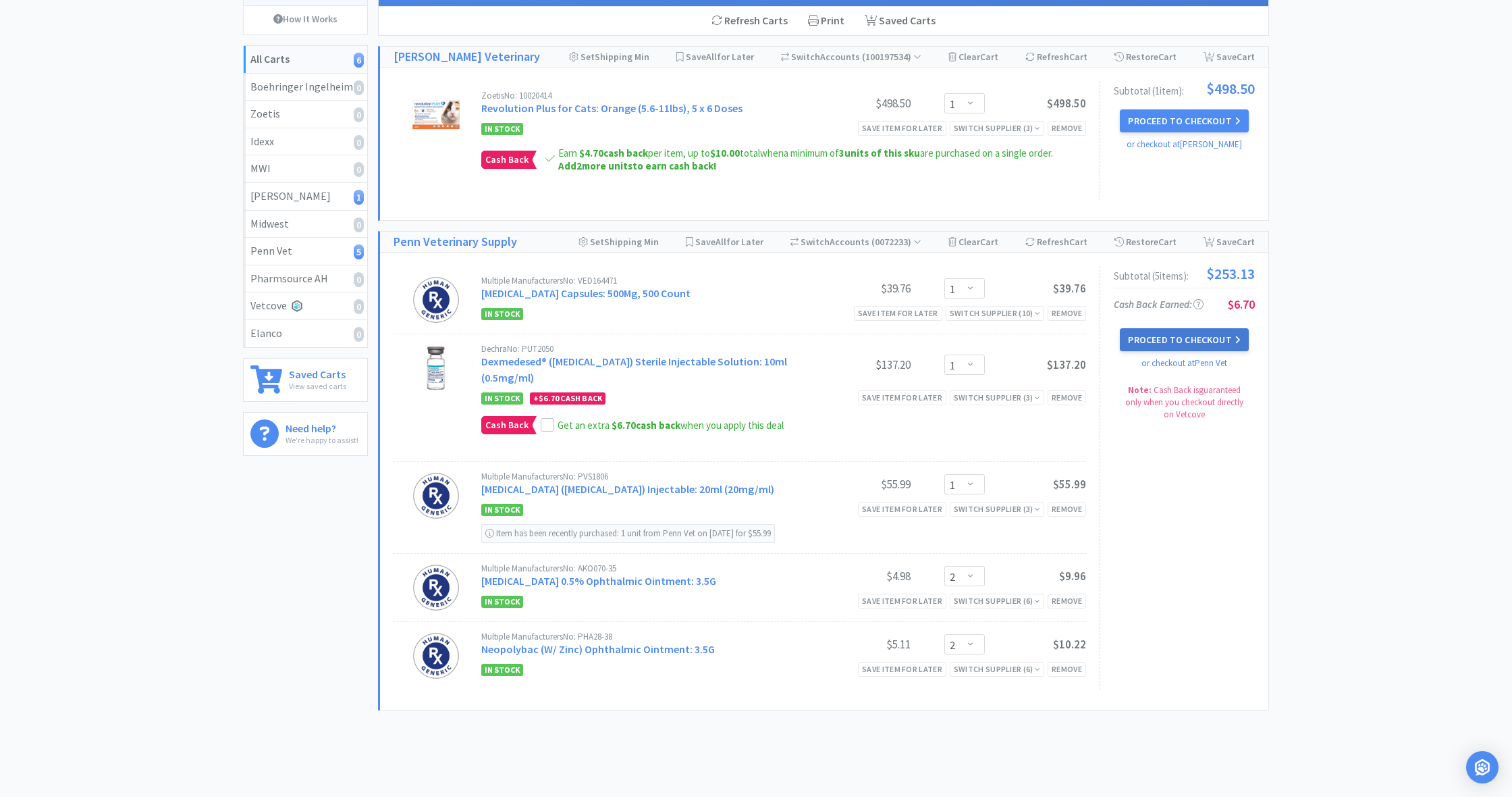
click at [1180, 339] on button "Proceed to Checkout" at bounding box center [1184, 339] width 128 height 23
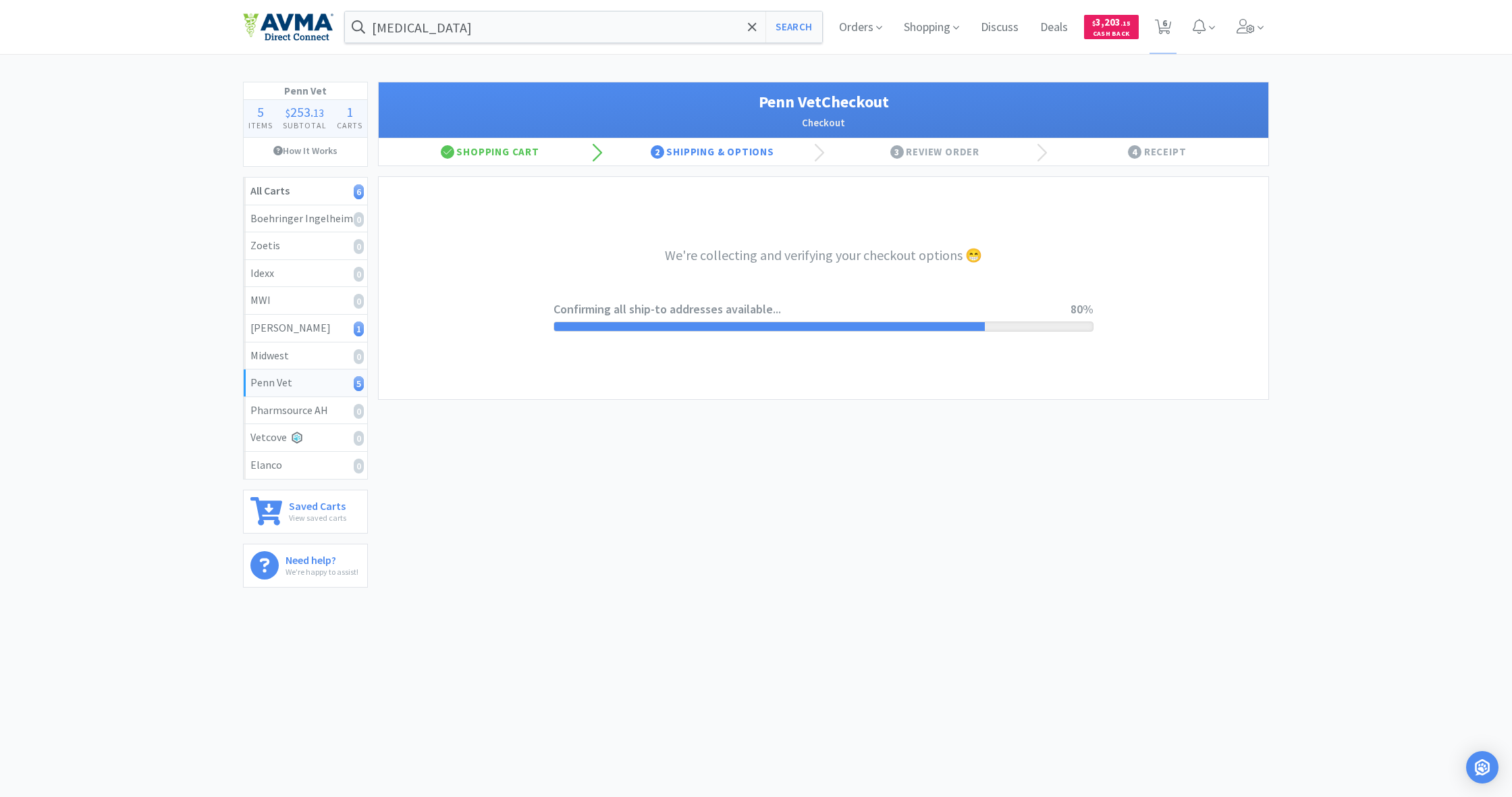
select select "terms"
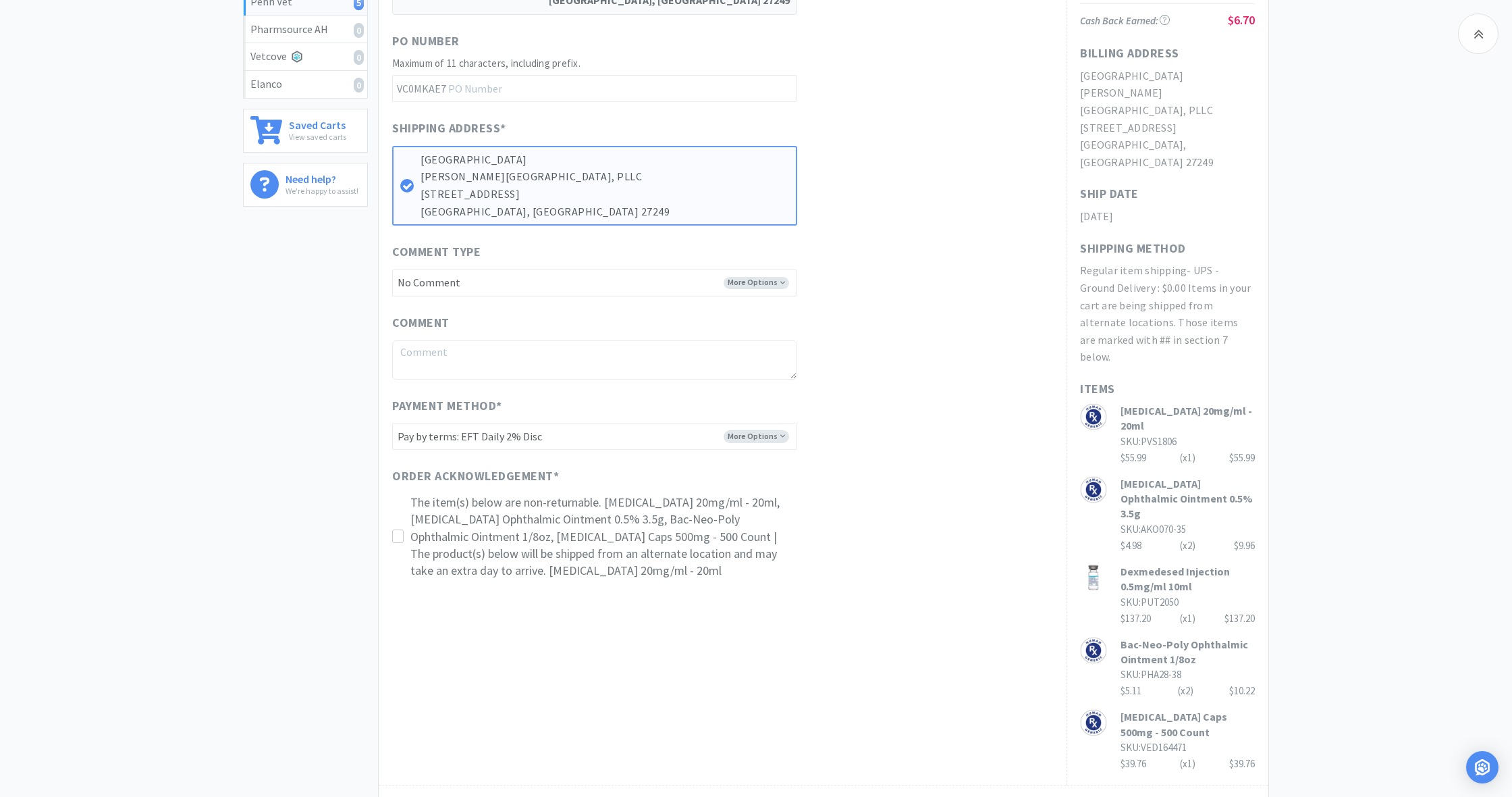
scroll to position [400, 0]
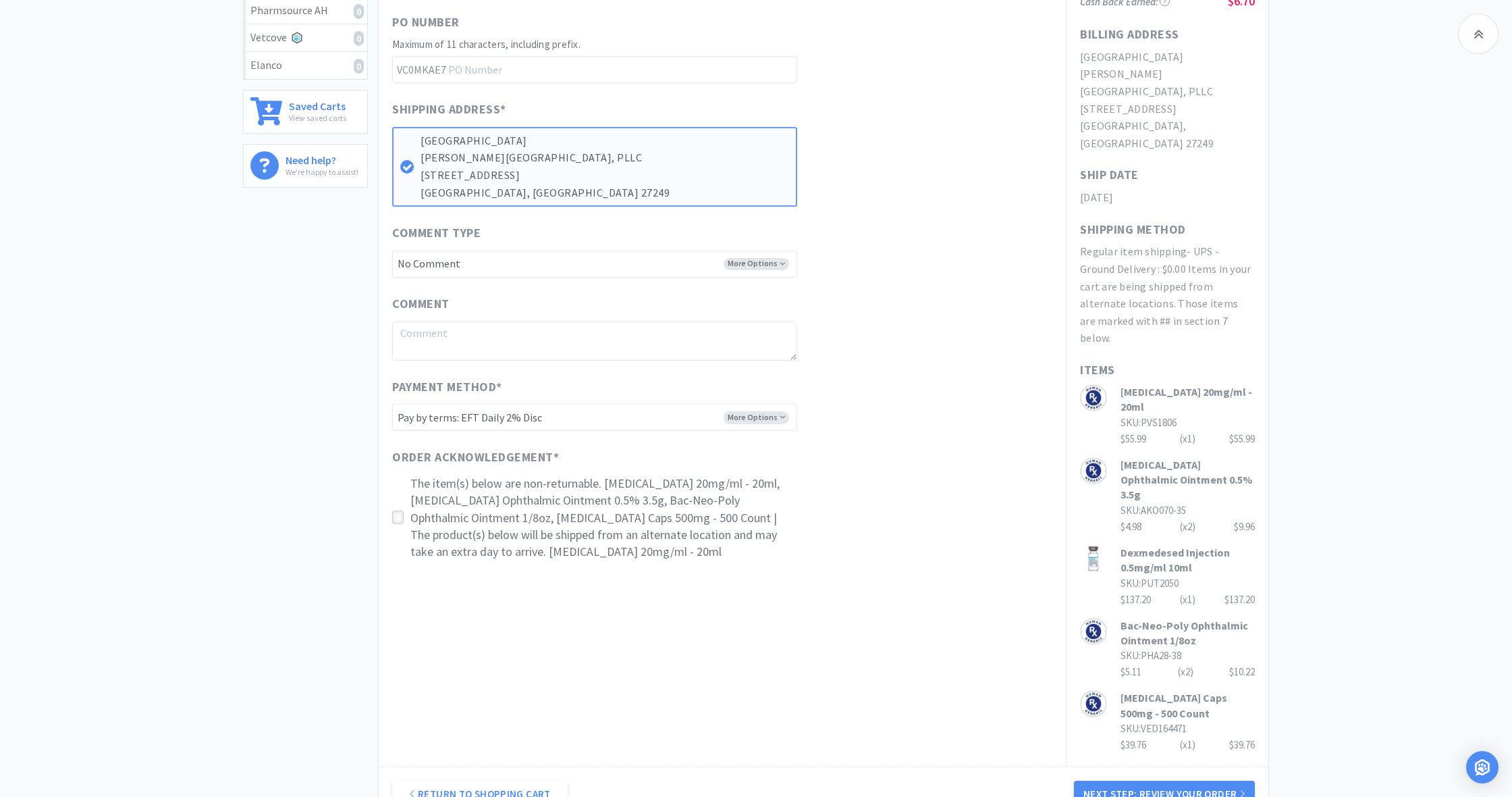
click at [401, 513] on icon at bounding box center [398, 518] width 10 height 10
click at [1183, 781] on button "Next Step: Review Your Order" at bounding box center [1165, 794] width 181 height 27
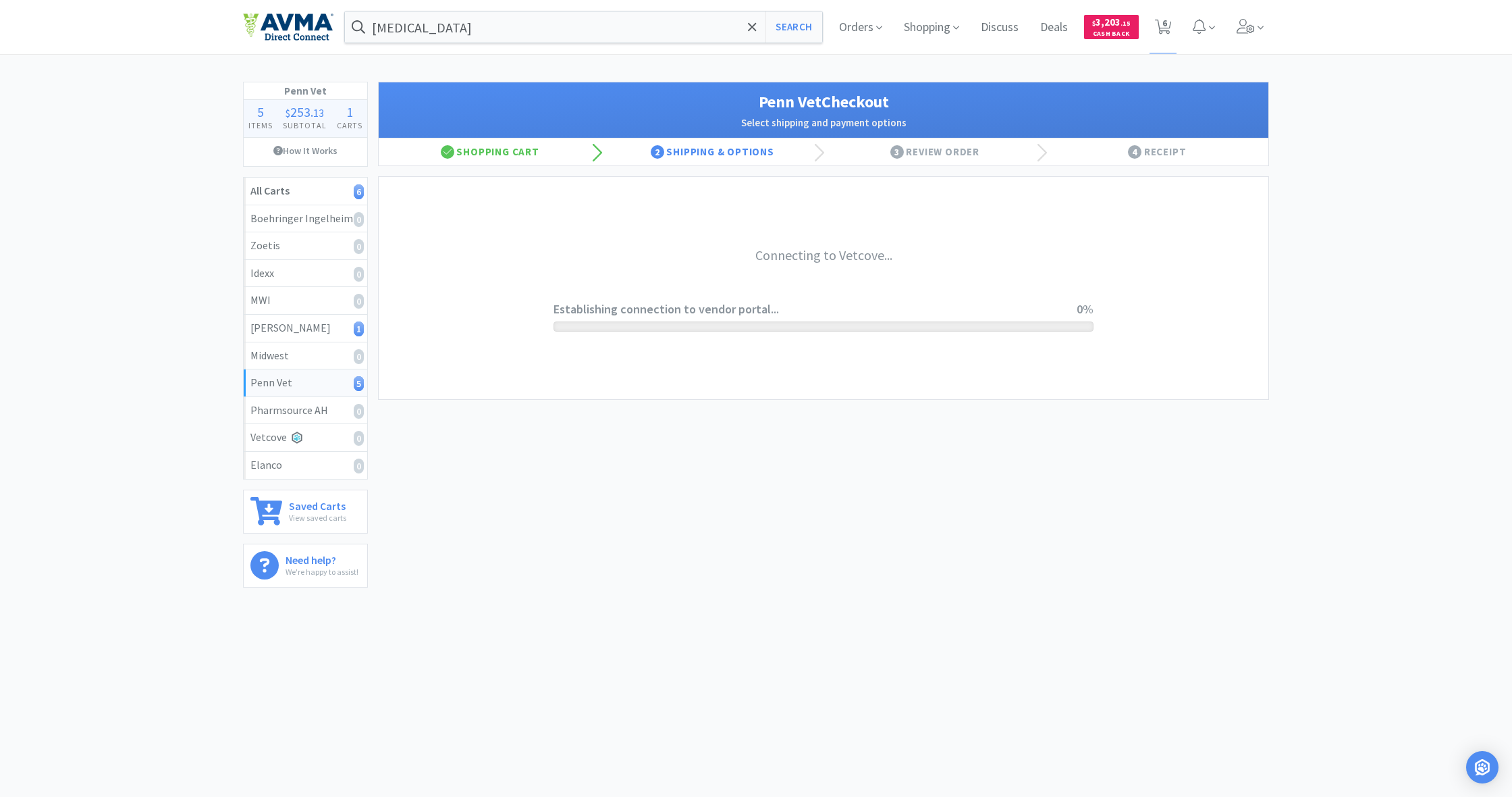
scroll to position [0, 0]
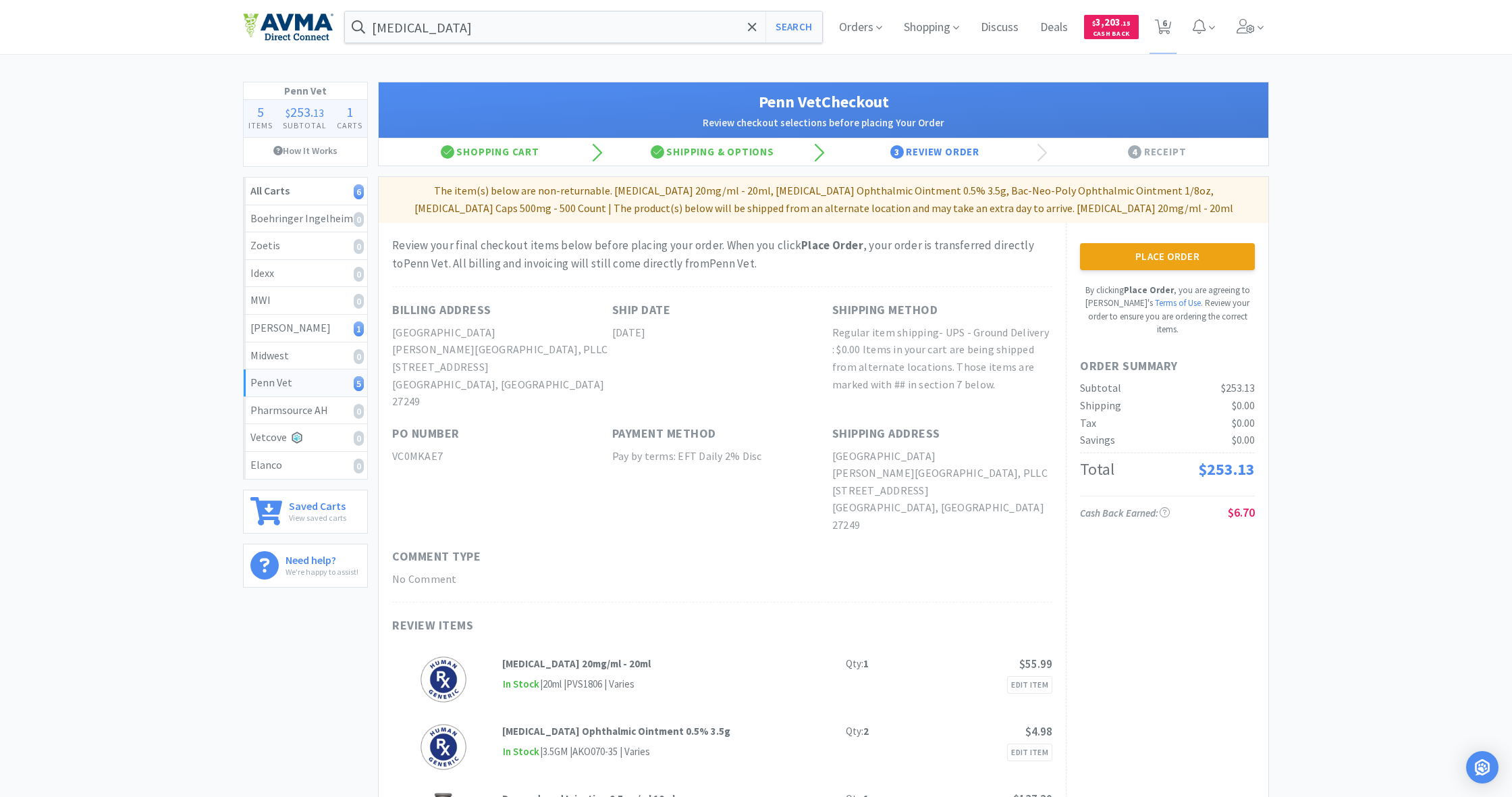
click at [1171, 255] on button "Place Order" at bounding box center [1168, 257] width 175 height 27
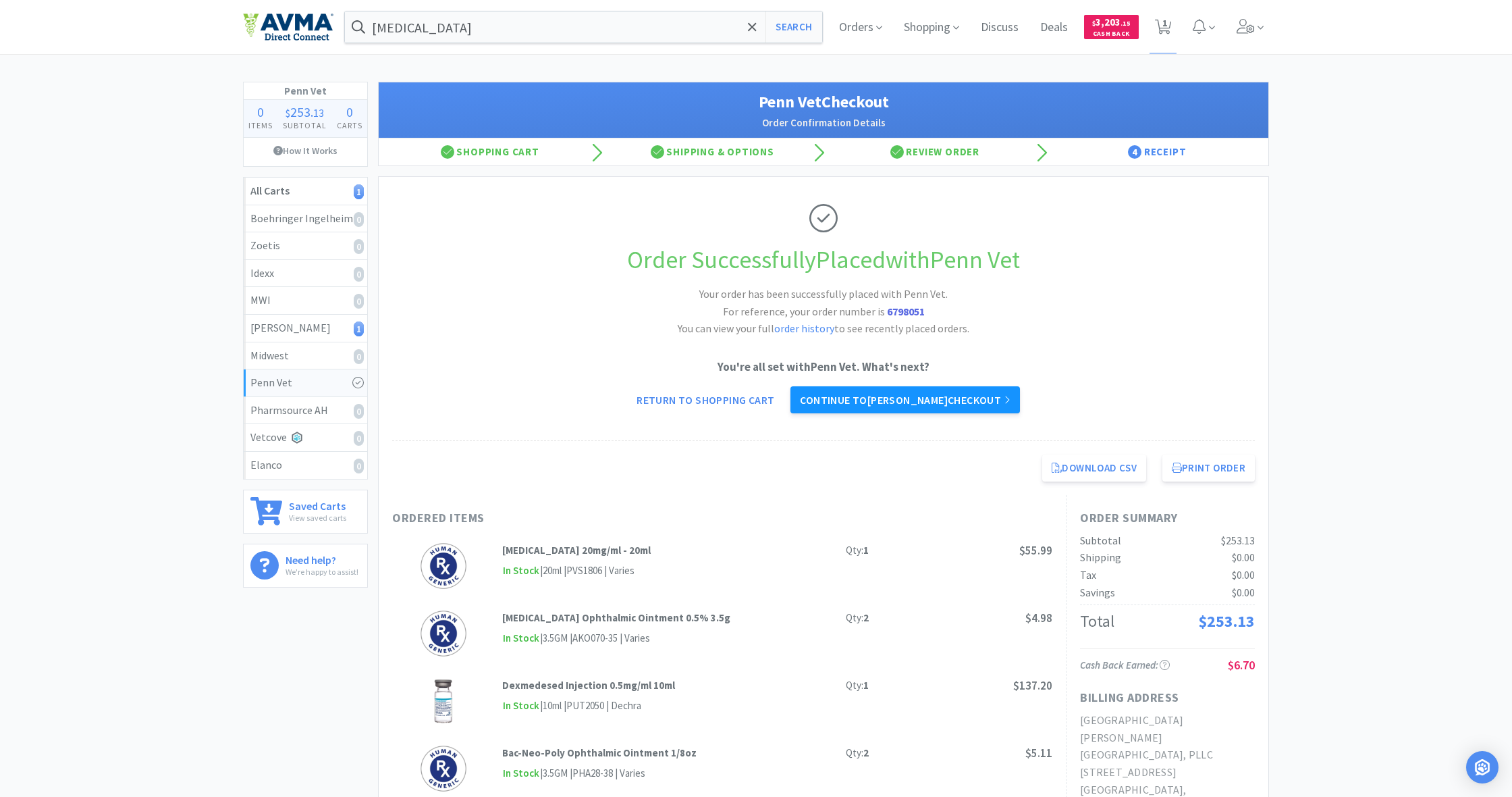
click at [909, 398] on link "Continue to [PERSON_NAME] checkout" at bounding box center [905, 400] width 229 height 27
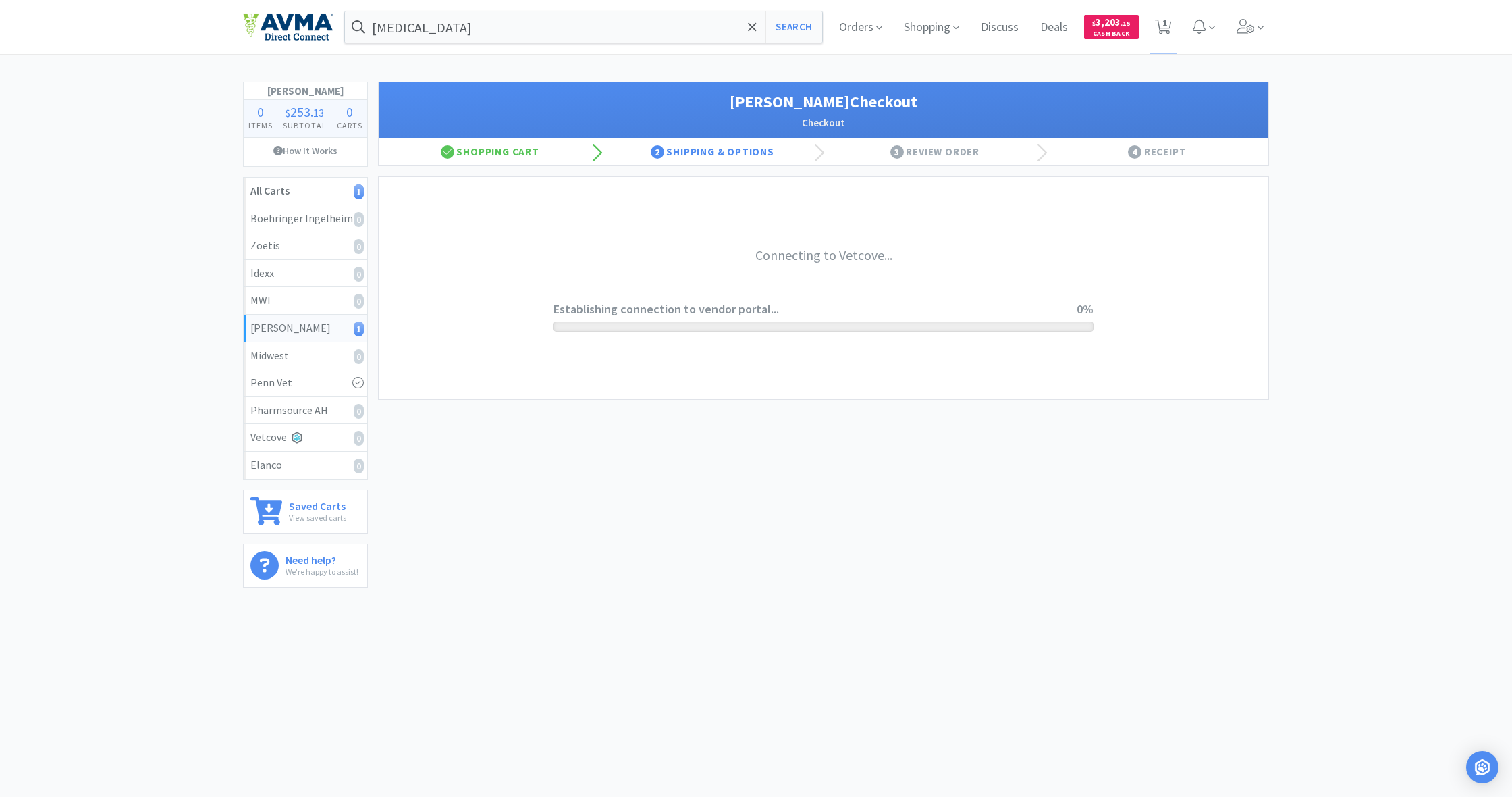
select select "1"
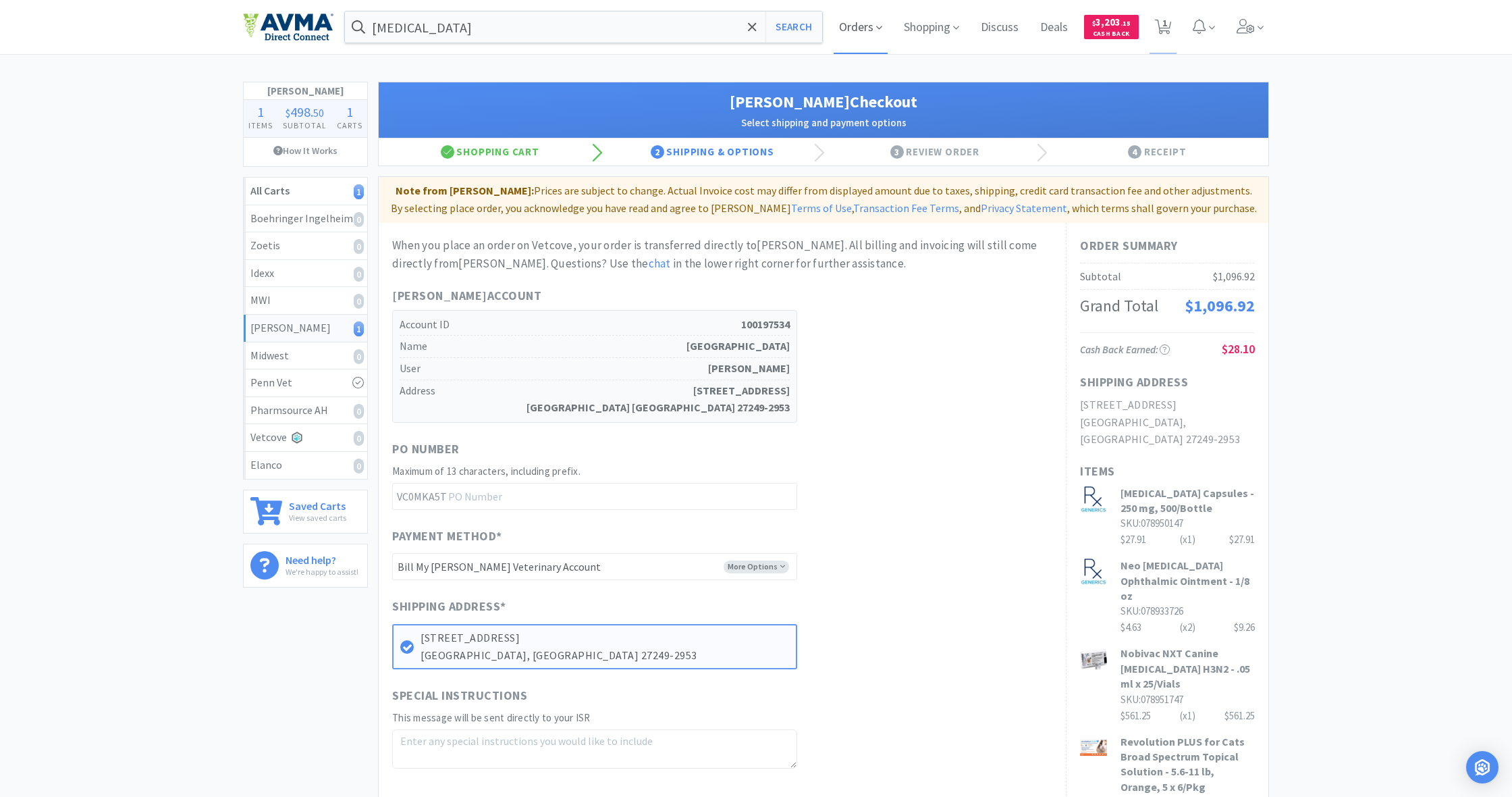
click at [862, 31] on span "Orders" at bounding box center [861, 27] width 54 height 54
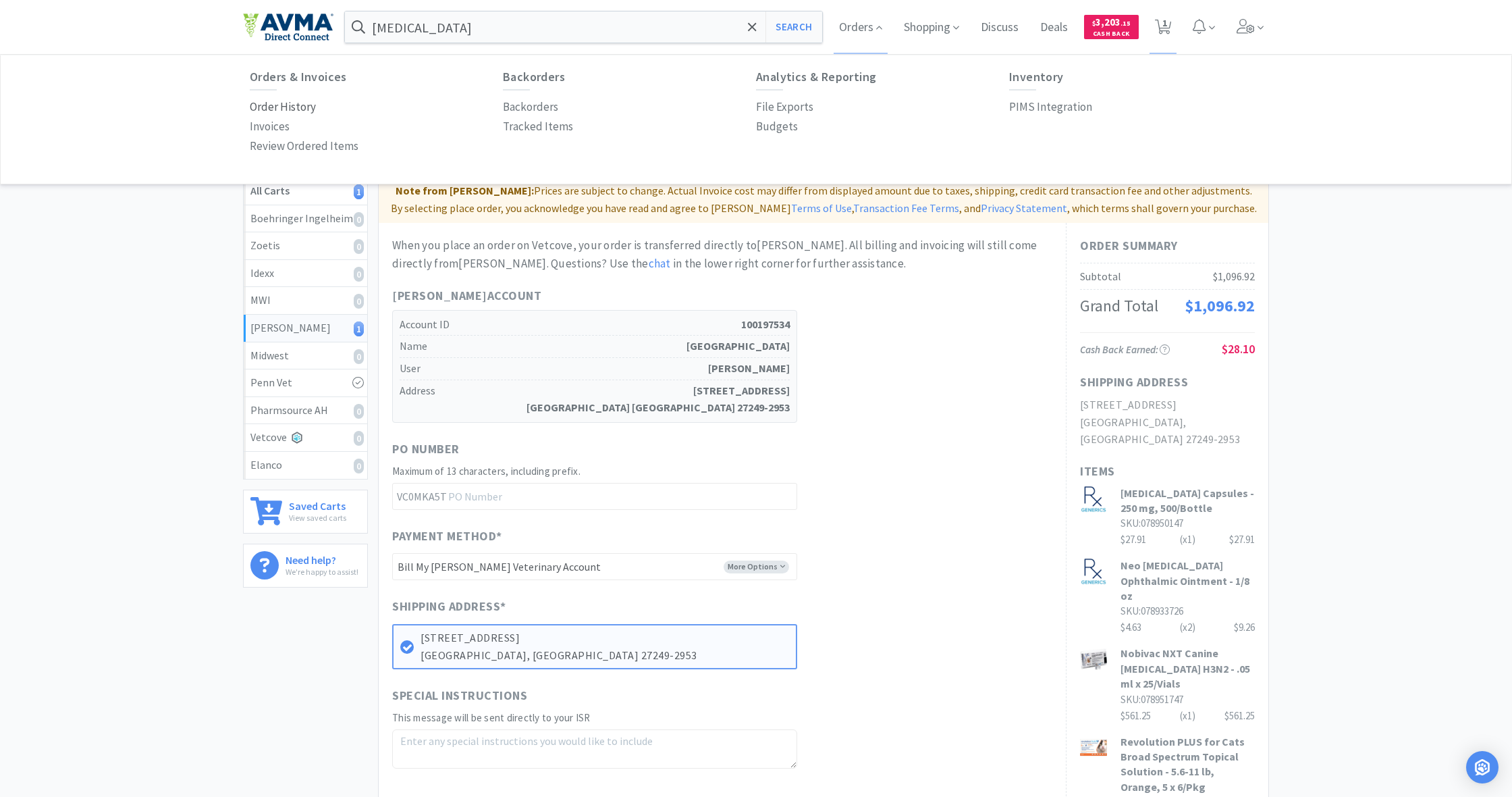
click at [287, 106] on p "Order History" at bounding box center [282, 107] width 66 height 18
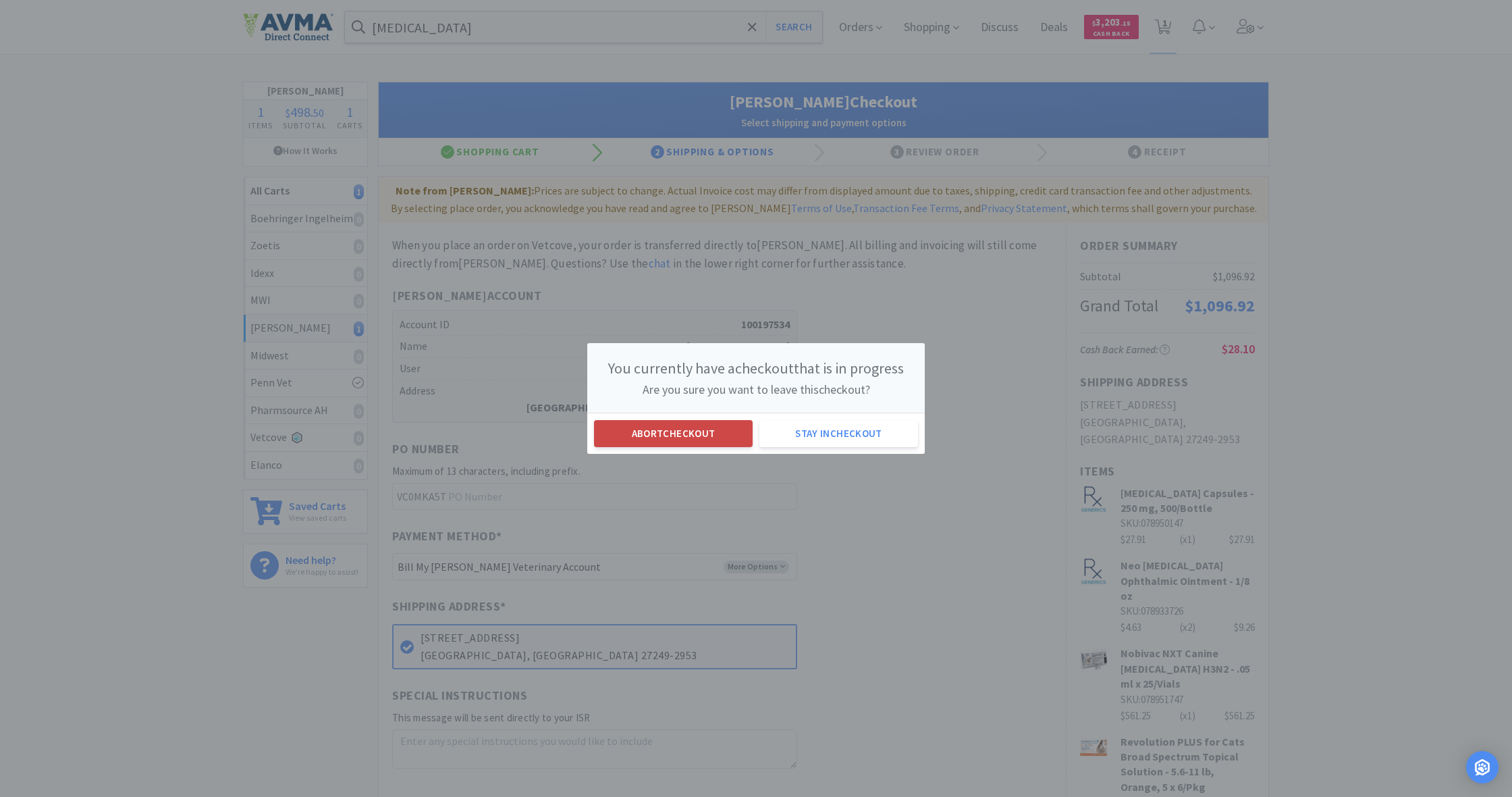
click at [702, 435] on button "Abort checkout" at bounding box center [674, 434] width 159 height 27
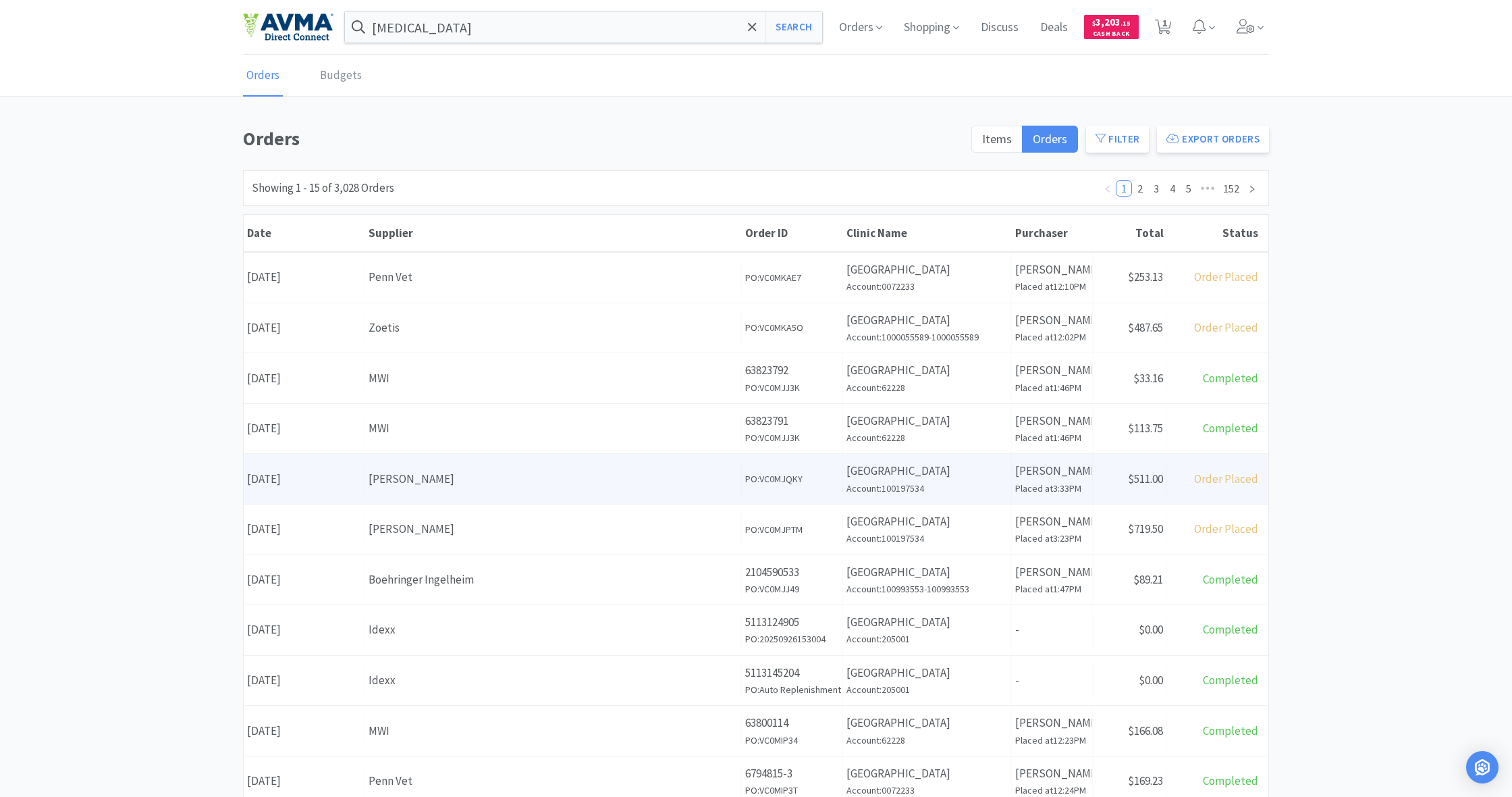
click at [611, 475] on div "[PERSON_NAME]" at bounding box center [553, 479] width 369 height 18
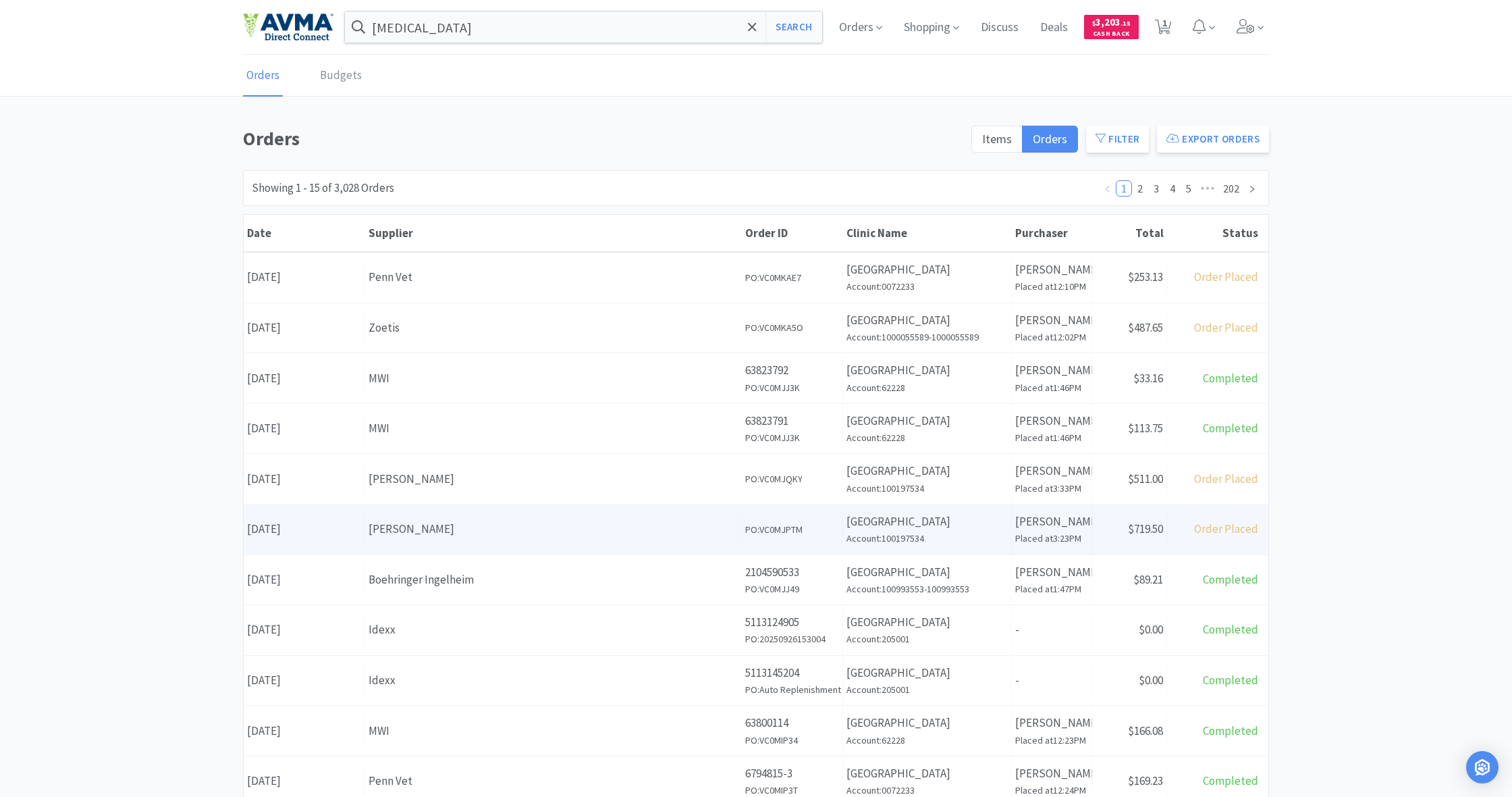
click at [654, 535] on div "Supplier [PERSON_NAME]" at bounding box center [553, 529] width 377 height 34
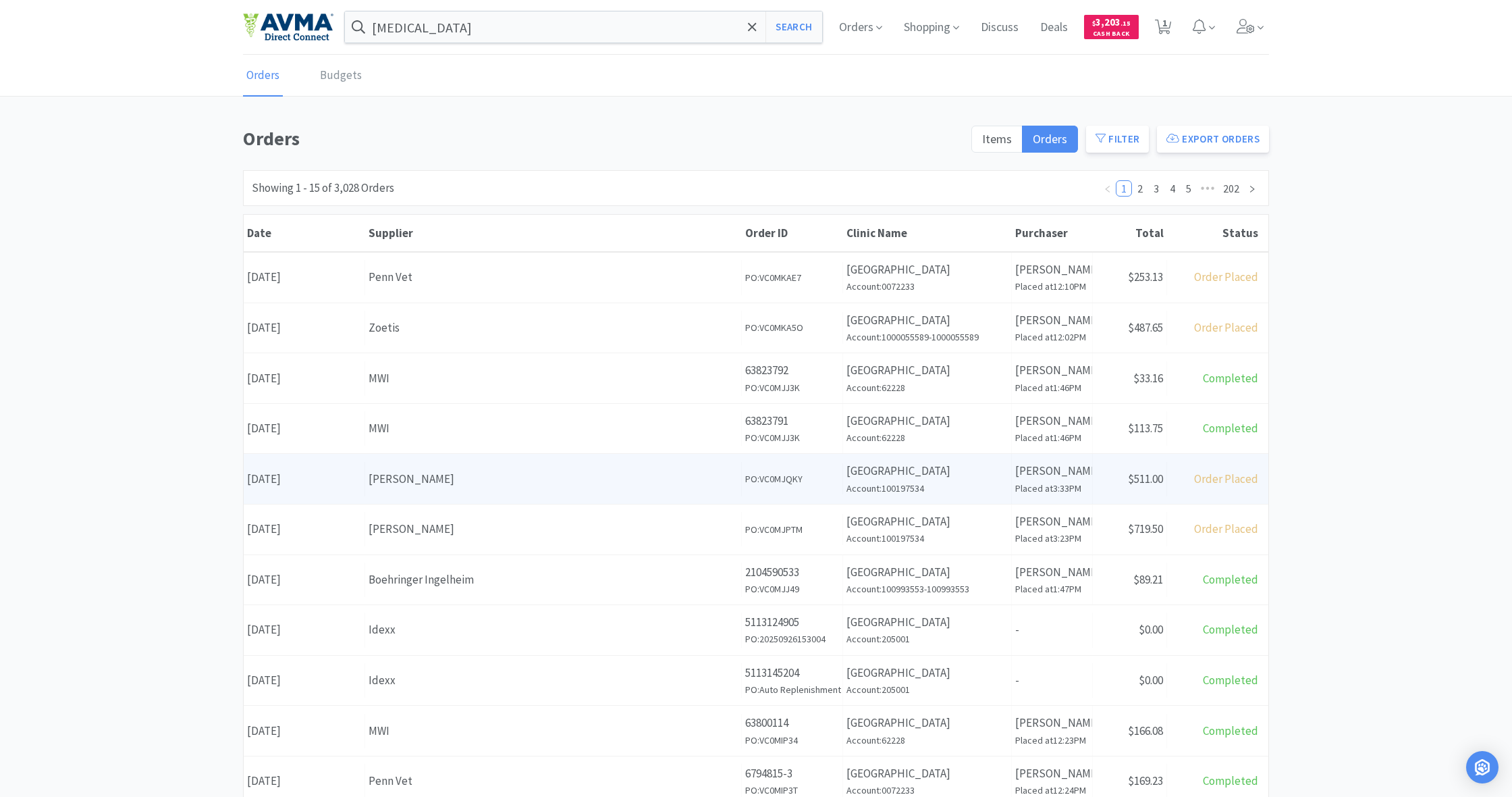
click at [596, 482] on div "[PERSON_NAME]" at bounding box center [553, 479] width 369 height 18
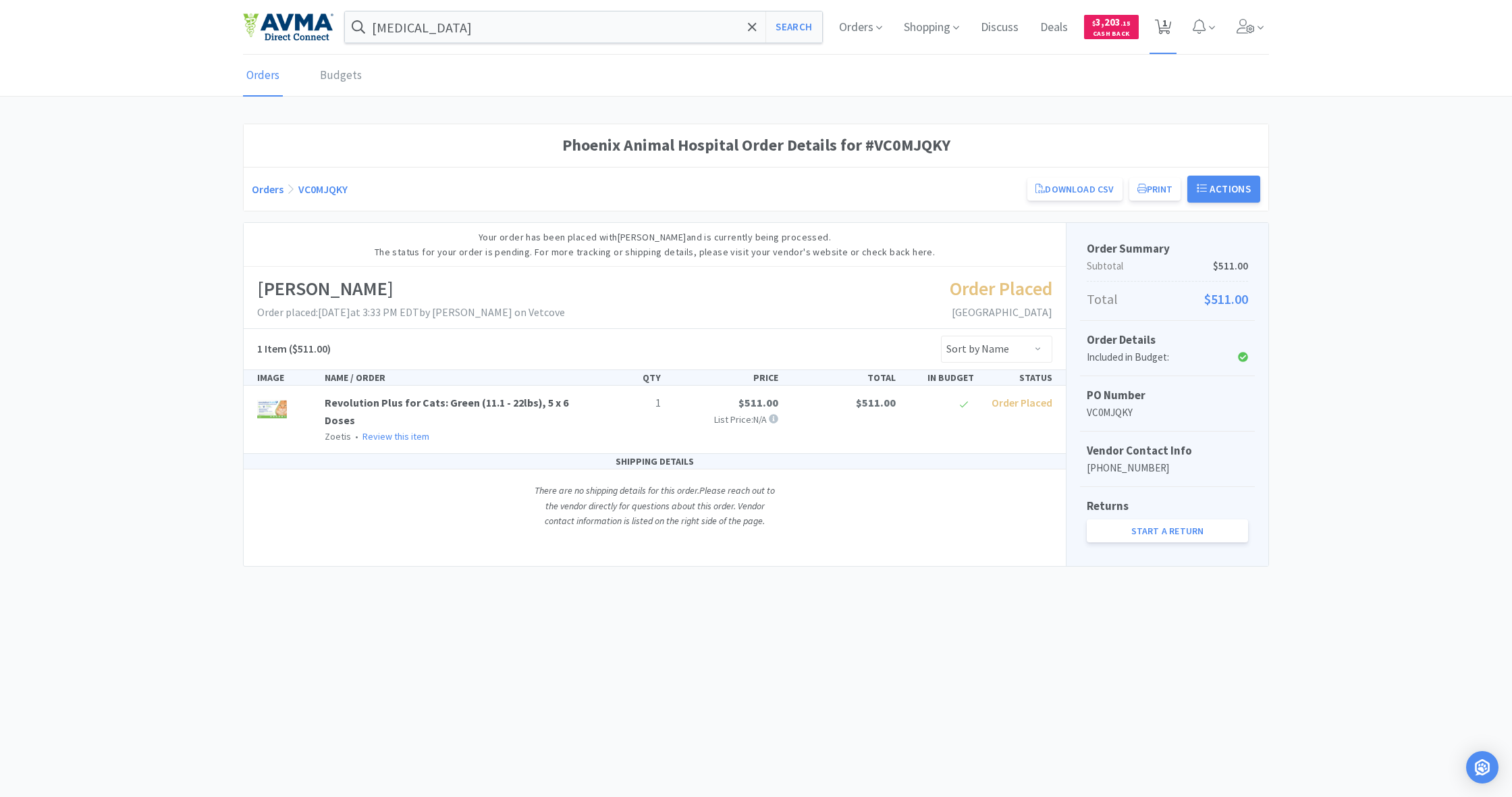
click at [1166, 32] on span "1" at bounding box center [1165, 22] width 5 height 54
select select "1"
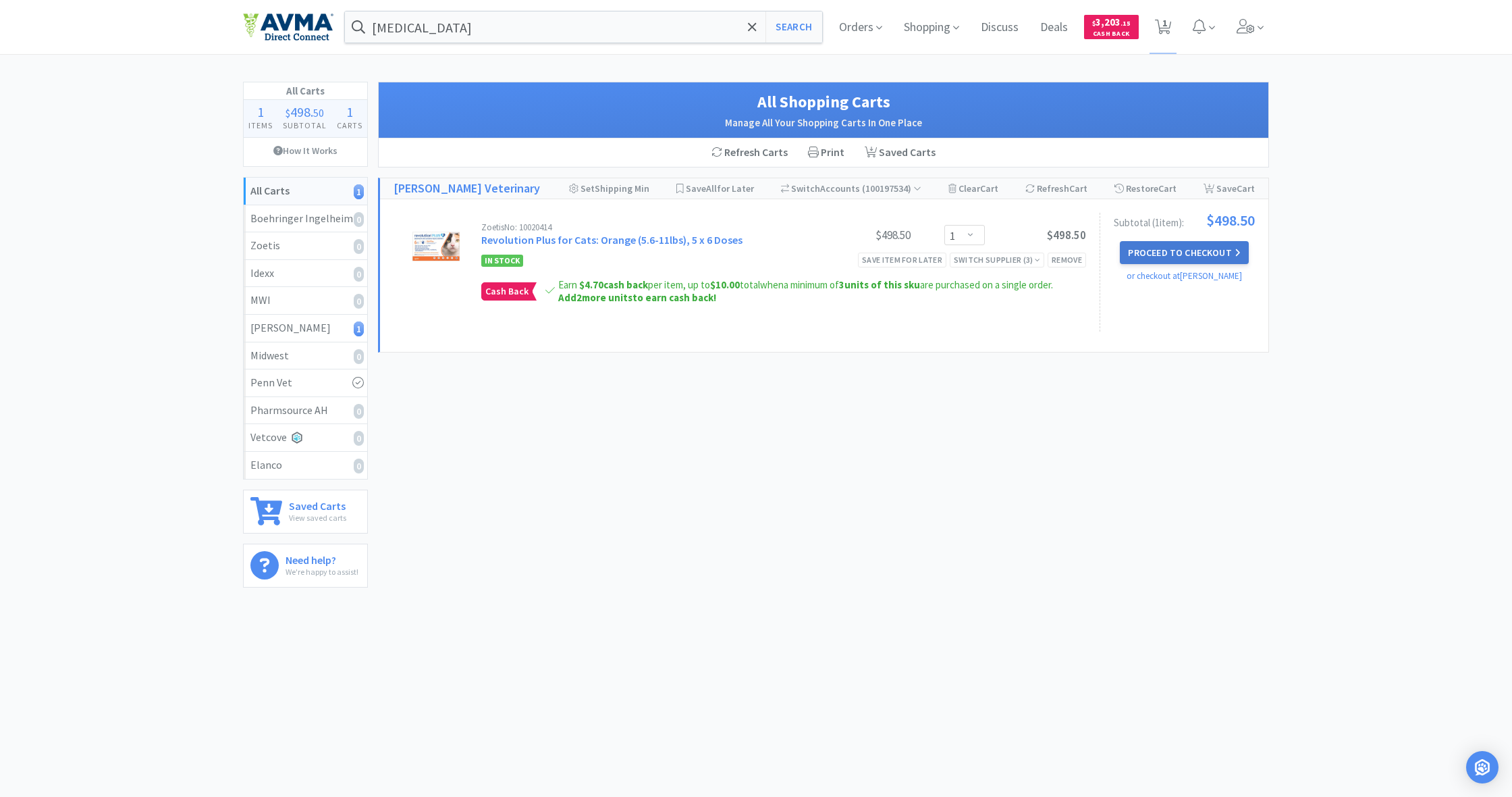
click at [1183, 249] on button "Proceed to Checkout" at bounding box center [1184, 252] width 128 height 23
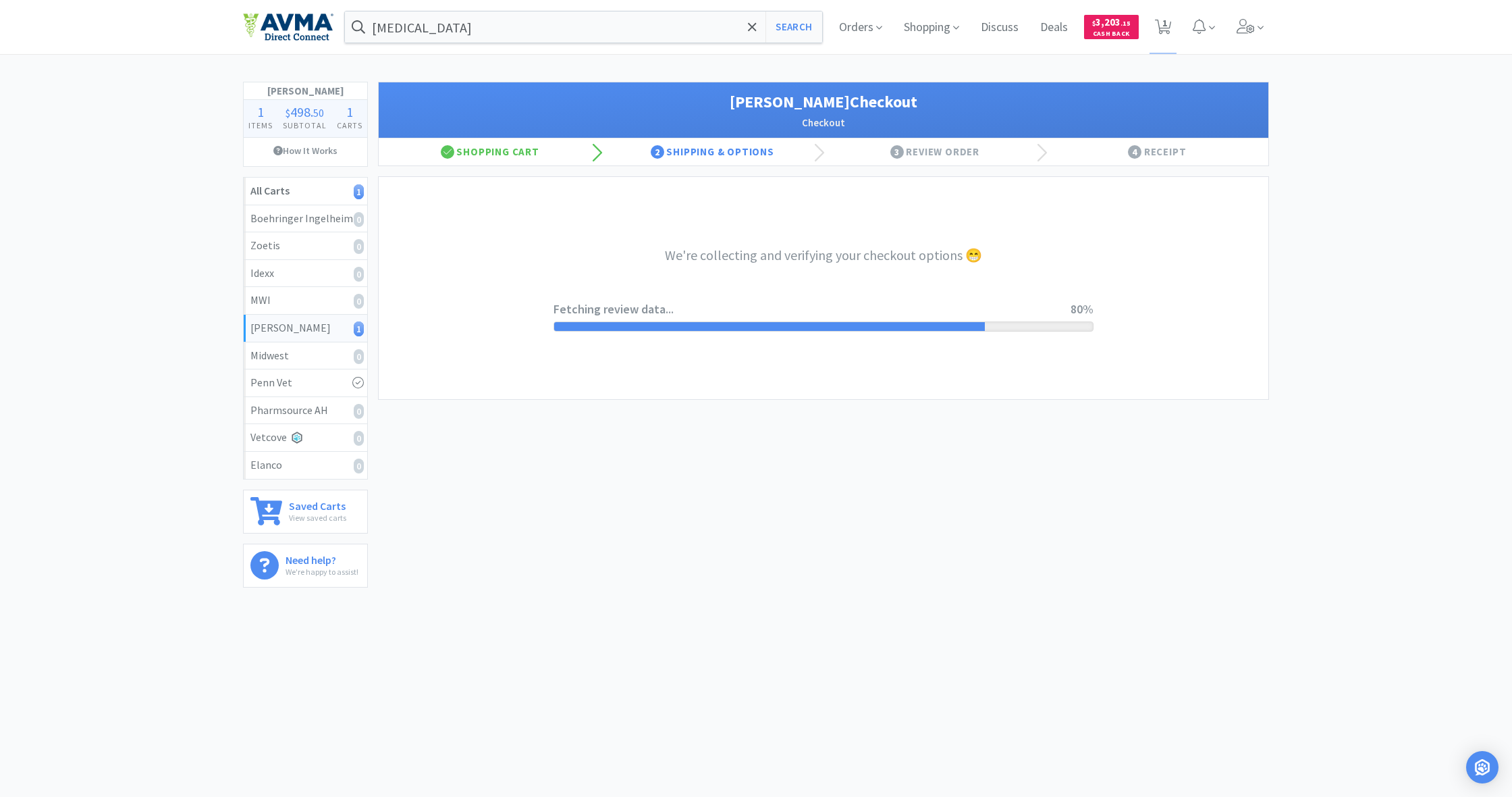
select select "1"
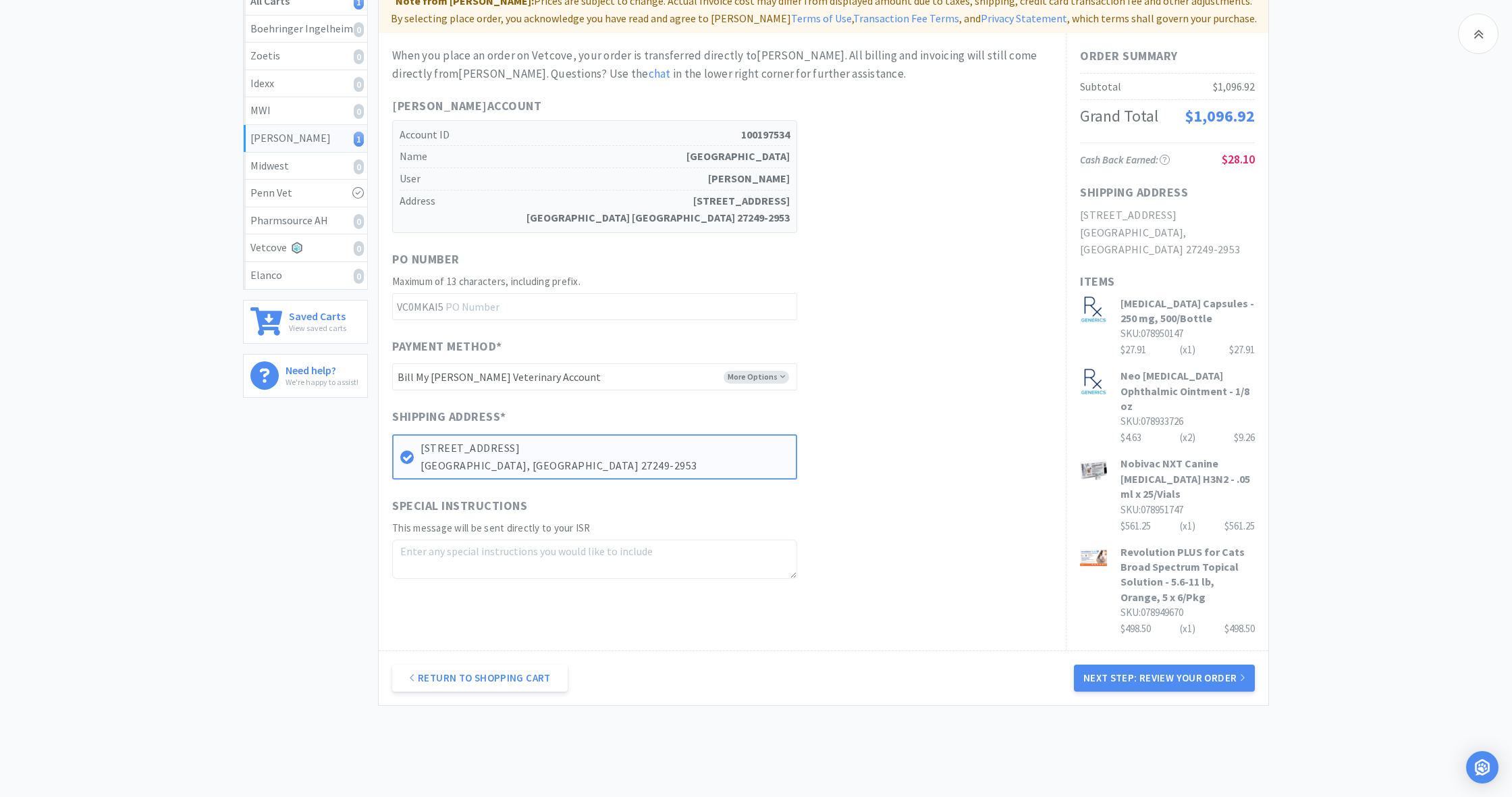
scroll to position [189, 0]
click at [1169, 665] on button "Next Step: Review Your Order" at bounding box center [1165, 679] width 181 height 27
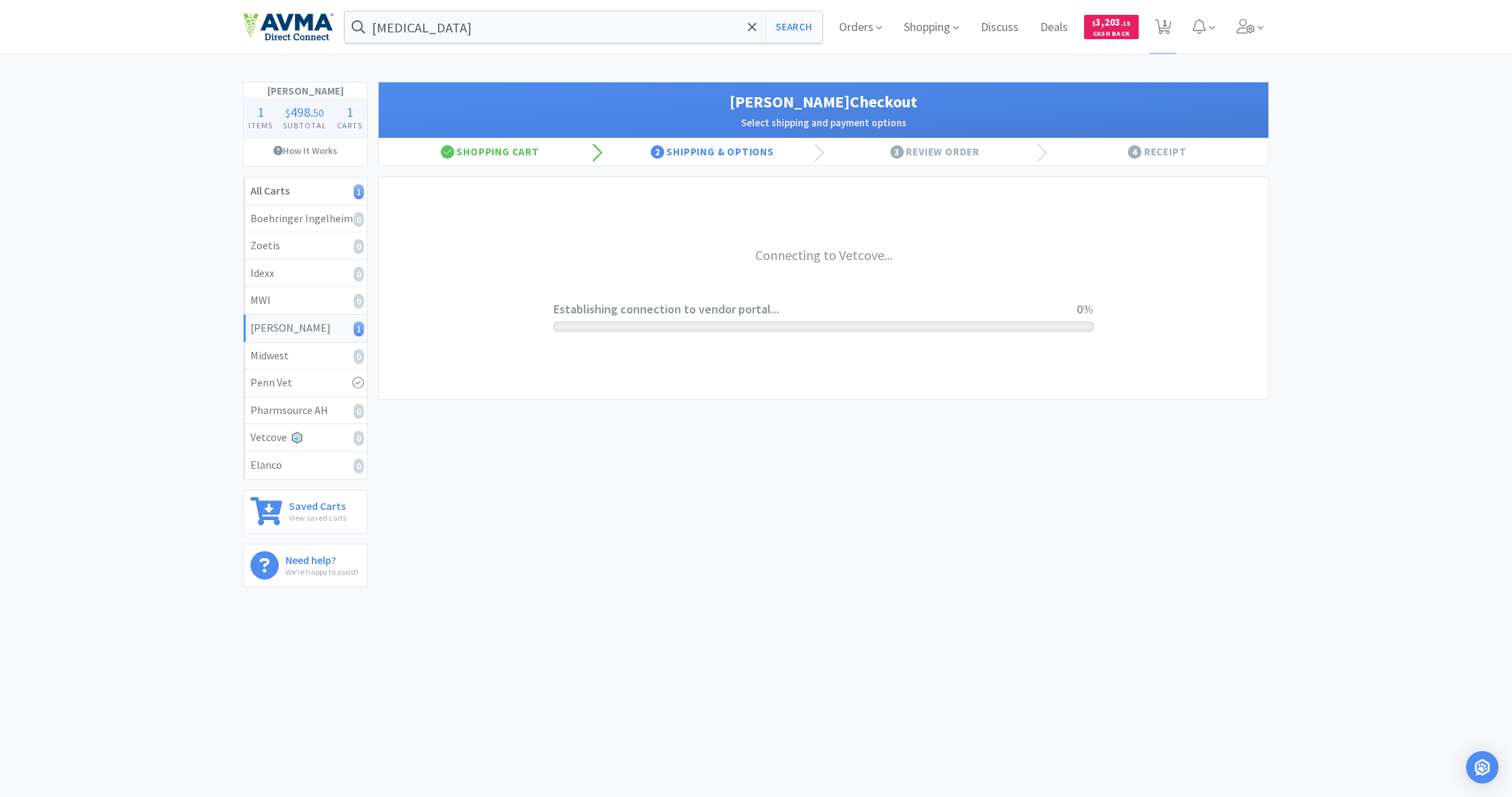
scroll to position [0, 0]
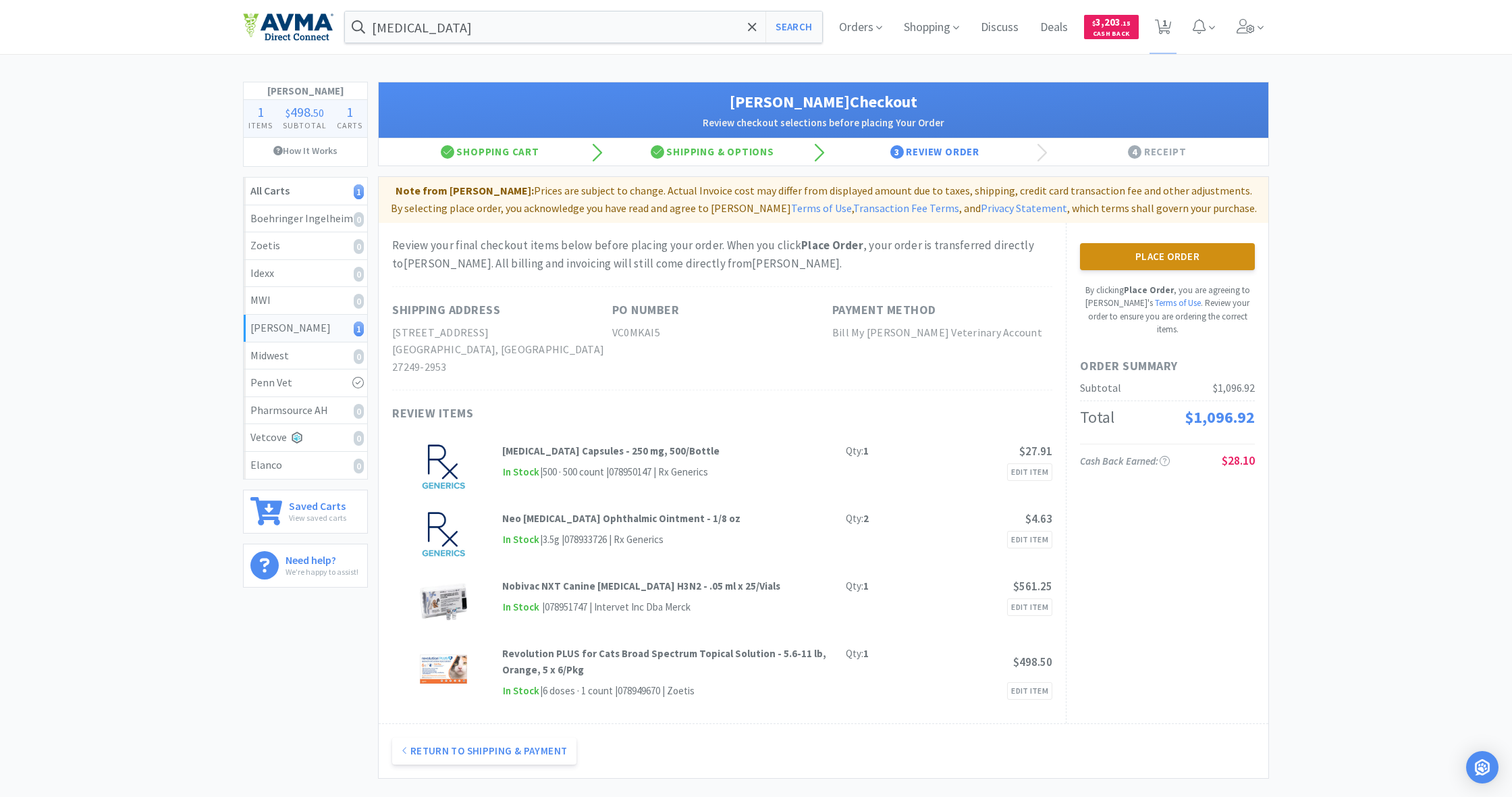
click at [1156, 263] on button "Place Order" at bounding box center [1168, 257] width 175 height 27
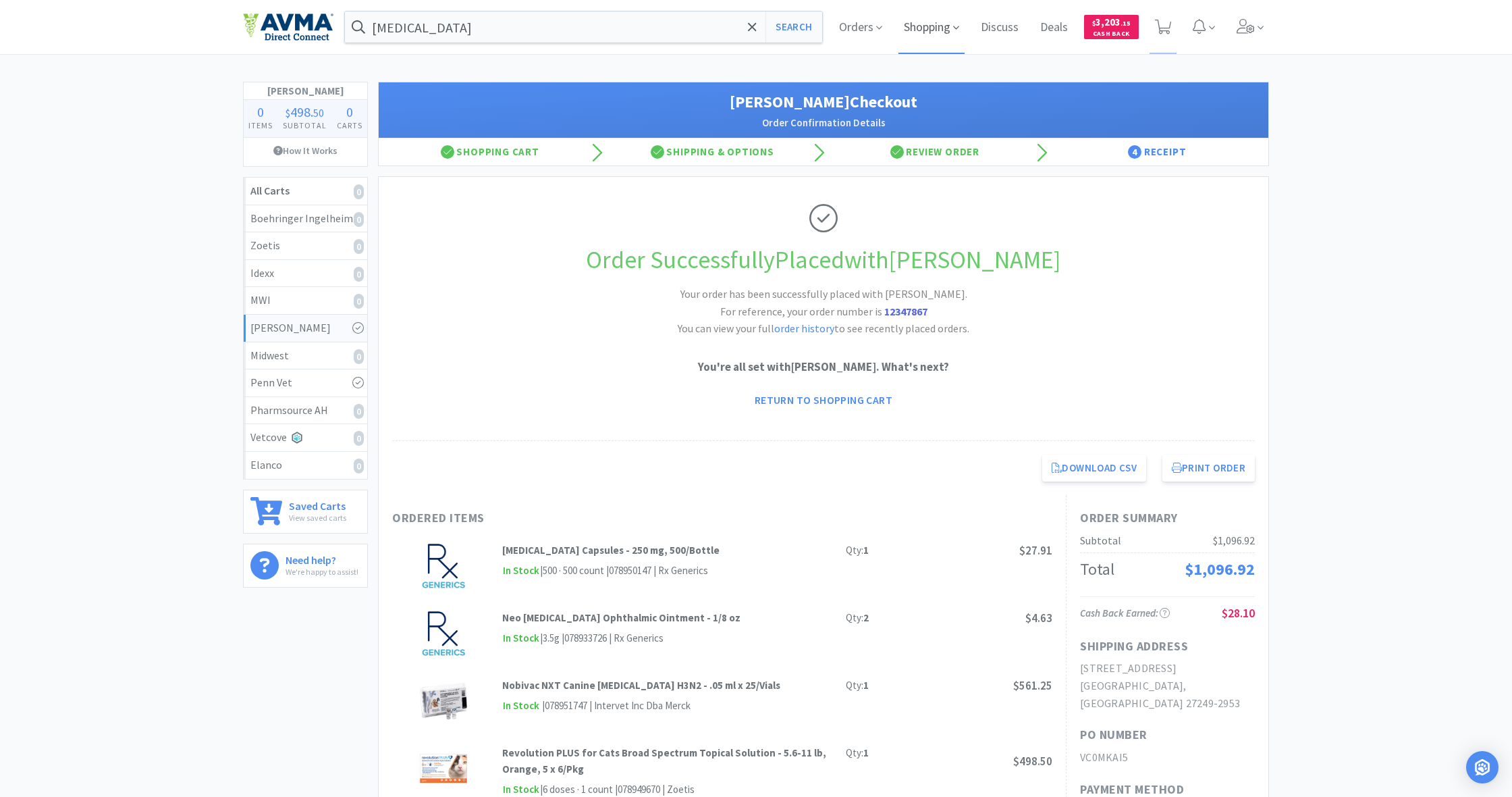
click at [927, 27] on span "Shopping" at bounding box center [931, 27] width 66 height 54
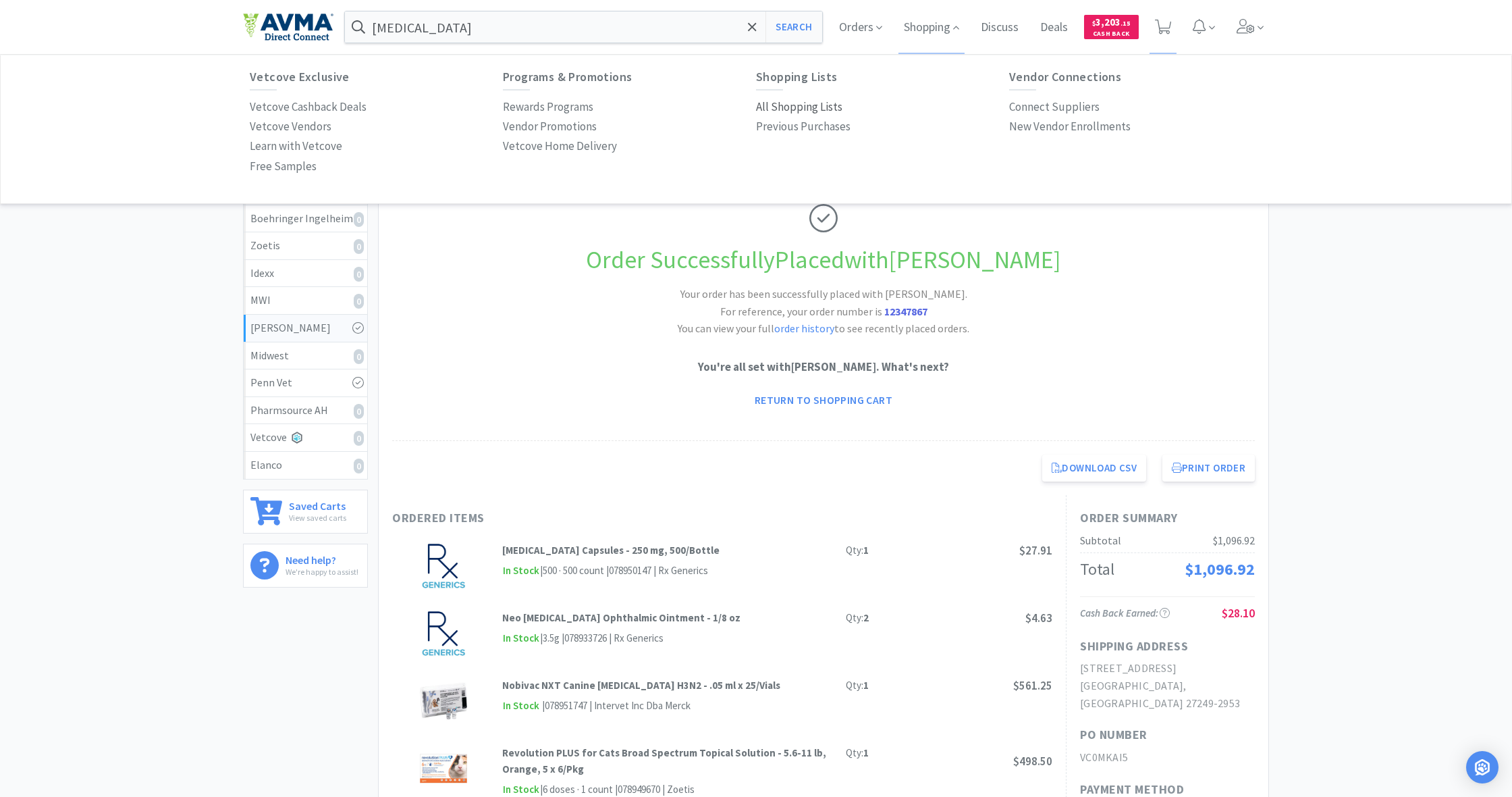
click at [797, 109] on p "All Shopping Lists" at bounding box center [799, 107] width 86 height 18
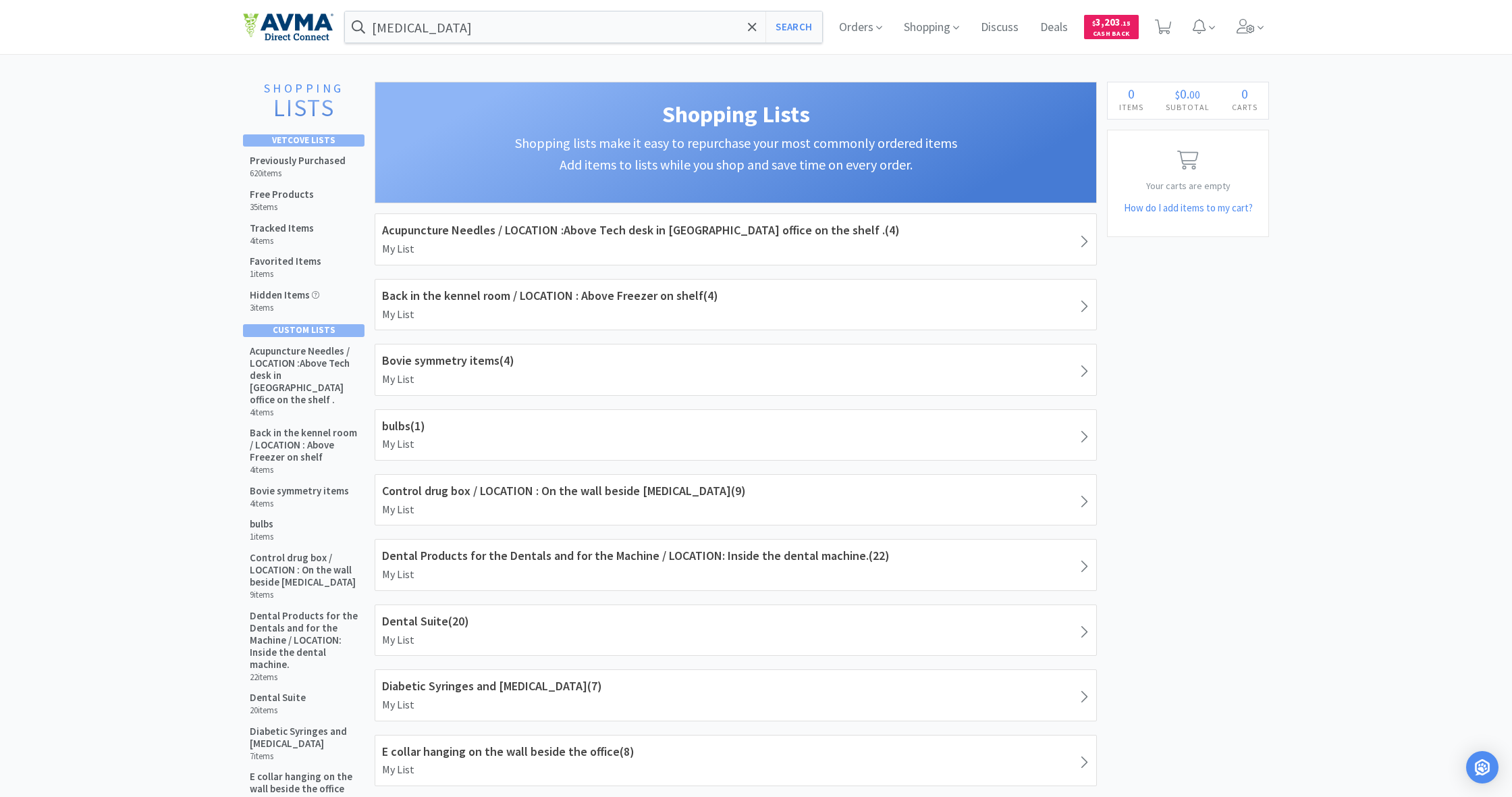
scroll to position [4, 0]
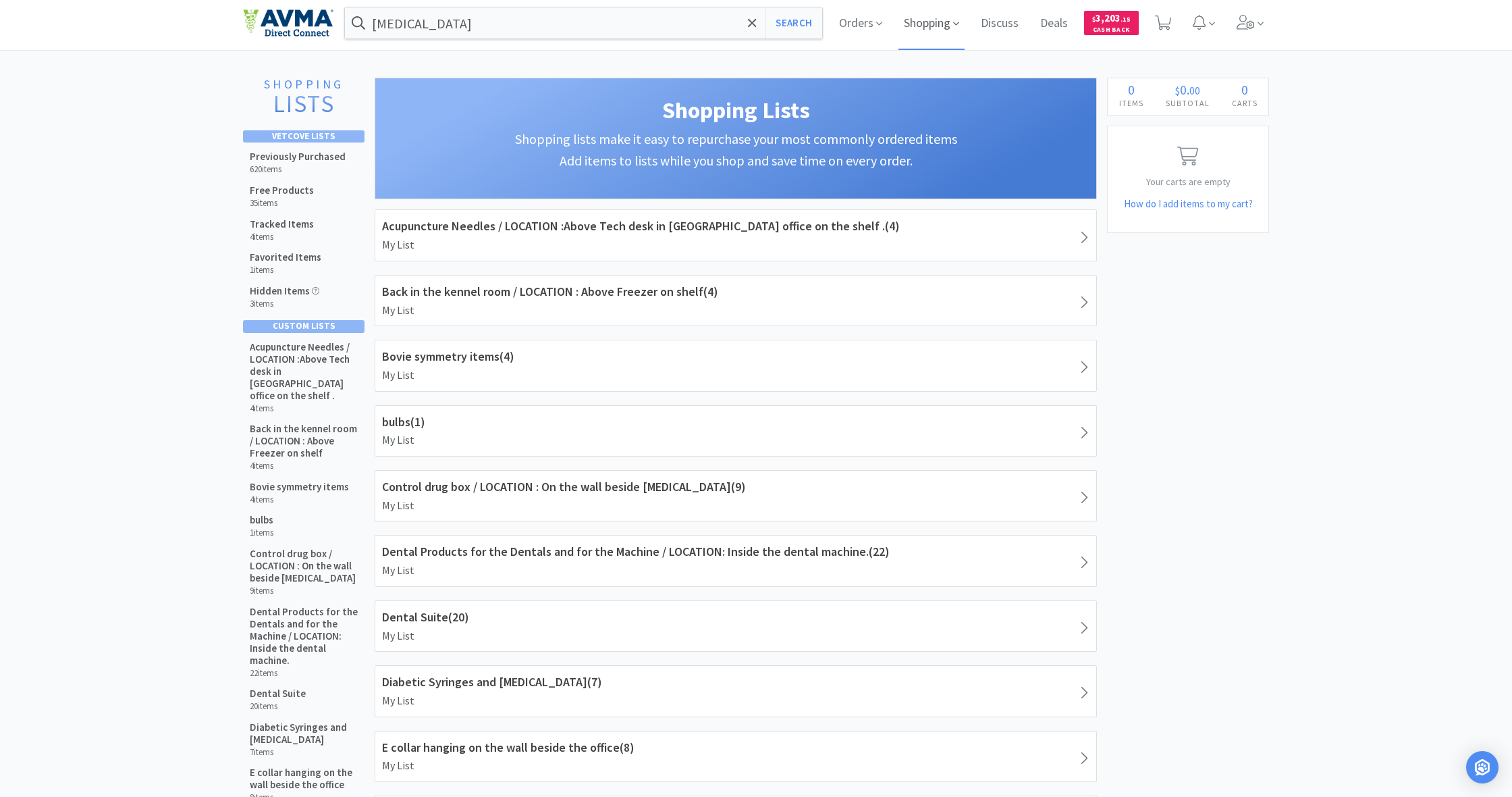
click at [932, 27] on span "Shopping" at bounding box center [931, 22] width 66 height 54
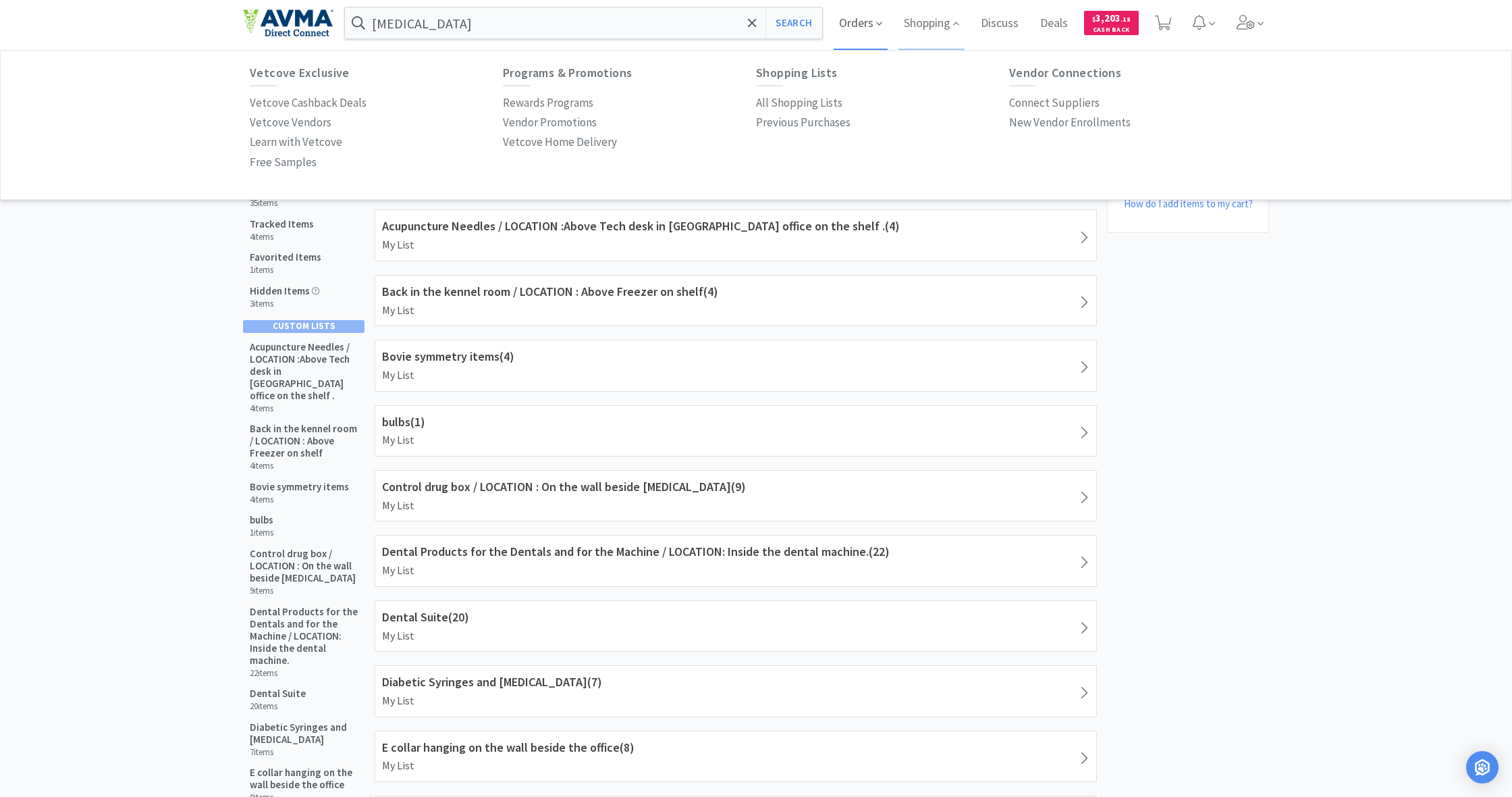
click at [857, 28] on span "Orders" at bounding box center [861, 22] width 54 height 54
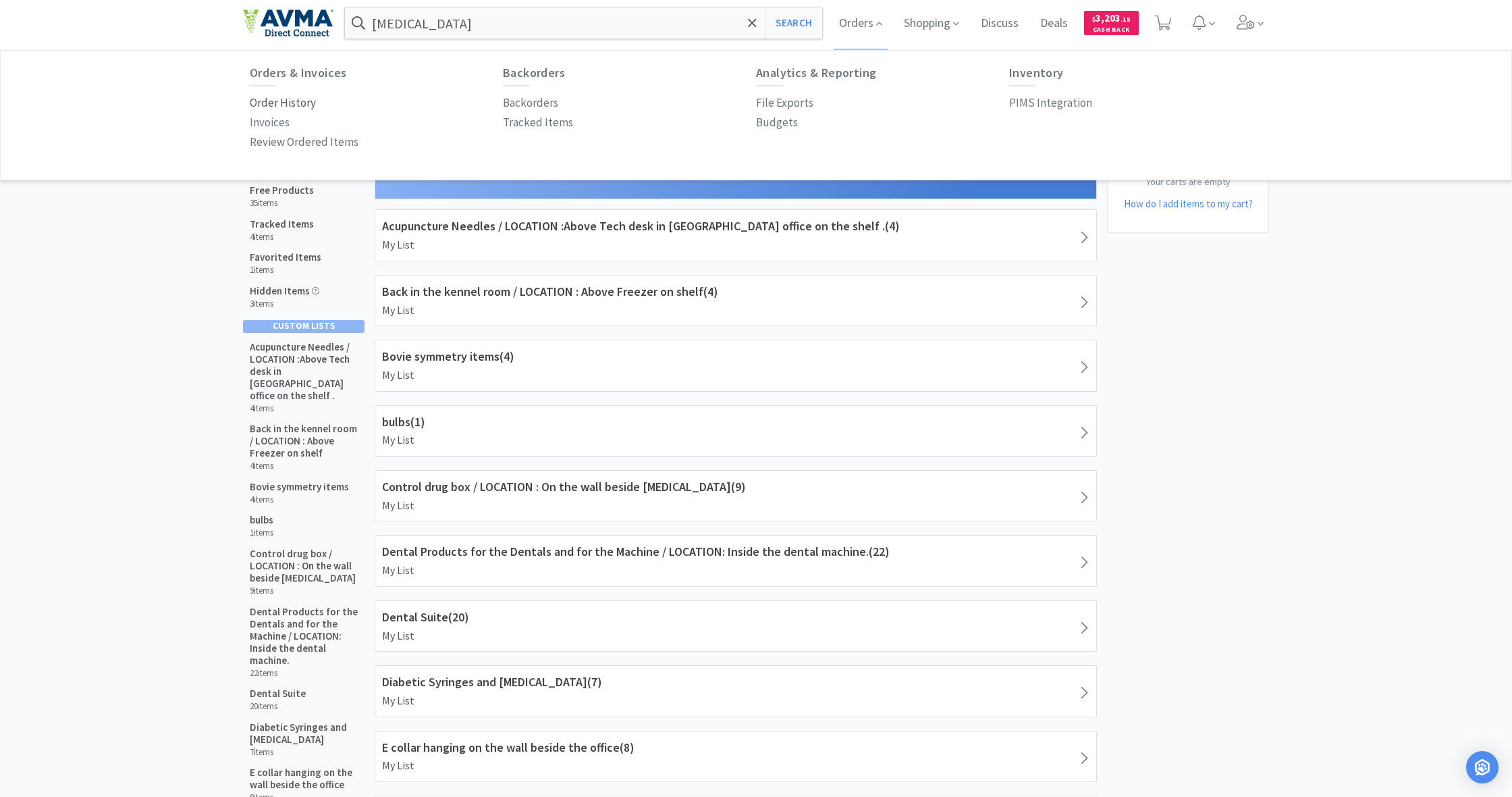
click at [291, 101] on p "Order History" at bounding box center [282, 103] width 66 height 18
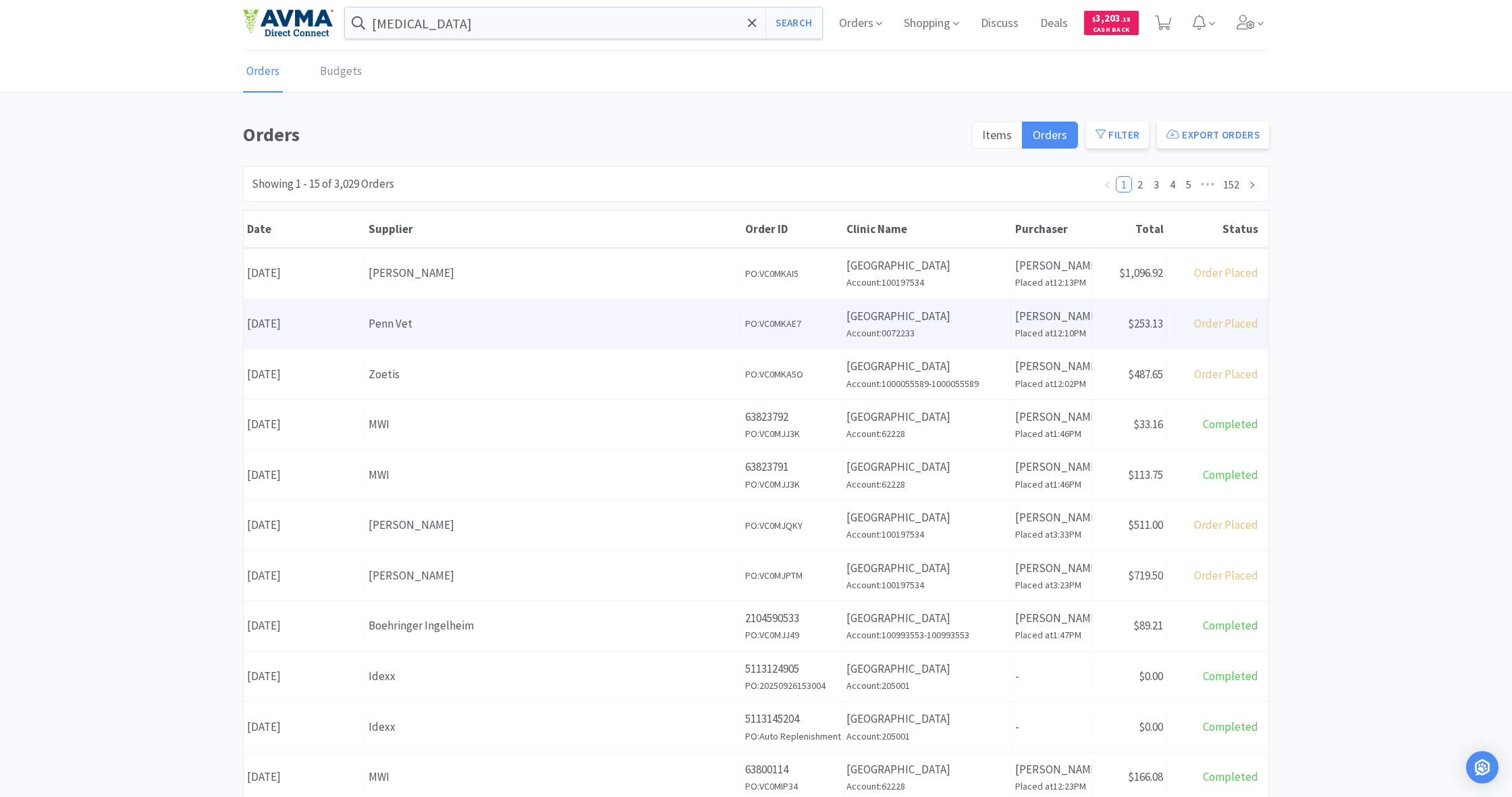
scroll to position [4, 0]
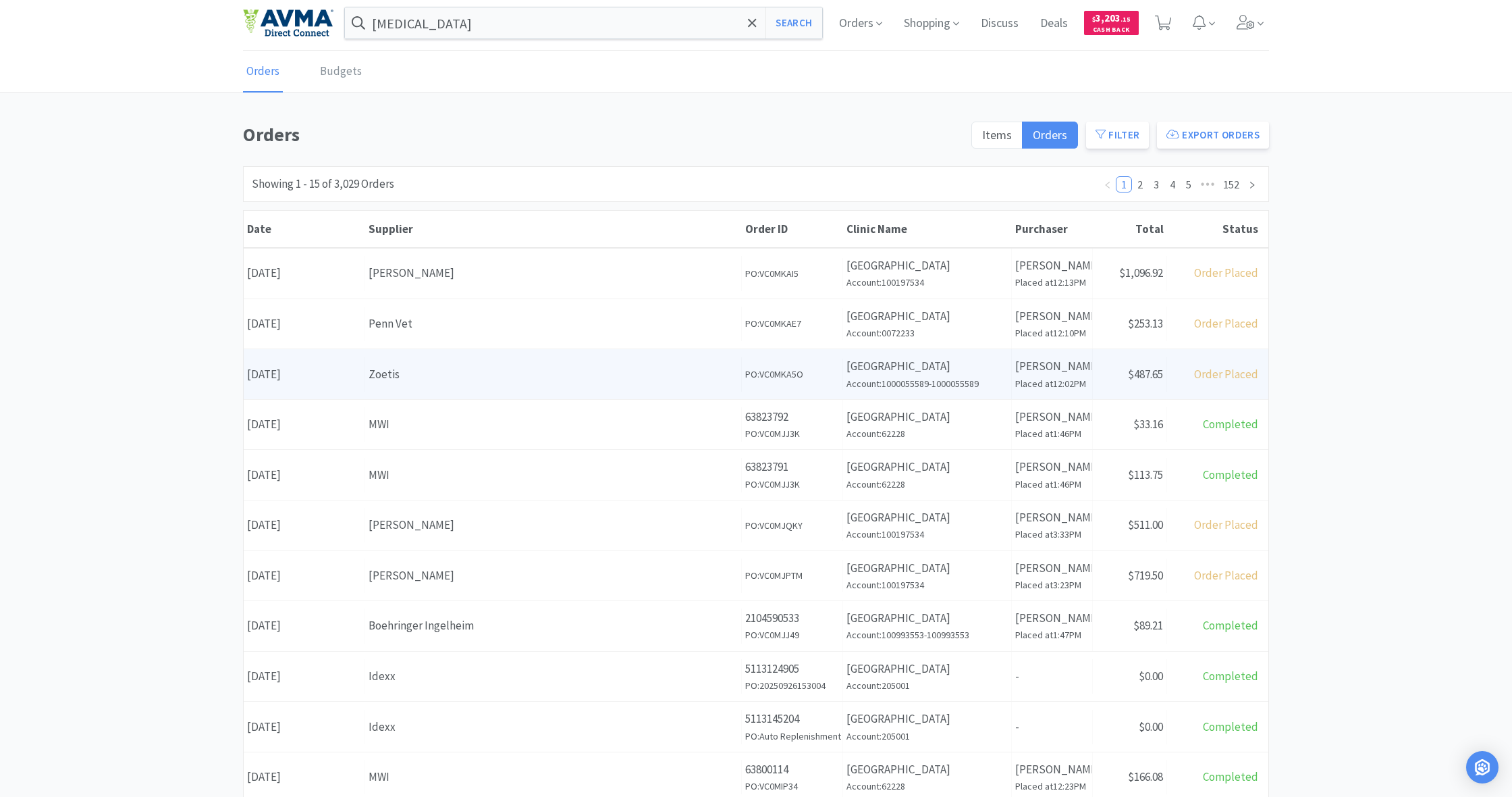
click at [576, 378] on div "Zoetis" at bounding box center [553, 374] width 369 height 18
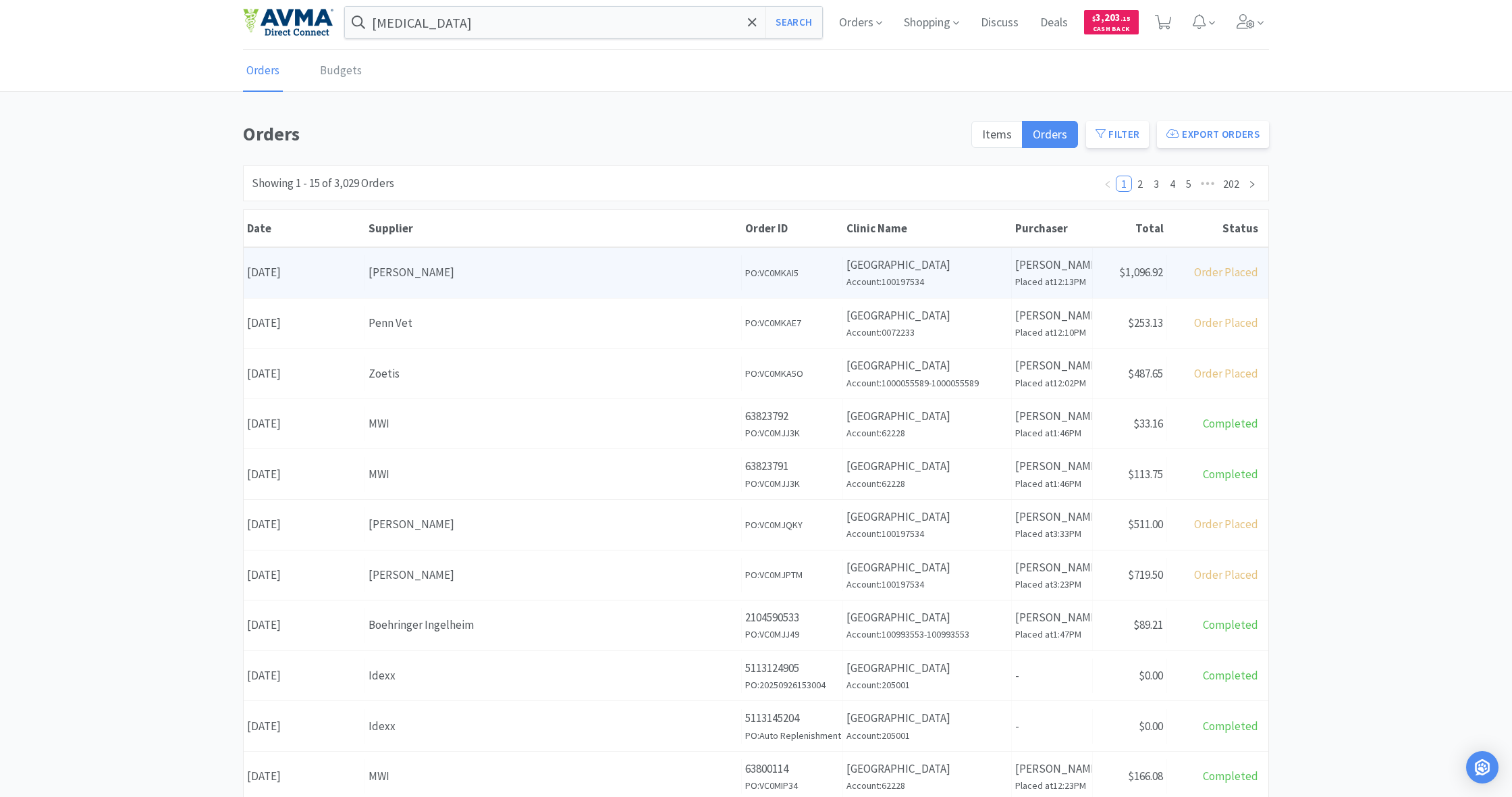
scroll to position [2, 0]
click at [619, 269] on div "[PERSON_NAME]" at bounding box center [553, 275] width 369 height 18
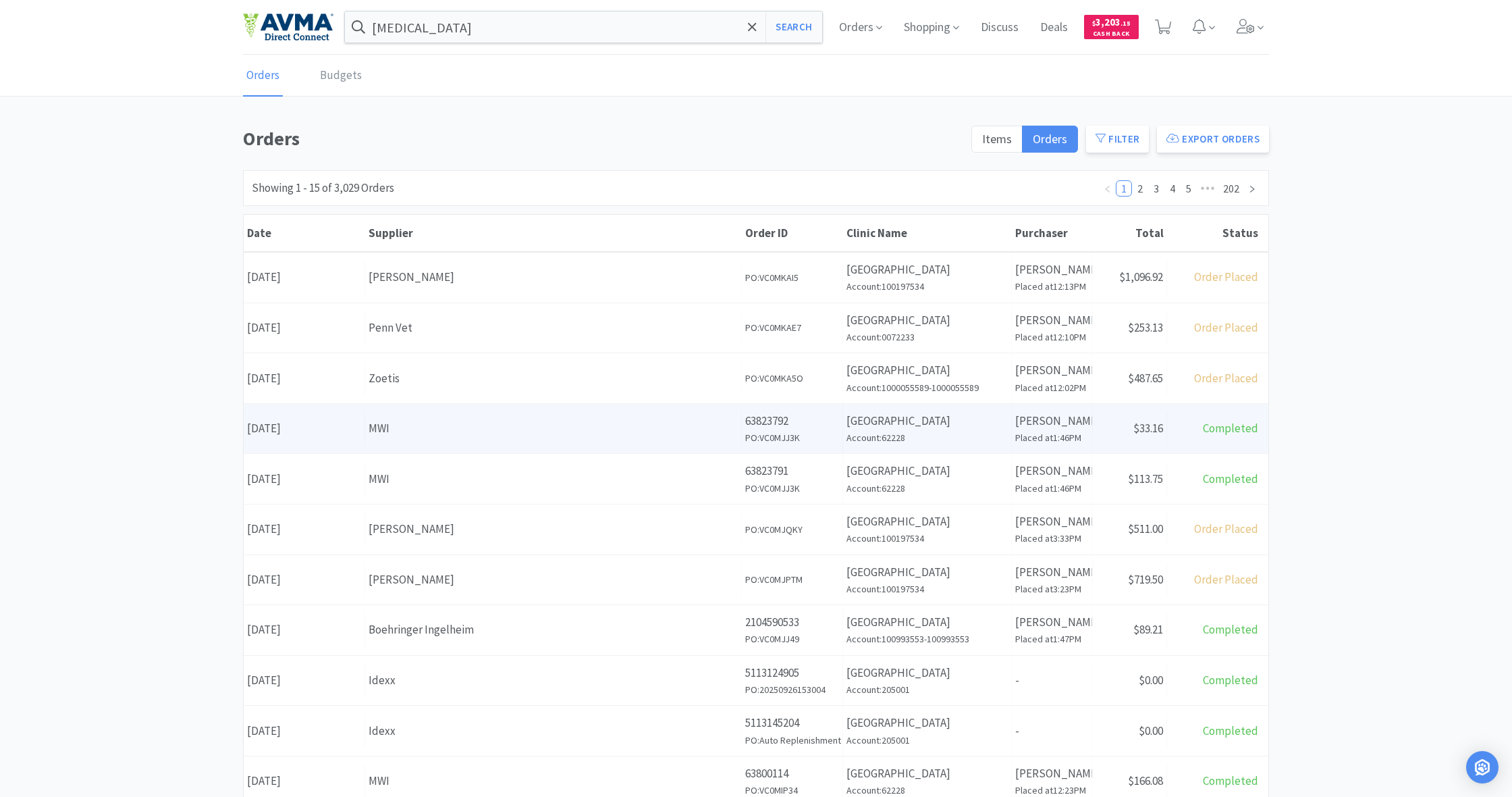
click at [650, 427] on div "MWI" at bounding box center [553, 428] width 369 height 18
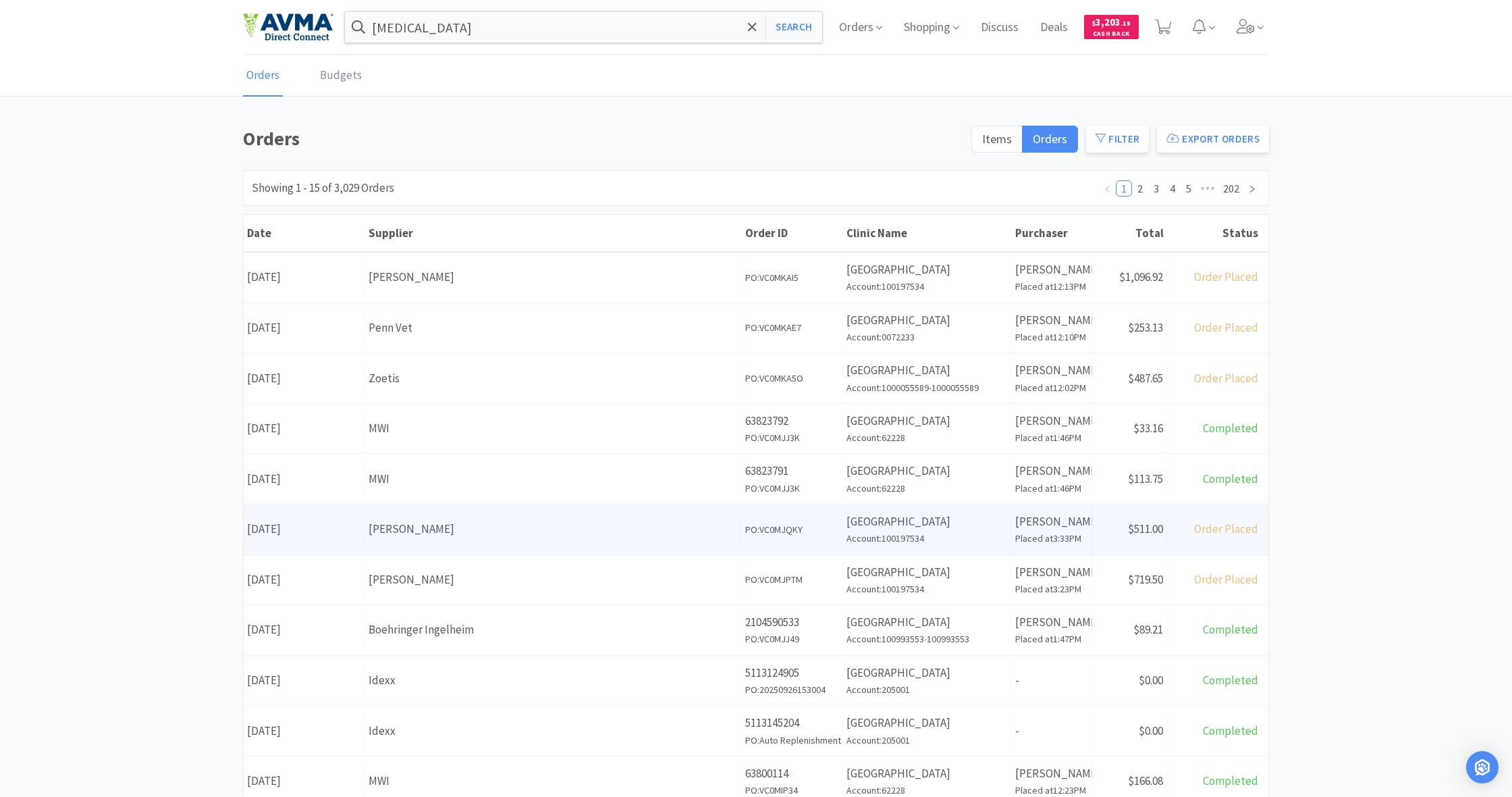
click at [575, 528] on div "[PERSON_NAME]" at bounding box center [553, 528] width 369 height 18
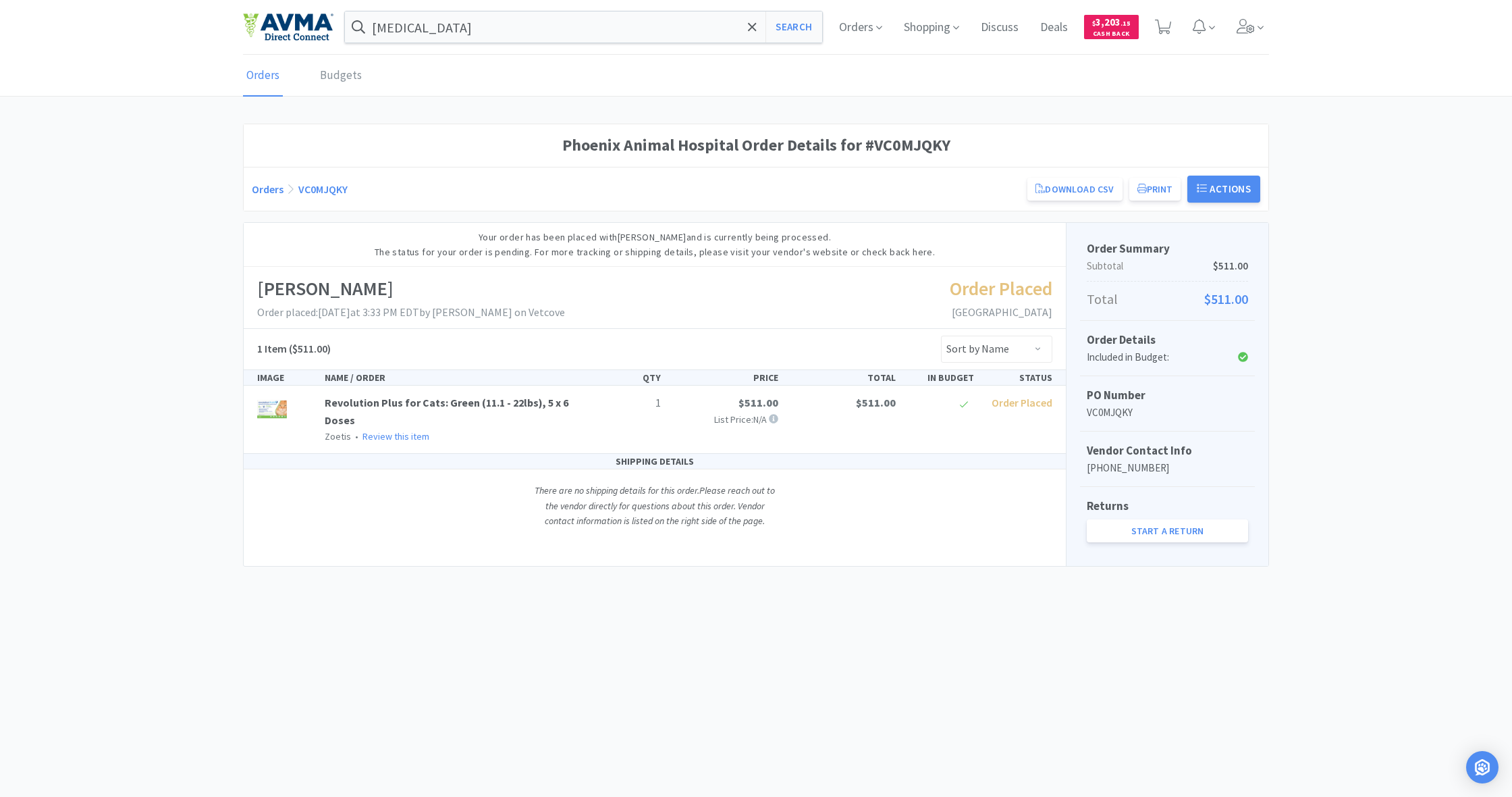
scroll to position [1, 0]
click at [521, 402] on link "Revolution Plus for Cats: Green (11.1 - 22lbs), 5 x 6 Doses" at bounding box center [446, 411] width 244 height 31
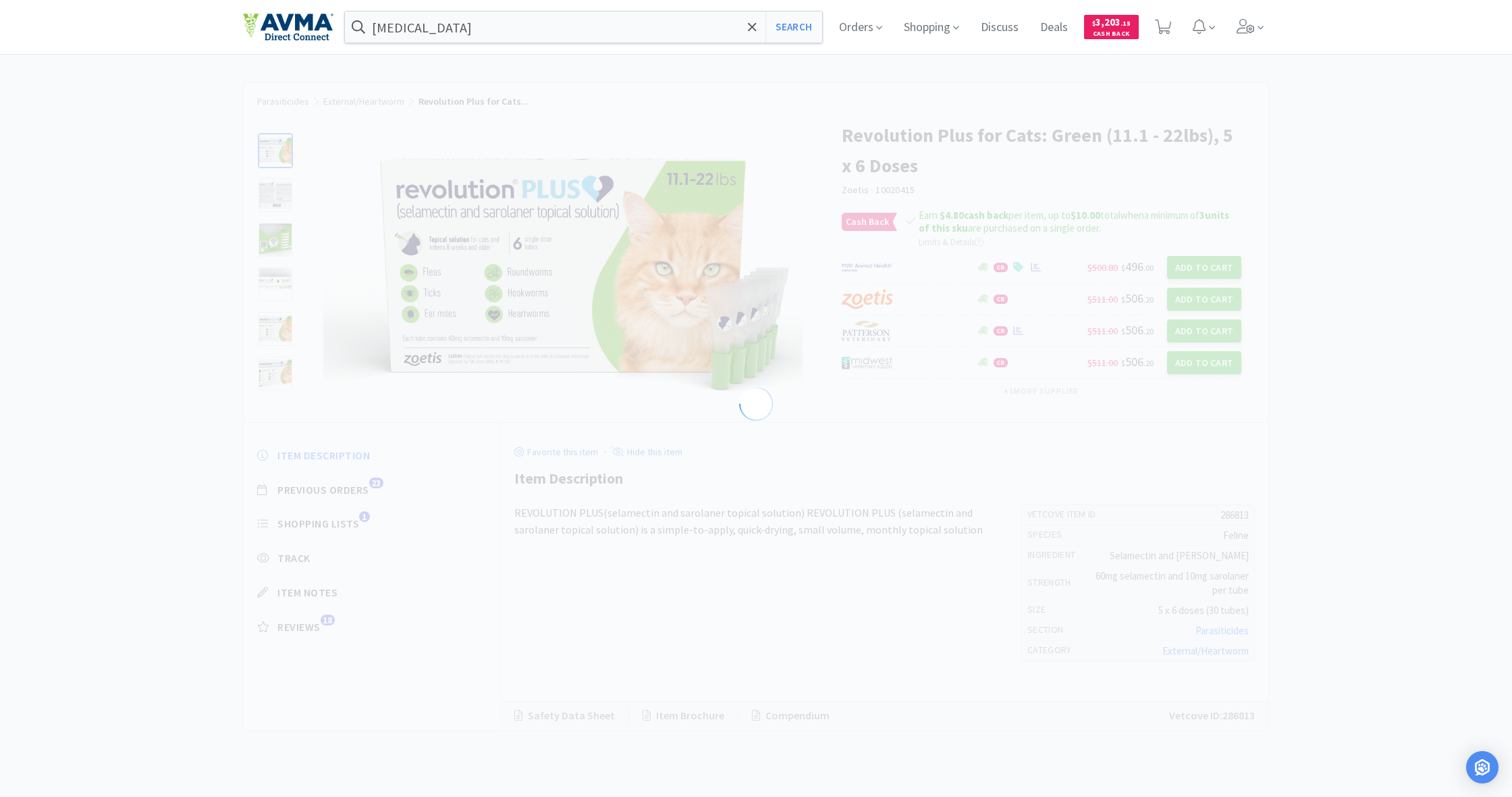
select select "286813"
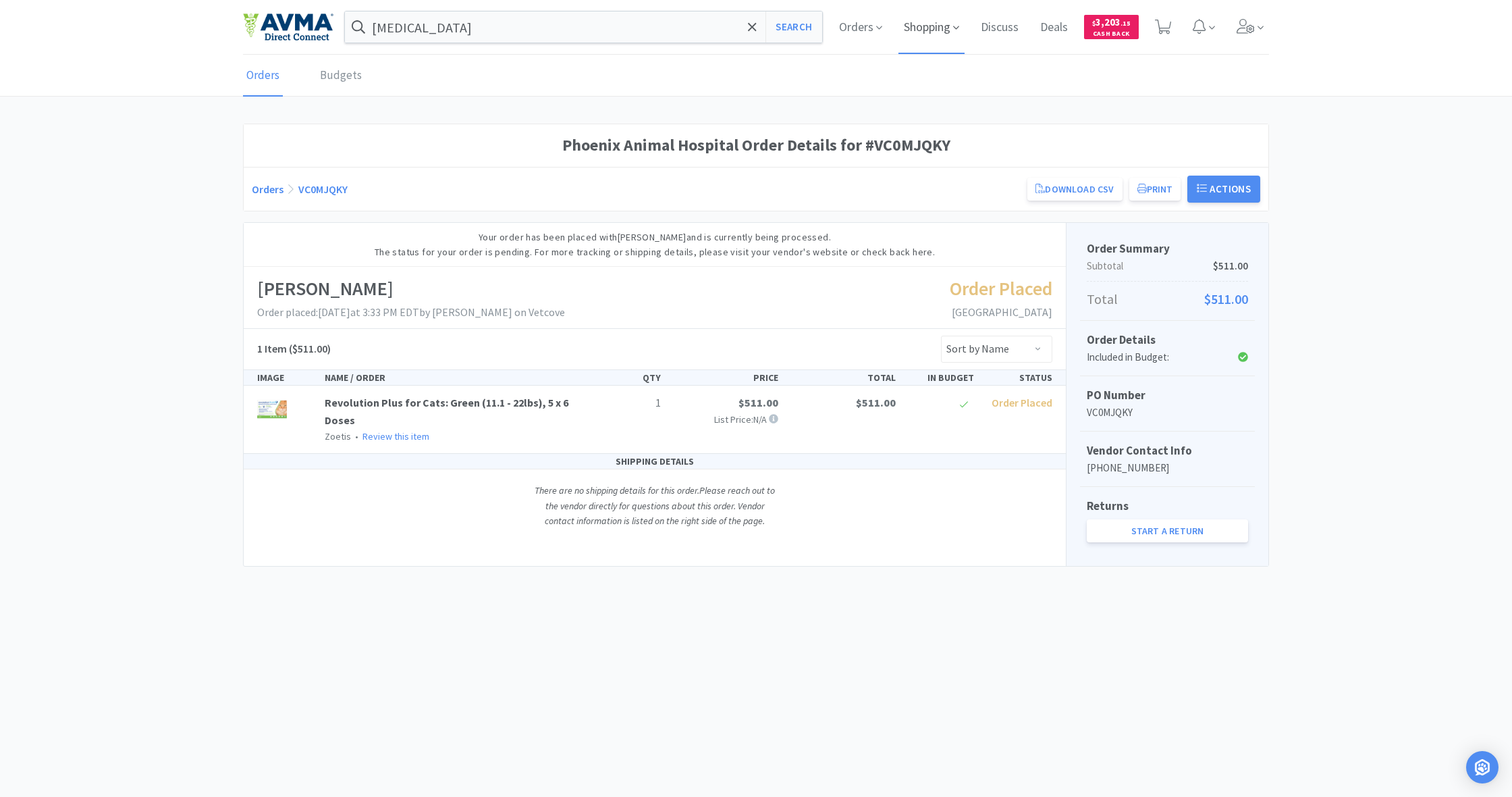
click at [924, 28] on span "Shopping" at bounding box center [931, 27] width 66 height 54
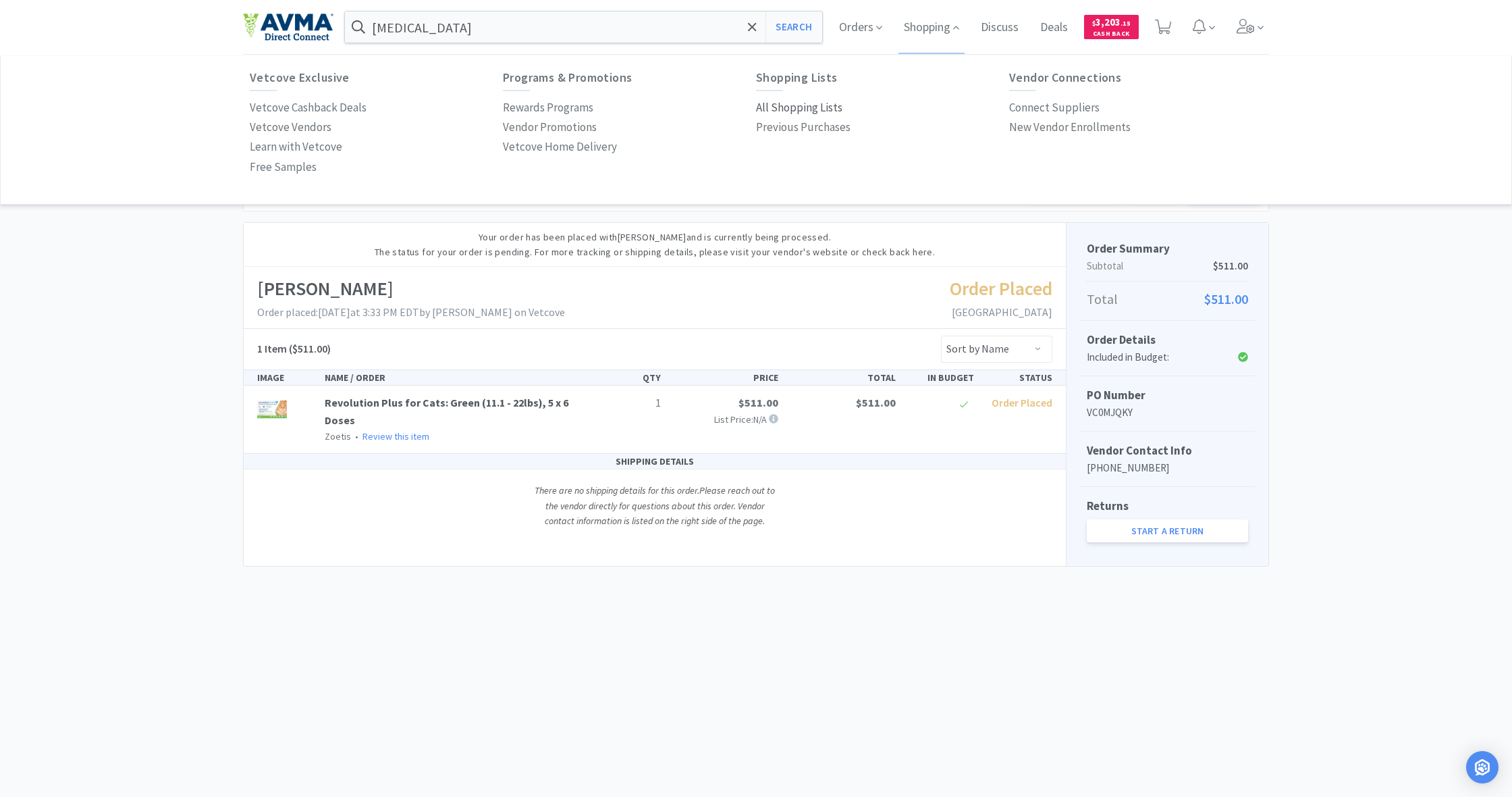
click at [812, 106] on p "All Shopping Lists" at bounding box center [799, 107] width 86 height 18
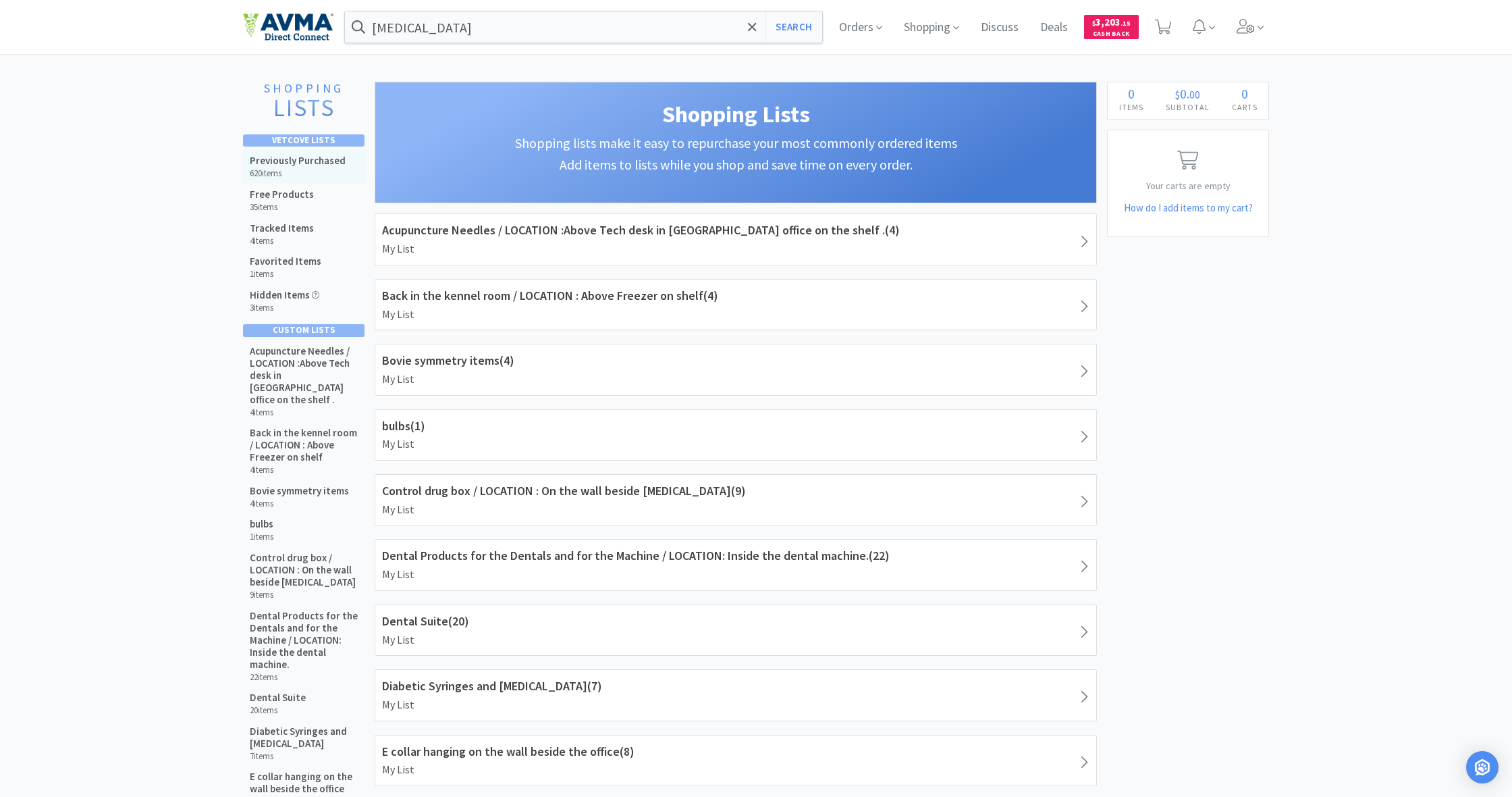
click at [303, 167] on div "Previously Purchased 620 items" at bounding box center [297, 167] width 96 height 24
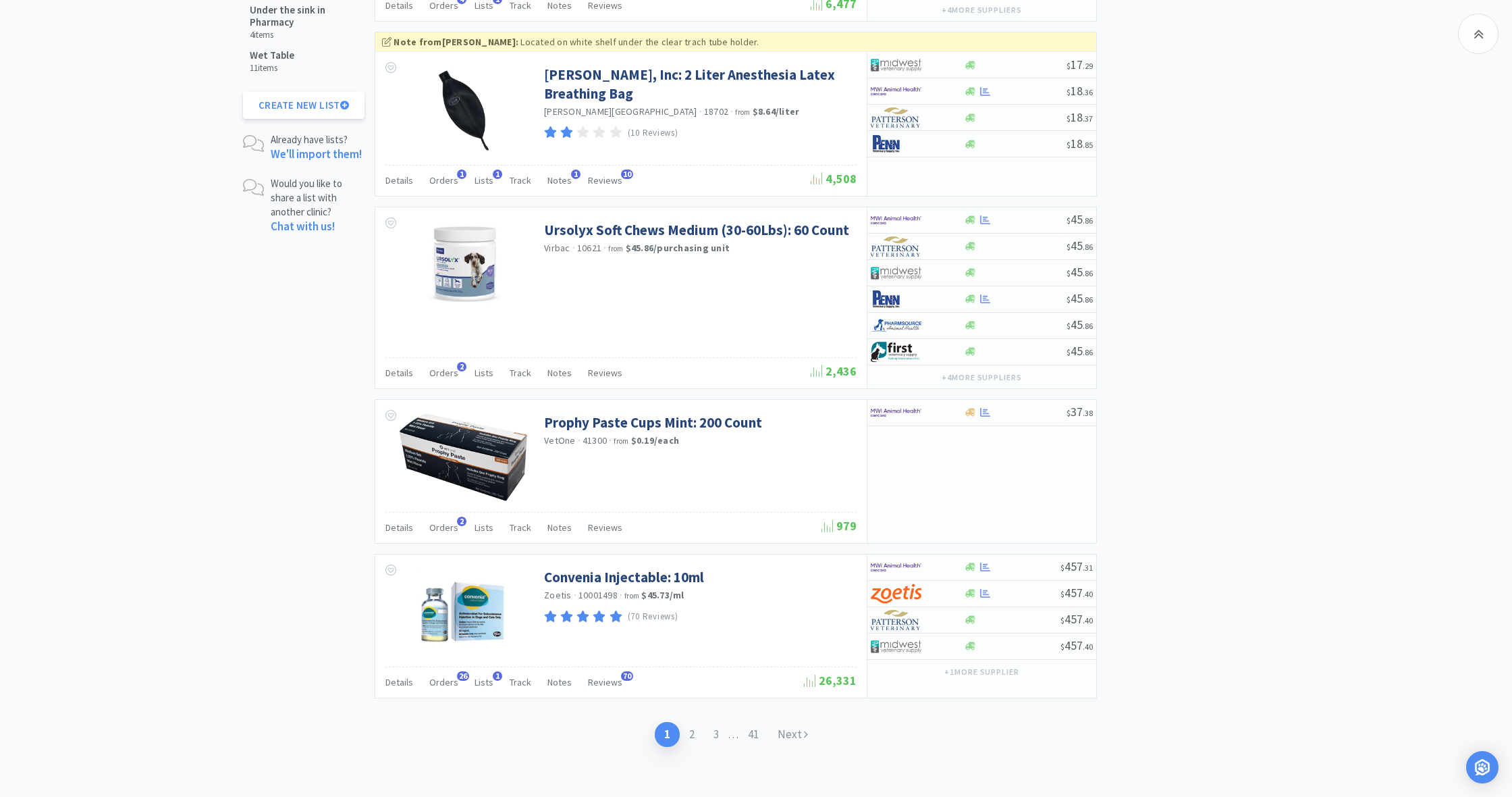
scroll to position [1945, 0]
click at [792, 735] on link "Next" at bounding box center [793, 735] width 50 height 25
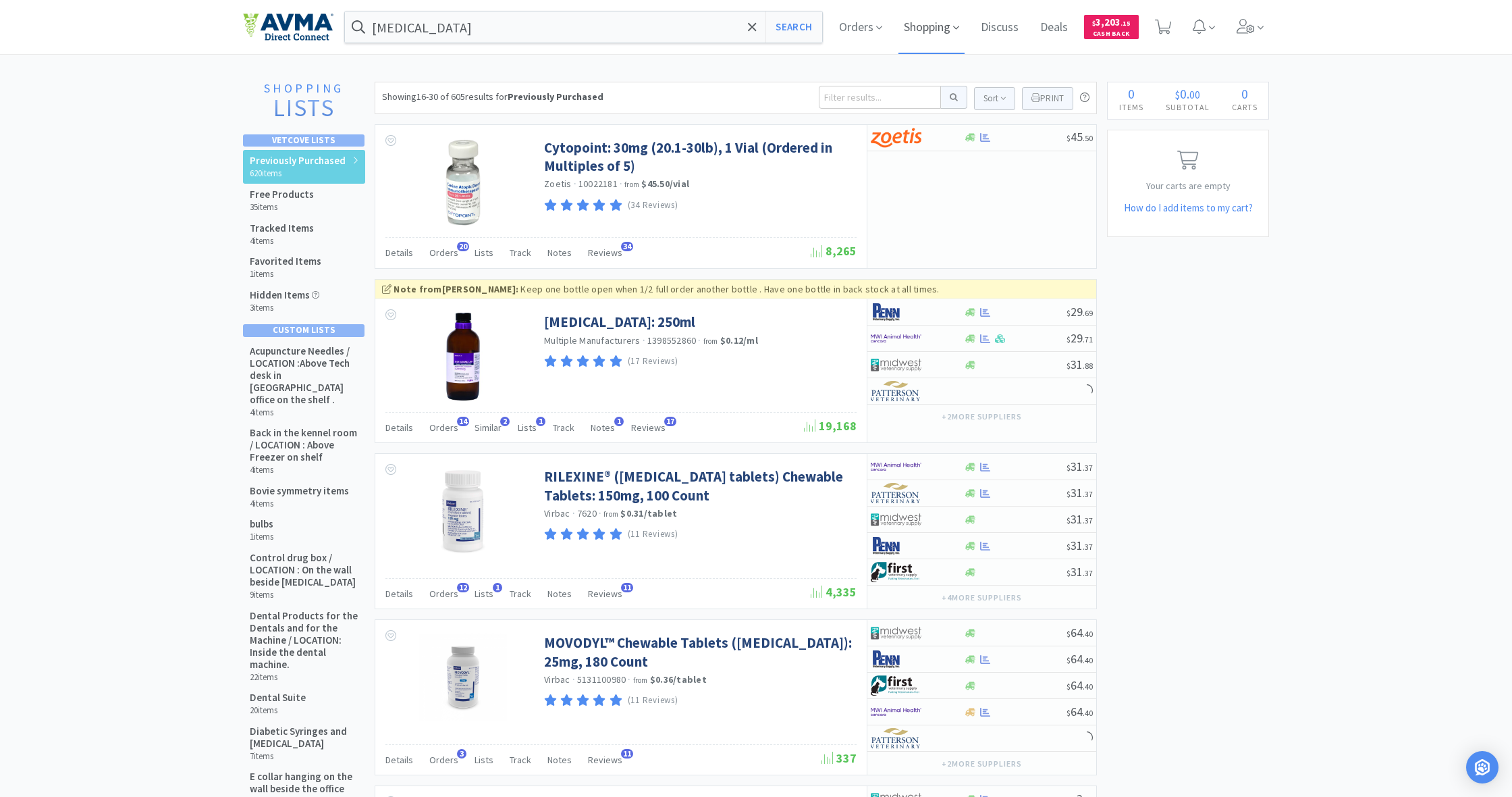
click at [926, 23] on span "Shopping" at bounding box center [931, 27] width 66 height 54
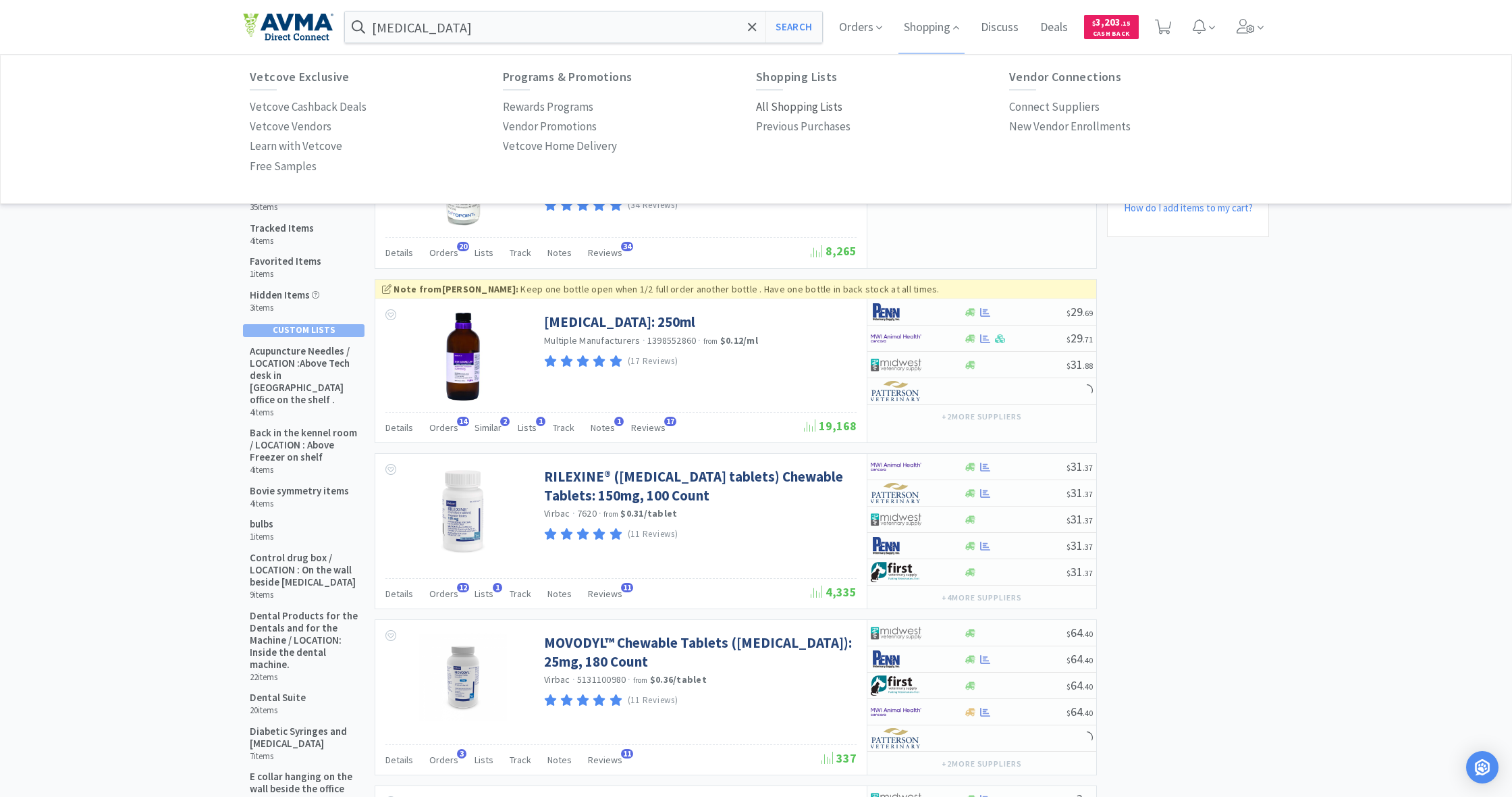
click at [793, 104] on p "All Shopping Lists" at bounding box center [799, 107] width 86 height 18
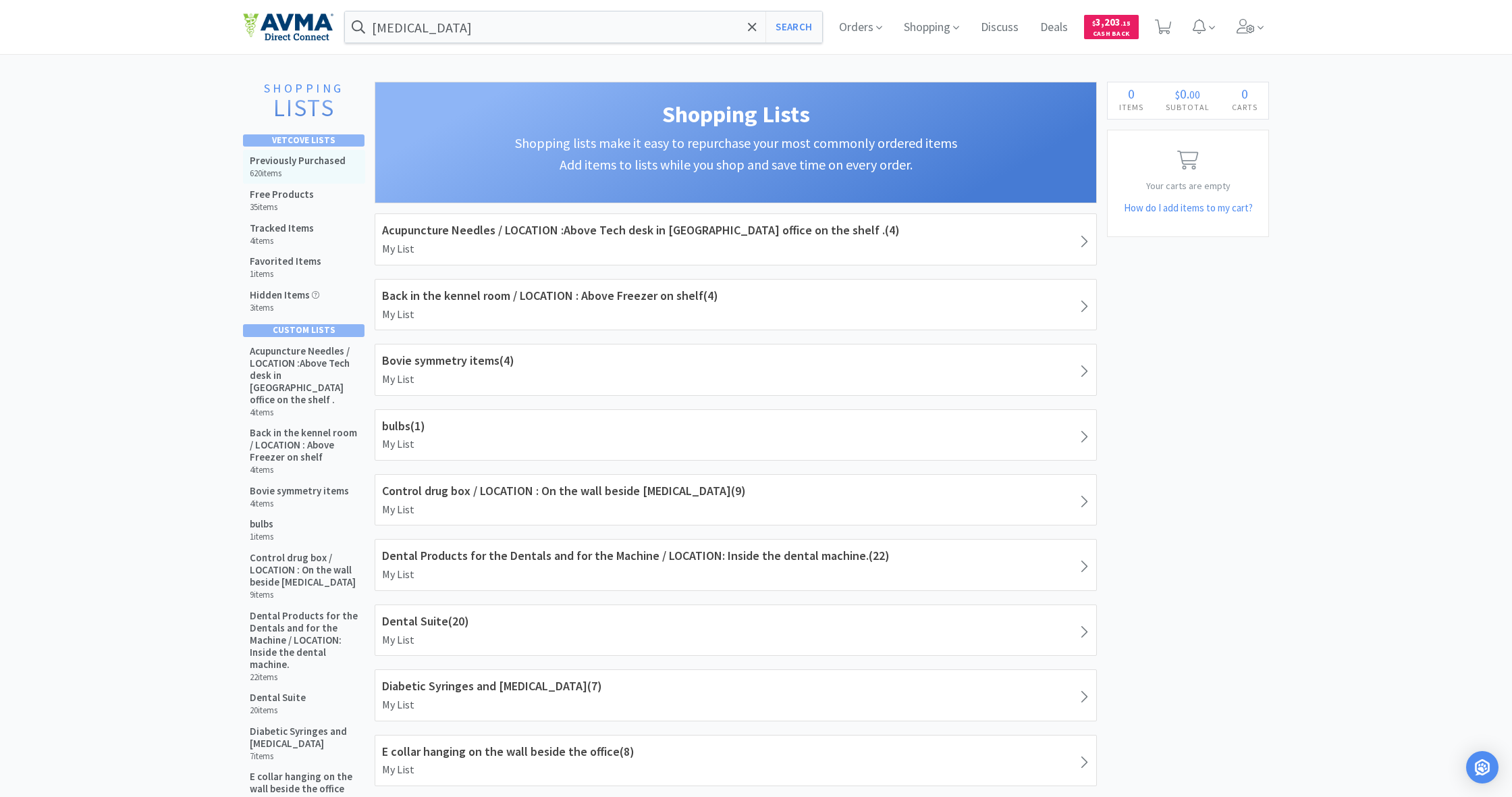
click at [282, 164] on h5 "Previously Purchased" at bounding box center [297, 161] width 96 height 12
